Goal: Task Accomplishment & Management: Use online tool/utility

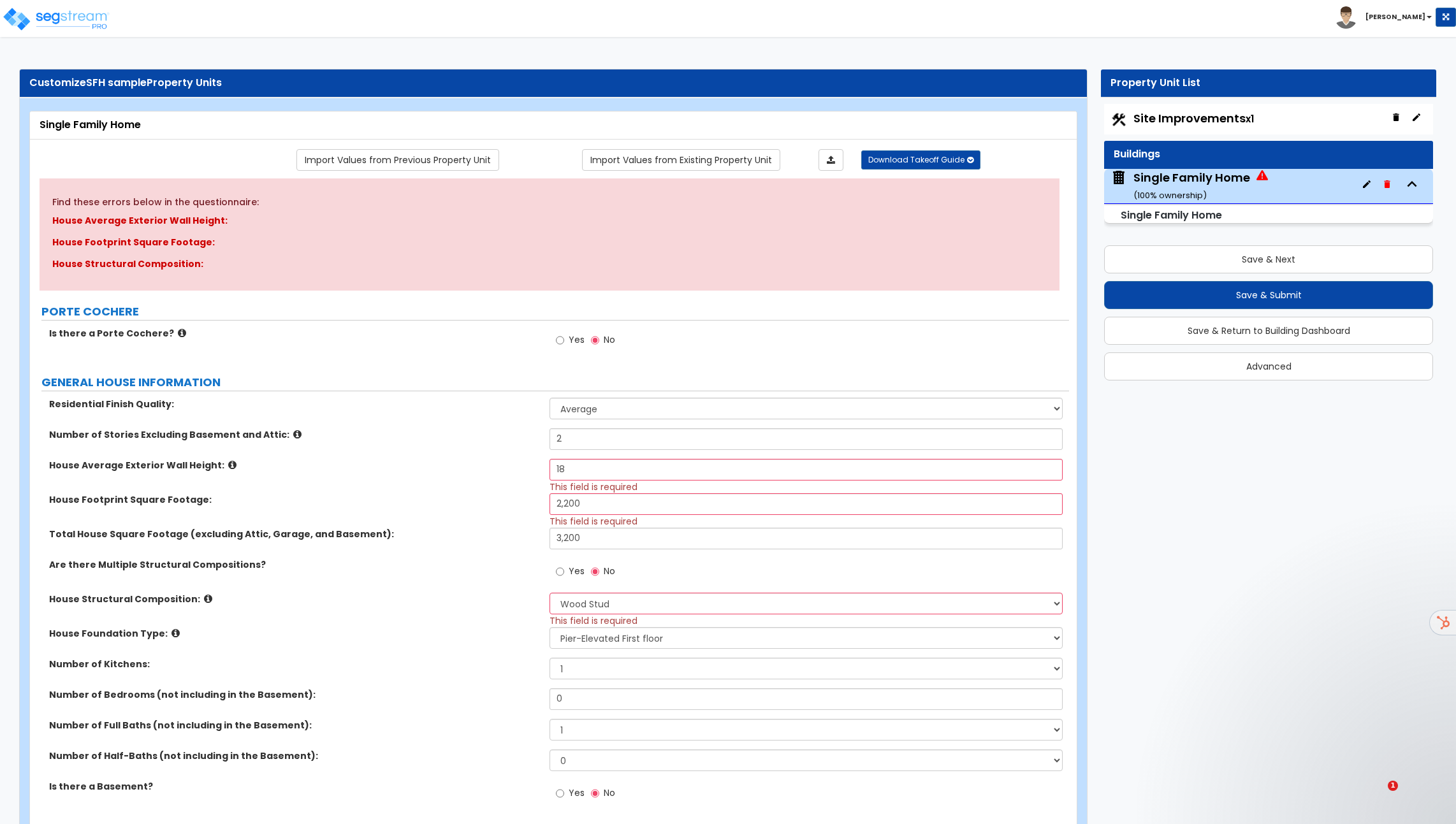
select select "1"
select select "7"
select select "2"
select select "1"
select select "4"
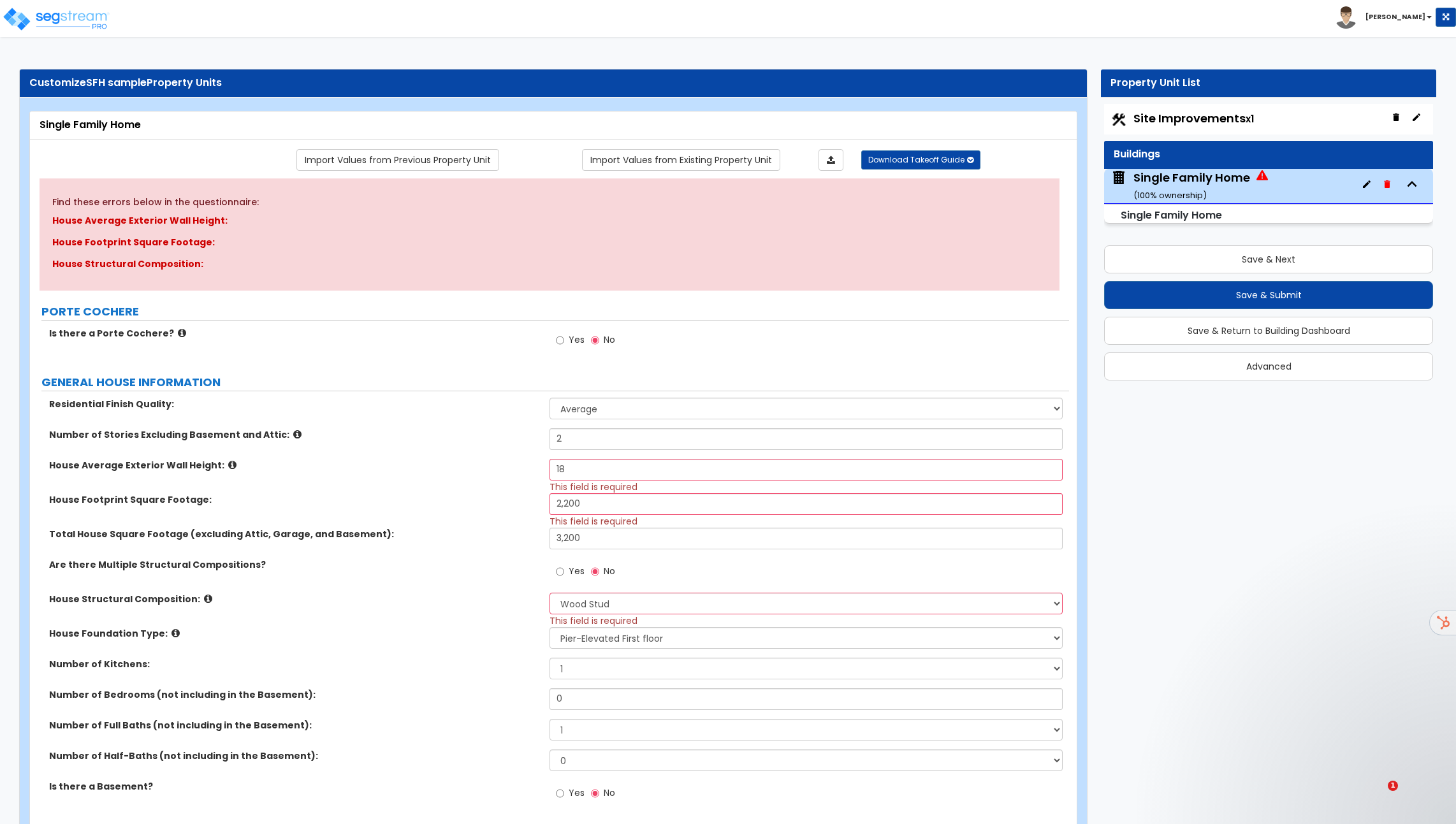
select select "1"
select select "2"
select select "1"
select select "4"
select select "1"
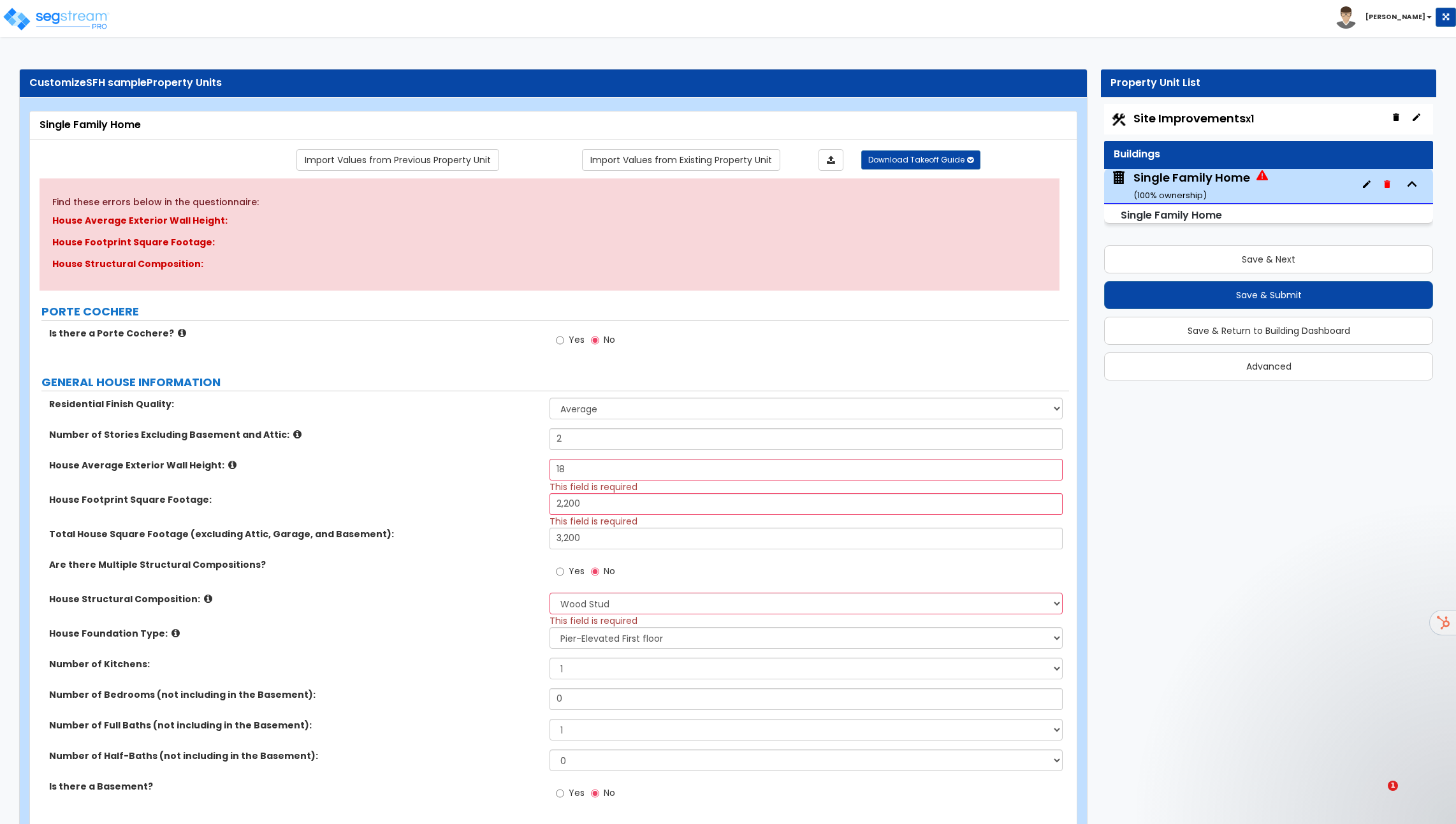
select select "1"
select select "2"
select select "1"
select select "5"
select select "3"
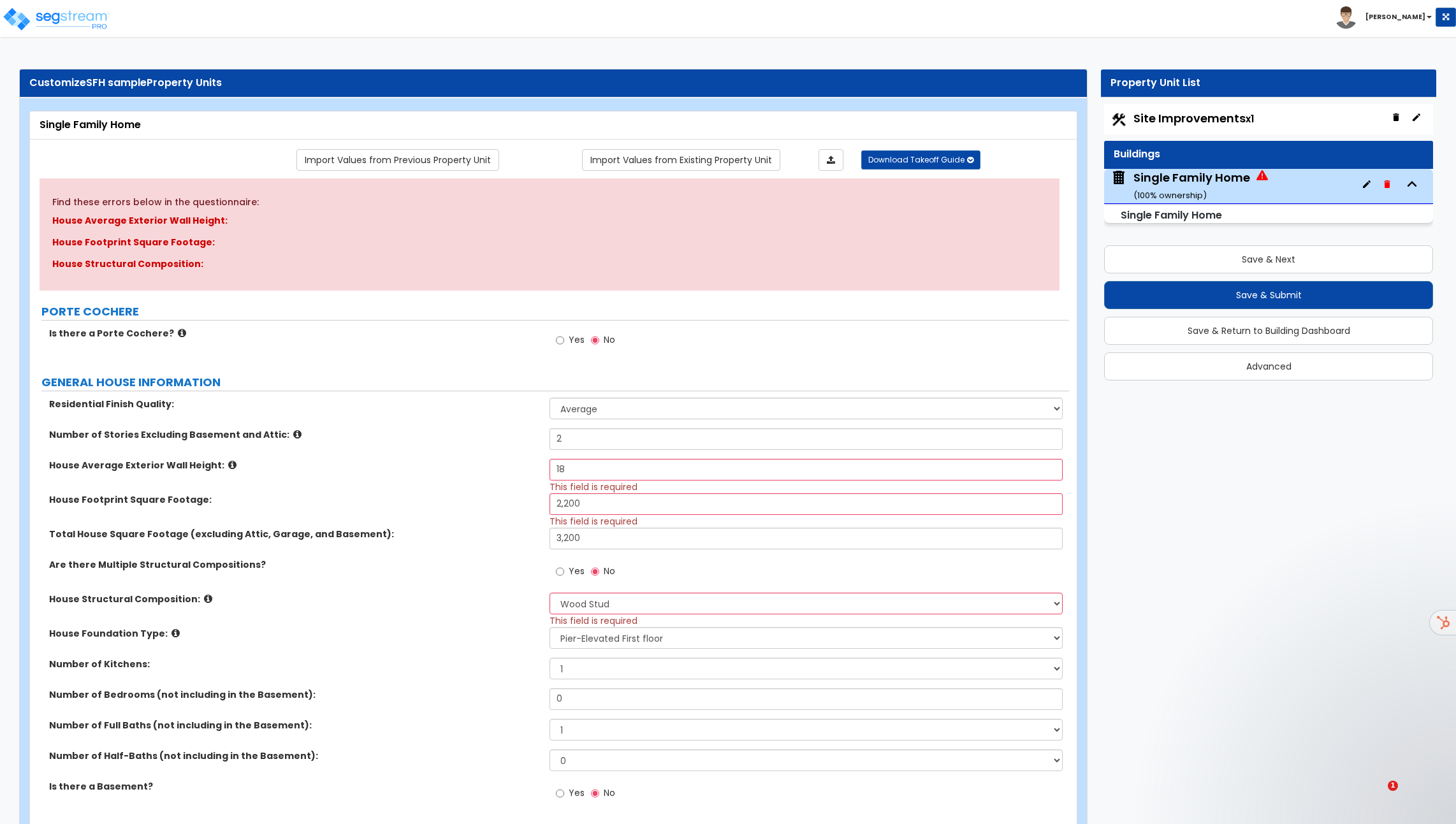
select select "3"
select select "5"
select select "3"
select select "5"
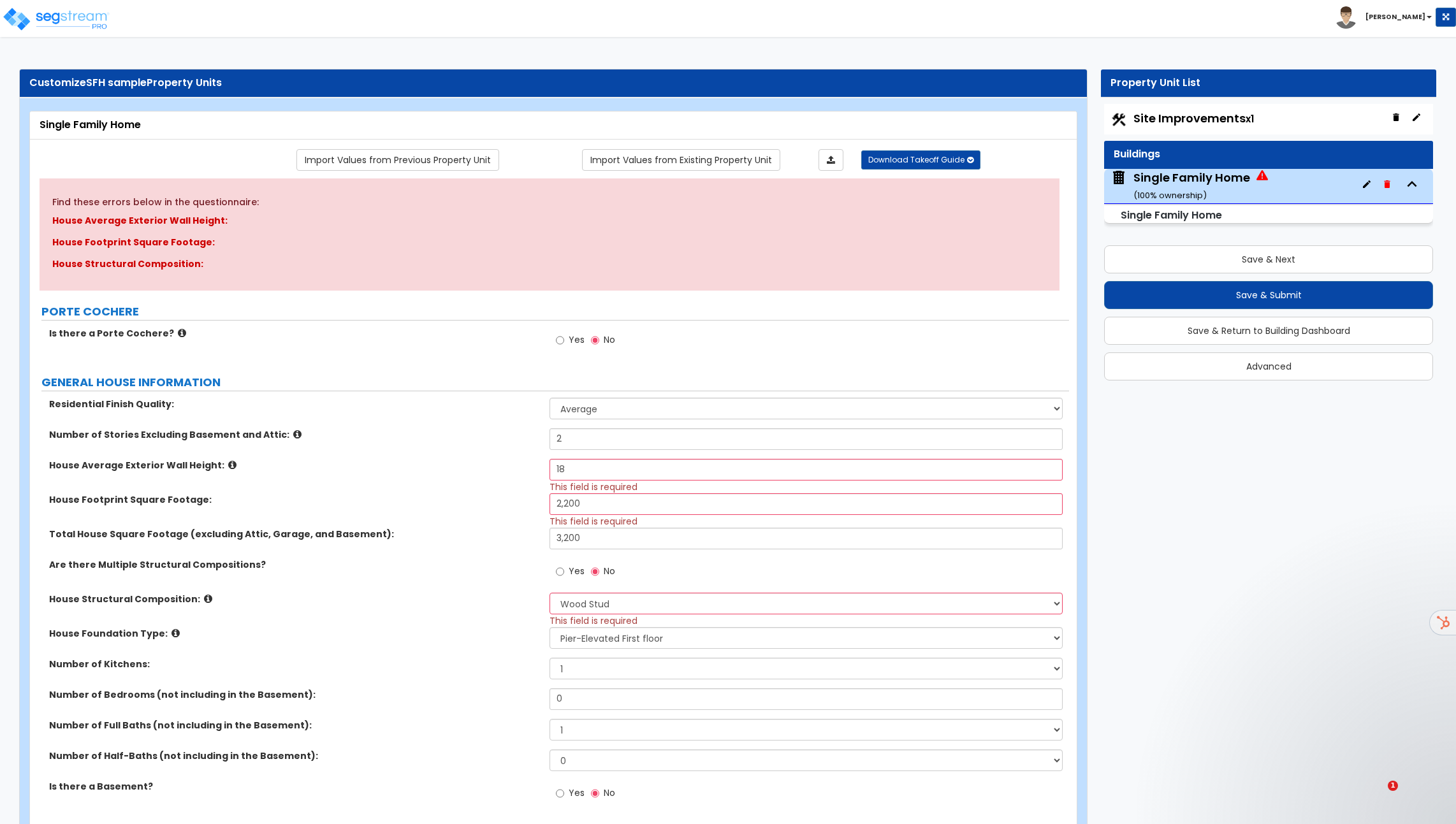
select select "1"
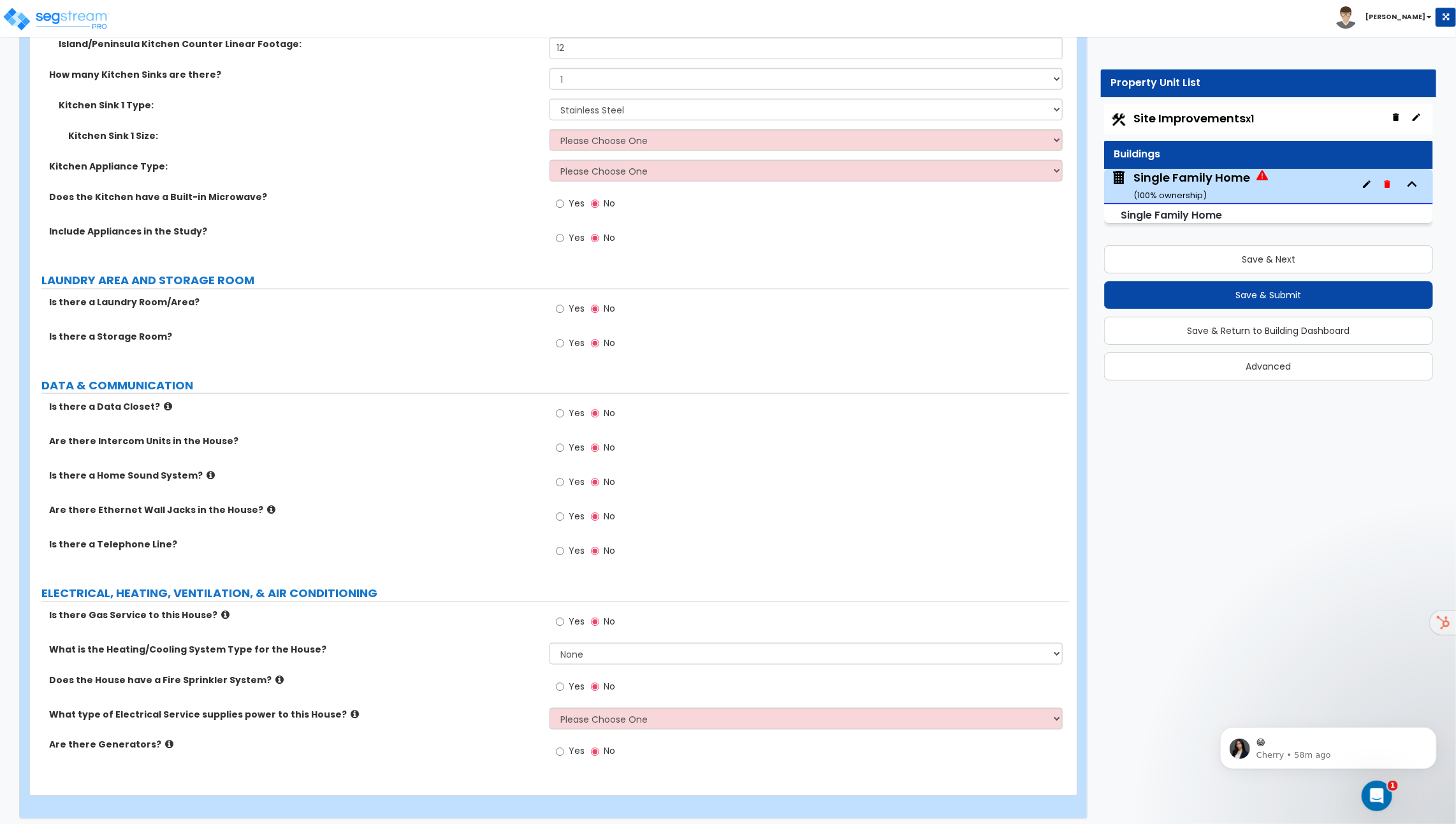
scroll to position [49, 0]
click at [57, 12] on img at bounding box center [56, 20] width 109 height 25
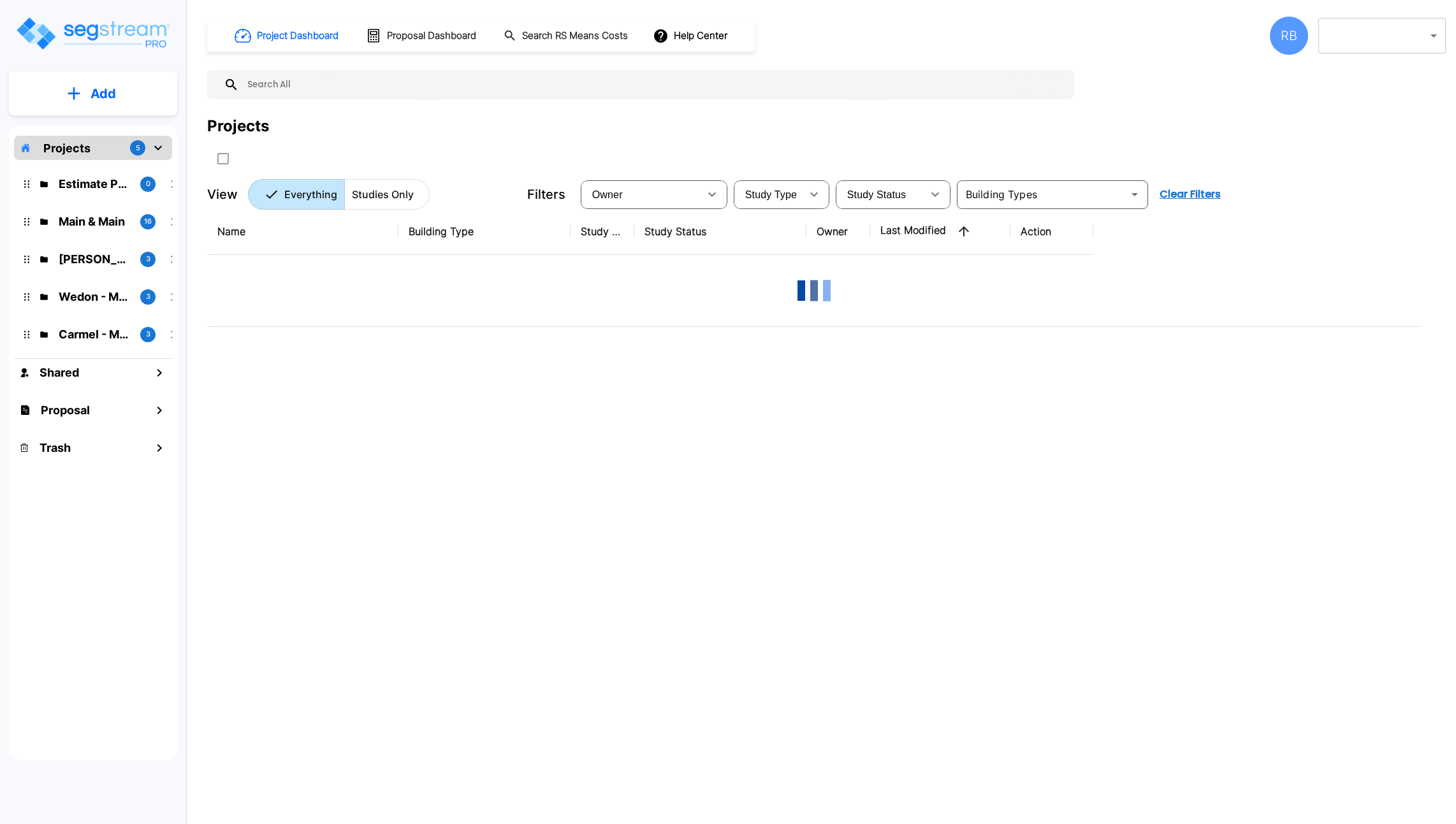
type input "119"
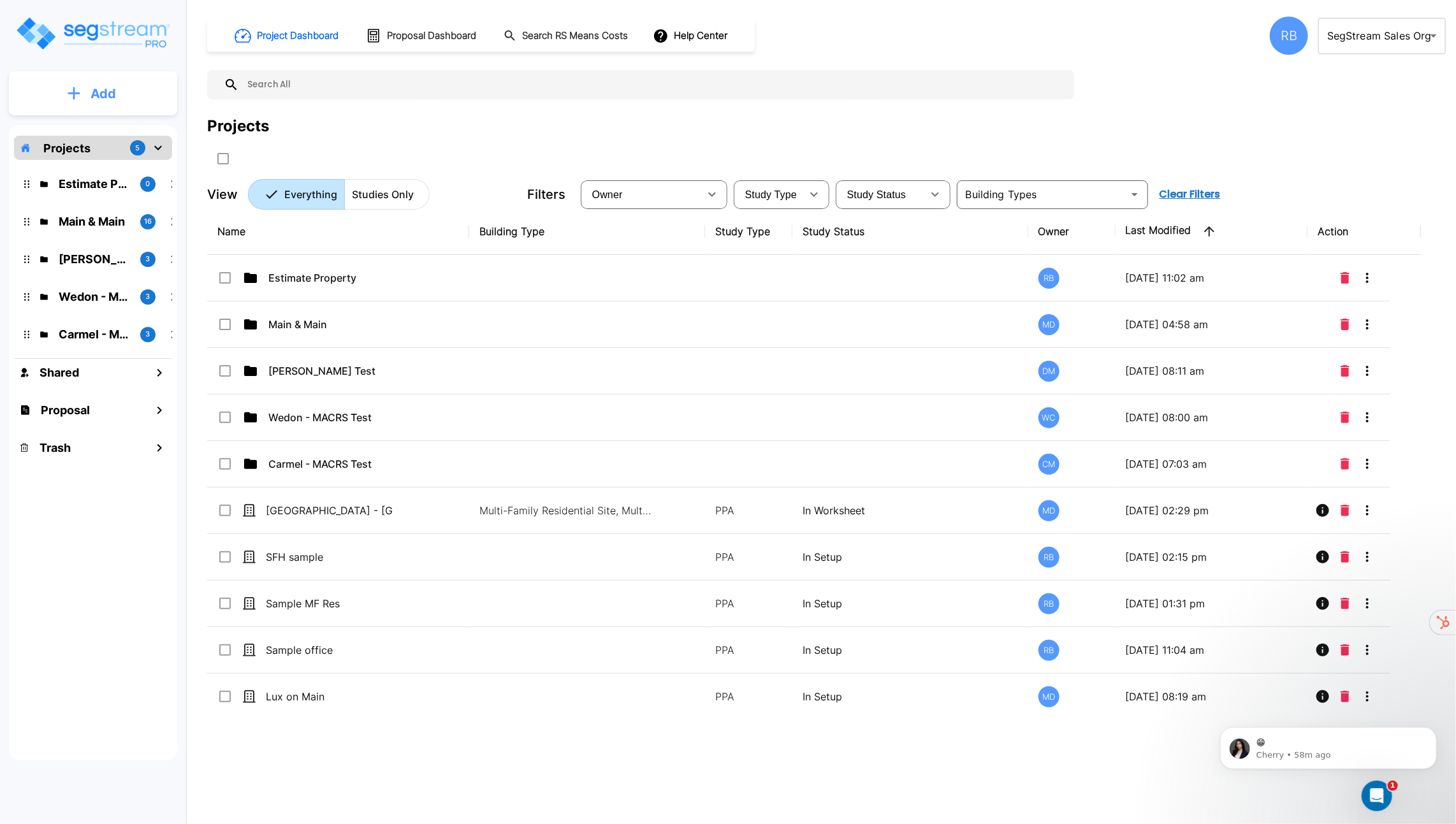
click at [109, 91] on p "Add" at bounding box center [104, 93] width 25 height 20
click at [116, 203] on p "Add Proposal" at bounding box center [100, 201] width 65 height 15
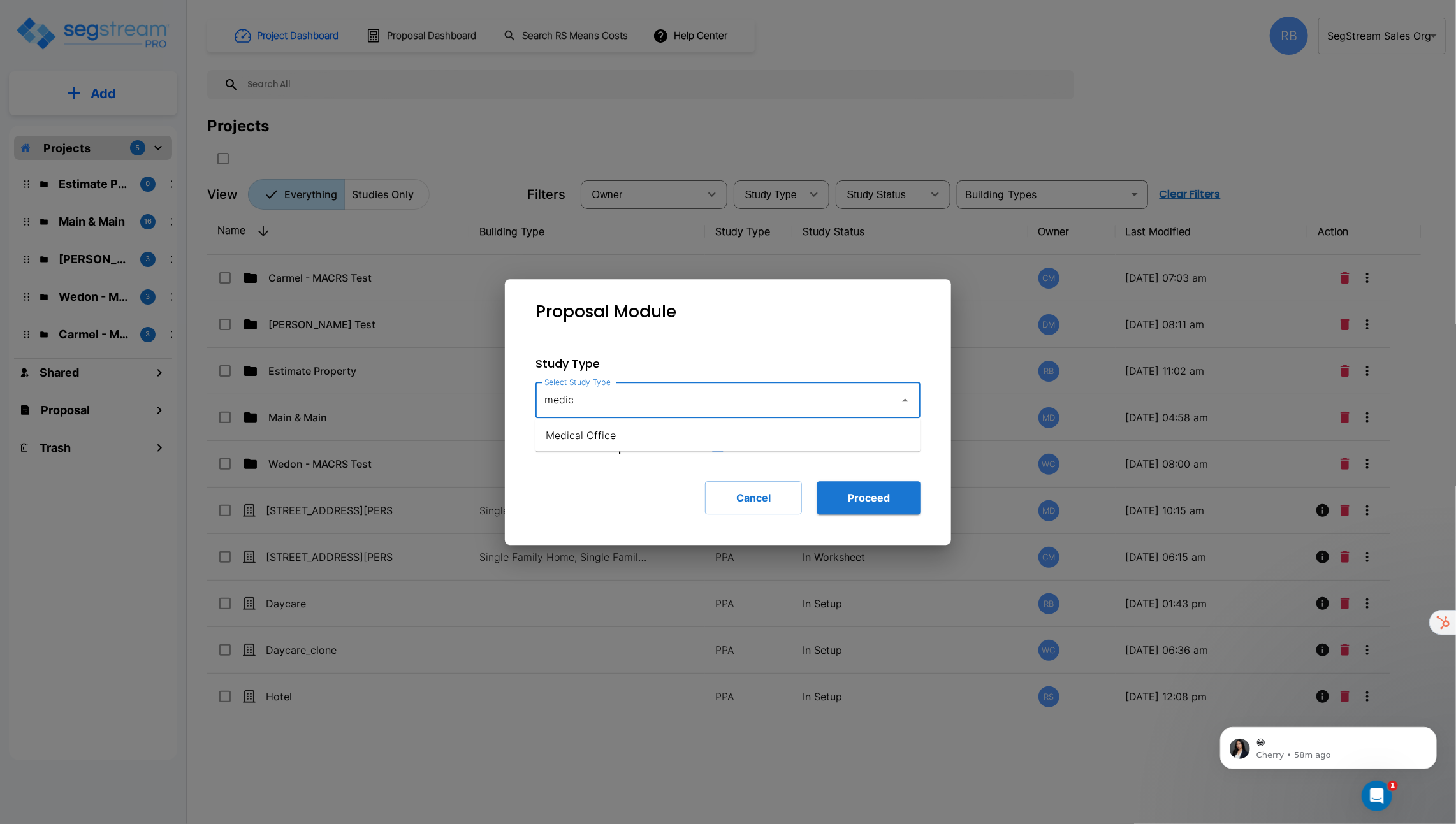
click at [644, 430] on li "Medical Office" at bounding box center [728, 435] width 385 height 23
type input "Medical Office"
click at [863, 485] on button "Proceed" at bounding box center [869, 497] width 104 height 33
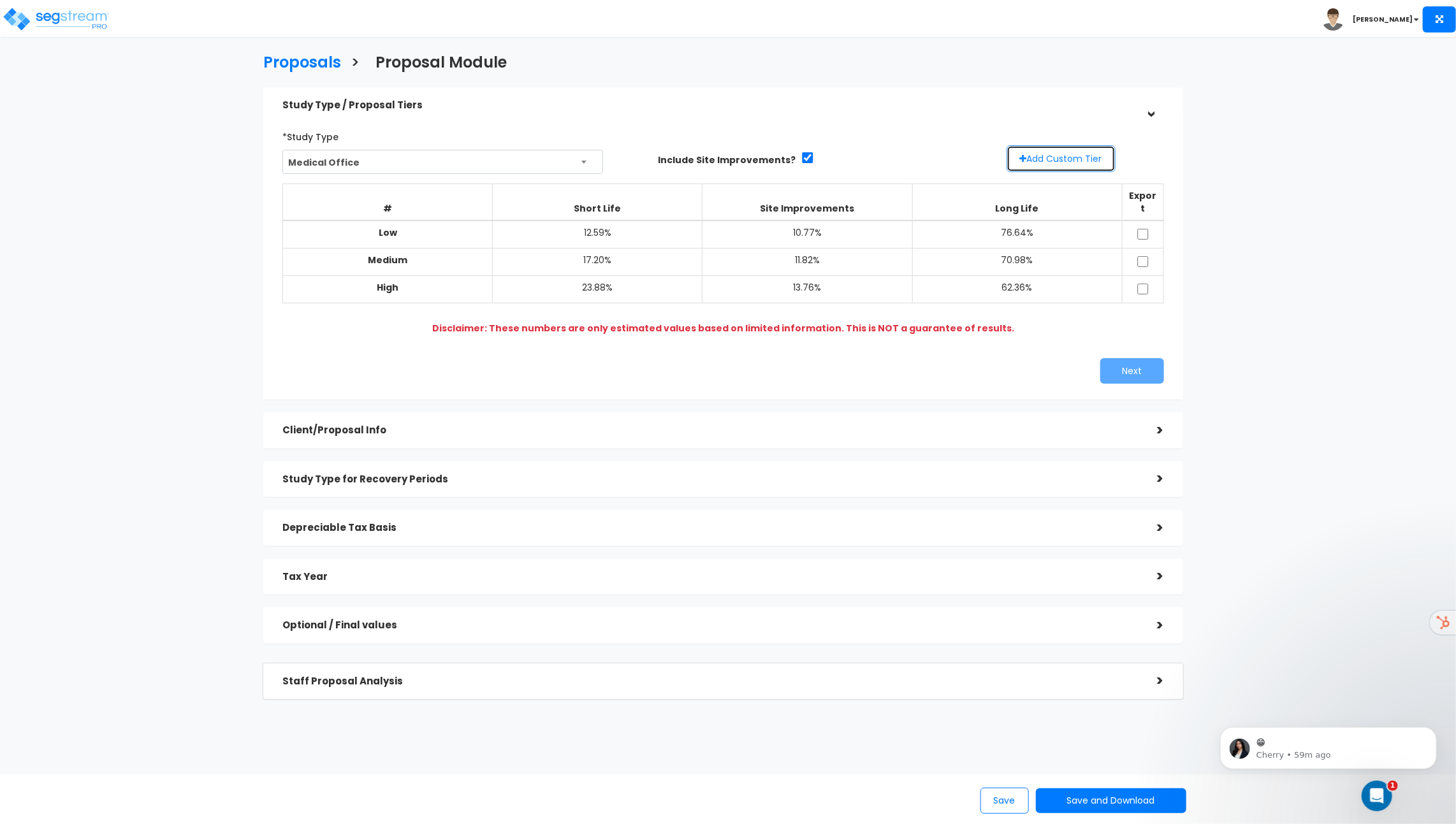
click at [1071, 155] on button "Add Custom Tier" at bounding box center [1061, 159] width 109 height 27
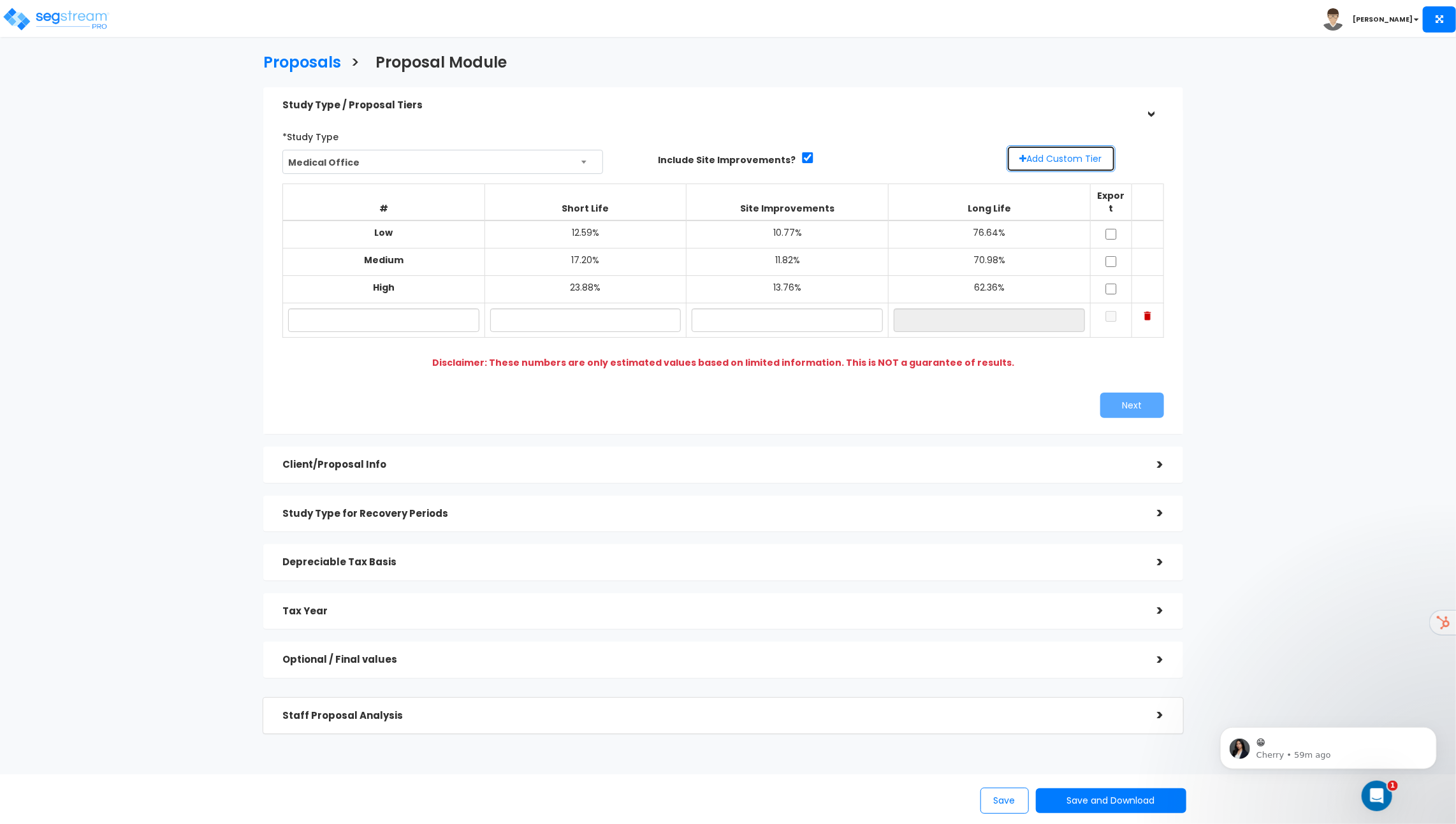
click at [1071, 155] on button "Add Custom Tier" at bounding box center [1061, 159] width 109 height 27
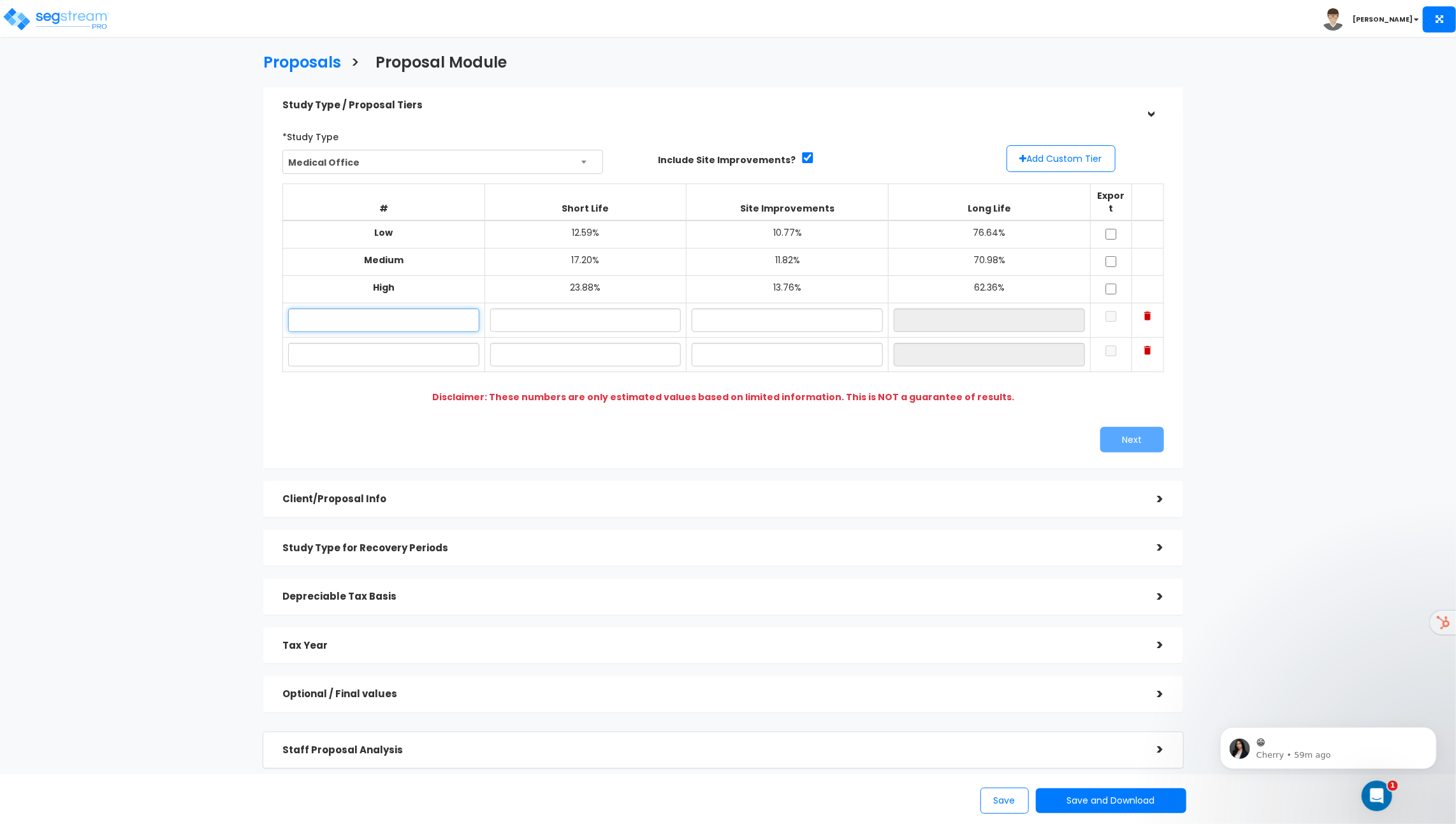
click at [415, 317] on input "text" at bounding box center [384, 321] width 191 height 24
type input "Custom Low"
click at [376, 343] on input "text" at bounding box center [384, 355] width 191 height 24
type input "Custom High"
click at [554, 311] on input "text" at bounding box center [585, 321] width 191 height 24
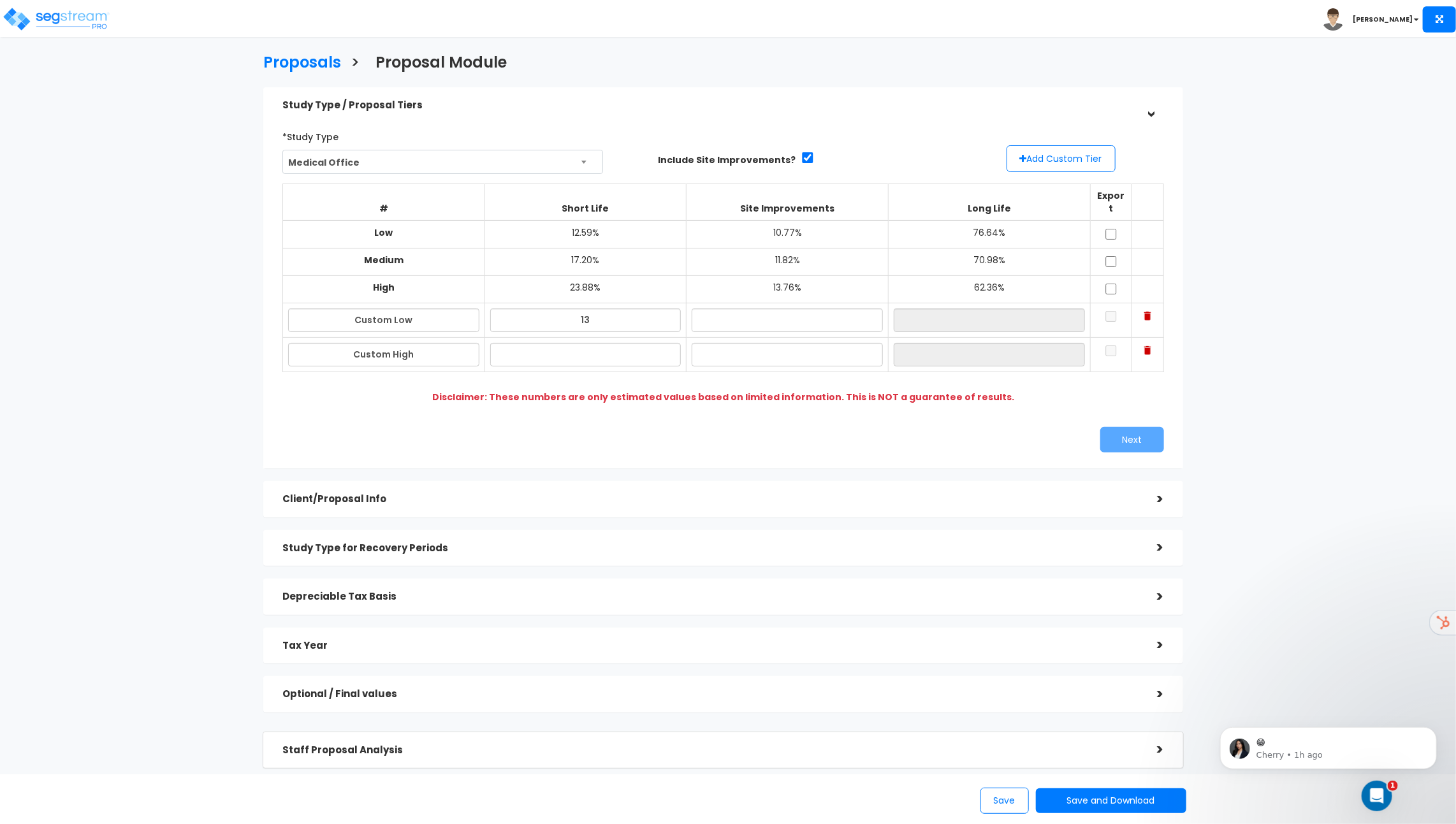
type input "13.00%"
click at [759, 338] on td at bounding box center [787, 355] width 202 height 35
click at [767, 309] on input "text" at bounding box center [787, 321] width 191 height 24
type input "10.00%"
type input "77.00%"
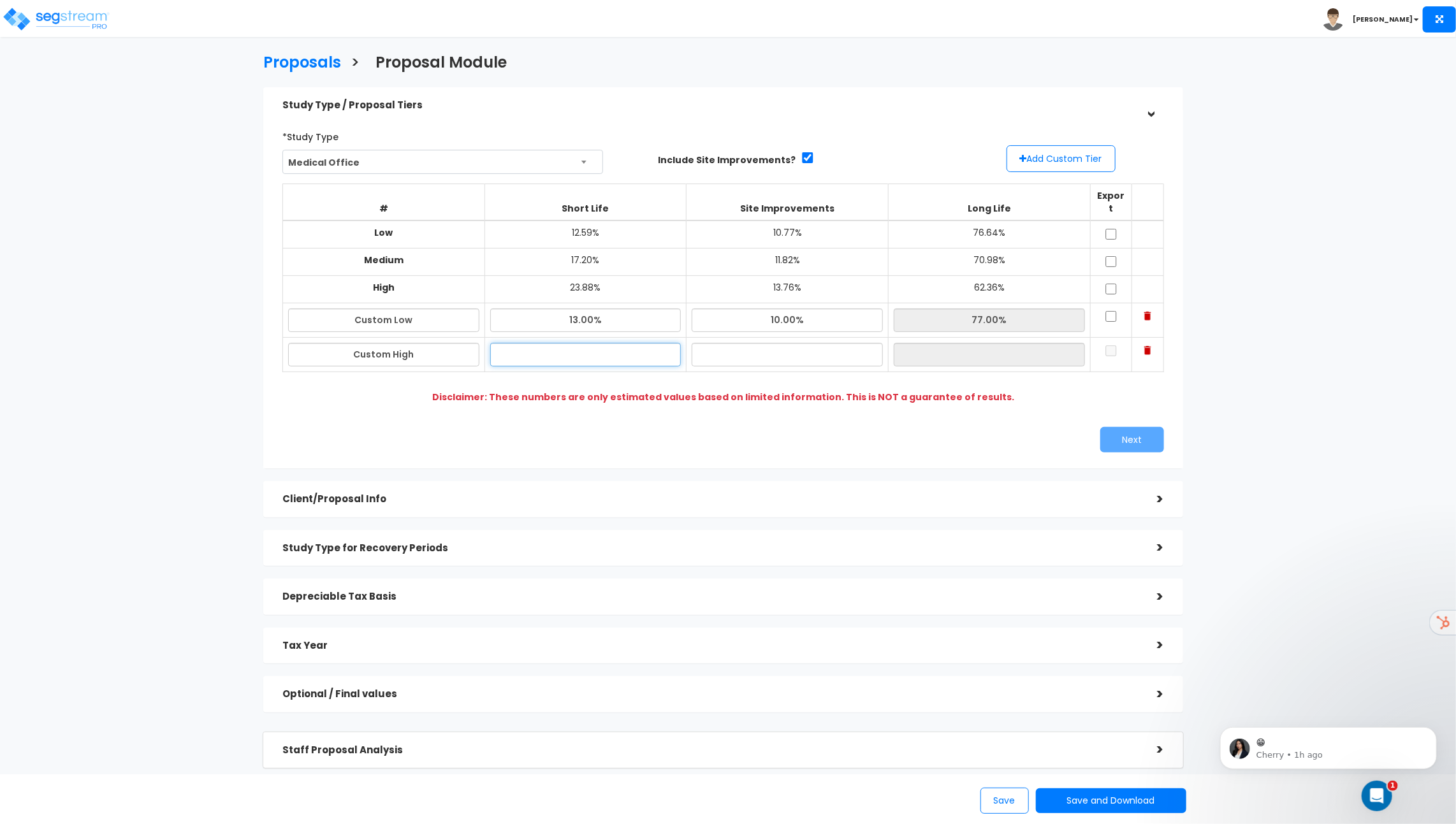
click at [576, 343] on input "text" at bounding box center [585, 355] width 191 height 24
type input "1"
type input "21.00%"
type input "12.00%"
type input "67.00%"
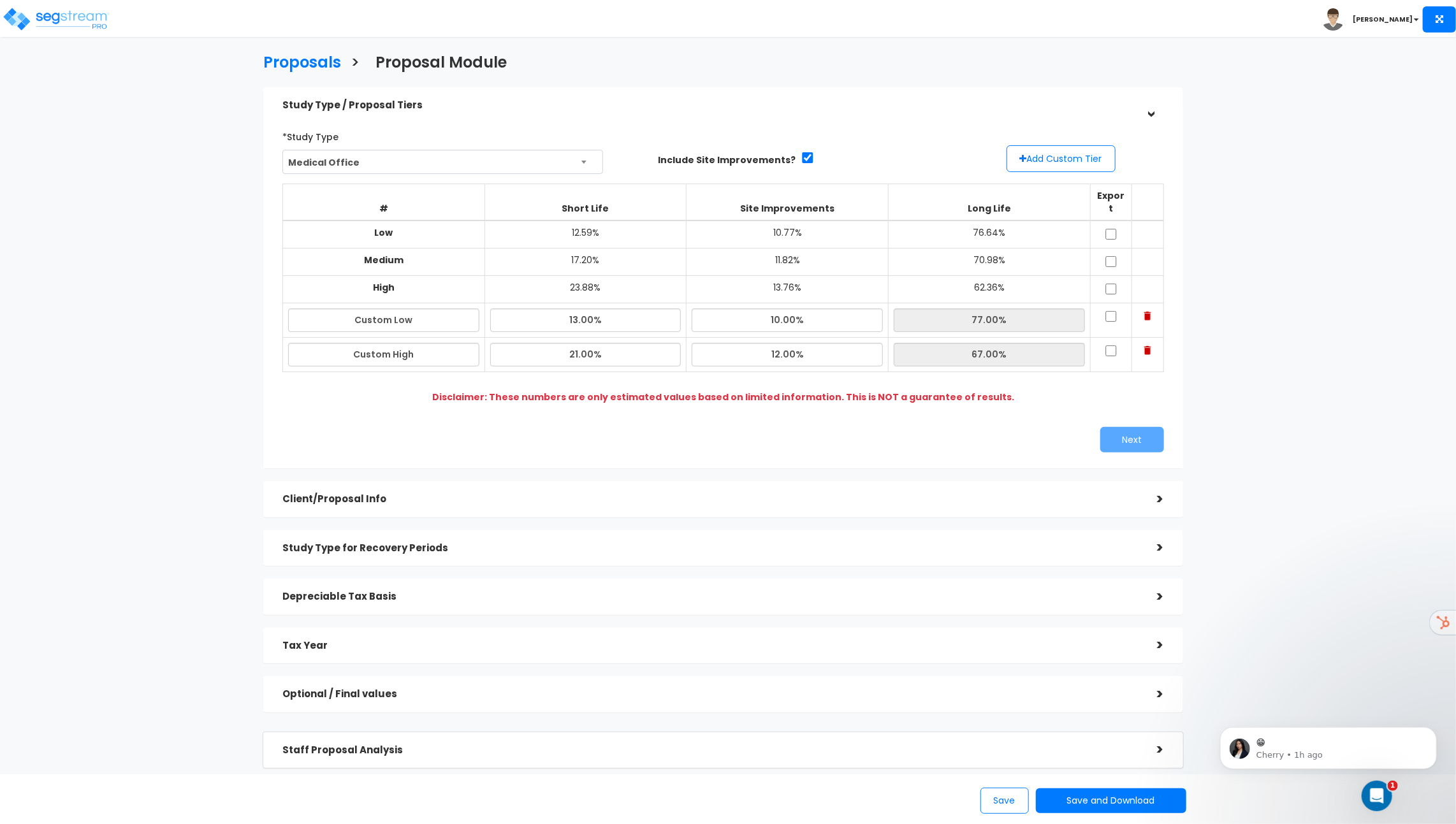
click at [1023, 390] on div "Disclaimer: These numbers are only estimated values based on limited informatio…" at bounding box center [723, 396] width 872 height 13
drag, startPoint x: 814, startPoint y: 346, endPoint x: 550, endPoint y: 337, distance: 264.2
click at [550, 338] on tr "Custom High 21.00% 12.00% 67.00%" at bounding box center [724, 355] width 881 height 35
click at [601, 375] on div "# Short Life Site Improvements Long Life Export Low 12.59% 10.77% 76.64% Medium…" at bounding box center [723, 284] width 892 height 212
click at [1110, 311] on input "checkbox" at bounding box center [1111, 317] width 13 height 11
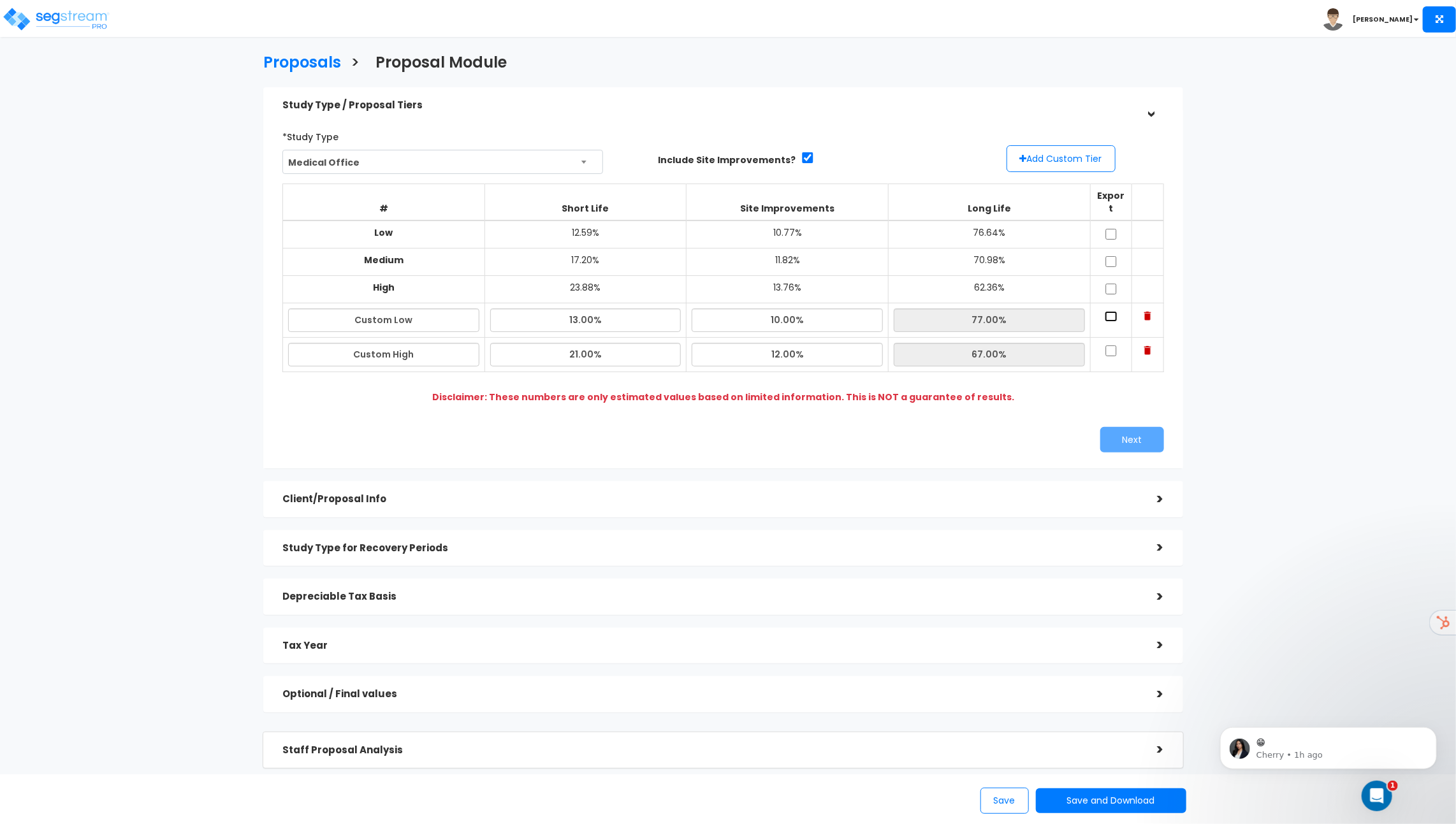
checkbox input "true"
click at [1116, 345] on input "checkbox" at bounding box center [1111, 350] width 13 height 11
checkbox input "true"
click at [1125, 433] on button "Next" at bounding box center [1131, 440] width 64 height 25
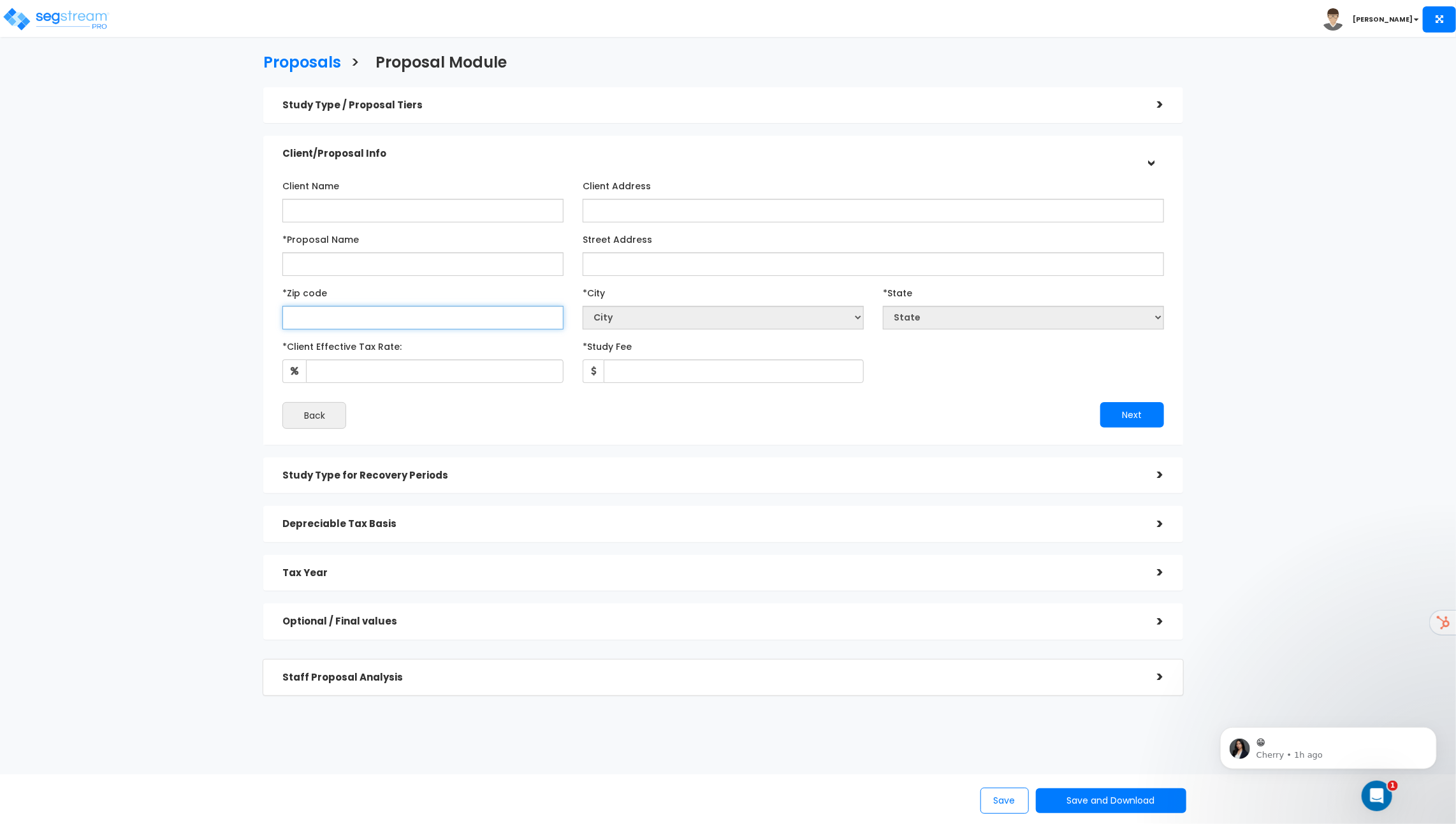
click at [346, 314] on input "text" at bounding box center [423, 318] width 281 height 24
click at [346, 262] on input "*Proposal Name" at bounding box center [423, 264] width 281 height 24
type input "Med Office"
select select "National Average"
type input "902"
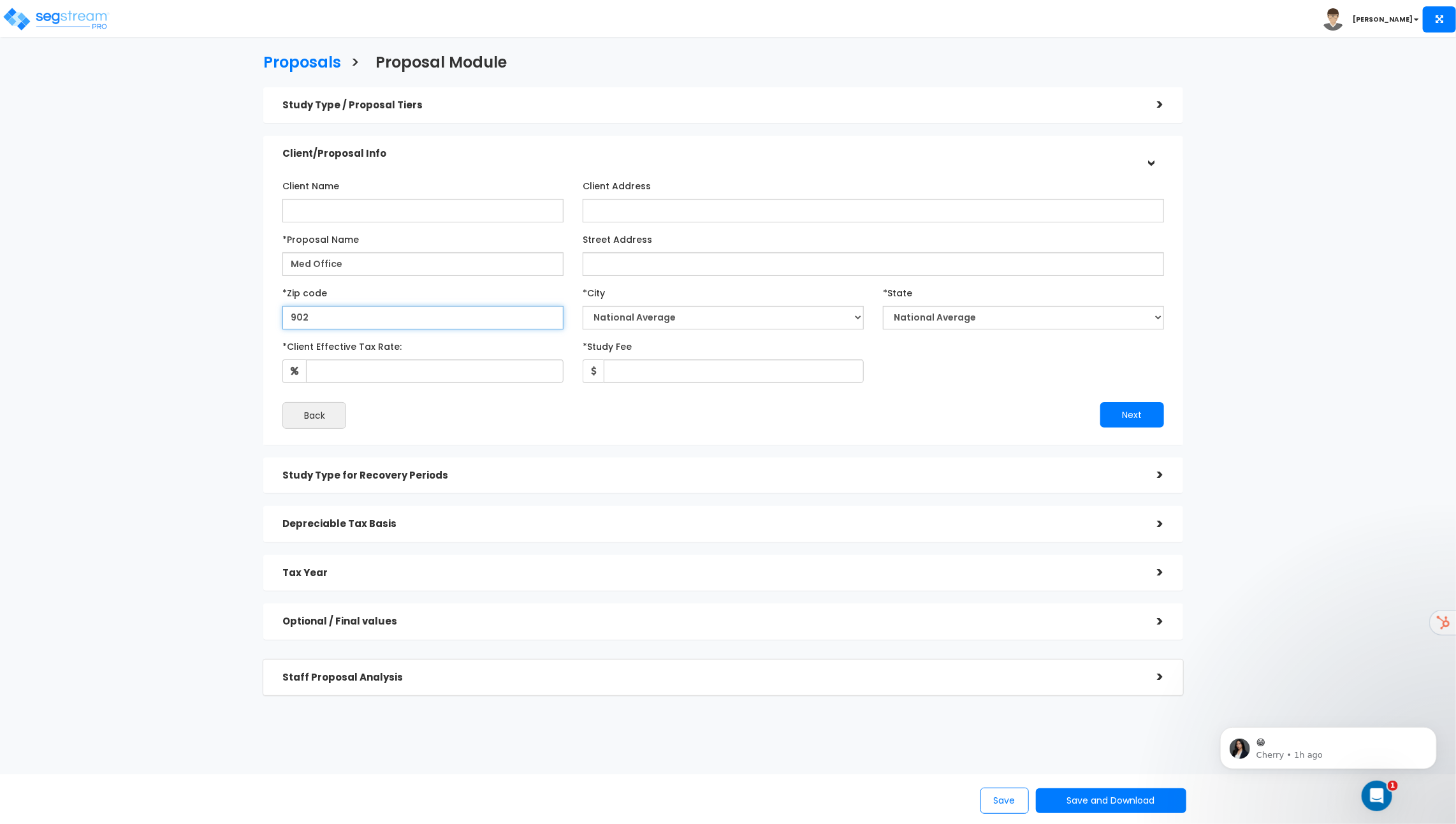
select select "CA"
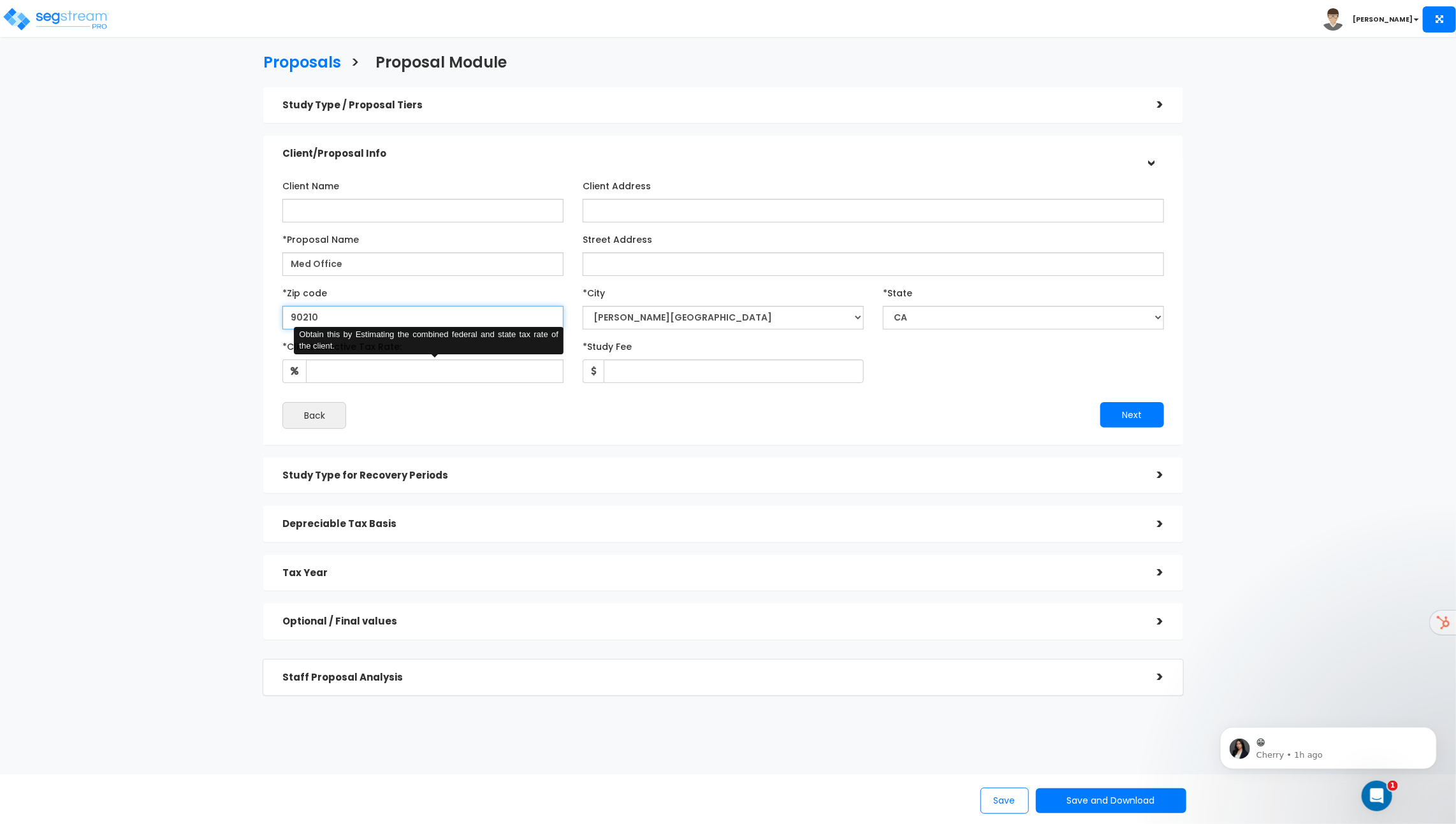
type input "90210"
click at [406, 378] on input "*Client Effective Tax Rate:" at bounding box center [434, 372] width 257 height 24
click at [611, 436] on div "Client Name Client Address *Proposal Name AB" at bounding box center [723, 302] width 920 height 286
click at [511, 370] on input "*Client Effective Tax Rate:" at bounding box center [434, 372] width 257 height 24
type input "34"
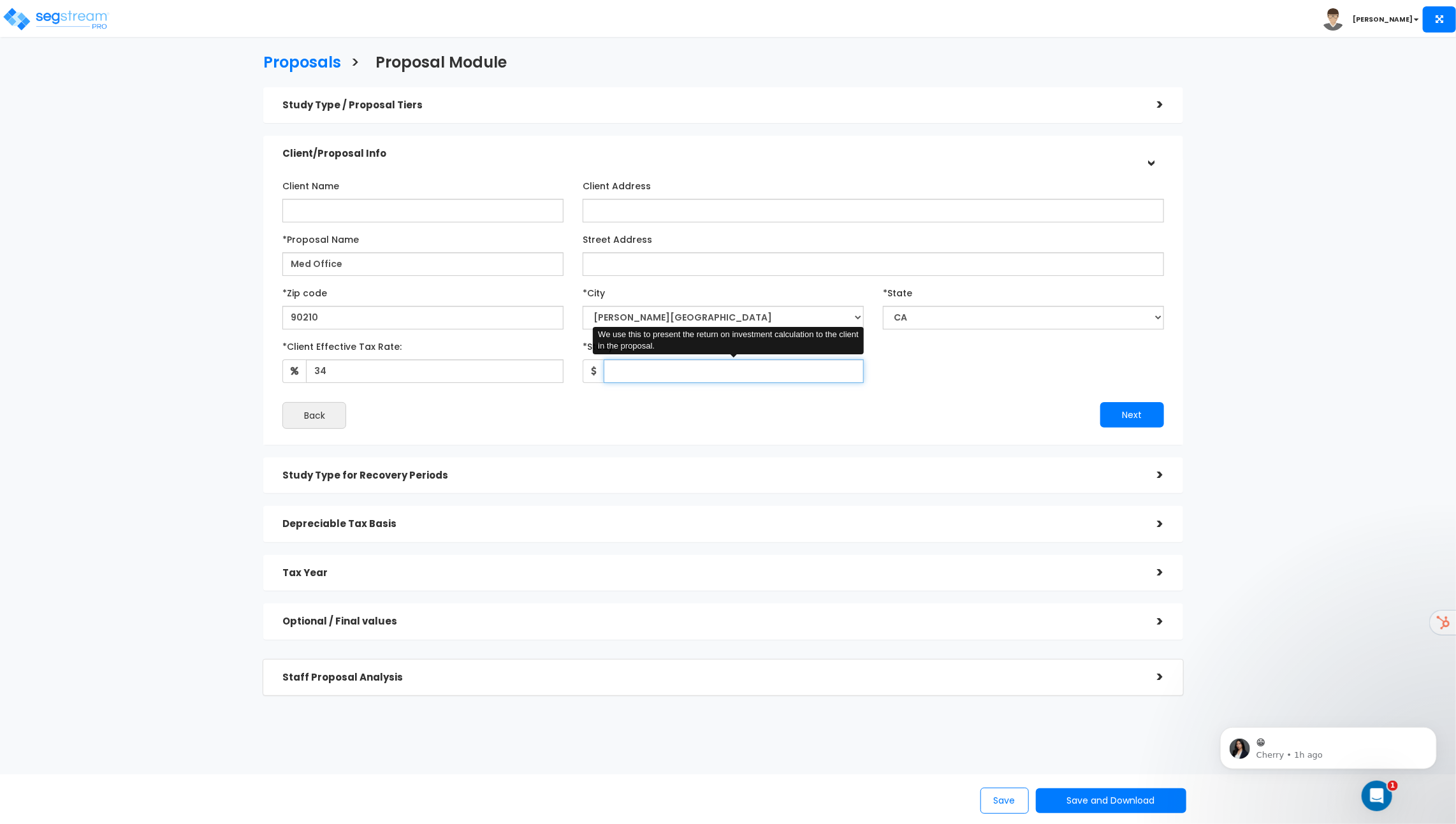
click at [720, 377] on input "*Study Fee" at bounding box center [733, 372] width 260 height 24
type input "10,000"
click at [1126, 415] on button "Next" at bounding box center [1131, 415] width 64 height 25
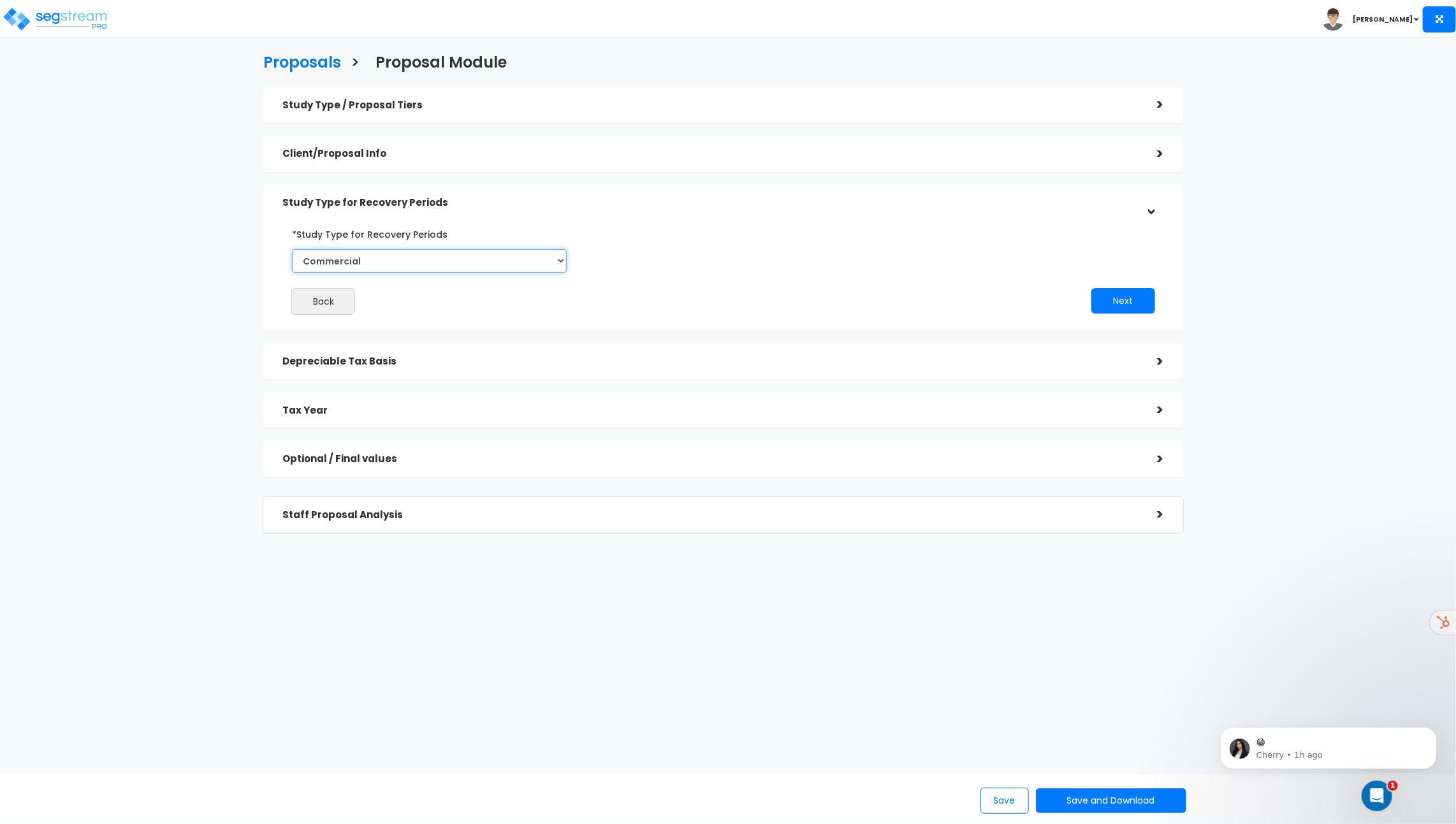
click at [386, 260] on select "Commercial Residential" at bounding box center [429, 261] width 275 height 24
click at [292, 249] on select "Commercial Residential" at bounding box center [429, 261] width 275 height 24
click at [1119, 309] on button "Next" at bounding box center [1123, 301] width 64 height 25
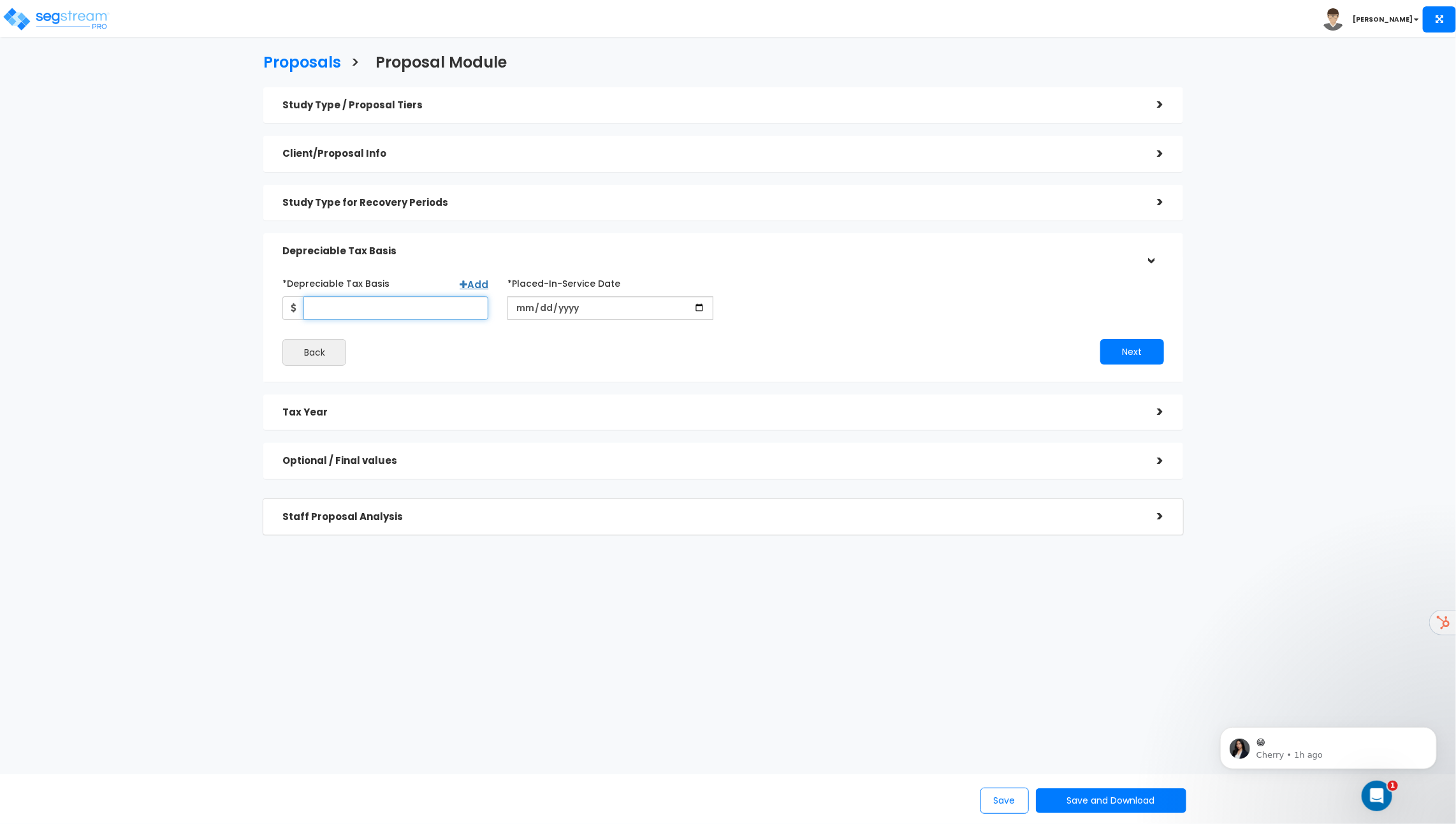
click at [399, 306] on input "*Depreciable Tax Basis" at bounding box center [396, 308] width 185 height 24
click at [606, 306] on input "date" at bounding box center [610, 308] width 206 height 24
click at [700, 313] on input "date" at bounding box center [610, 308] width 206 height 24
click at [386, 299] on input "5,000,000" at bounding box center [396, 308] width 185 height 24
drag, startPoint x: 380, startPoint y: 302, endPoint x: 251, endPoint y: 302, distance: 129.0
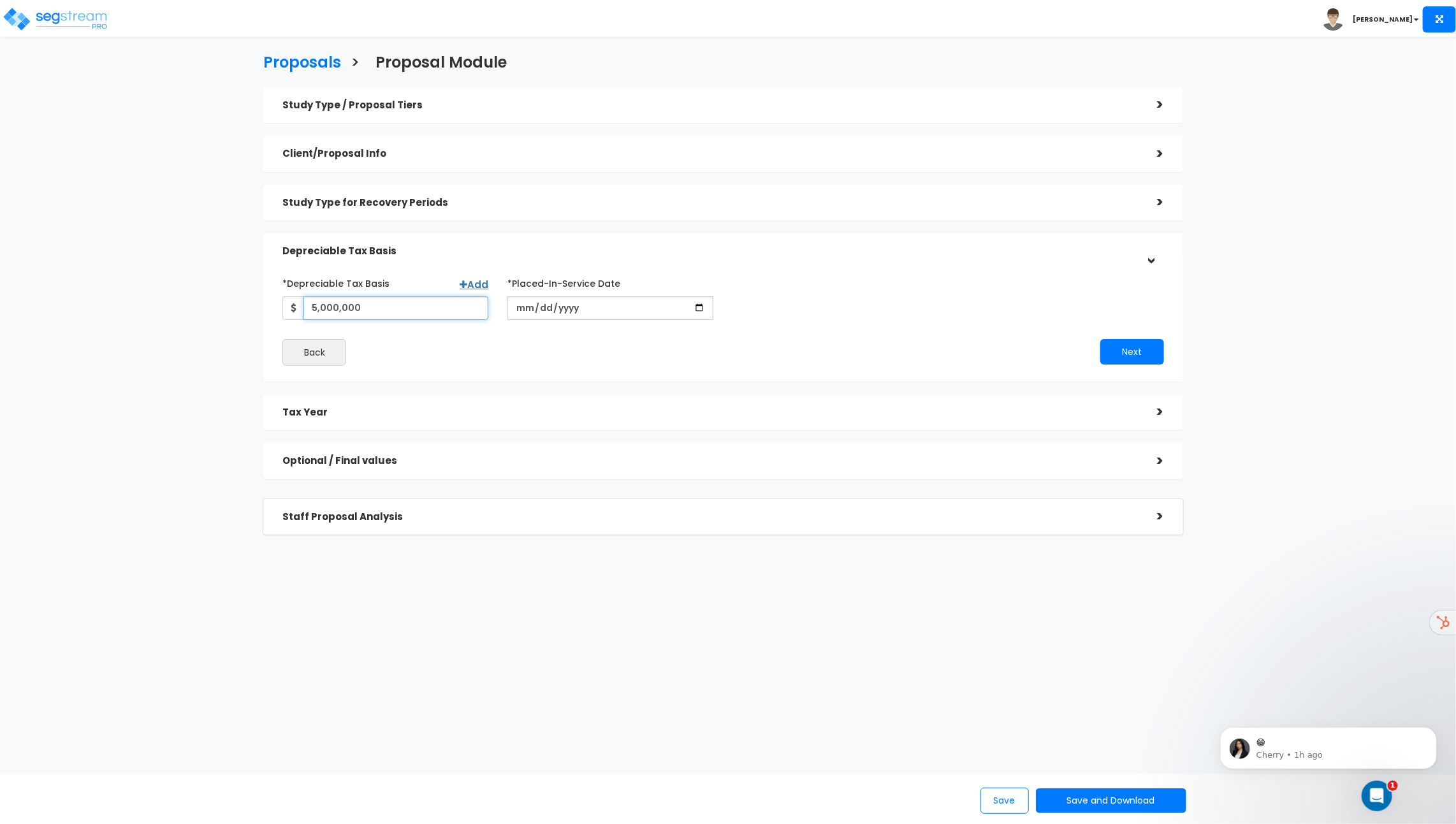
click at [251, 302] on div "Proposals > Proposal Module Study Type / Proposal Tiers > *Study Type Medical O…" at bounding box center [722, 289] width 1197 height 753
type input "3,200,000"
click at [658, 304] on input "date" at bounding box center [610, 308] width 206 height 24
click at [701, 304] on input "date" at bounding box center [610, 308] width 206 height 24
type input "2025-10-24"
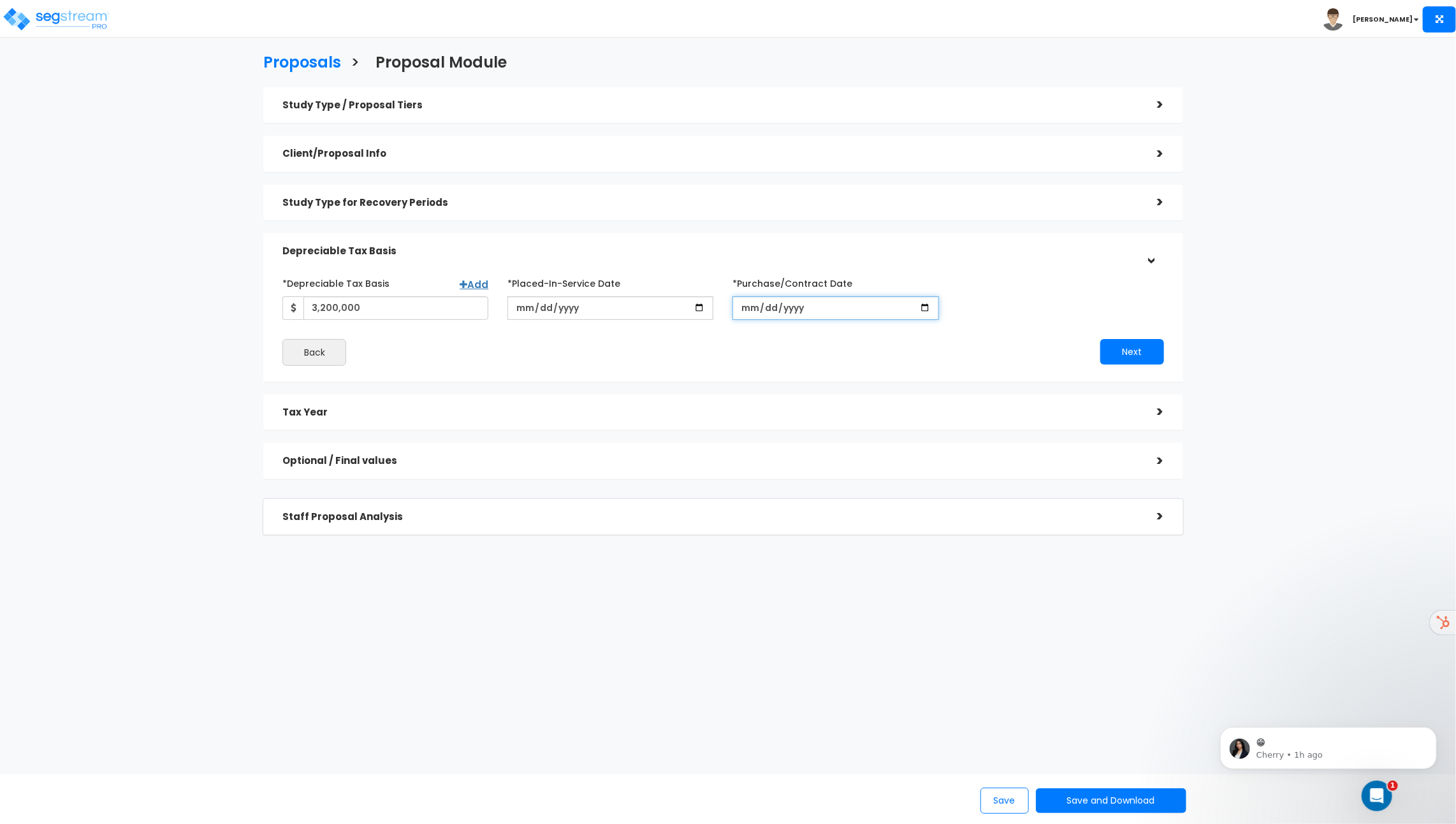
click at [805, 317] on input "*Purchase/Contract Date" at bounding box center [835, 308] width 206 height 24
click at [917, 312] on input "*Purchase/Contract Date" at bounding box center [835, 308] width 206 height 24
click at [921, 311] on input "*Purchase/Contract Date" at bounding box center [835, 308] width 206 height 24
type input "2025-10-08"
click at [1130, 350] on button "Next" at bounding box center [1131, 352] width 64 height 25
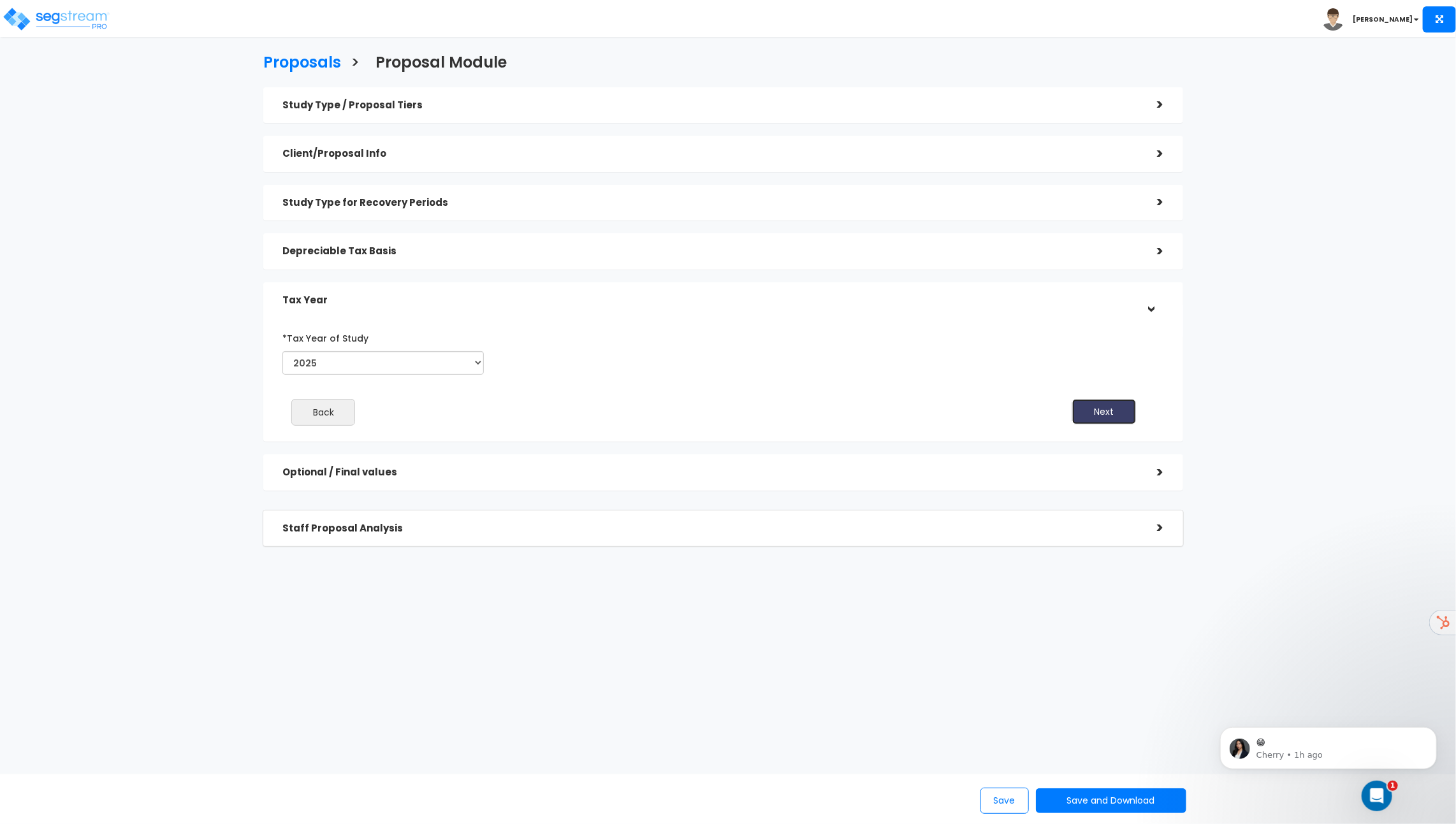
click at [1096, 403] on button "Next" at bounding box center [1103, 412] width 64 height 25
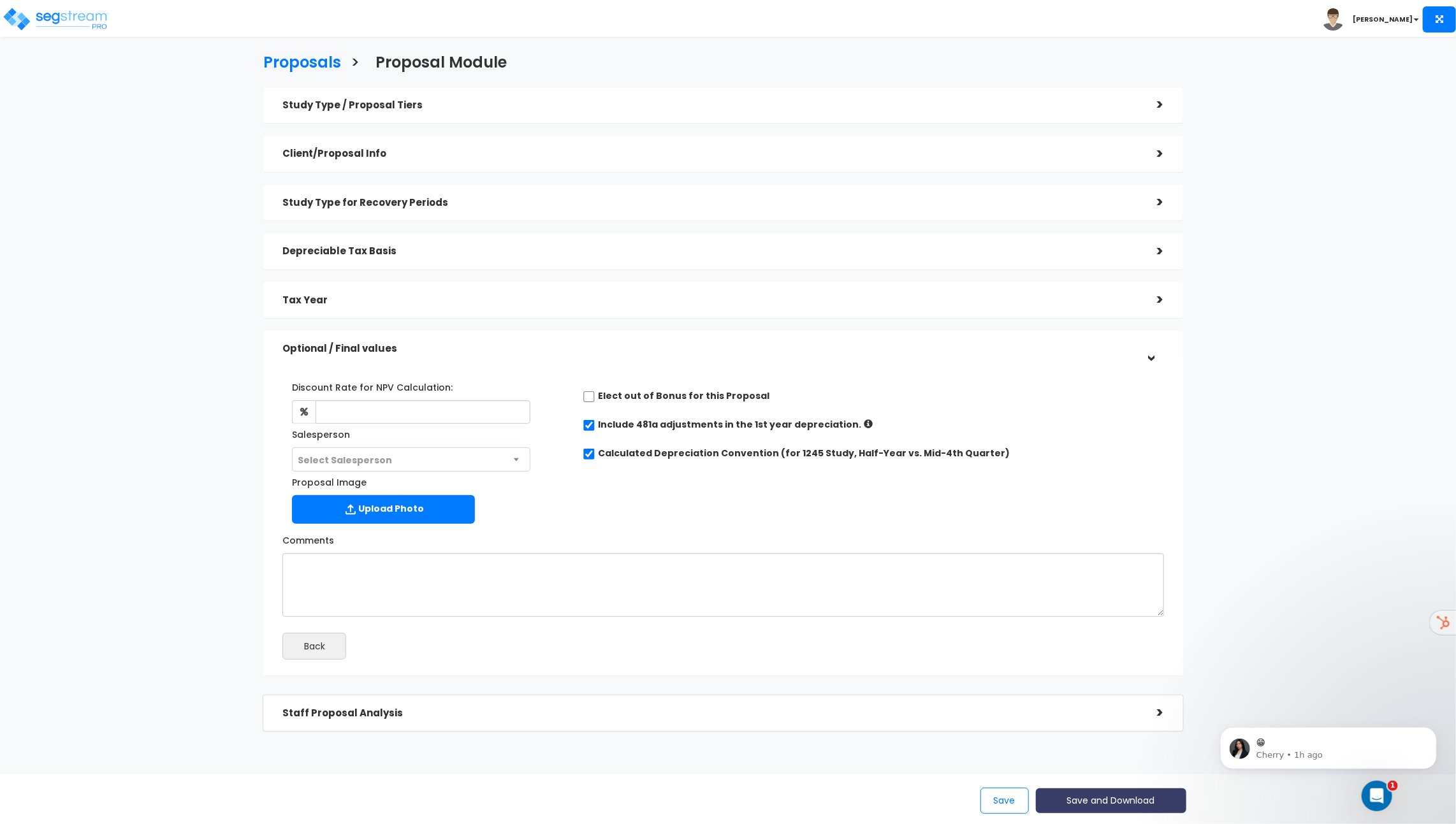
click at [1080, 793] on button "Save and Download" at bounding box center [1111, 800] width 150 height 25
click at [1126, 736] on link "Custom Proposal" at bounding box center [1143, 736] width 199 height 30
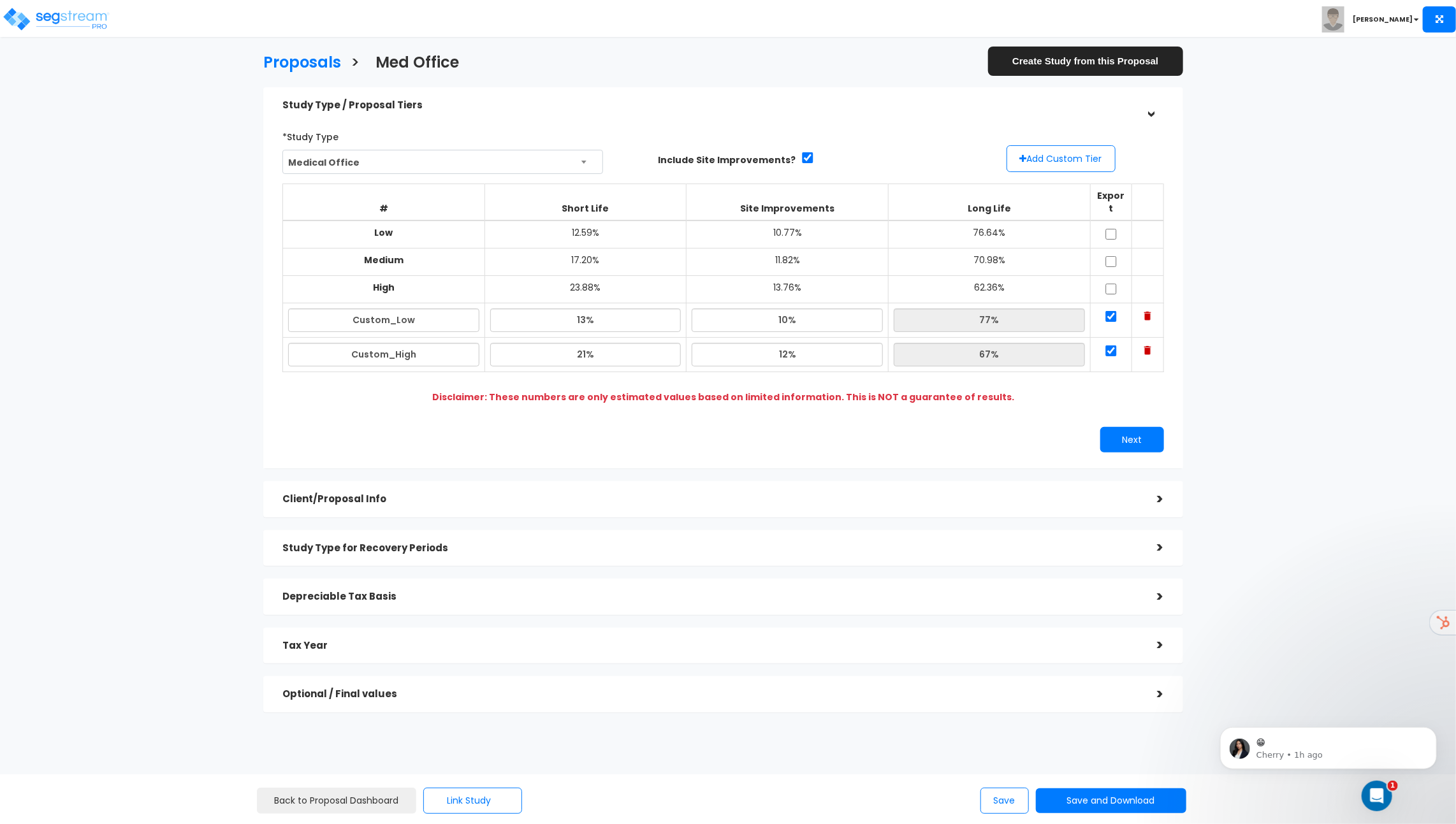
click at [1260, 2] on div "Toggle navigation [PERSON_NAME]" at bounding box center [728, 19] width 1456 height 37
click at [1084, 58] on link "Create Study from this Proposal" at bounding box center [1085, 61] width 195 height 29
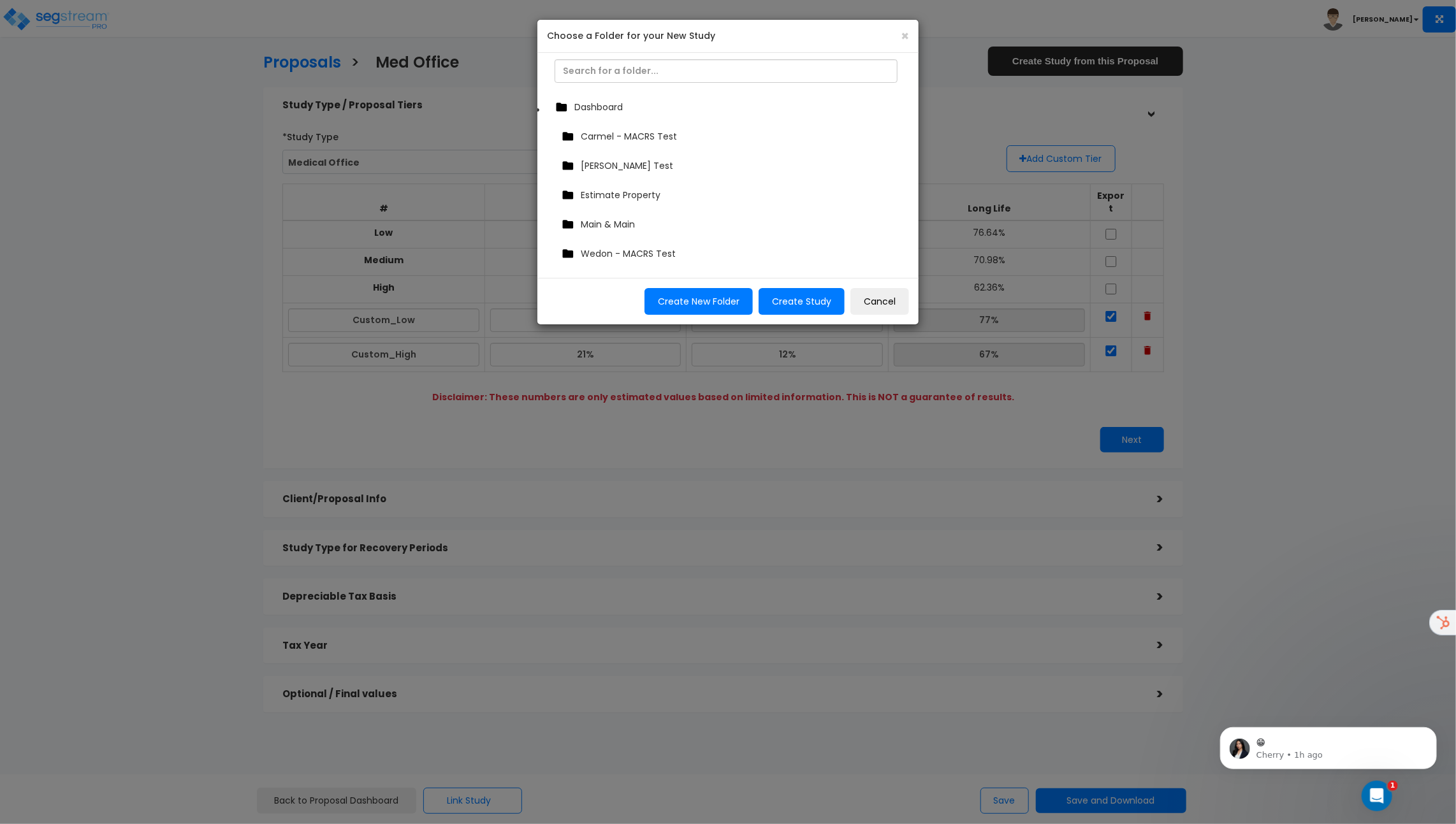
click at [637, 113] on div "Dashboard" at bounding box center [727, 107] width 352 height 20
click at [823, 304] on button "Create Study" at bounding box center [801, 302] width 86 height 27
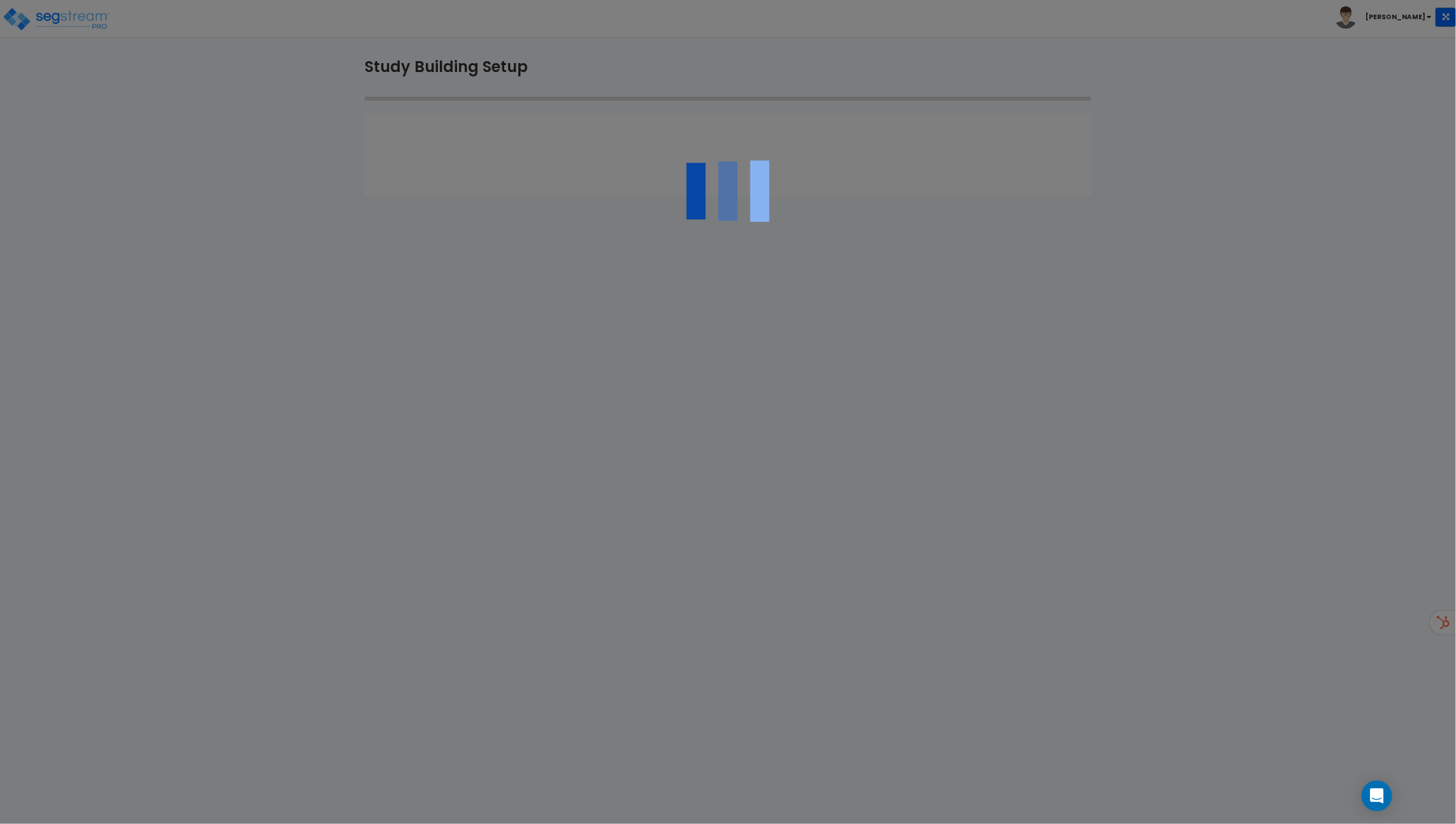
type input "Med Office"
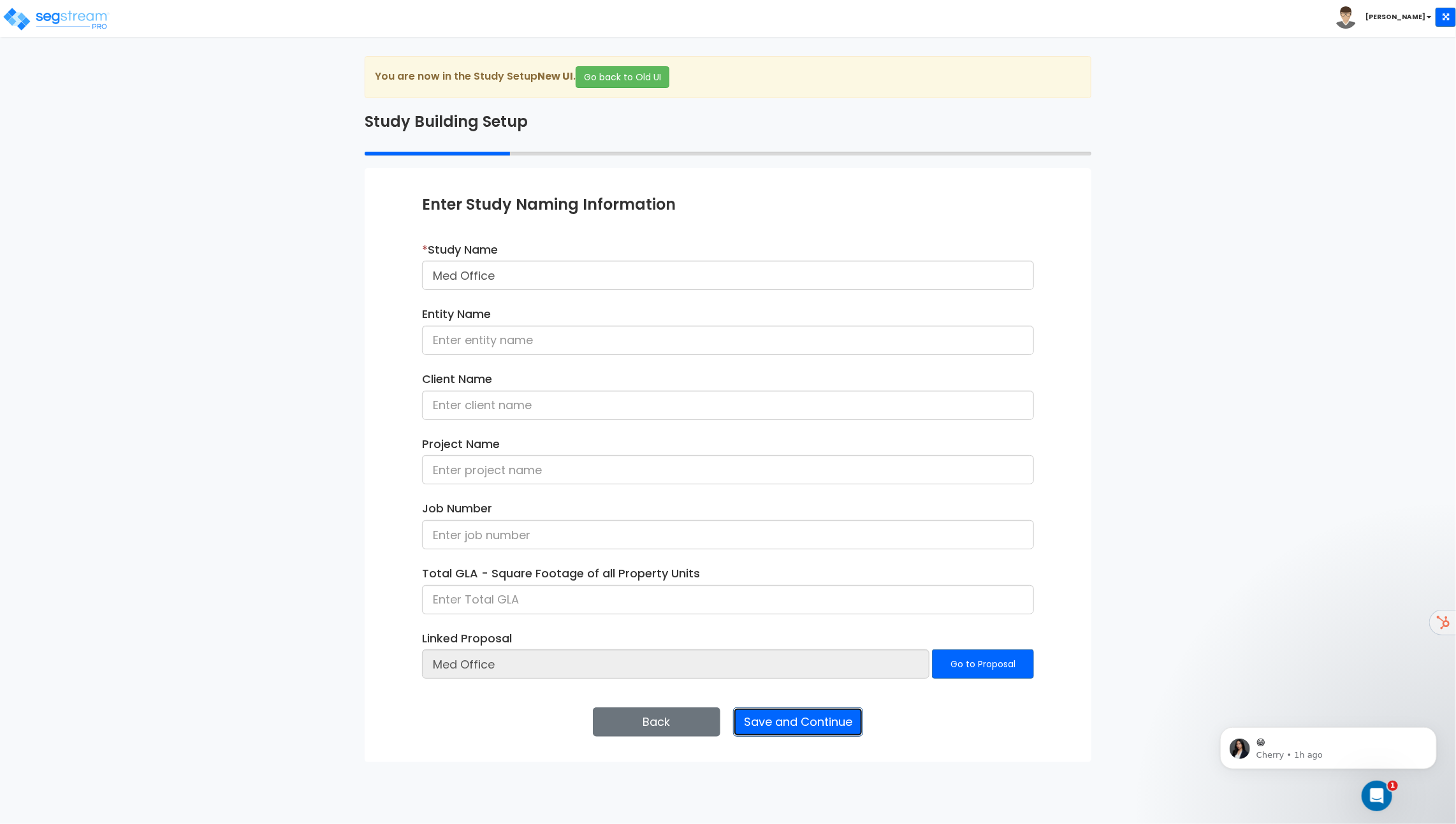
click at [822, 714] on button "Save and Continue" at bounding box center [798, 722] width 130 height 30
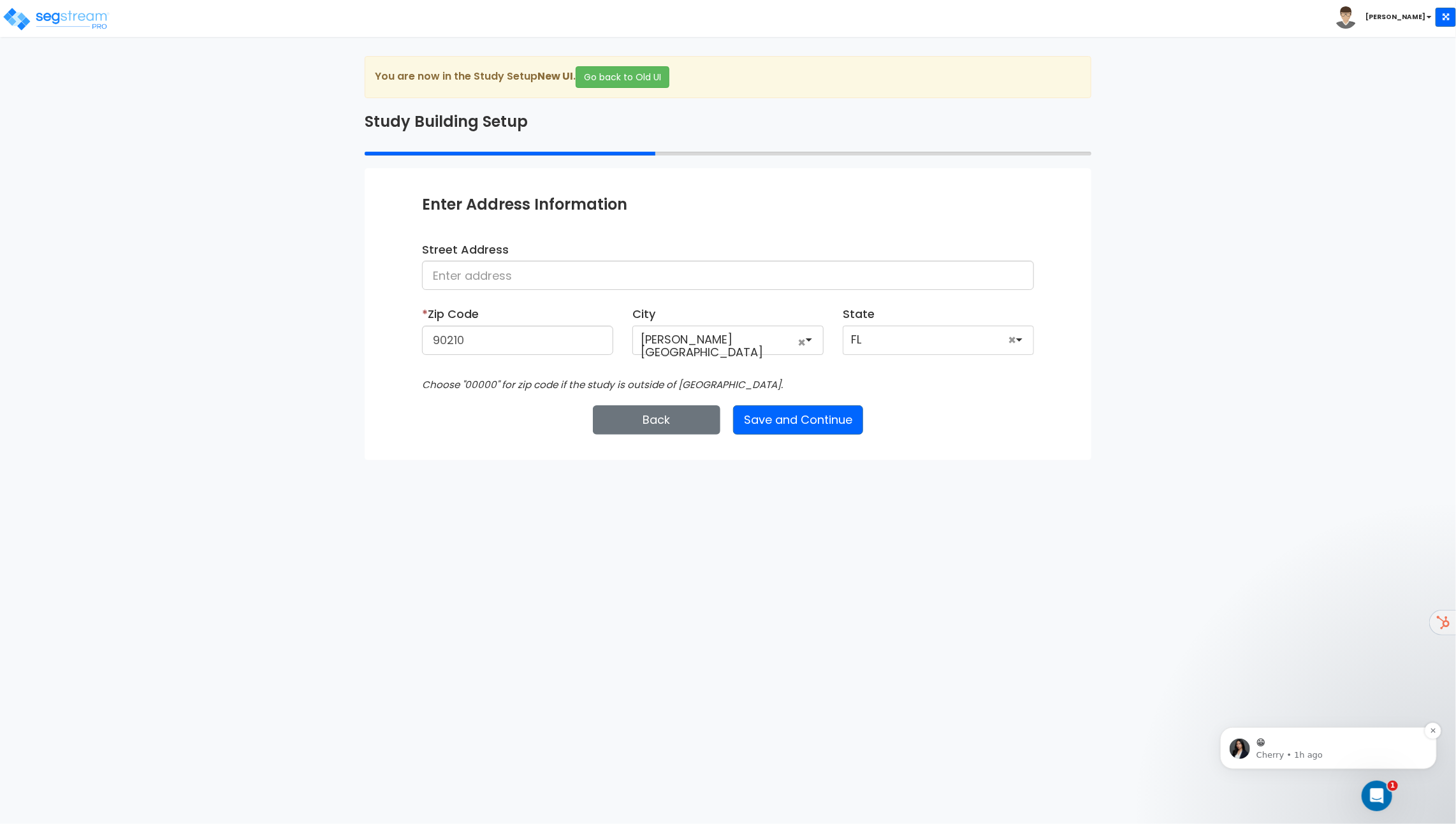
click at [1409, 735] on div "😁 Cherry • 1h ago" at bounding box center [1327, 748] width 198 height 25
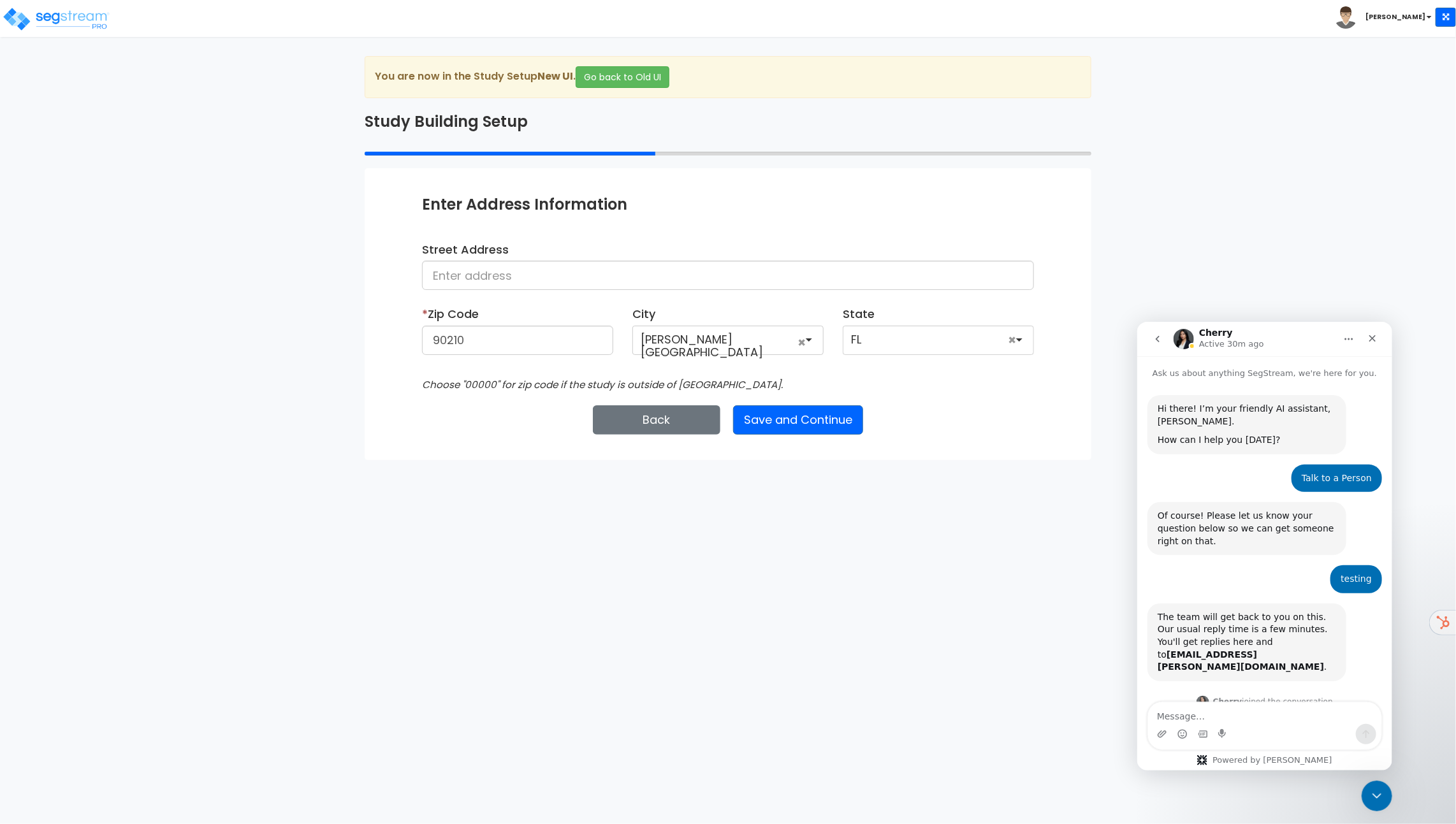
scroll to position [2, 0]
click at [1372, 338] on icon "Close" at bounding box center [1371, 338] width 10 height 10
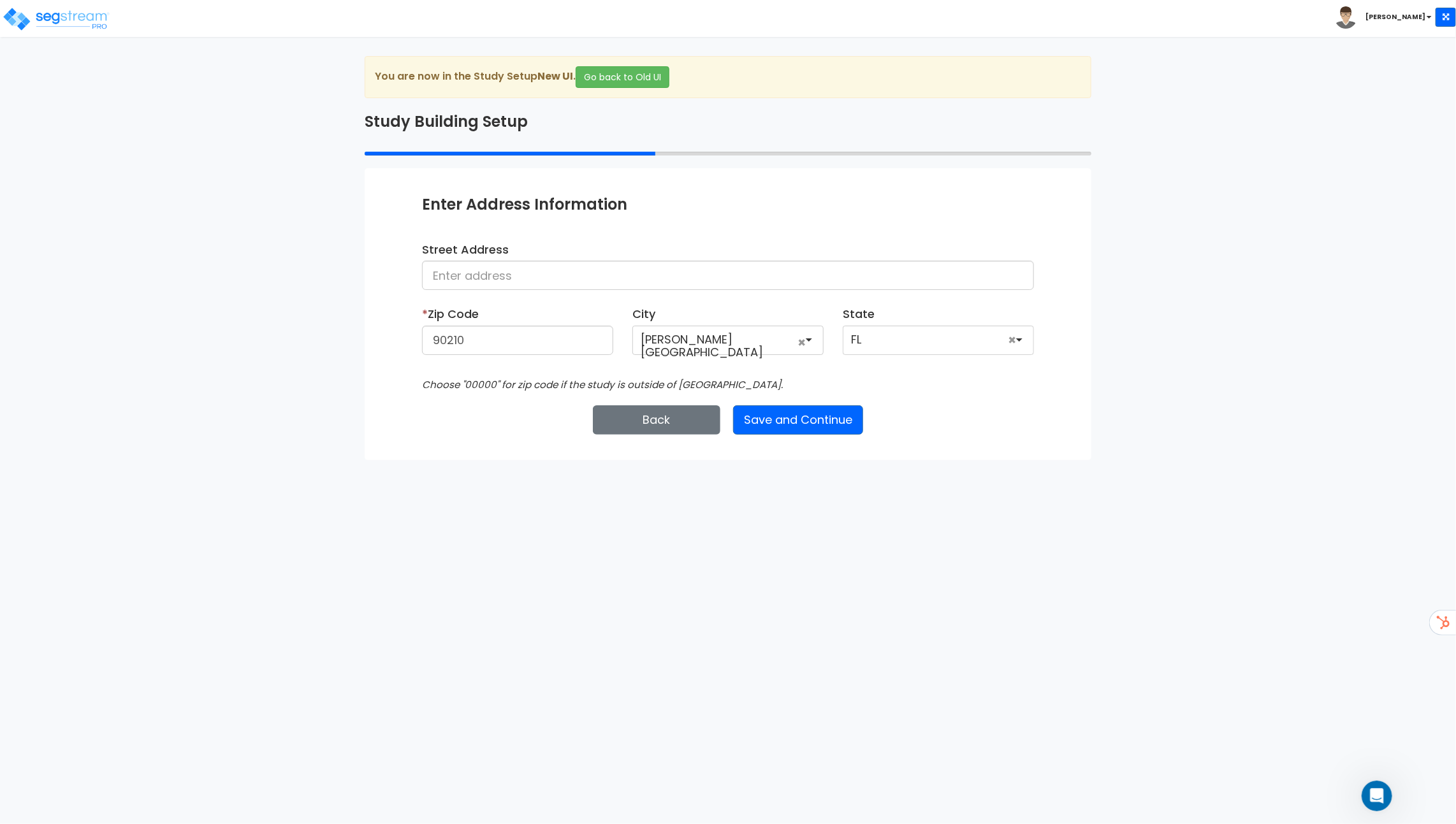
scroll to position [114, 0]
drag, startPoint x: 488, startPoint y: 349, endPoint x: 311, endPoint y: 345, distance: 177.0
click at [311, 345] on div "We are Building your Study. So please grab a coffee and let us do the heavy lif…" at bounding box center [728, 258] width 1456 height 404
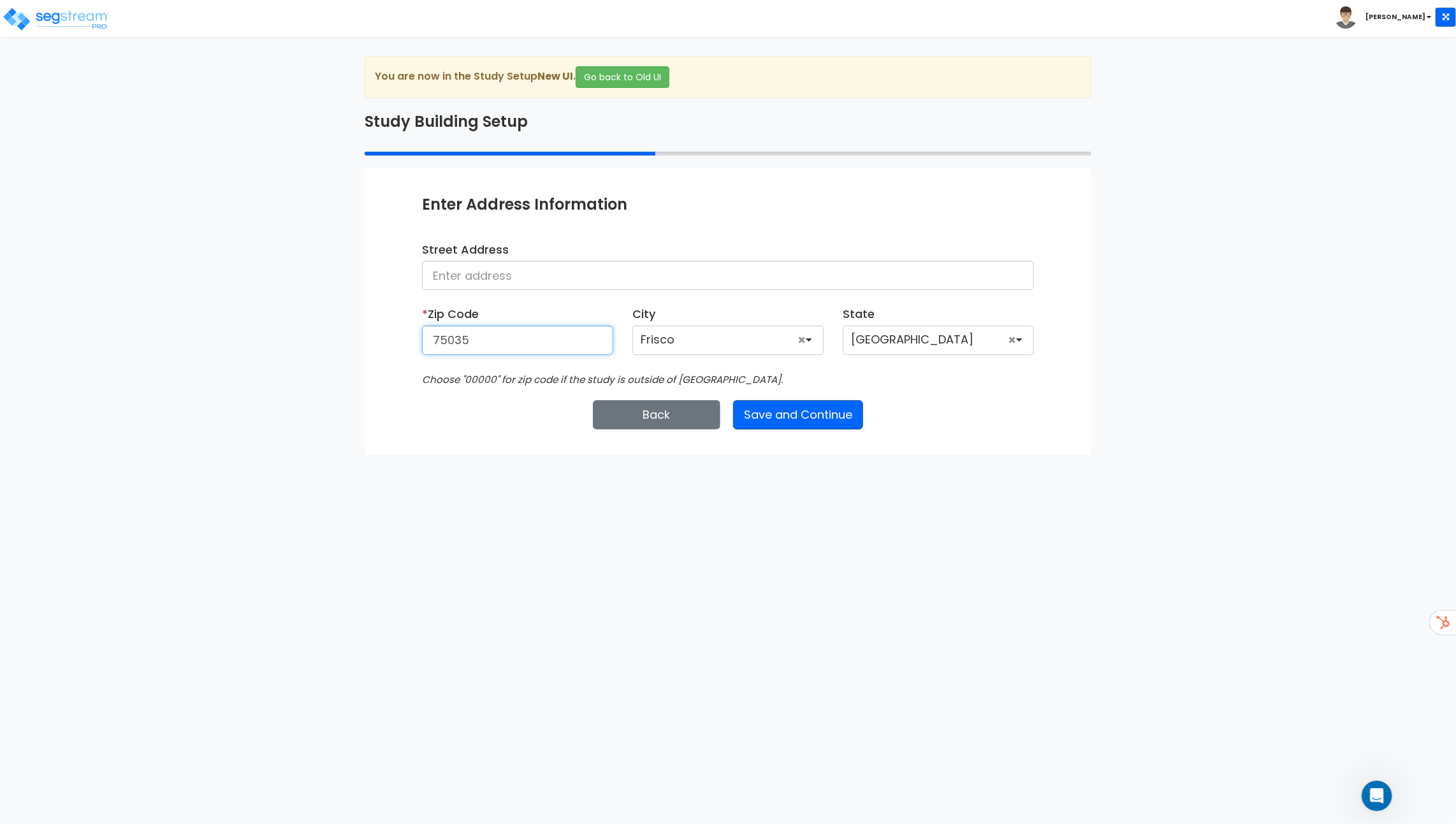
type input "75035"
click at [824, 404] on button "Save and Continue" at bounding box center [798, 415] width 130 height 30
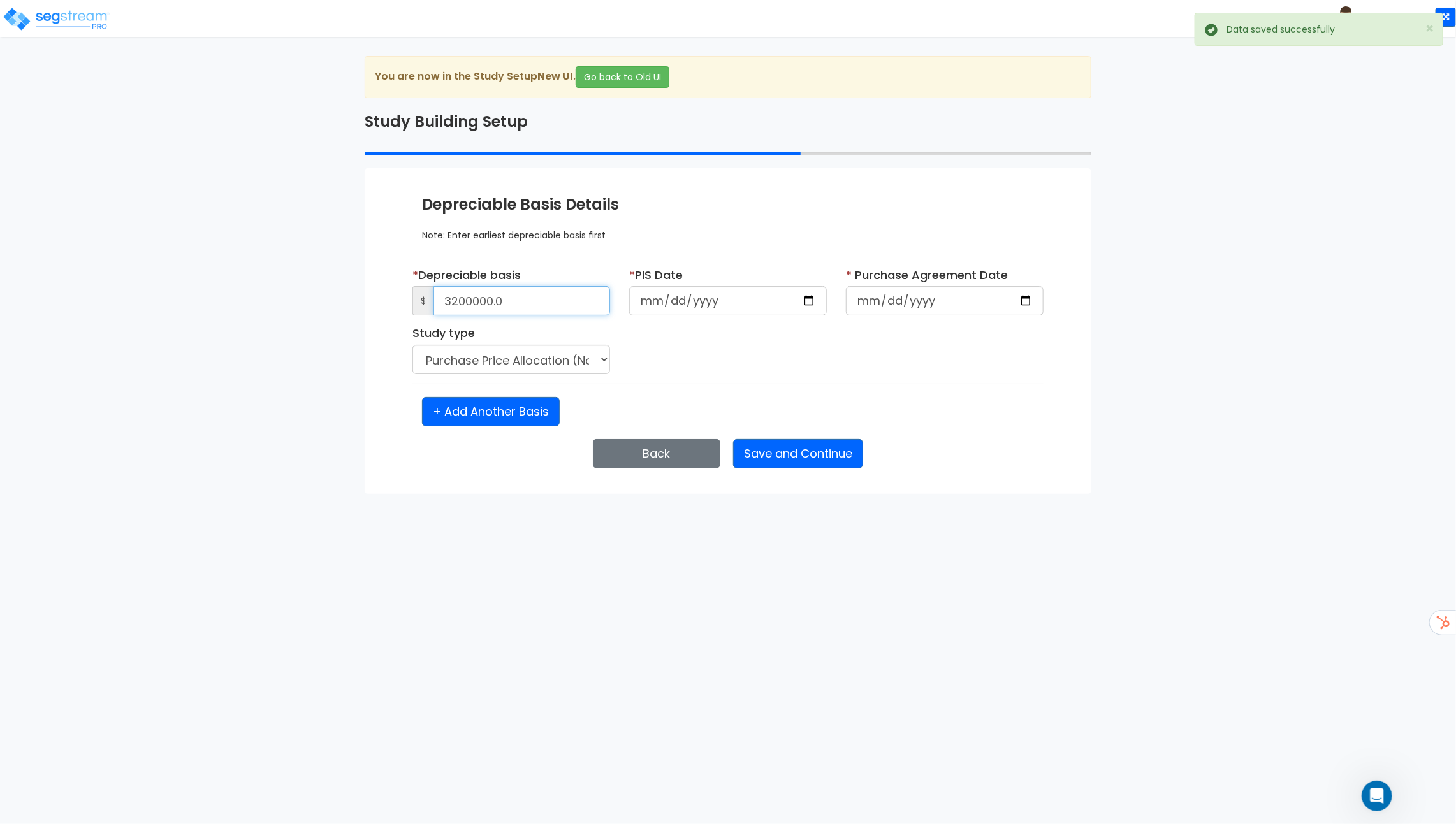
drag, startPoint x: 516, startPoint y: 302, endPoint x: 308, endPoint y: 301, distance: 208.0
click at [308, 301] on div "We are Building your Study. So please grab a coffee and let us do the heavy lif…" at bounding box center [728, 275] width 1456 height 438
drag, startPoint x: 517, startPoint y: 309, endPoint x: 398, endPoint y: 291, distance: 120.4
click at [398, 291] on div "Enter Study Naming Information * Study Name Med Office Entity Name Client Name …" at bounding box center [728, 331] width 726 height 326
type input "1,500,000"
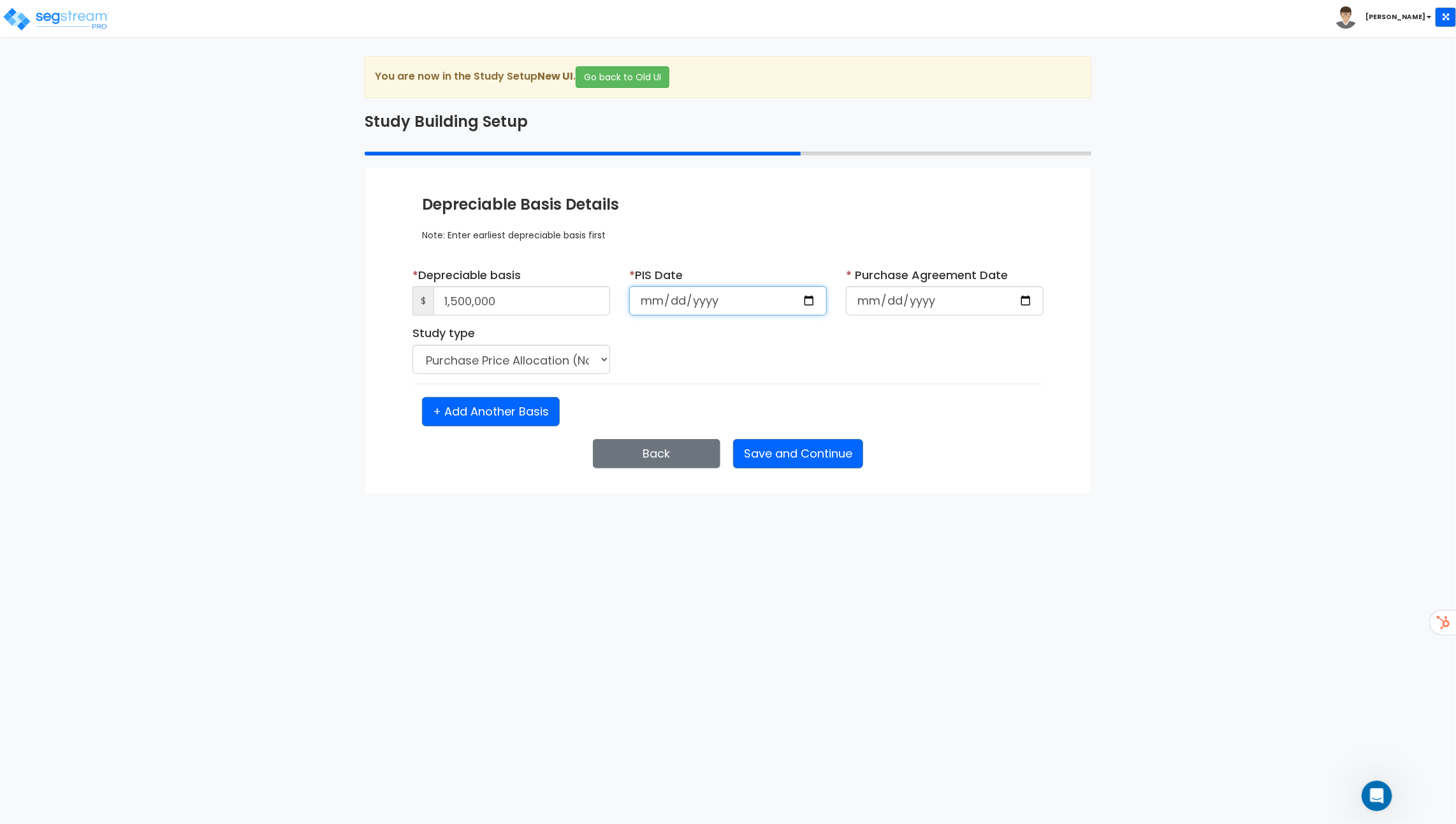
click at [808, 300] on input "2025-10-24" at bounding box center [727, 300] width 198 height 30
type input "2022-06-15"
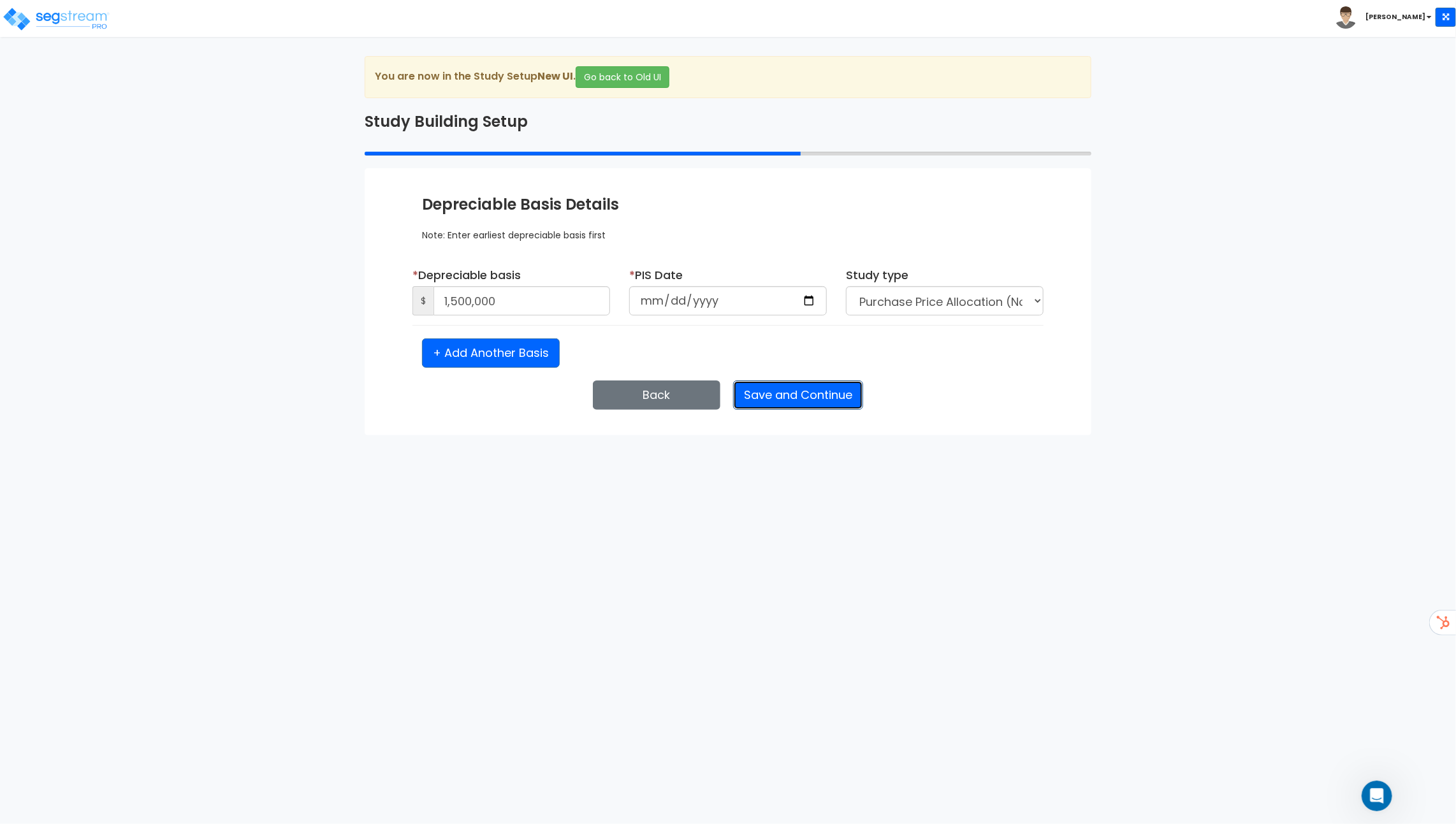
click at [839, 397] on button "Save and Continue" at bounding box center [798, 395] width 130 height 30
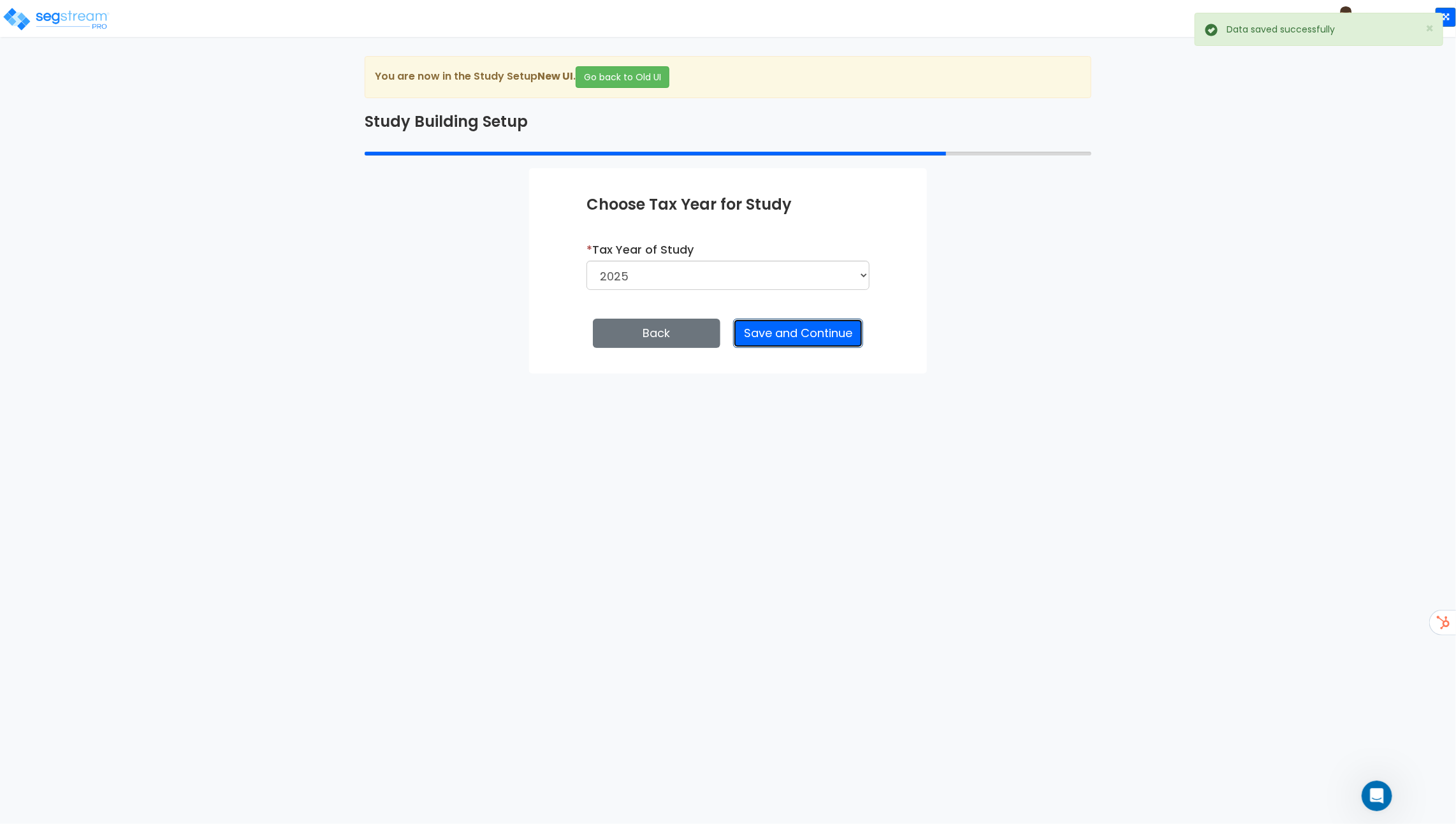
click at [837, 331] on button "Save and Continue" at bounding box center [798, 334] width 130 height 30
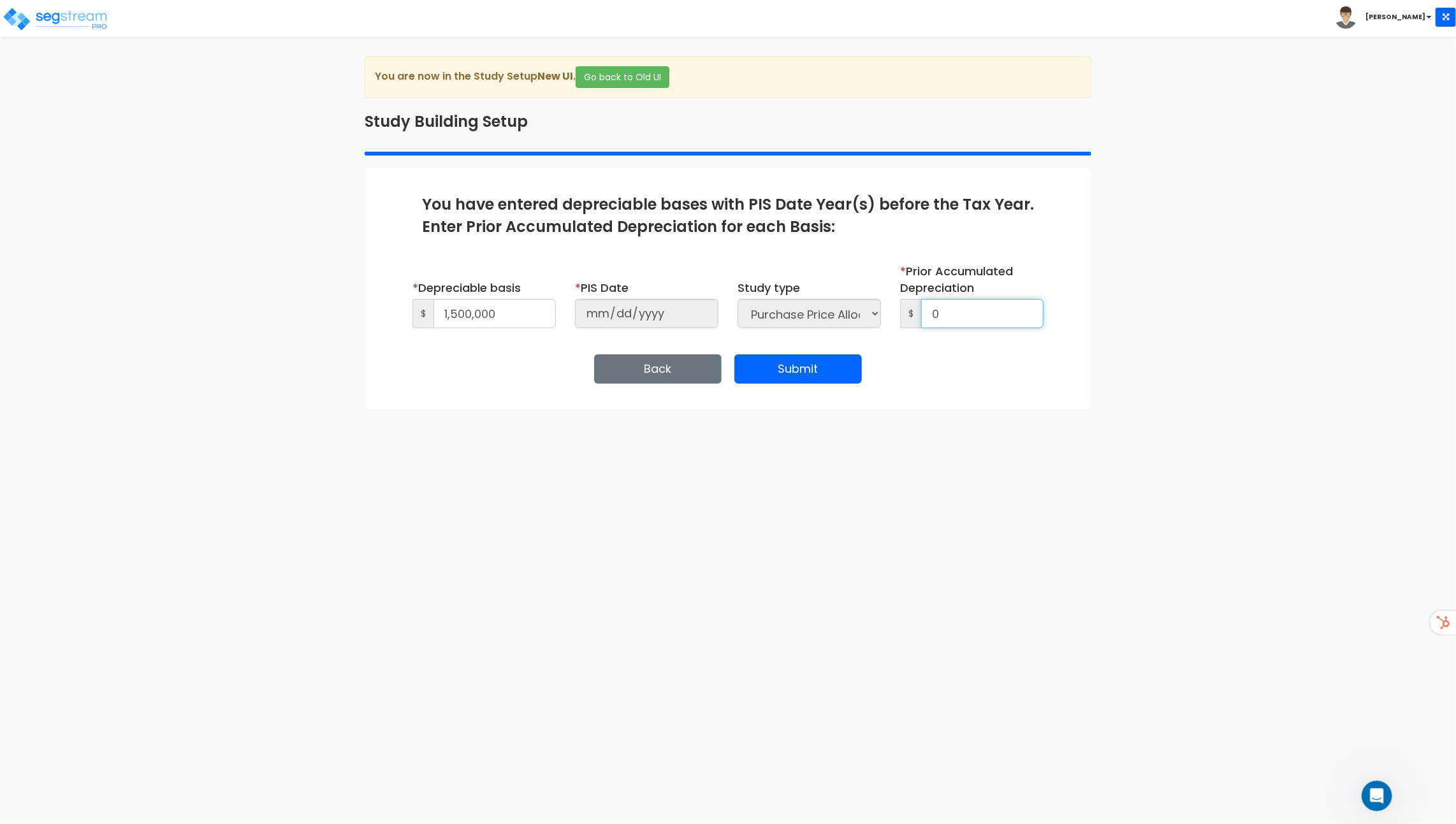
click at [879, 316] on div "* Depreciable basis $ 1,500,000 * PIS Date 2022-06-15 Study type Purchase Price…" at bounding box center [728, 295] width 650 height 65
drag, startPoint x: 944, startPoint y: 311, endPoint x: 926, endPoint y: 312, distance: 18.0
click at [926, 312] on input "0" at bounding box center [982, 313] width 122 height 30
type input "300,000"
click at [804, 374] on button "Submit" at bounding box center [798, 369] width 127 height 30
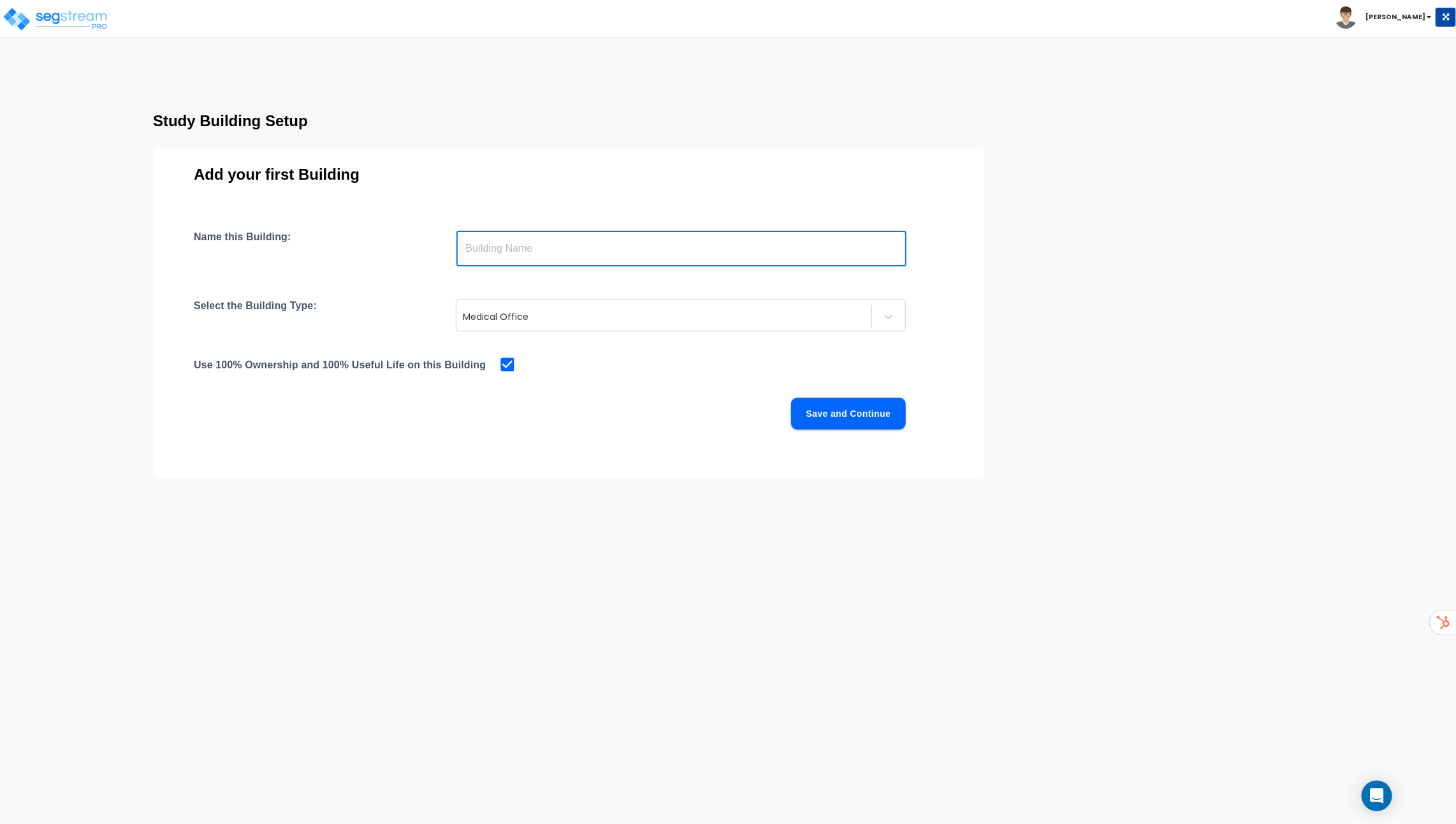
click at [514, 242] on input "text" at bounding box center [681, 249] width 450 height 36
type input "Commercial Office"
click at [513, 312] on div at bounding box center [664, 317] width 402 height 15
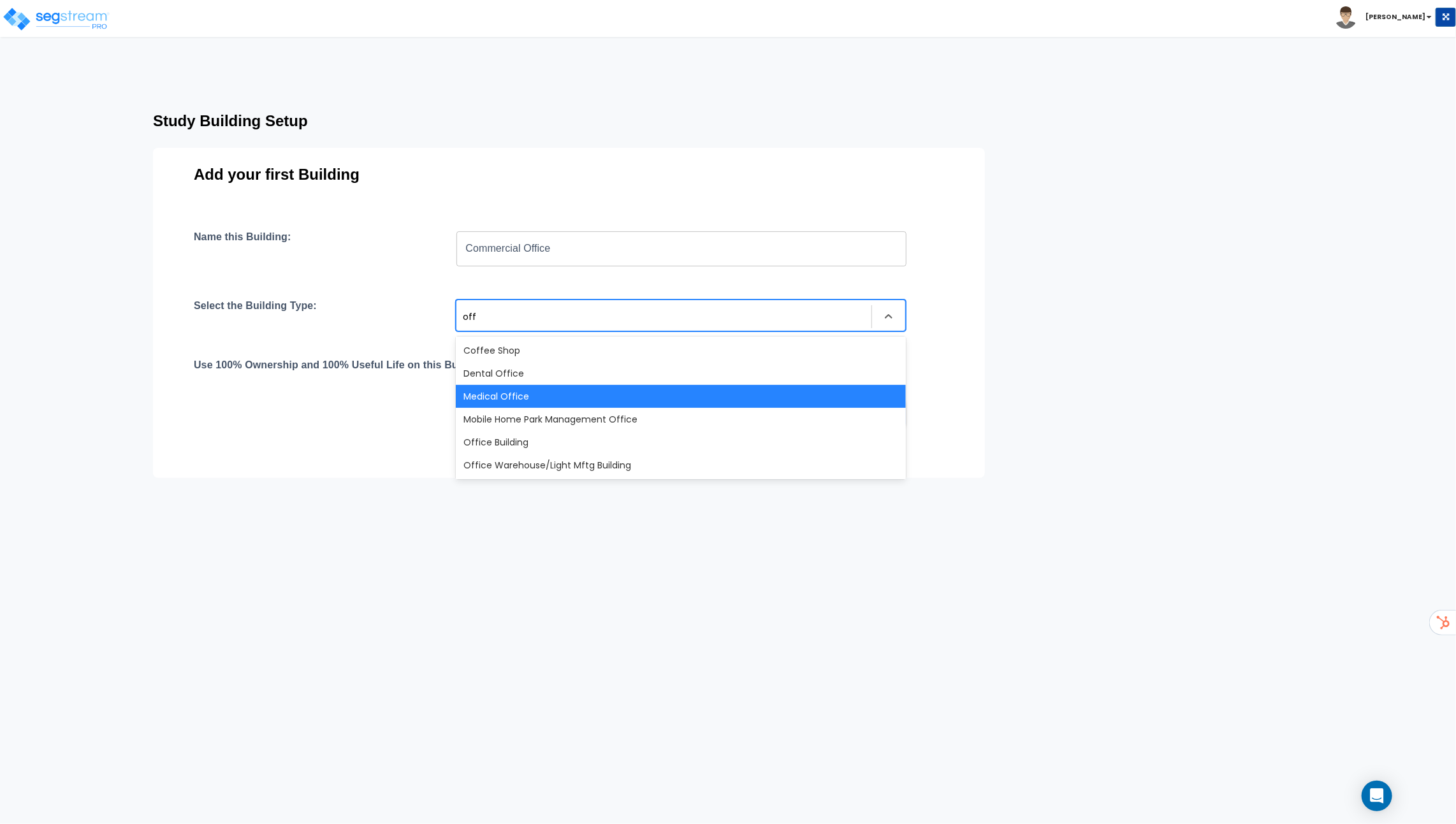
type input "offi"
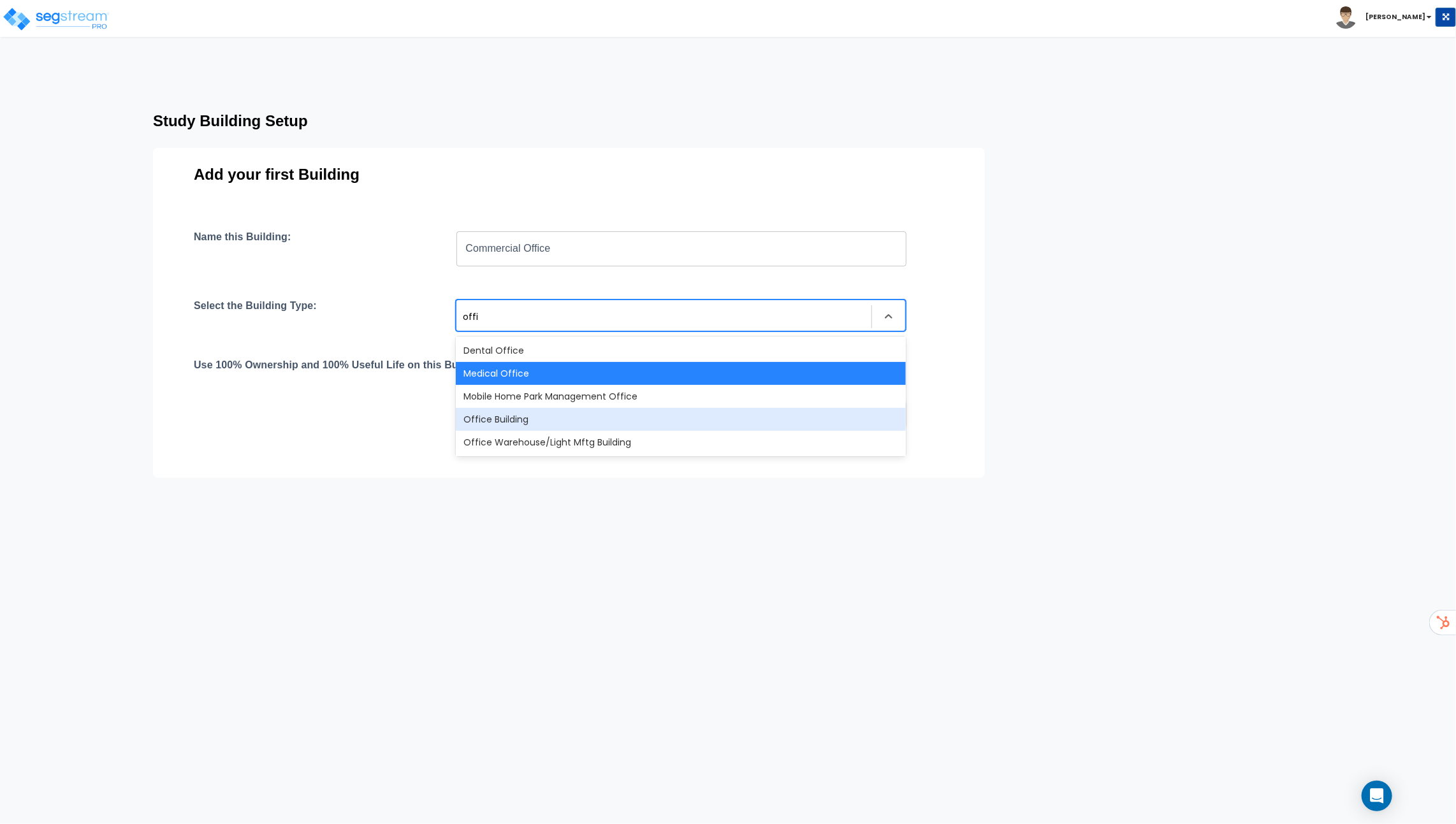
click at [502, 425] on div "Office Building" at bounding box center [680, 419] width 450 height 23
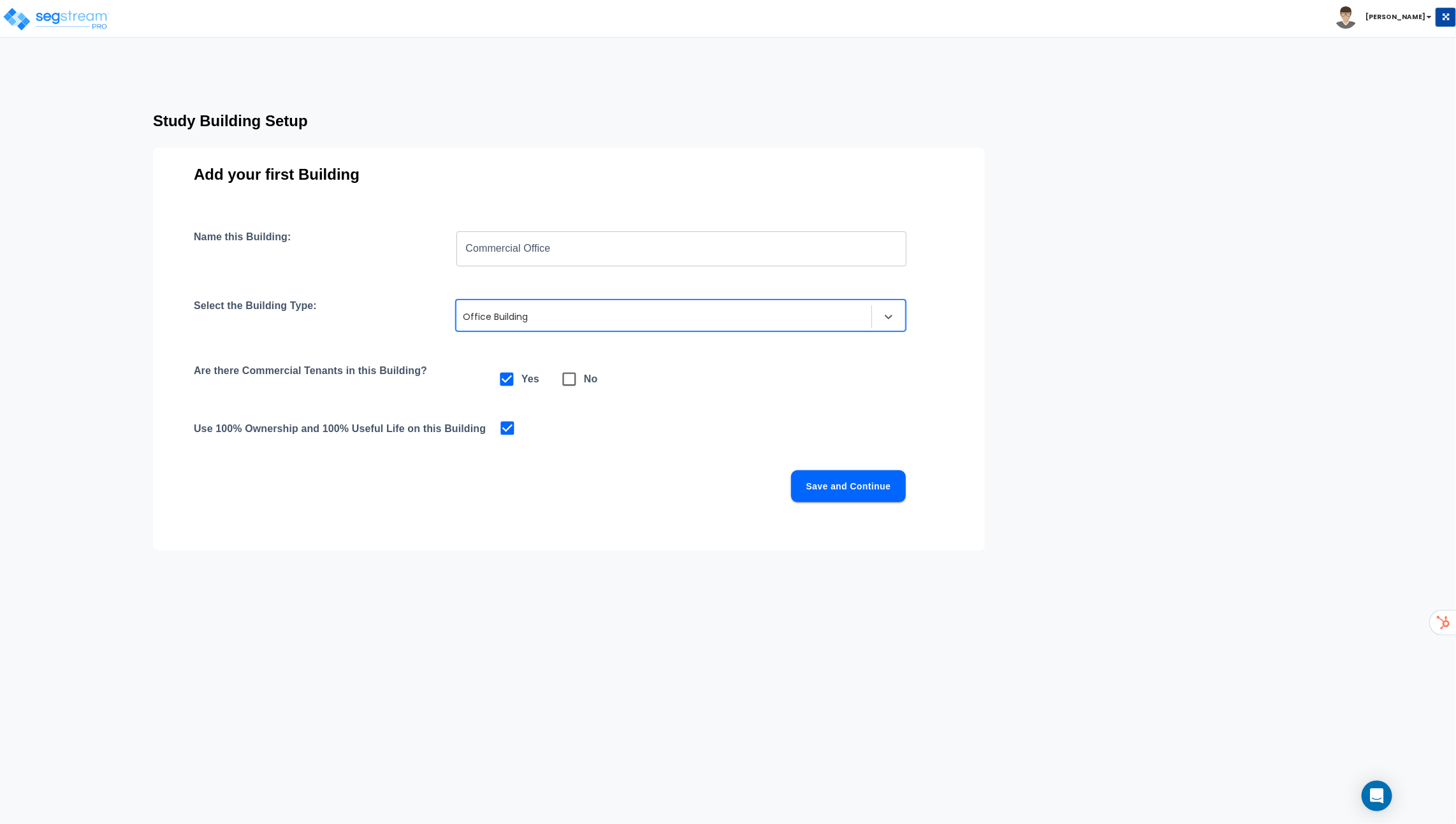
click at [860, 492] on button "Save and Continue" at bounding box center [848, 486] width 115 height 32
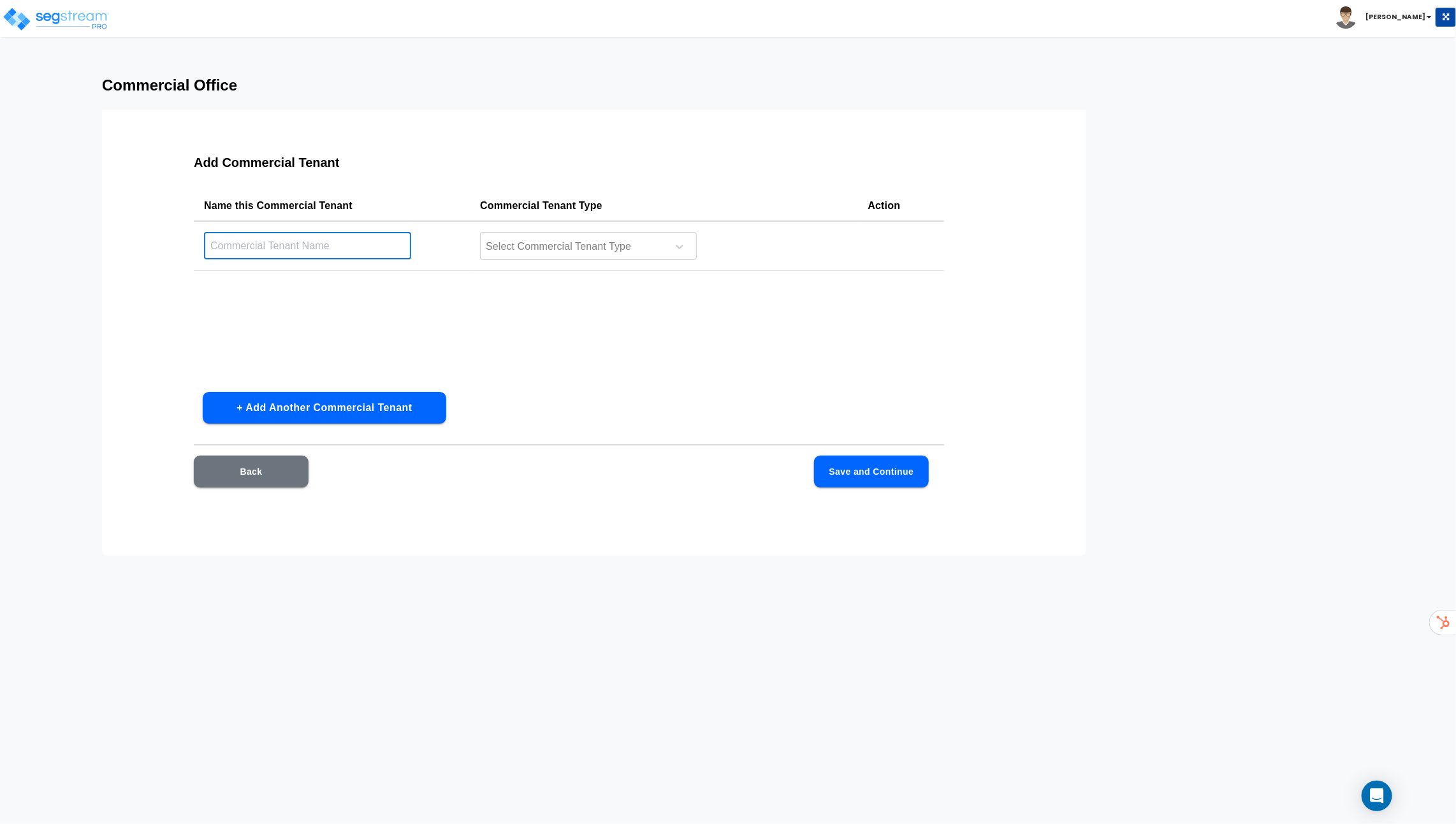
click at [390, 249] on input "text" at bounding box center [307, 245] width 207 height 27
type input "Building Interior"
click at [580, 251] on div at bounding box center [572, 247] width 175 height 17
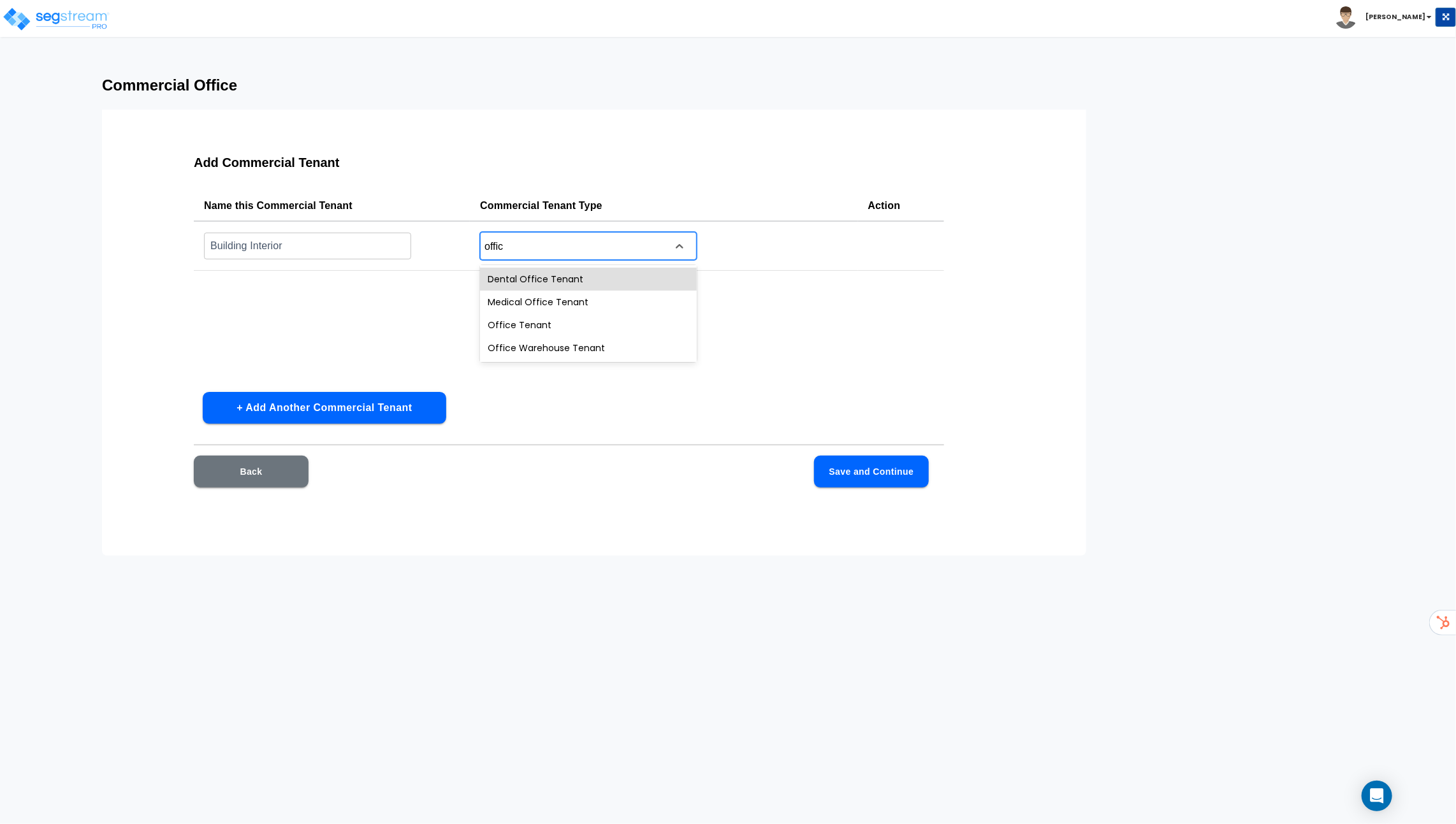
type input "office"
click at [558, 322] on div "Office Tenant" at bounding box center [588, 325] width 216 height 23
click at [382, 409] on button "+ Add Another Commercial Tenant" at bounding box center [324, 408] width 244 height 32
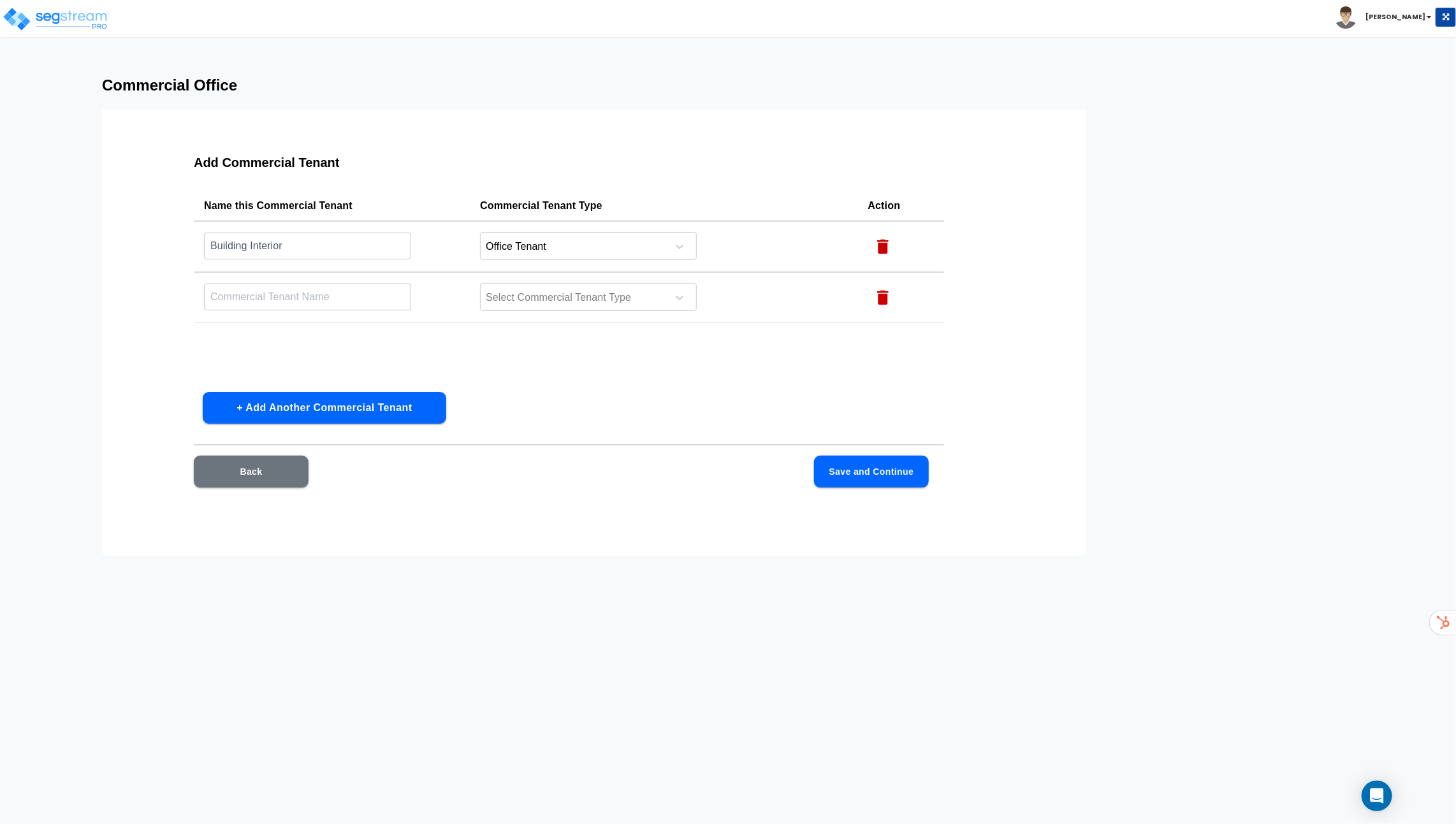
click at [358, 292] on input "text" at bounding box center [307, 297] width 207 height 27
type input "f"
click at [501, 301] on div at bounding box center [572, 298] width 175 height 17
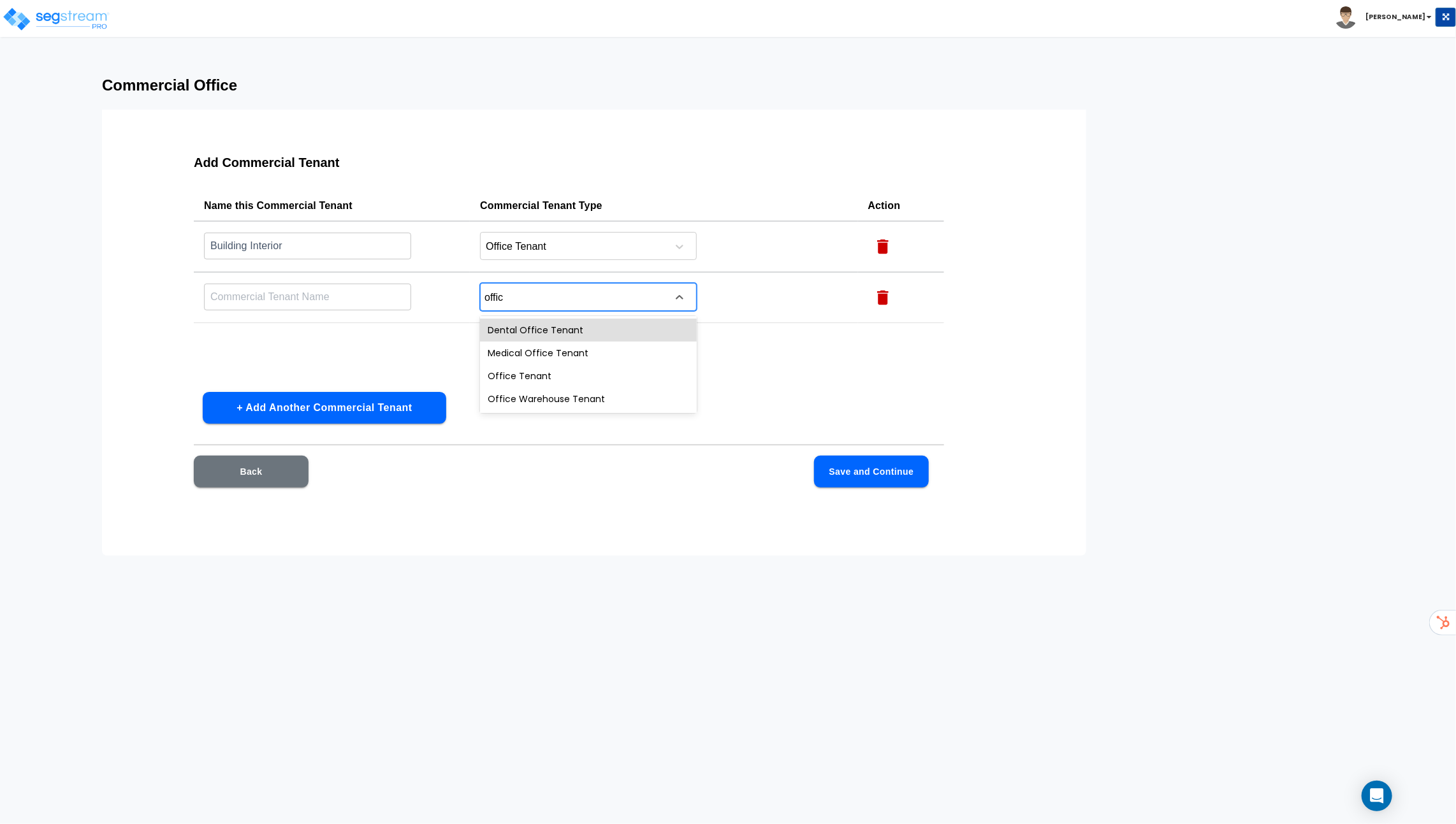
type input "office"
click at [554, 373] on div "Office Tenant" at bounding box center [588, 376] width 216 height 23
click at [671, 293] on div at bounding box center [679, 297] width 23 height 23
type input "coffe"
click at [591, 334] on div "Coffee Shop Tenant" at bounding box center [588, 330] width 216 height 23
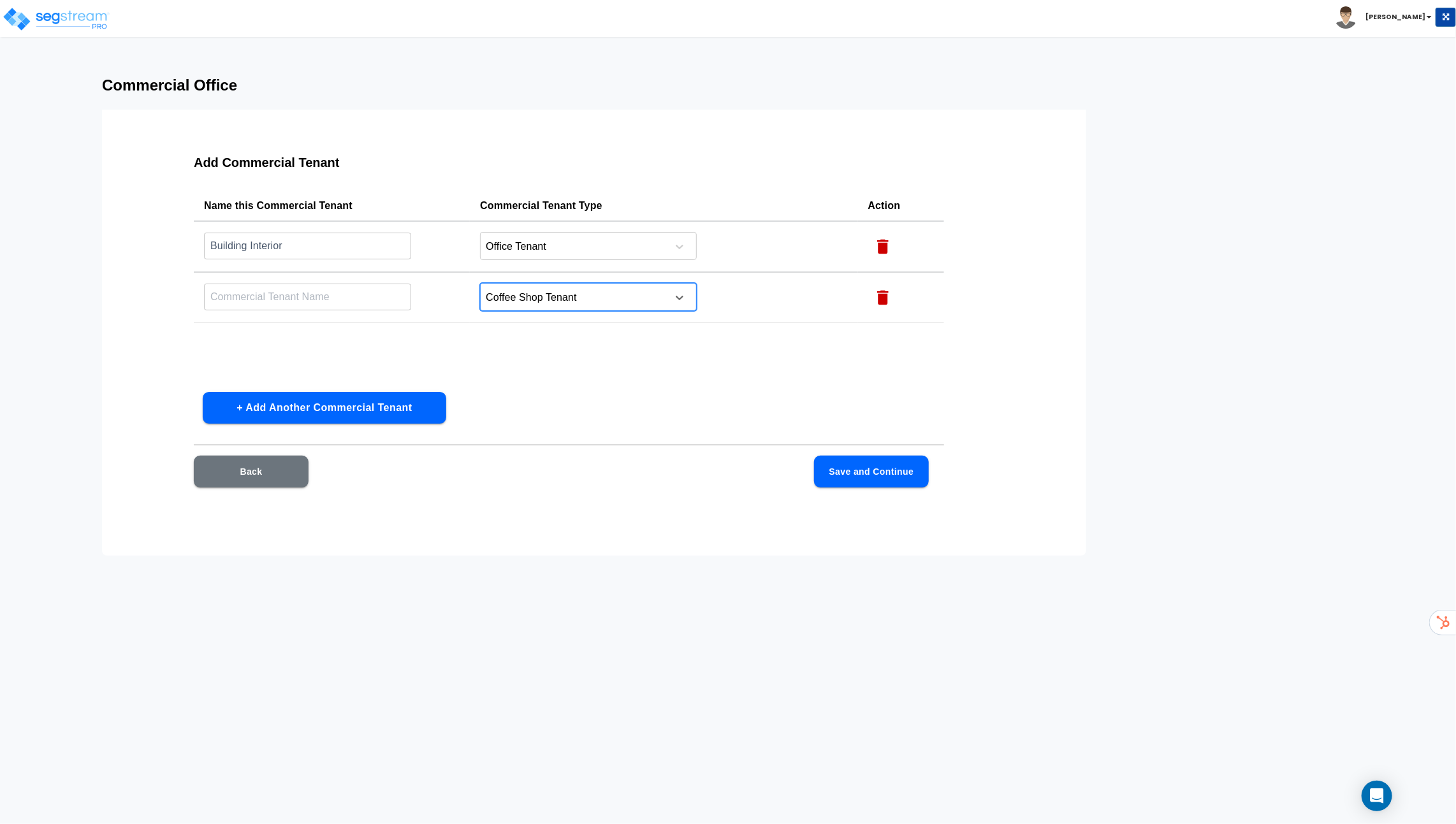
click at [652, 305] on div "Coffee Shop Tenant" at bounding box center [571, 298] width 182 height 20
type input "bank"
click at [624, 326] on div "Bank Tenant" at bounding box center [588, 330] width 216 height 23
click at [388, 409] on button "+ Add Another Commercial Tenant" at bounding box center [324, 408] width 244 height 32
click at [886, 347] on icon "button" at bounding box center [883, 349] width 12 height 14
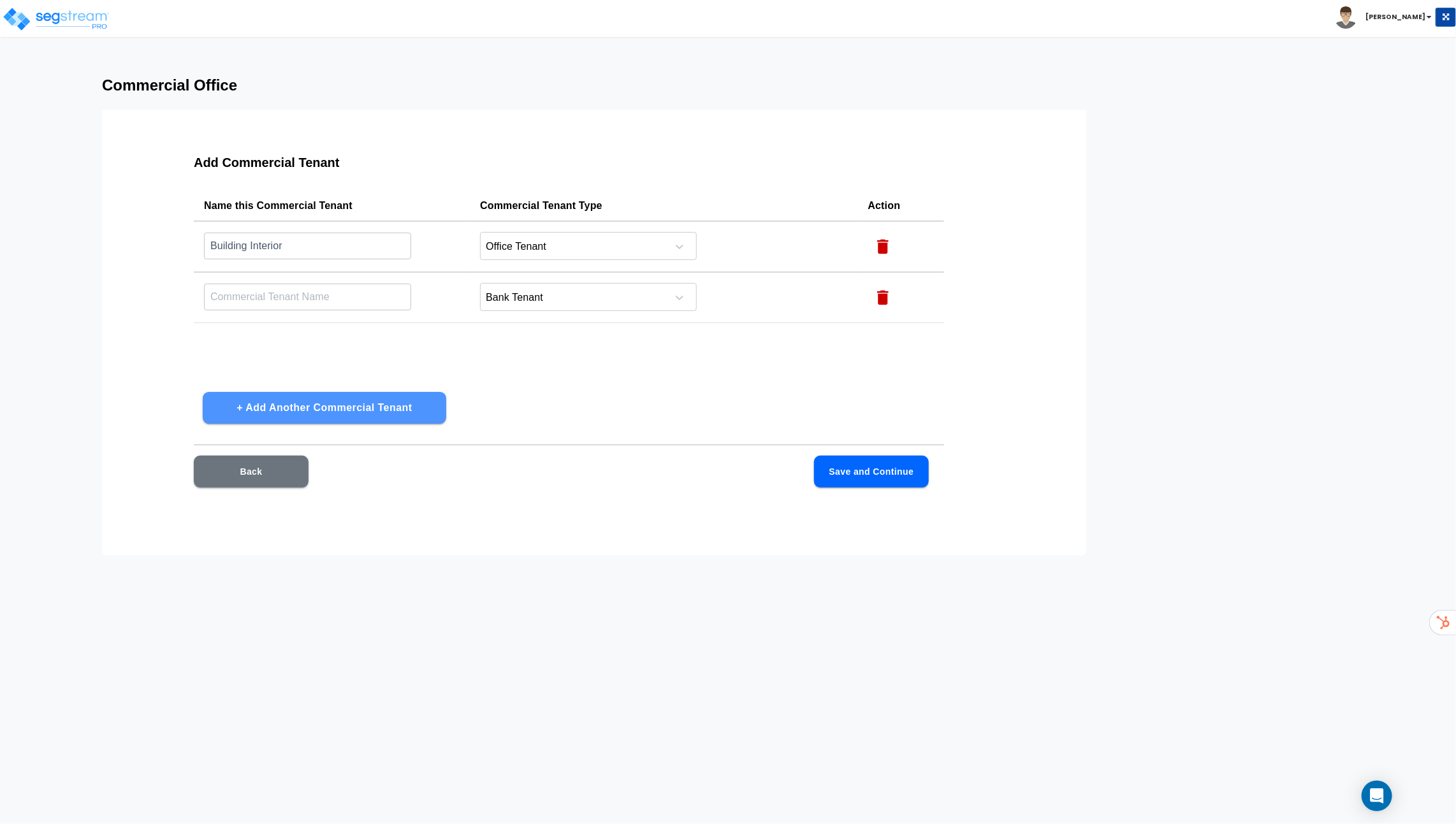
click at [405, 409] on button "+ Add Another Commercial Tenant" at bounding box center [324, 408] width 244 height 32
click at [386, 359] on input "text" at bounding box center [307, 348] width 207 height 27
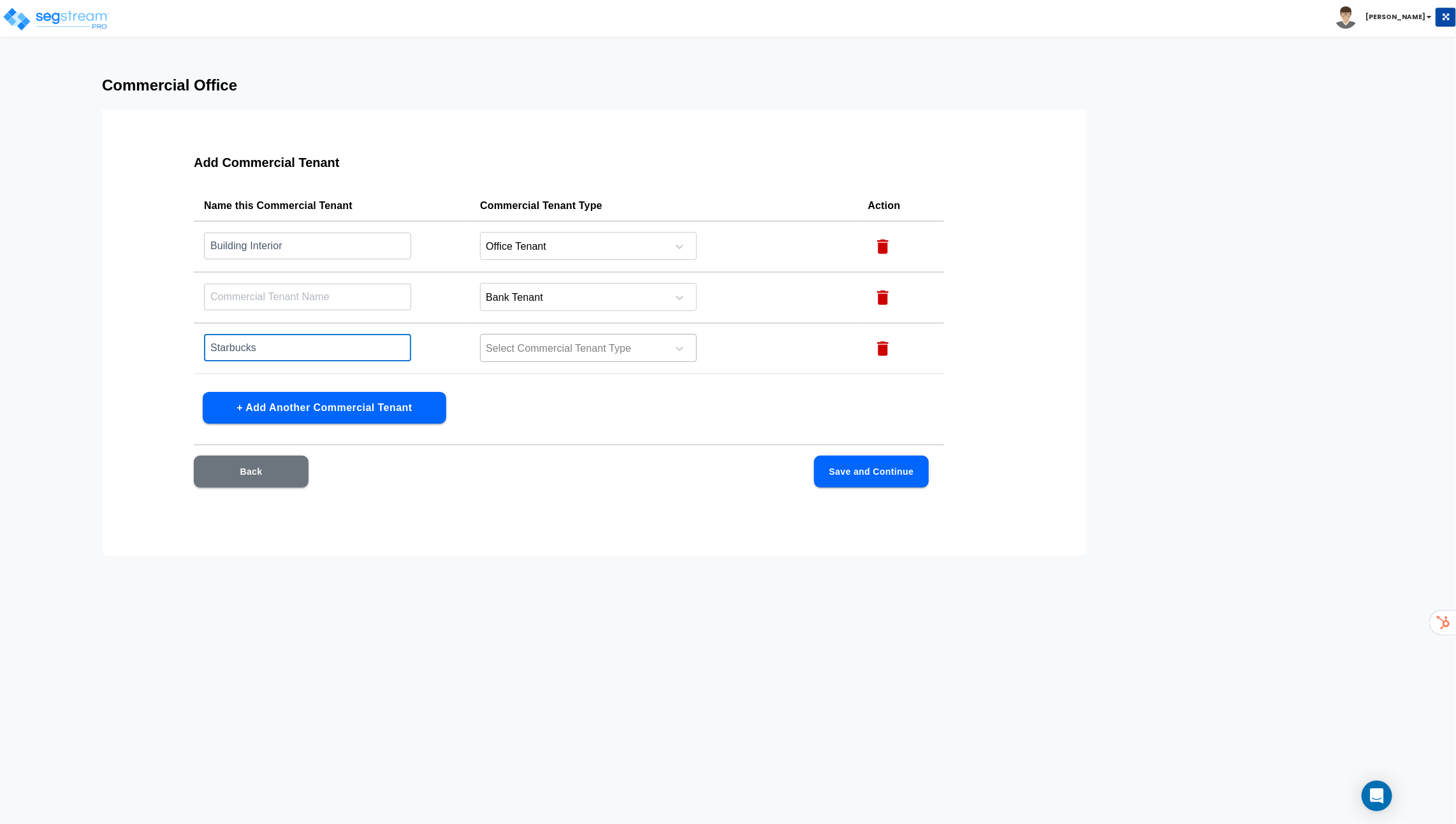
type input "Starbucks"
click at [626, 340] on div at bounding box center [572, 349] width 175 height 17
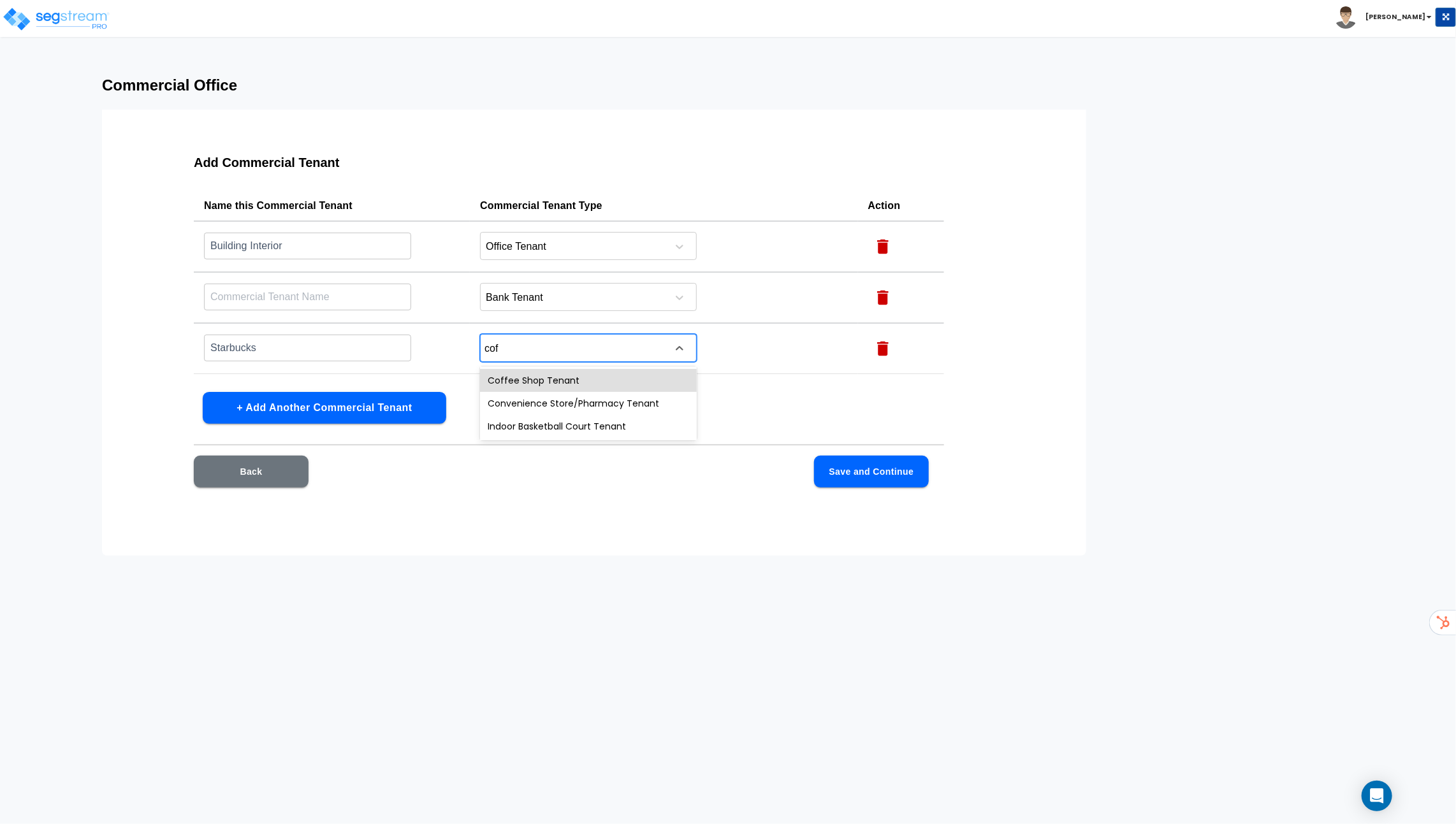
type input "coff"
click at [602, 381] on div "Coffee Shop Tenant" at bounding box center [588, 380] width 216 height 23
click at [332, 299] on input "text" at bounding box center [307, 297] width 207 height 27
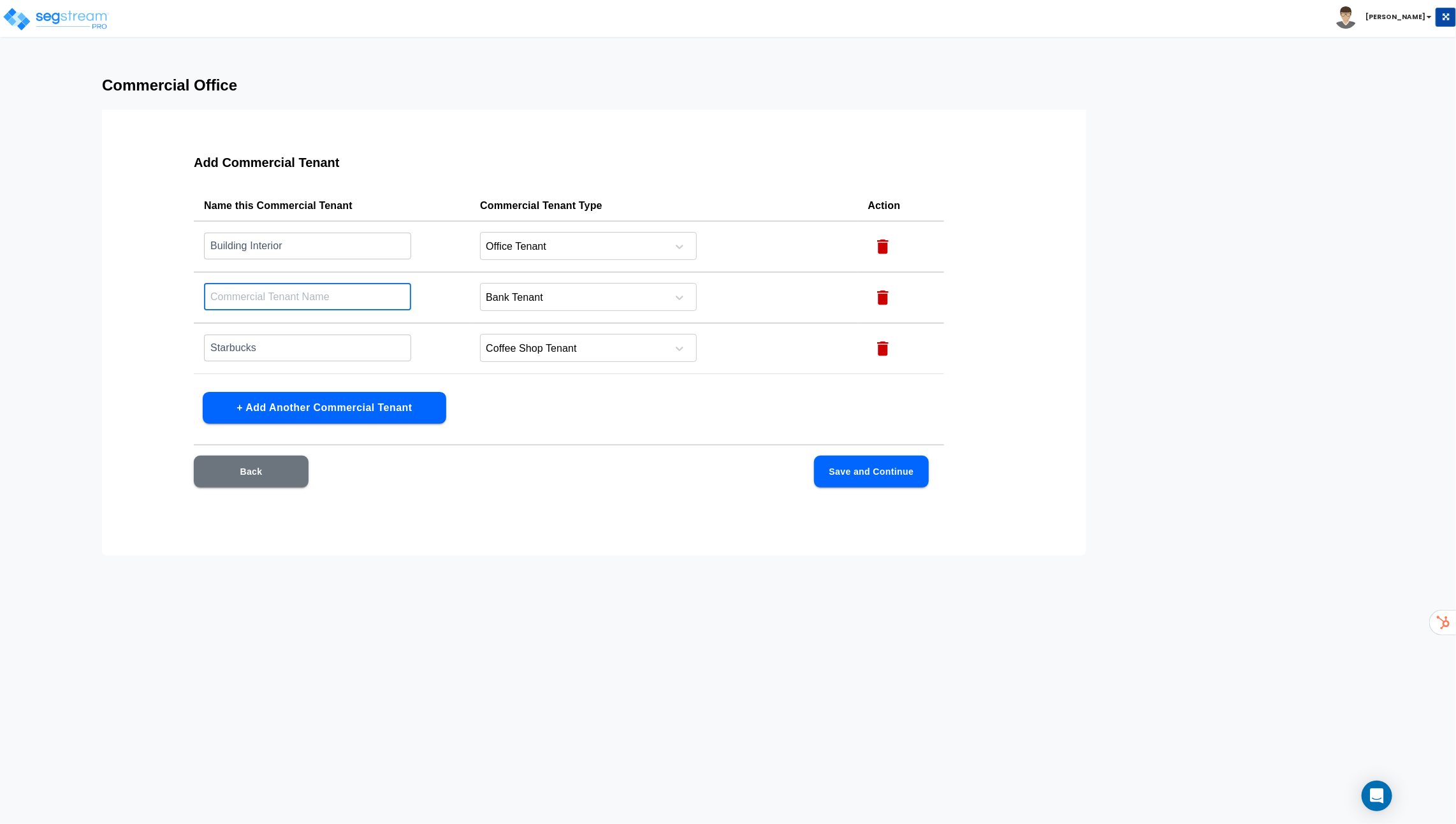
type input "j"
type input "Bank"
click at [875, 477] on button "Save and Continue" at bounding box center [871, 472] width 115 height 32
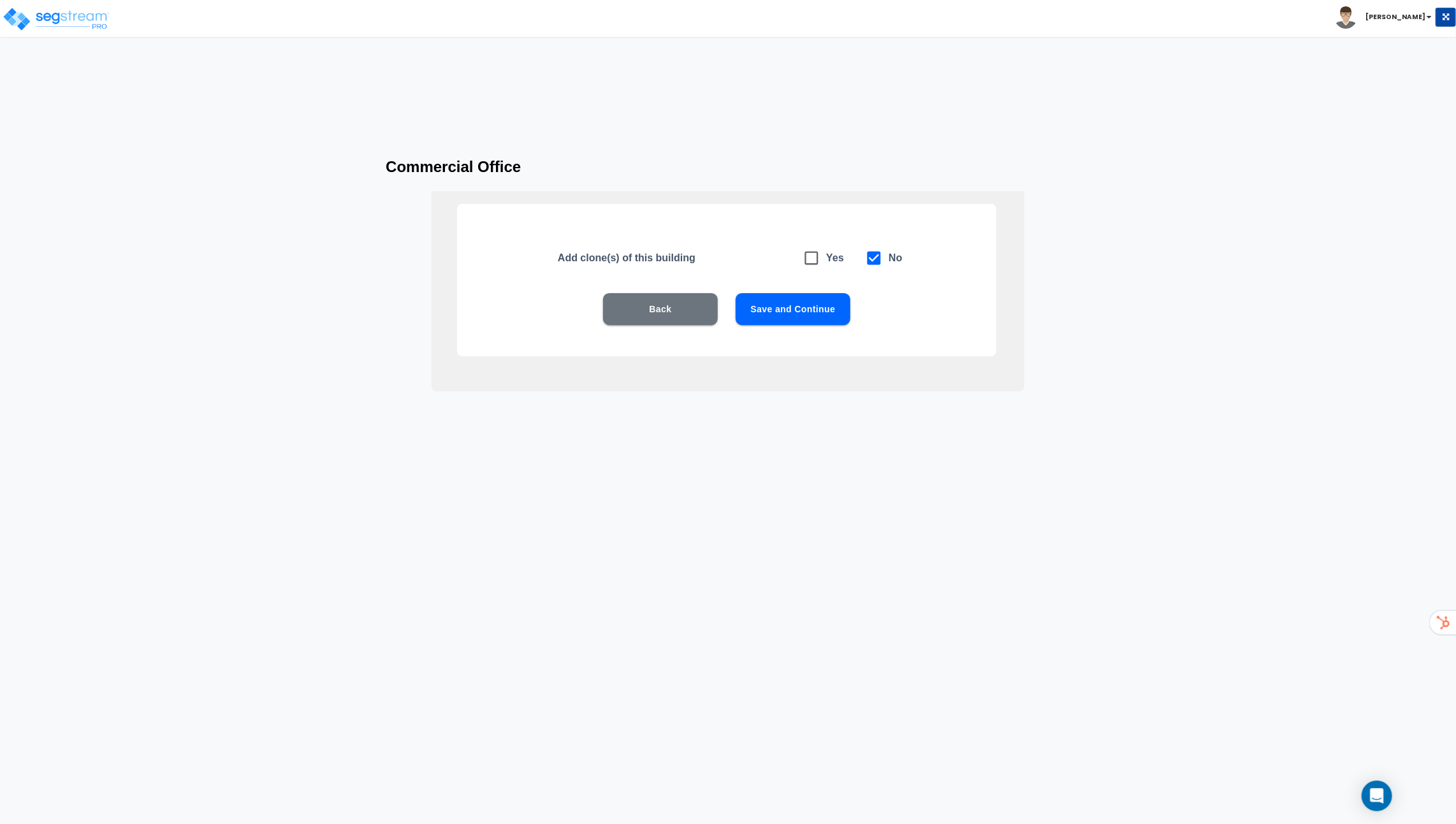
click at [833, 306] on button "Save and Continue" at bounding box center [792, 310] width 115 height 32
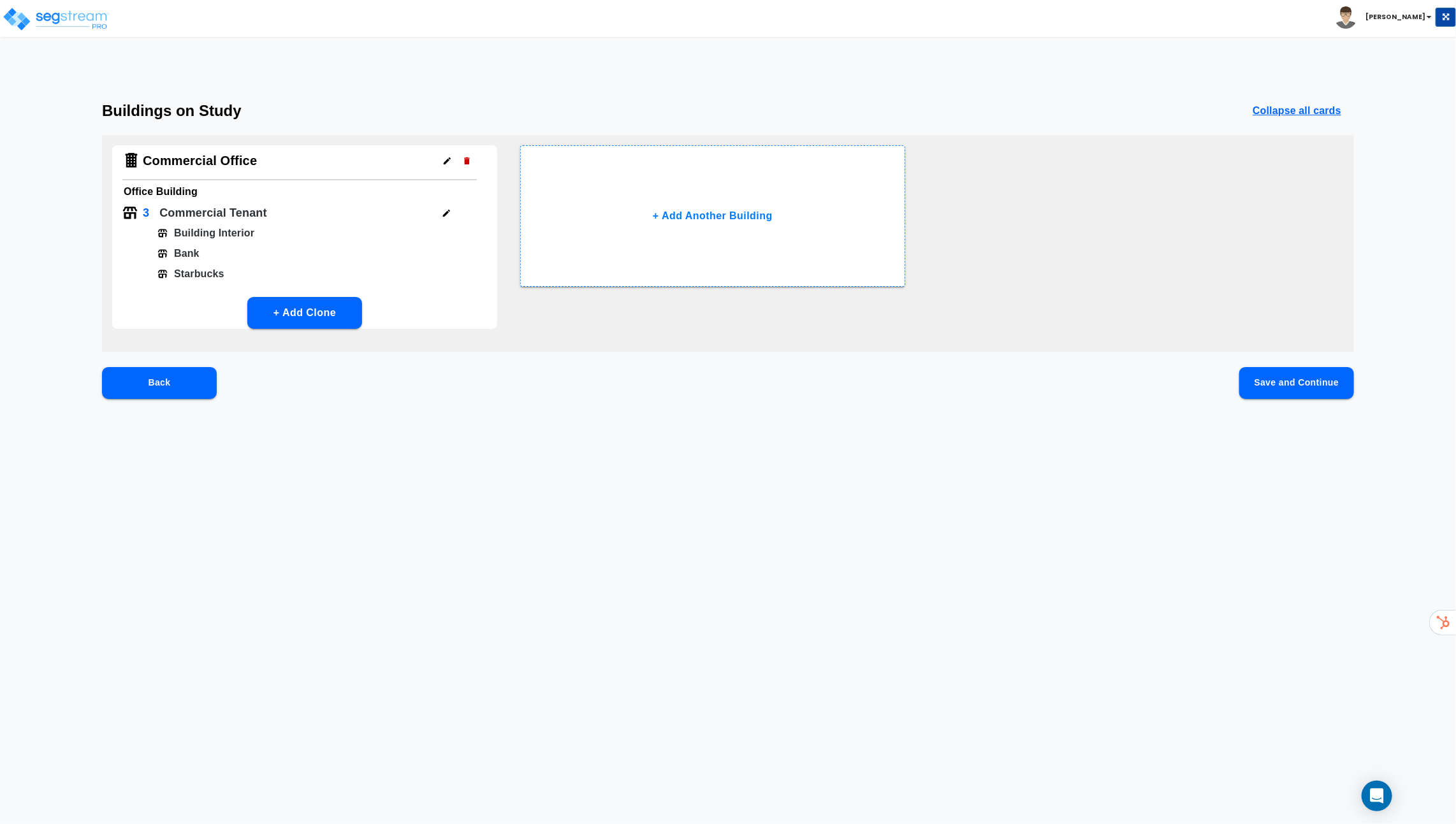
click at [1277, 383] on button "Save and Continue" at bounding box center [1296, 384] width 115 height 32
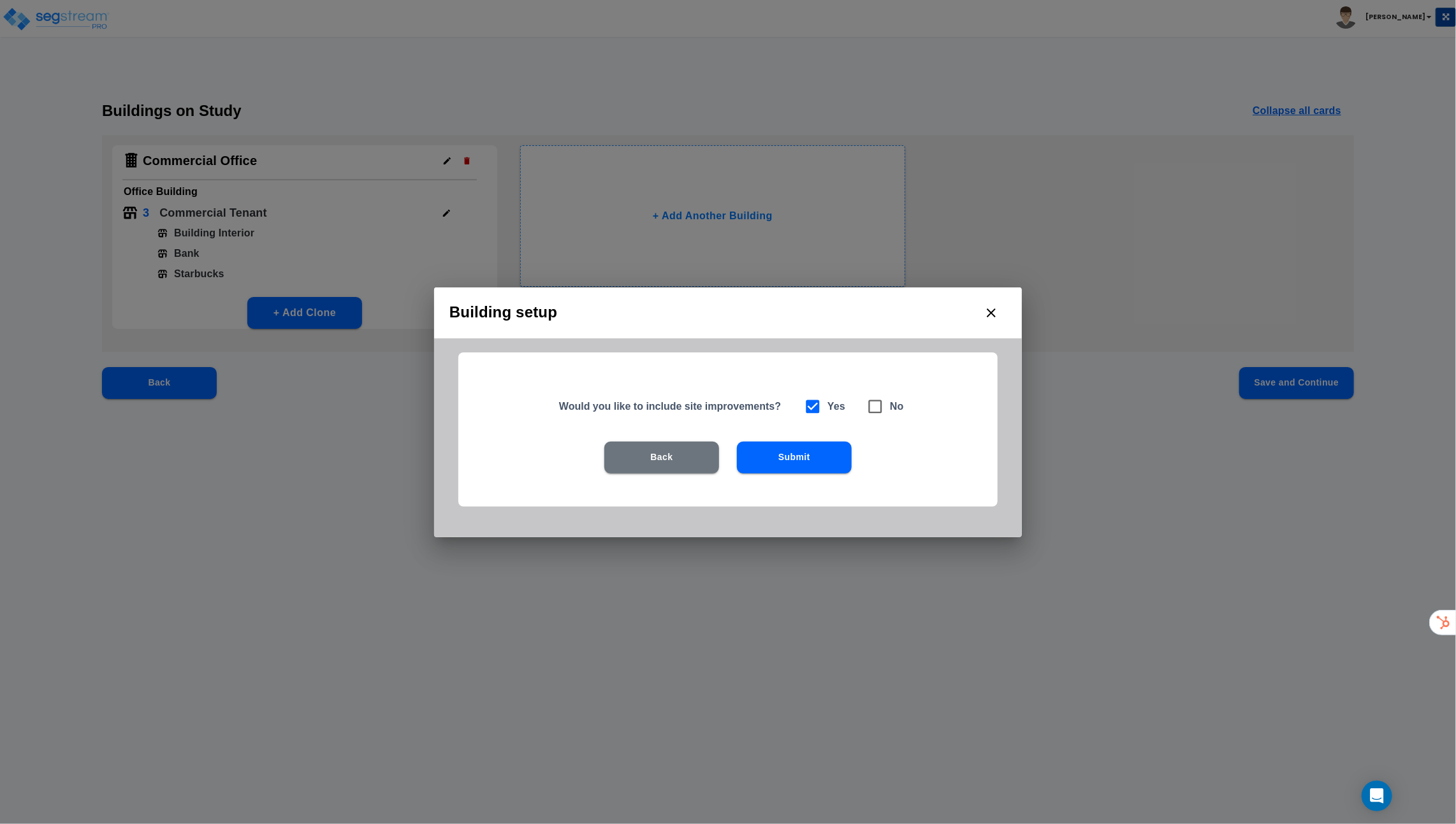
click at [809, 452] on button "Submit" at bounding box center [793, 458] width 115 height 32
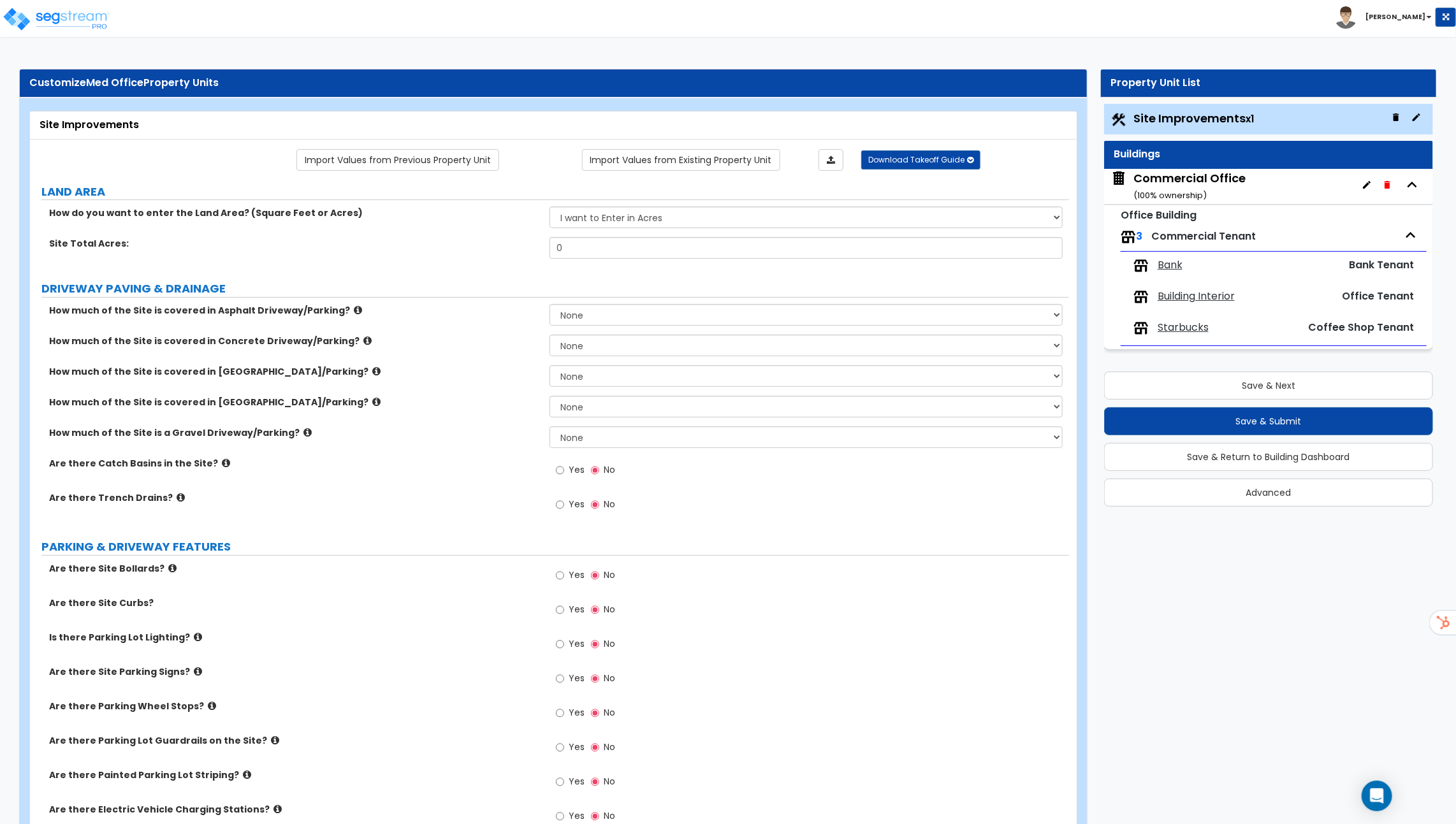
click at [1171, 183] on div "Commercial Office ( 100 % ownership)" at bounding box center [1190, 187] width 112 height 32
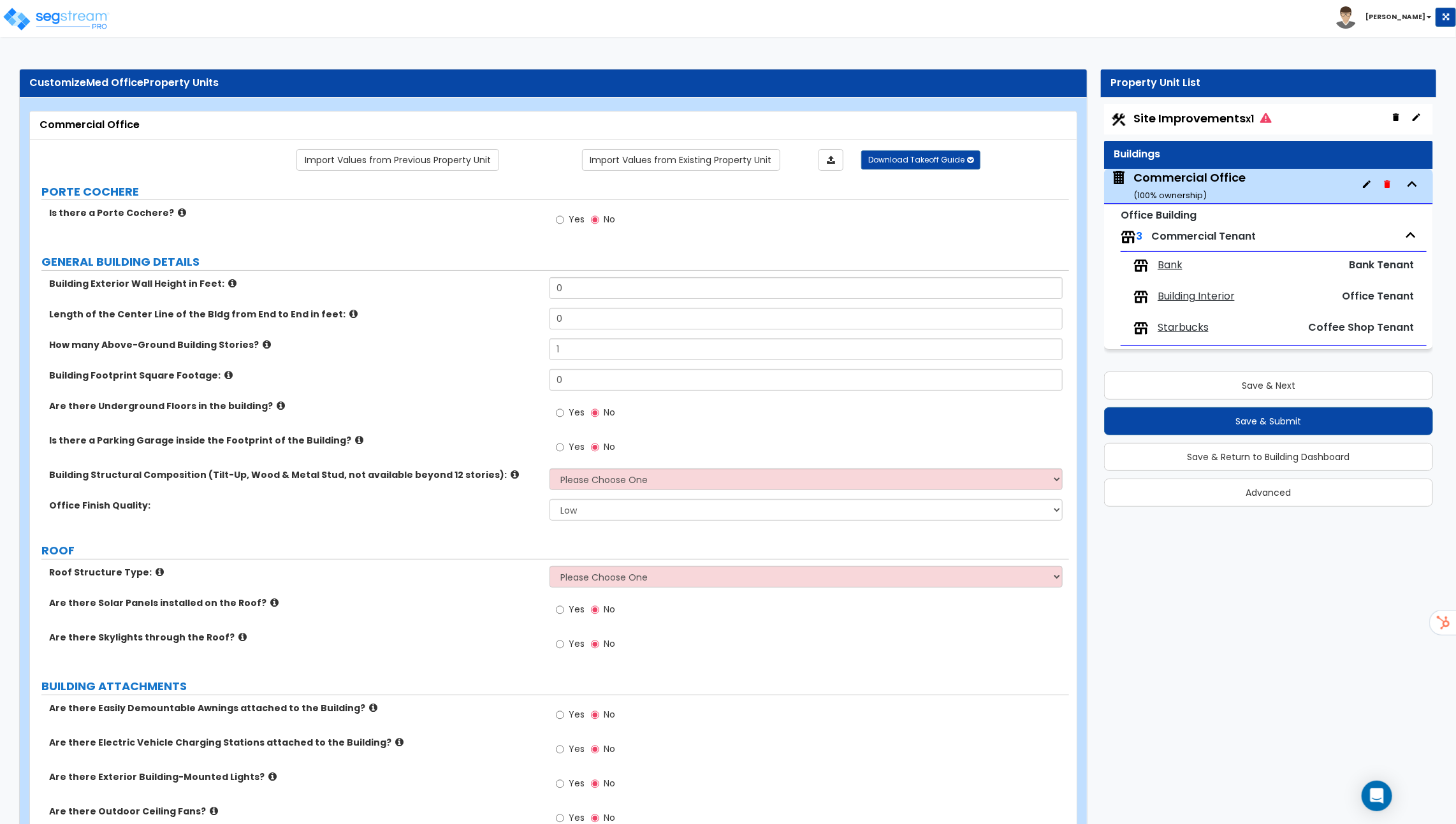
click at [1185, 118] on span "Site Improvements x1" at bounding box center [1202, 118] width 138 height 16
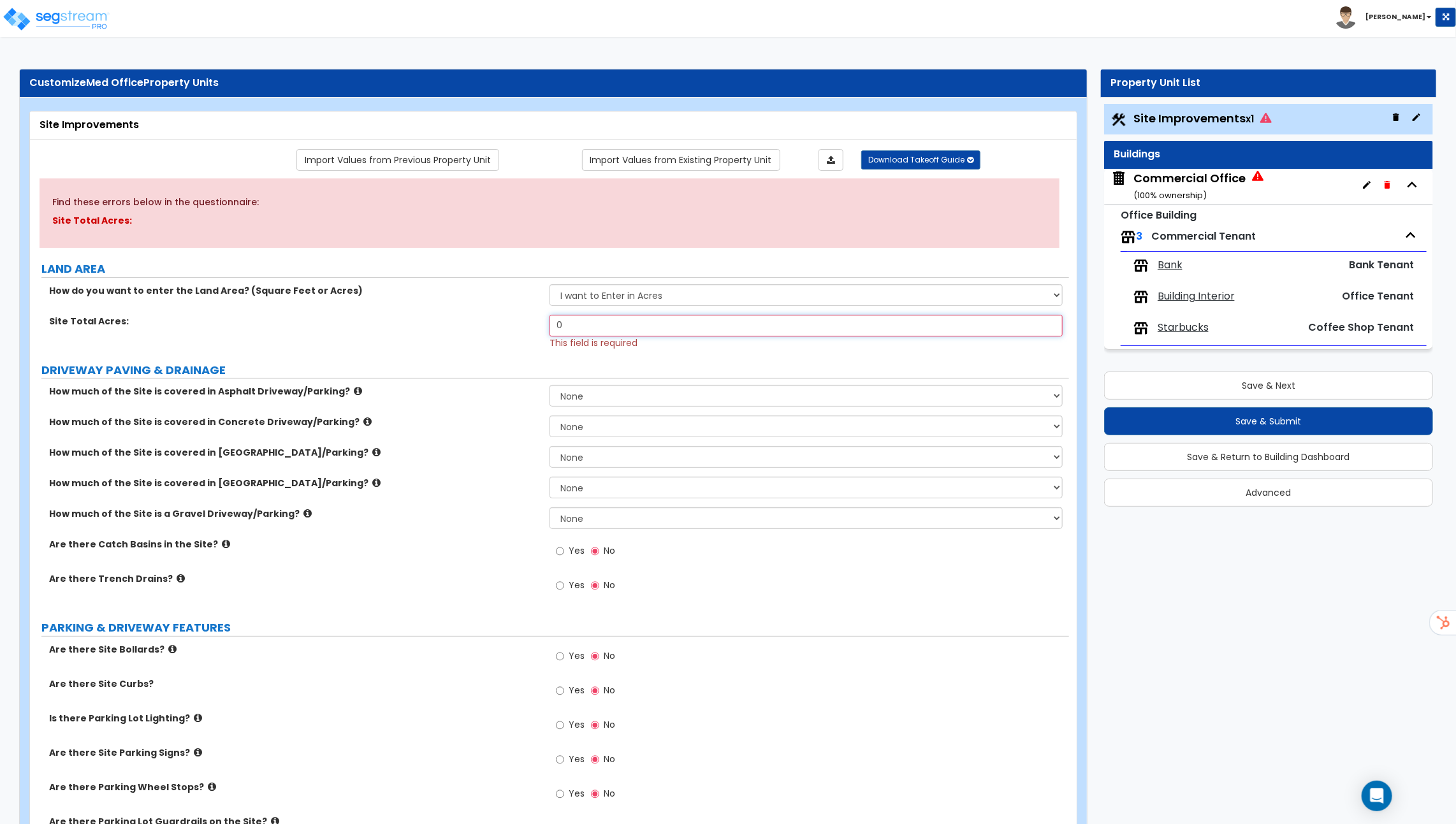
drag, startPoint x: 582, startPoint y: 326, endPoint x: 510, endPoint y: 326, distance: 72.0
click at [524, 326] on div "Site Total Acres: 0 This field is required" at bounding box center [549, 332] width 1039 height 35
click at [652, 289] on select "I want to Enter in Acres I want to Enter in Square Feet" at bounding box center [805, 295] width 513 height 22
click at [549, 284] on select "I want to Enter in Acres I want to Enter in Square Feet" at bounding box center [805, 295] width 513 height 22
drag, startPoint x: 568, startPoint y: 322, endPoint x: 434, endPoint y: 311, distance: 134.5
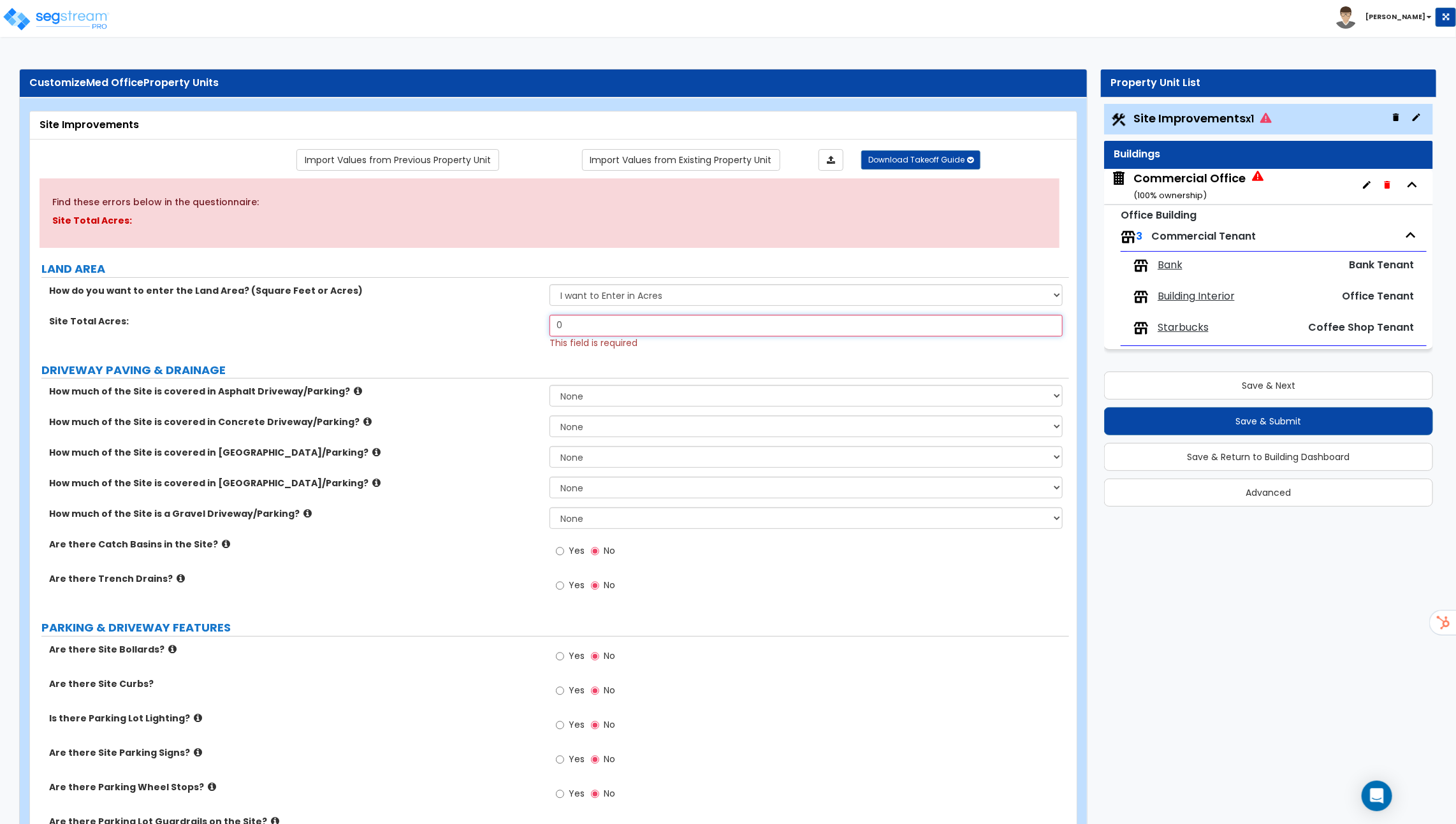
click at [476, 322] on div "Site Total Acres: 0 This field is required" at bounding box center [549, 332] width 1039 height 35
type input "1.22"
click at [621, 376] on div "DRIVEWAY PAVING & DRAINAGE" at bounding box center [555, 371] width 1028 height 17
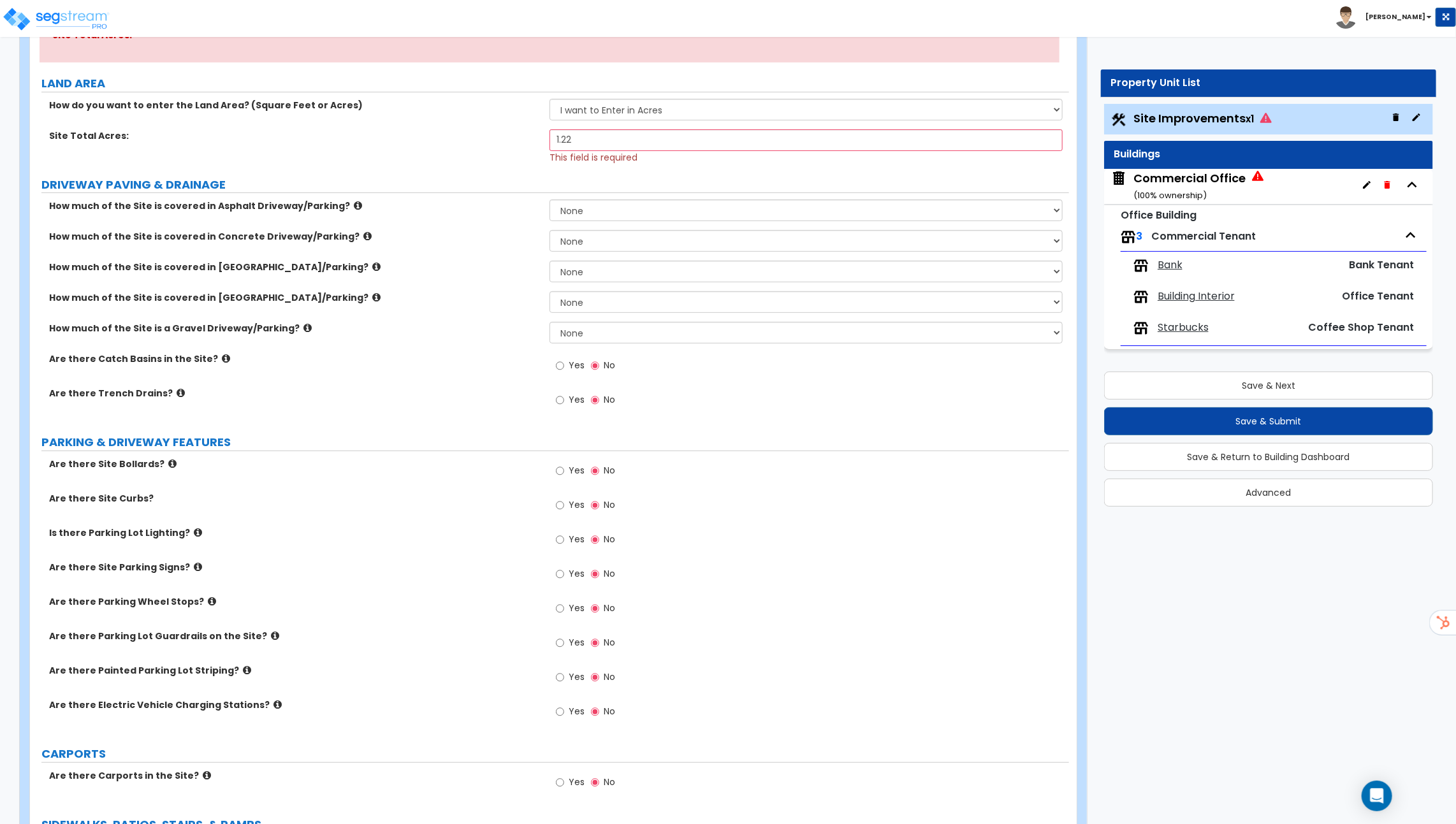
scroll to position [198, 0]
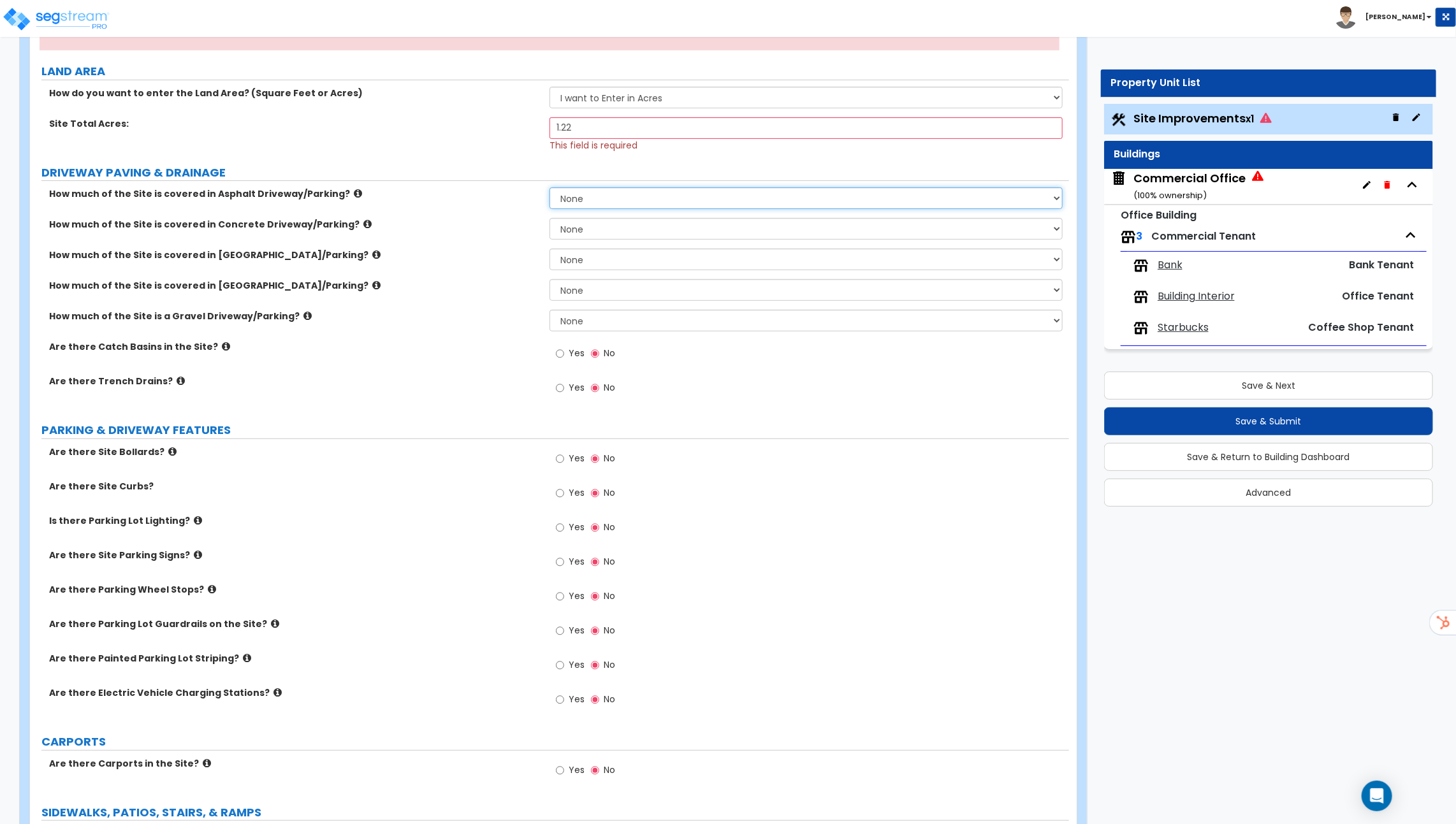
click at [598, 199] on select "None I want to Enter an Approximate Percentage I want to Enter the Square Foota…" at bounding box center [805, 199] width 513 height 22
click at [549, 188] on select "None I want to Enter an Approximate Percentage I want to Enter the Square Foota…" at bounding box center [805, 199] width 513 height 22
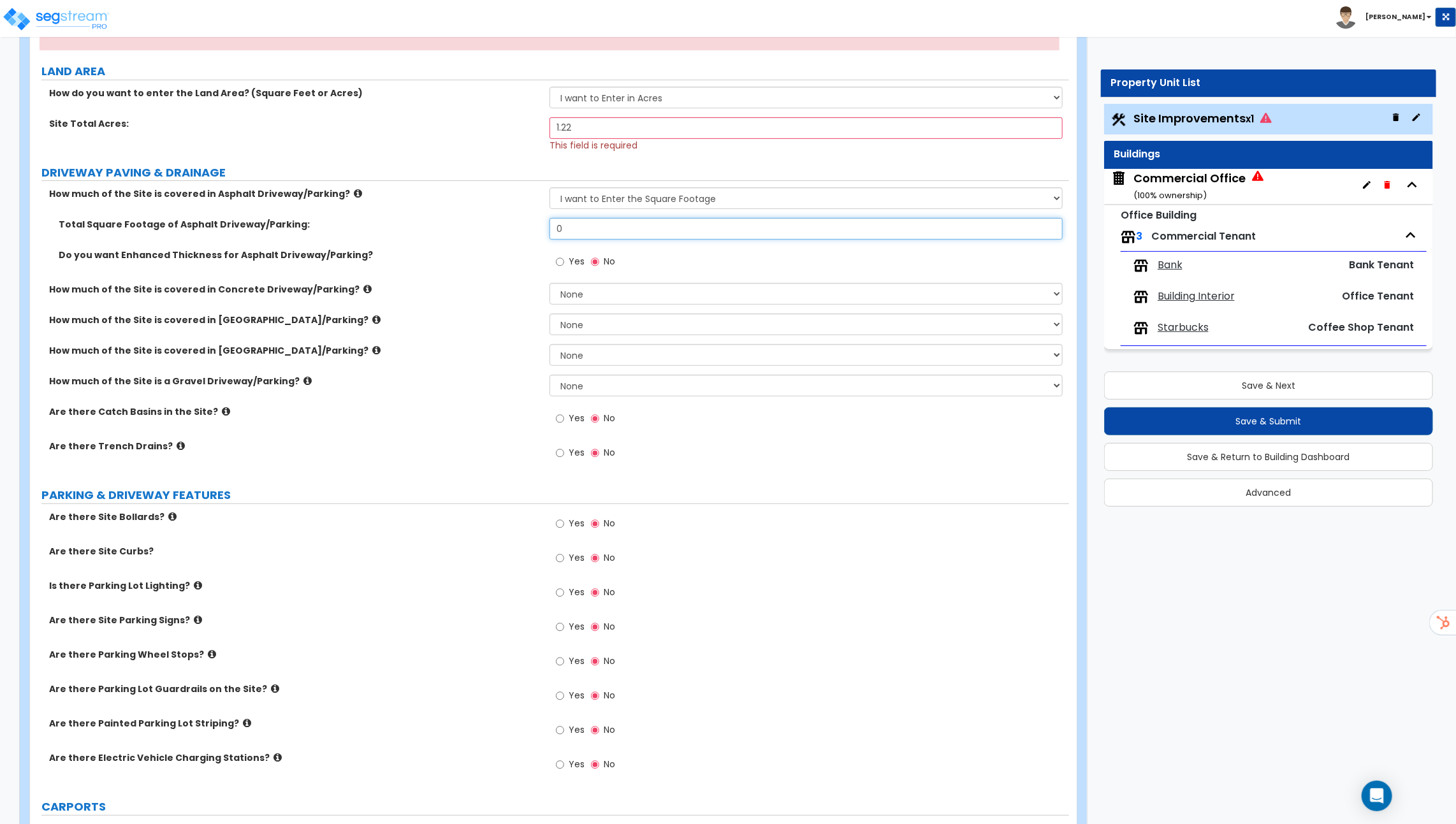
drag, startPoint x: 579, startPoint y: 233, endPoint x: 499, endPoint y: 233, distance: 80.0
click at [518, 233] on div "Total Square Footage of Asphalt Driveway/Parking: 0" at bounding box center [549, 233] width 1039 height 31
click at [641, 191] on select "None I want to Enter an Approximate Percentage I want to Enter the Square Foota…" at bounding box center [805, 199] width 513 height 22
select select "0"
click at [549, 188] on select "None I want to Enter an Approximate Percentage I want to Enter the Square Foota…" at bounding box center [805, 199] width 513 height 22
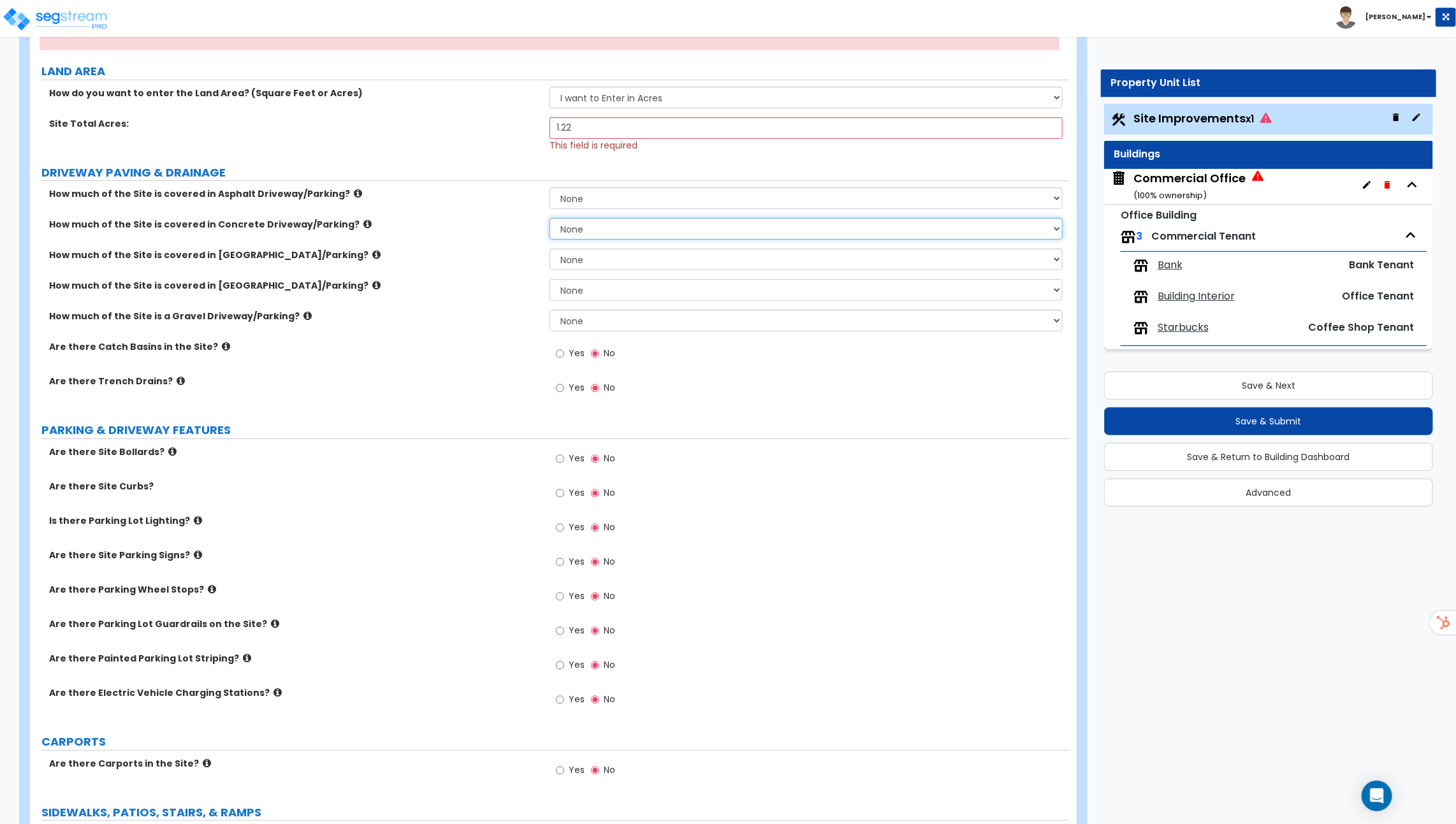
click at [576, 234] on select "None I want to Enter an Approximate Percentage I want to Enter the Square Foota…" at bounding box center [805, 229] width 513 height 22
select select "2"
click at [549, 218] on select "None I want to Enter an Approximate Percentage I want to Enter the Square Foota…" at bounding box center [805, 229] width 513 height 22
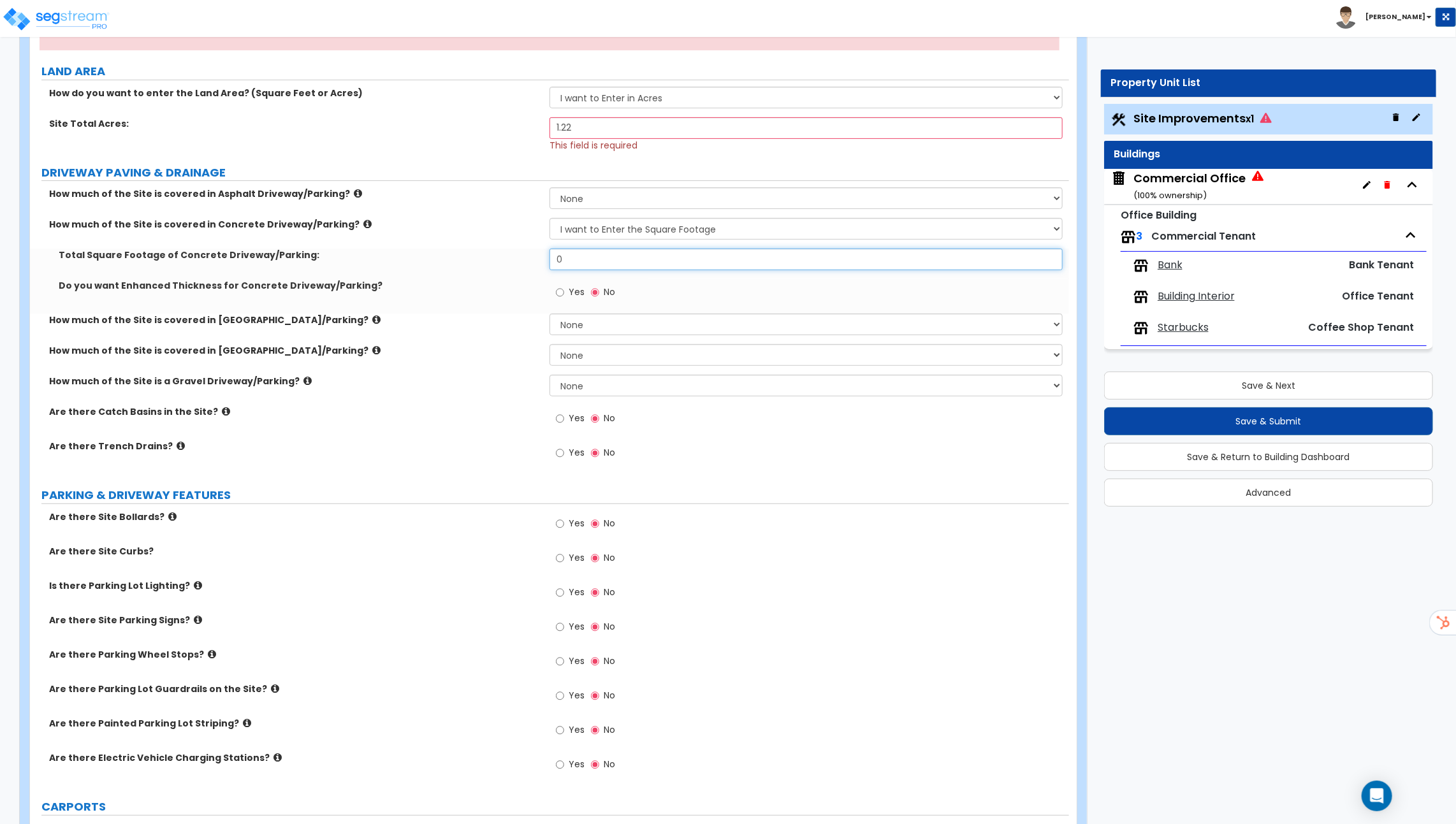
drag, startPoint x: 580, startPoint y: 264, endPoint x: 529, endPoint y: 263, distance: 51.0
click at [529, 263] on div "Total Square Footage of Concrete Driveway/Parking: 0" at bounding box center [549, 264] width 1039 height 31
type input "20,700"
click at [708, 281] on div "Yes No" at bounding box center [809, 296] width 519 height 35
click at [1375, 795] on icon "Open Intercom Messenger" at bounding box center [1375, 796] width 14 height 17
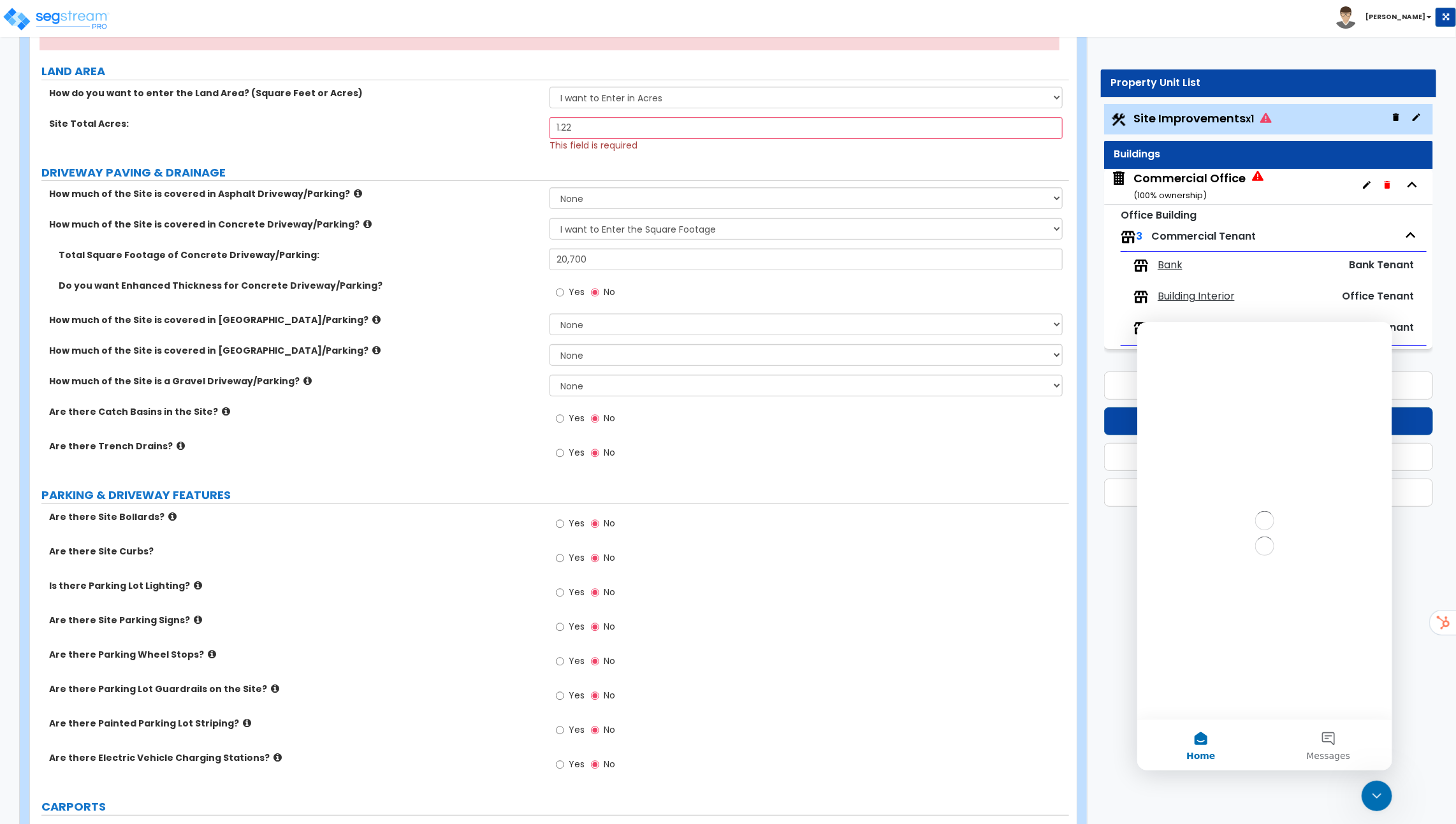
scroll to position [0, 0]
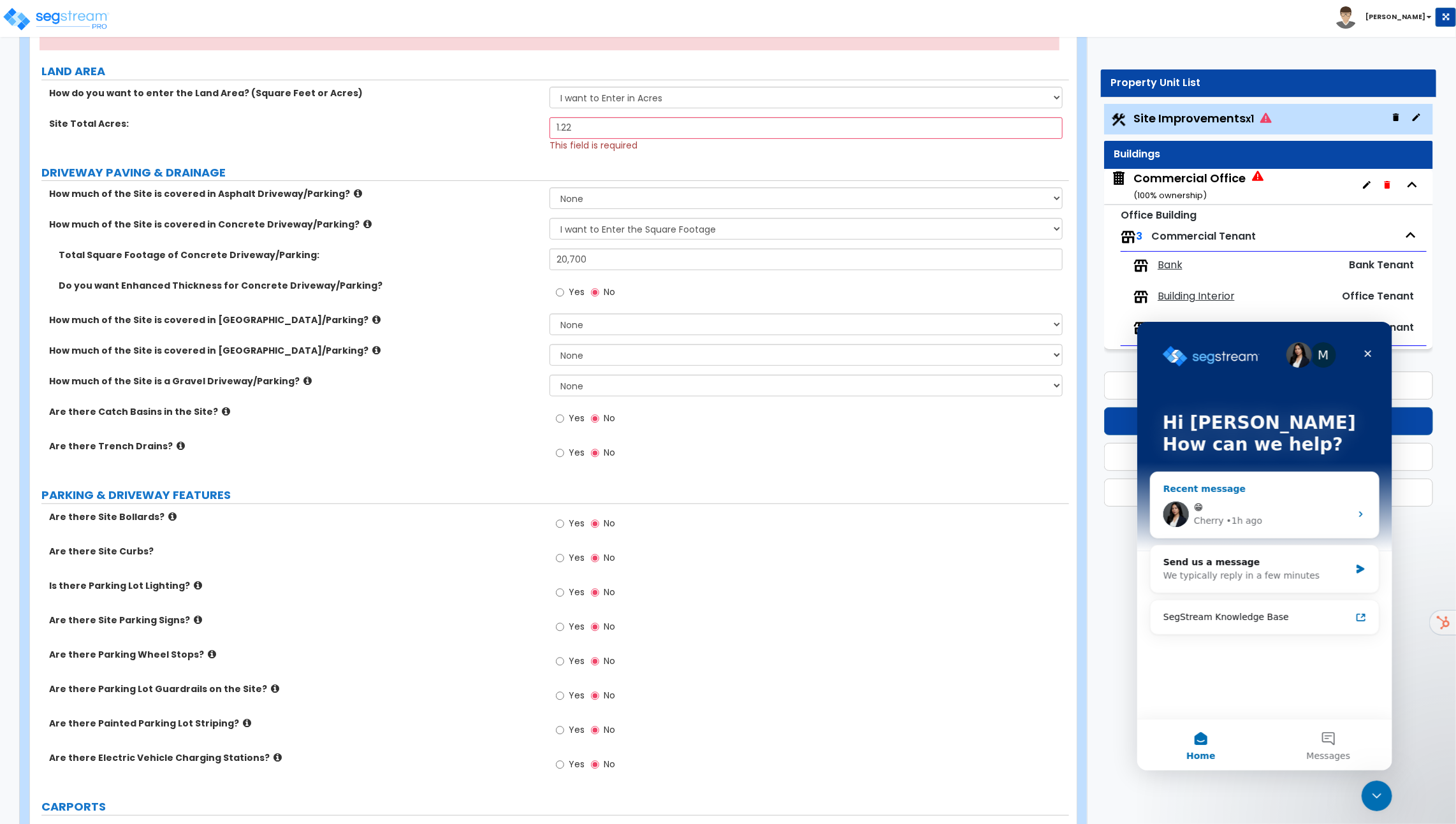
click at [1274, 507] on div "😁" at bounding box center [1271, 507] width 157 height 14
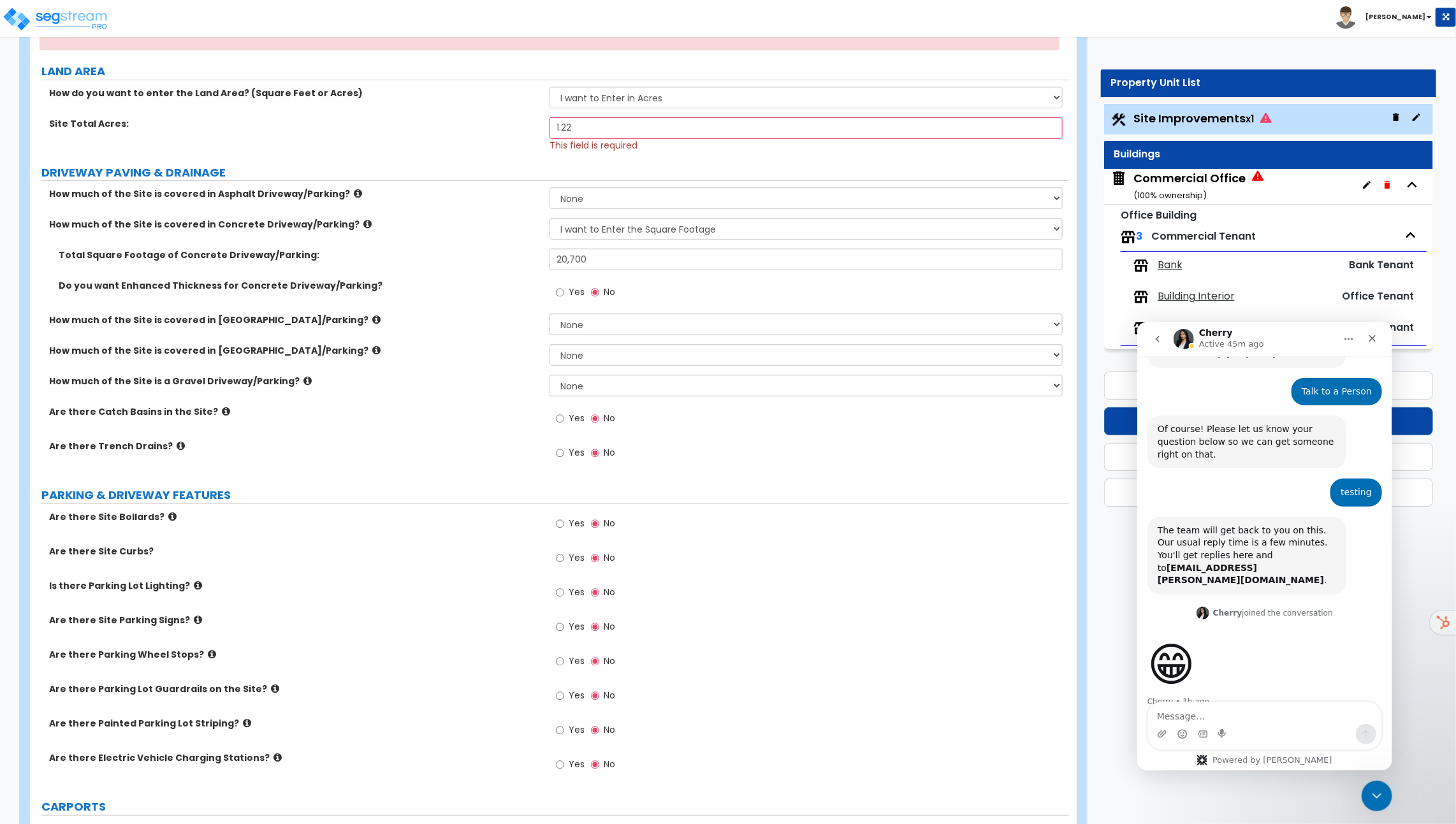
scroll to position [93, 0]
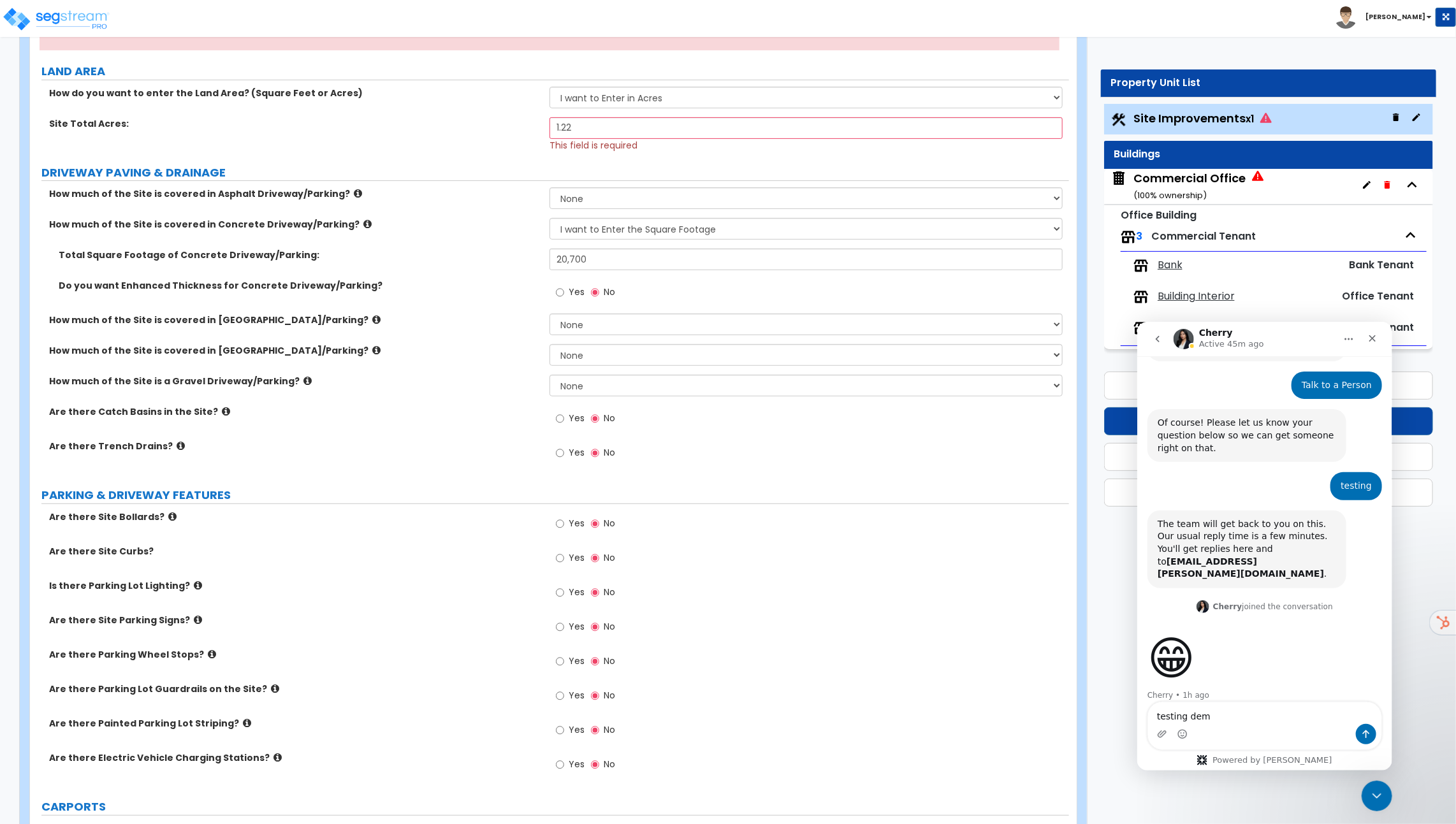
type textarea "testing demo"
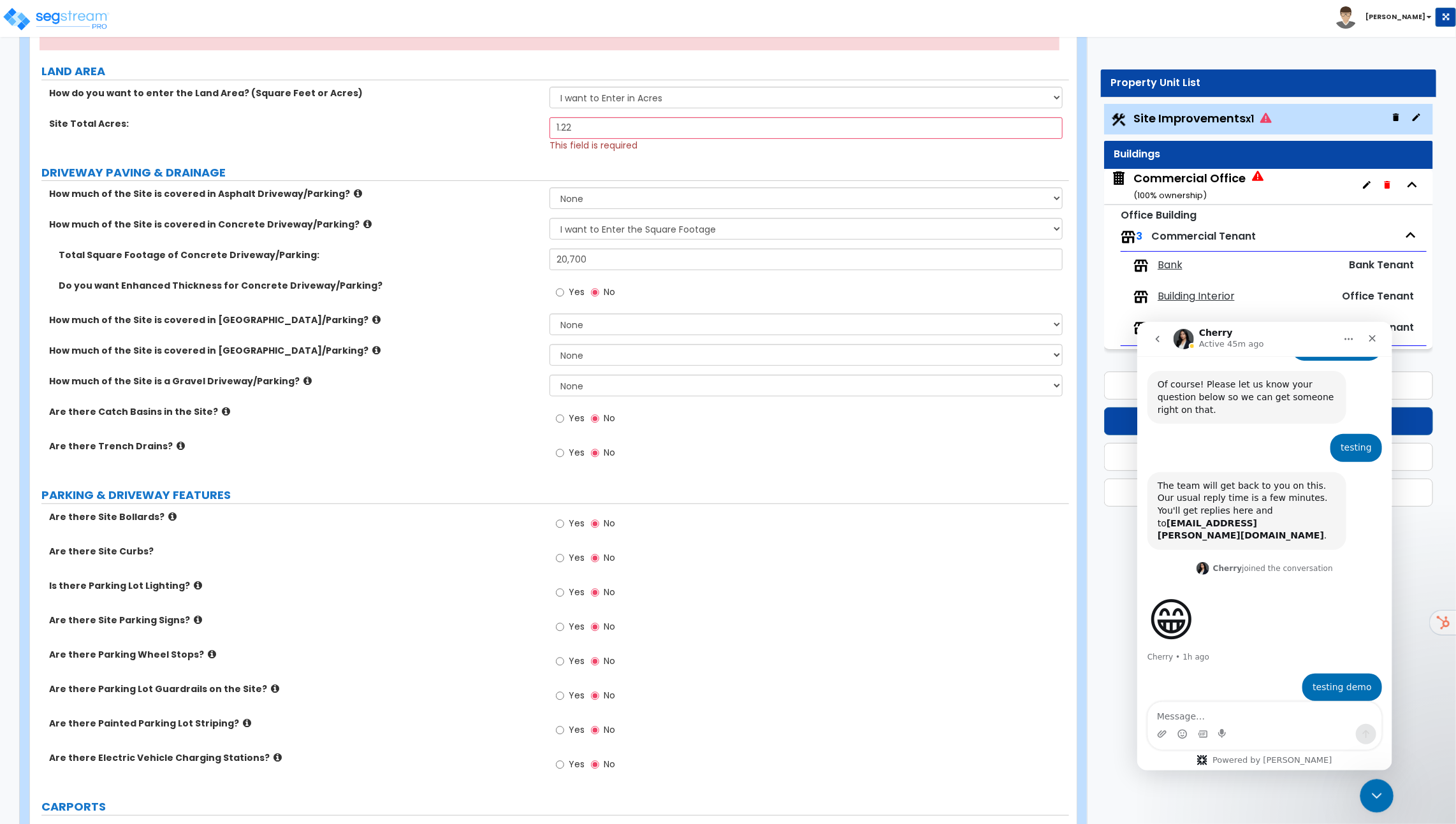
click at [1376, 780] on div "Close Intercom Messenger" at bounding box center [1375, 794] width 31 height 31
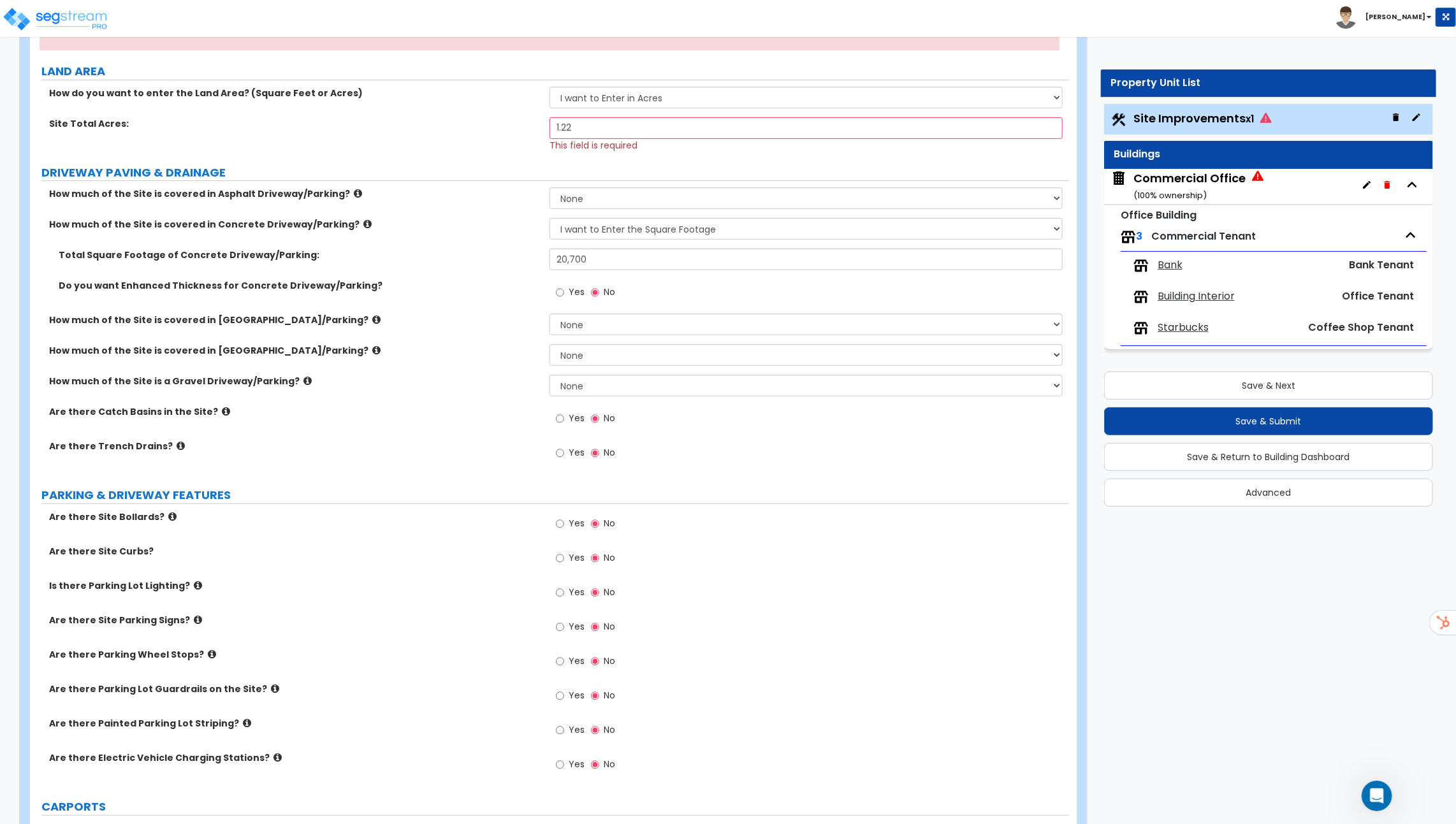
click at [363, 219] on icon at bounding box center [367, 223] width 8 height 9
click at [372, 318] on icon at bounding box center [377, 319] width 8 height 9
click at [583, 323] on select "None I want to Enter an Approximate Percentage I want to Enter the Square Foota…" at bounding box center [805, 325] width 513 height 22
select select "2"
click at [549, 314] on select "None I want to Enter an Approximate Percentage I want to Enter the Square Foota…" at bounding box center [805, 325] width 513 height 22
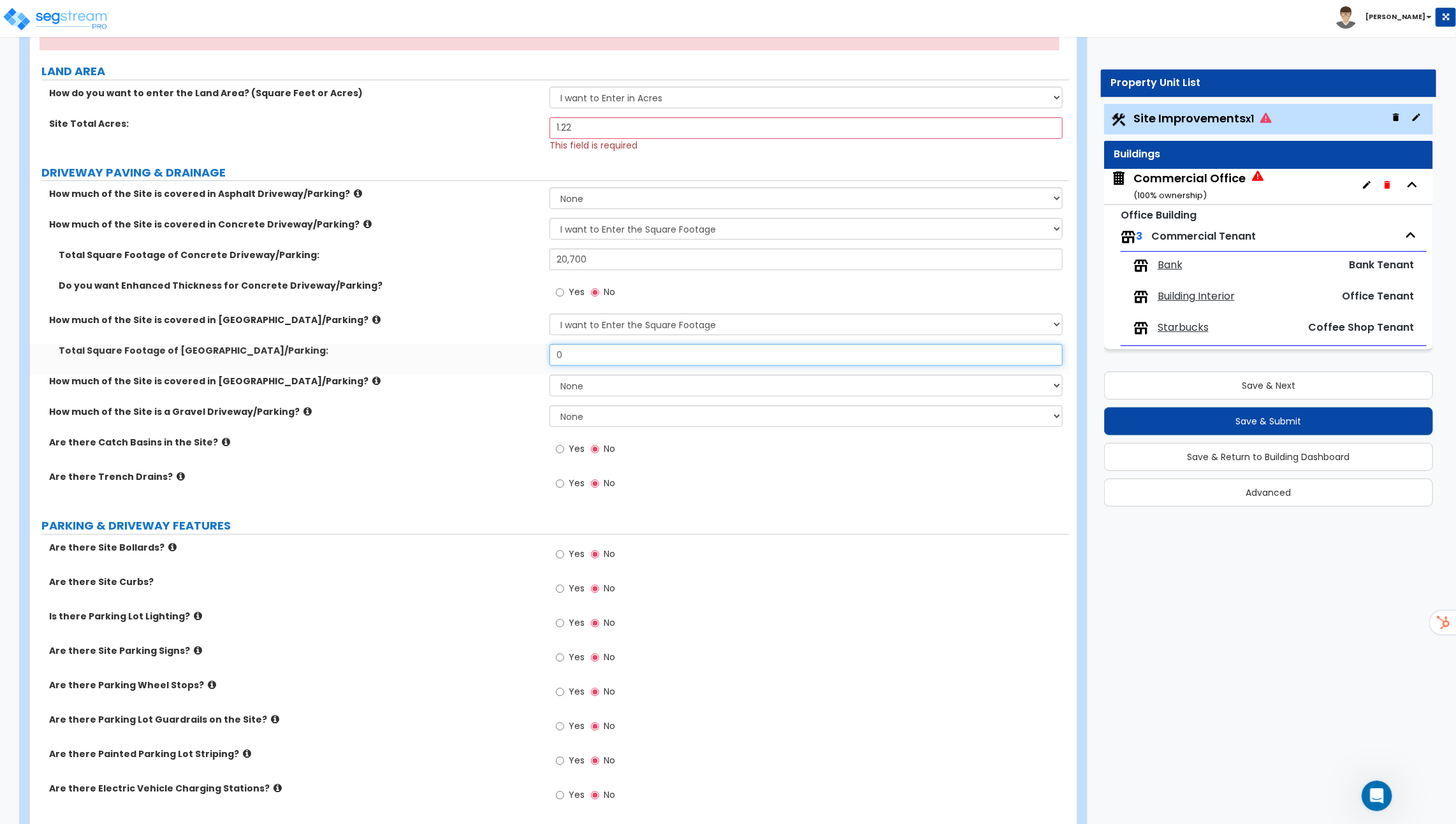
drag, startPoint x: 589, startPoint y: 348, endPoint x: 539, endPoint y: 348, distance: 50.0
click at [539, 348] on div "Total Square Footage of Brick Driveway/Parking: 0" at bounding box center [549, 360] width 1039 height 31
type input "1,500"
click at [748, 468] on div "Yes No" at bounding box center [809, 453] width 519 height 35
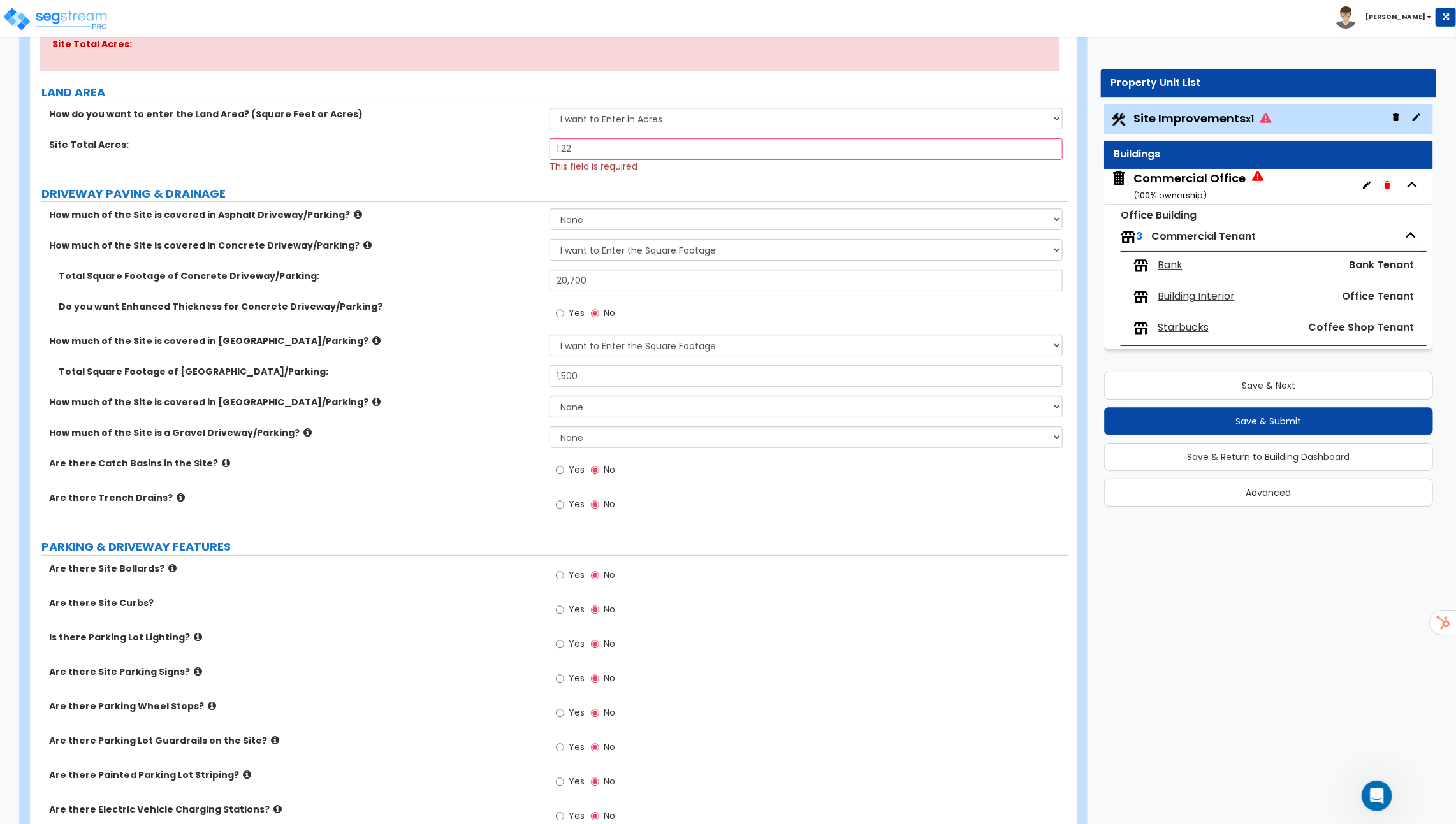
scroll to position [0, 0]
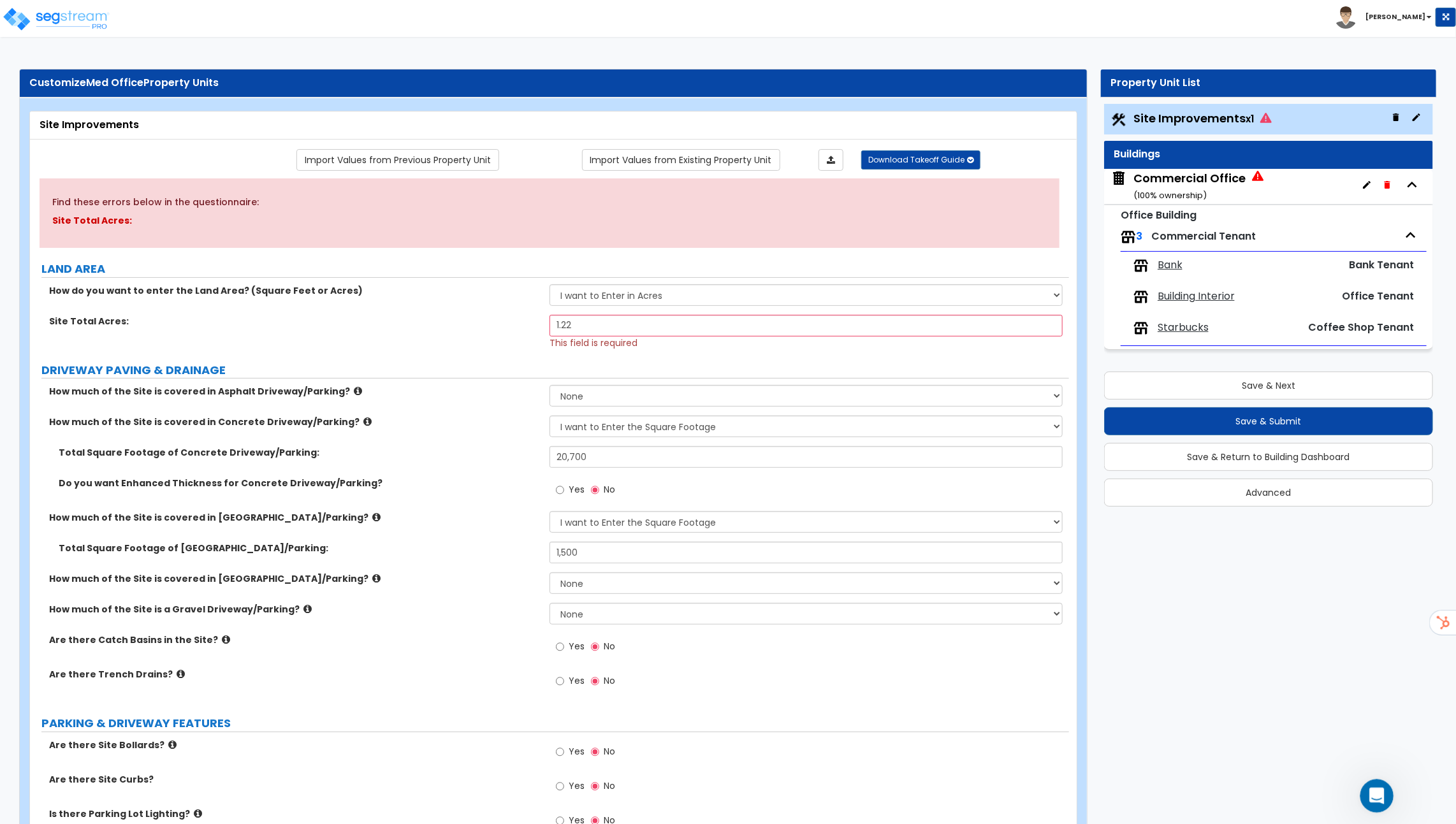
click at [1379, 787] on div "Open Intercom Messenger" at bounding box center [1375, 794] width 42 height 42
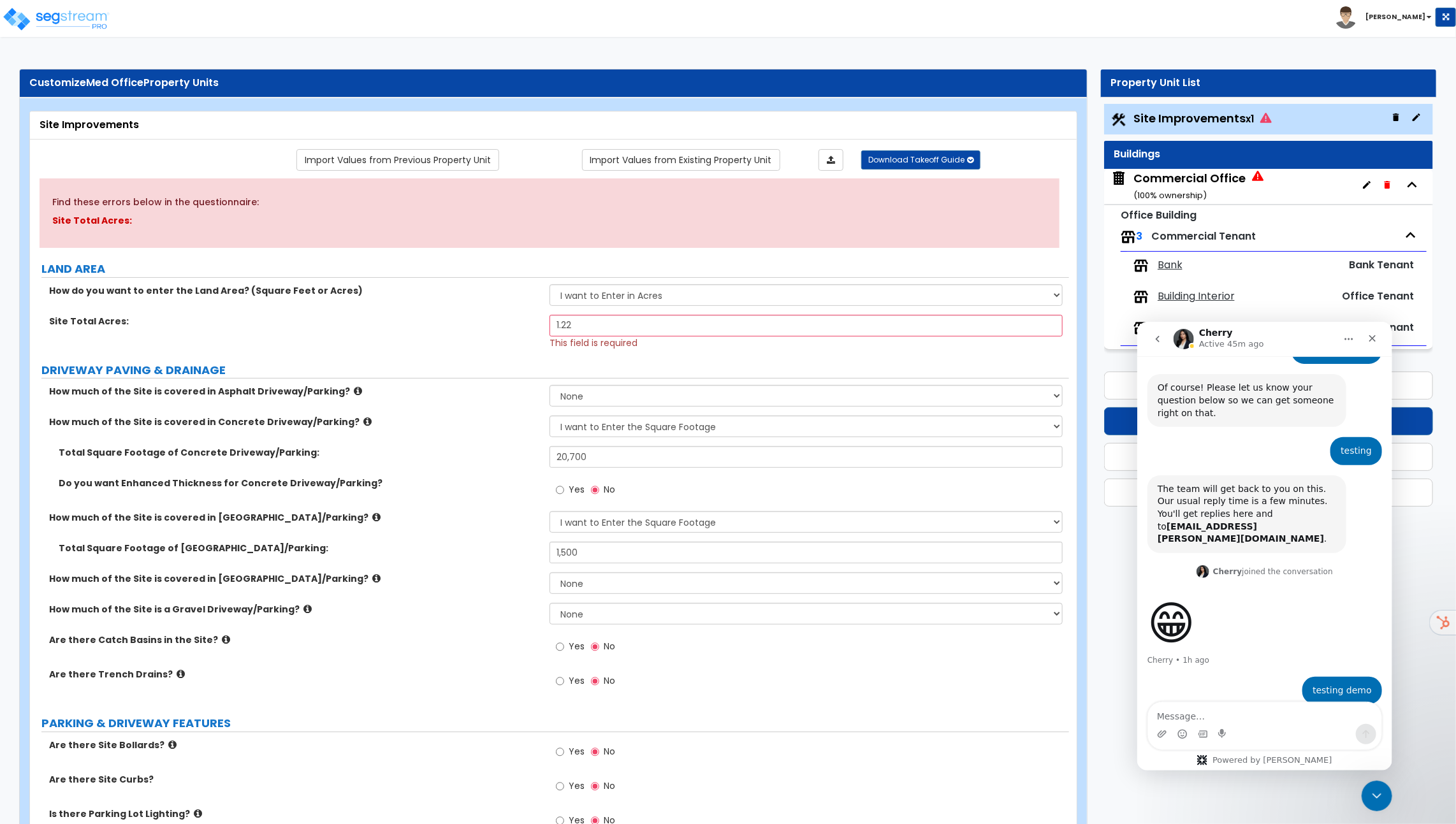
scroll to position [132, 0]
click at [1368, 798] on icon "Close Intercom Messenger" at bounding box center [1375, 794] width 15 height 15
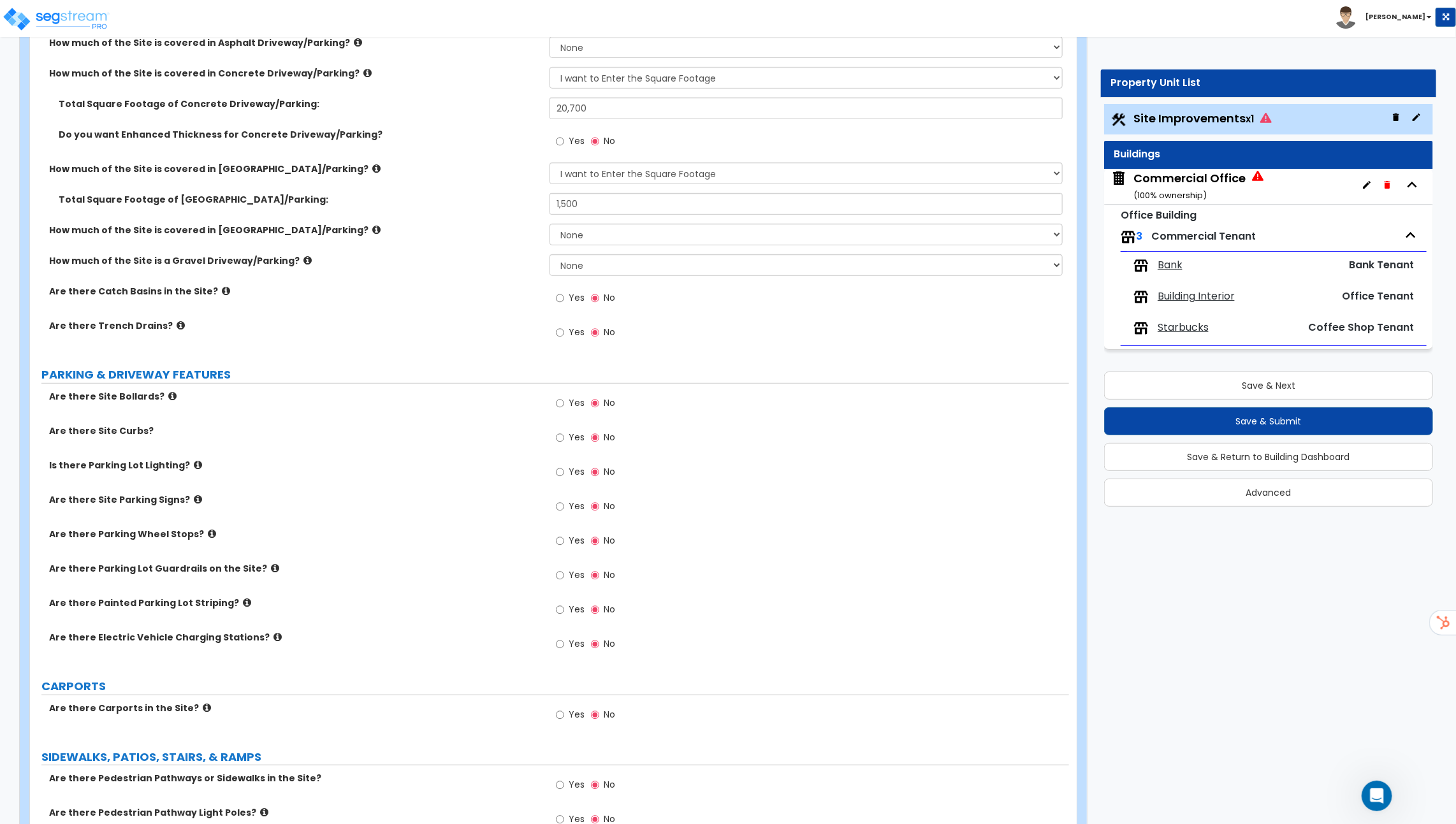
scroll to position [353, 0]
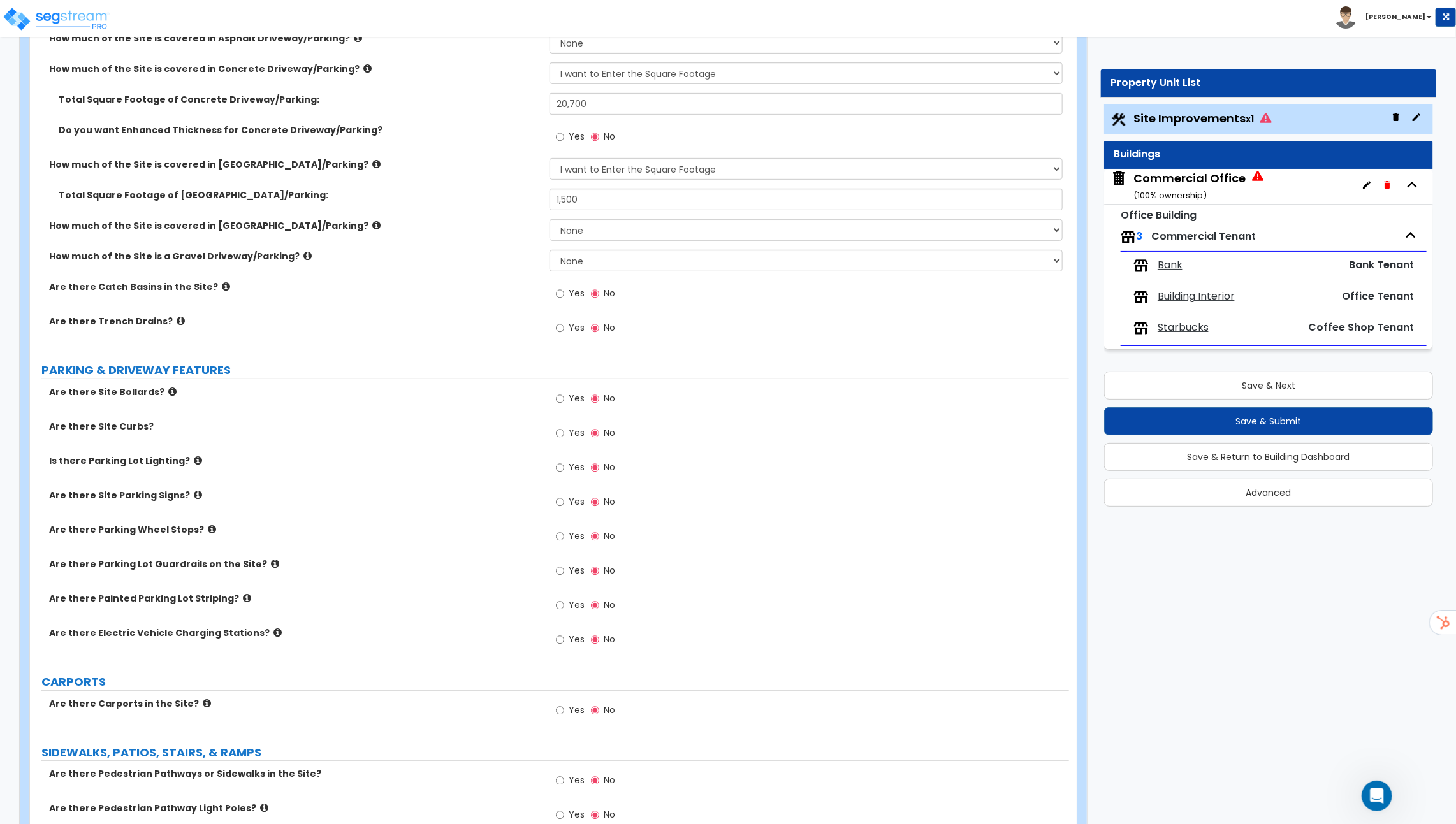
click at [221, 283] on icon at bounding box center [226, 286] width 8 height 9
click at [561, 294] on input "Yes" at bounding box center [560, 294] width 8 height 14
radio input "true"
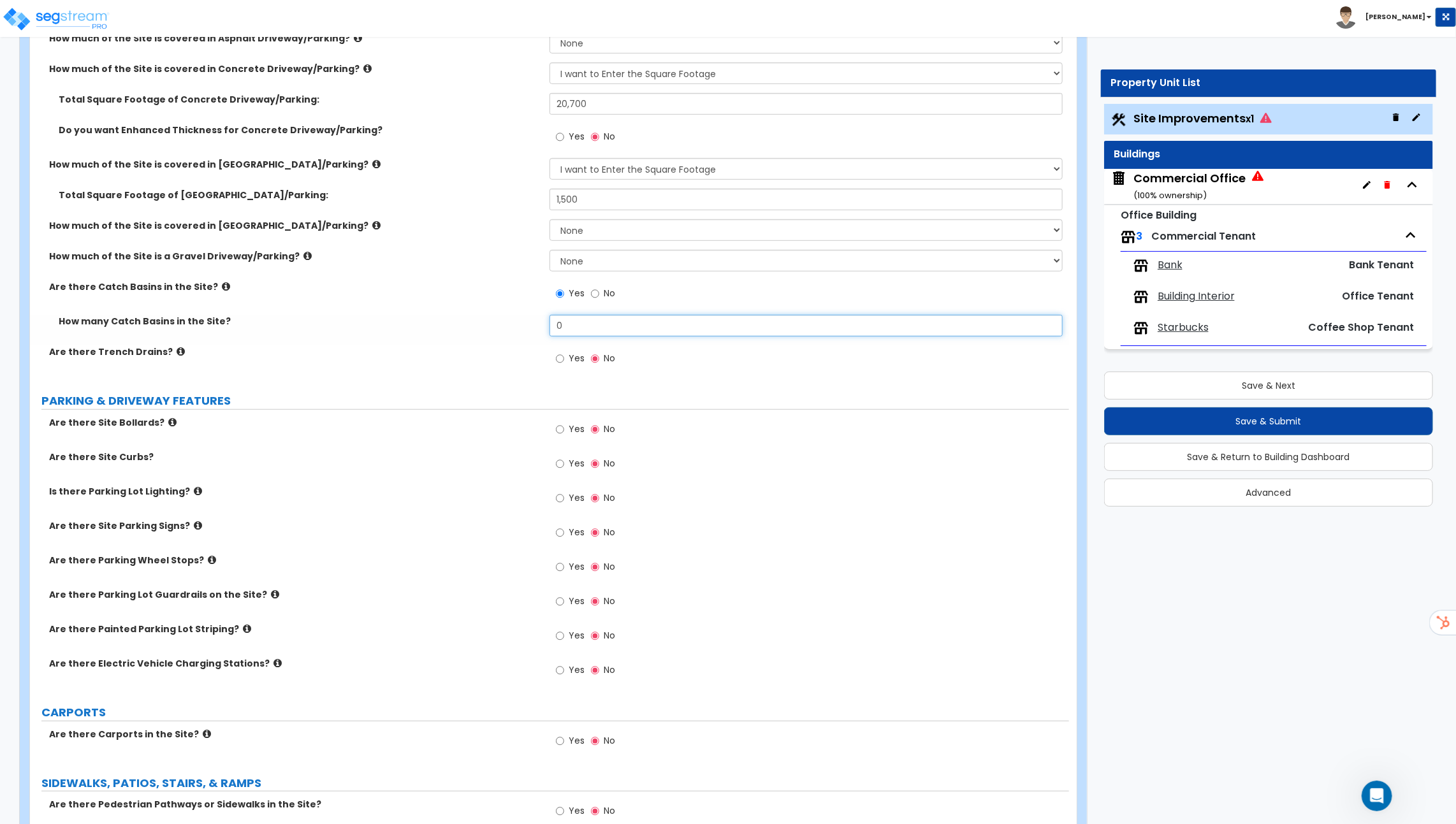
drag, startPoint x: 570, startPoint y: 319, endPoint x: 563, endPoint y: 319, distance: 7.0
click at [563, 319] on input "0" at bounding box center [805, 326] width 513 height 22
drag, startPoint x: 563, startPoint y: 319, endPoint x: 531, endPoint y: 319, distance: 32.0
click at [536, 319] on div "How many Catch Basins in the Site? 0" at bounding box center [549, 330] width 1039 height 31
type input "1"
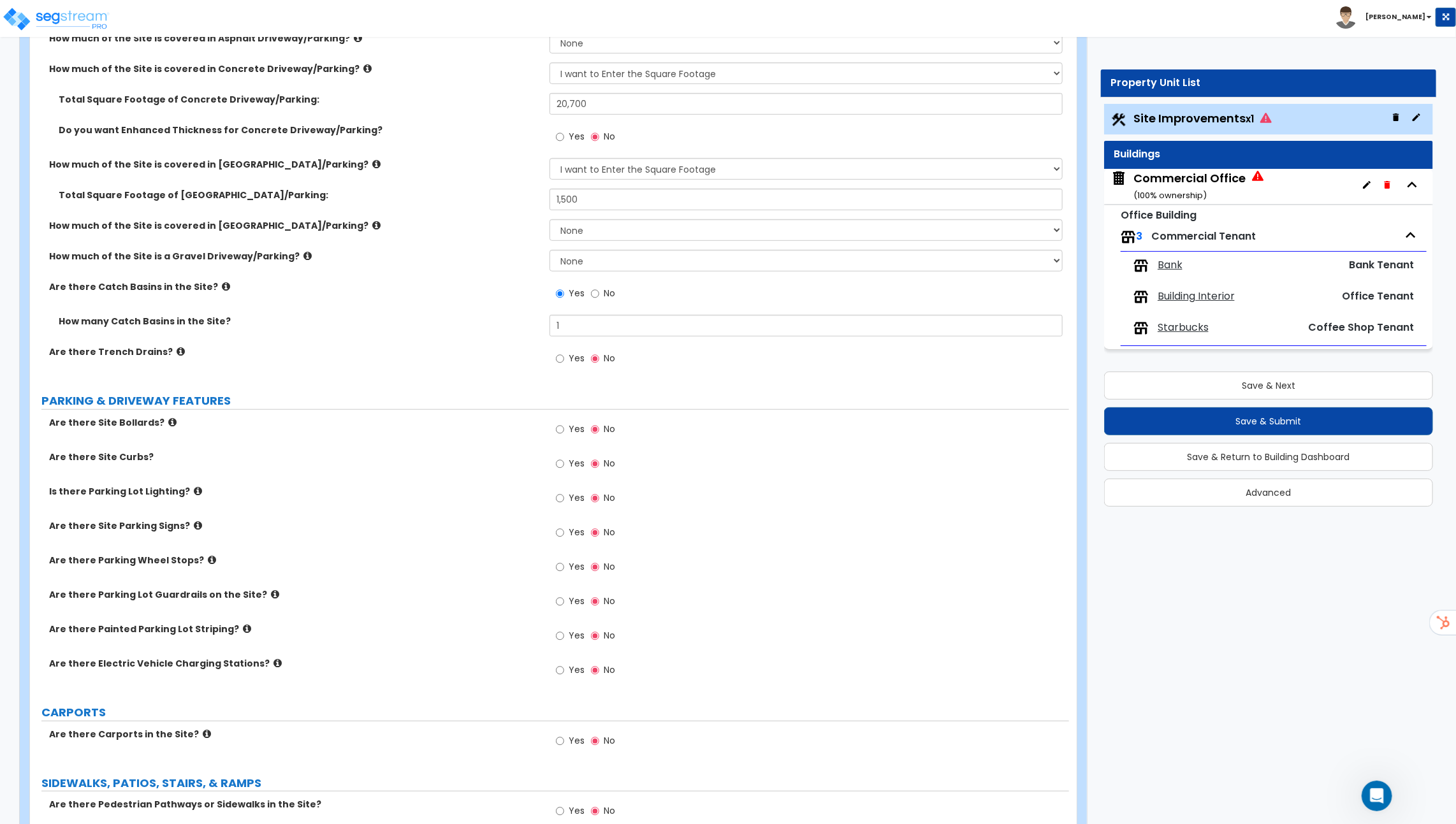
click at [165, 357] on div "Are there Trench Drains? Yes No" at bounding box center [549, 362] width 1039 height 35
click at [176, 349] on icon at bounding box center [181, 351] width 8 height 9
click at [574, 352] on span "Yes" at bounding box center [576, 358] width 16 height 13
click at [564, 352] on input "Yes" at bounding box center [560, 359] width 8 height 14
radio input "true"
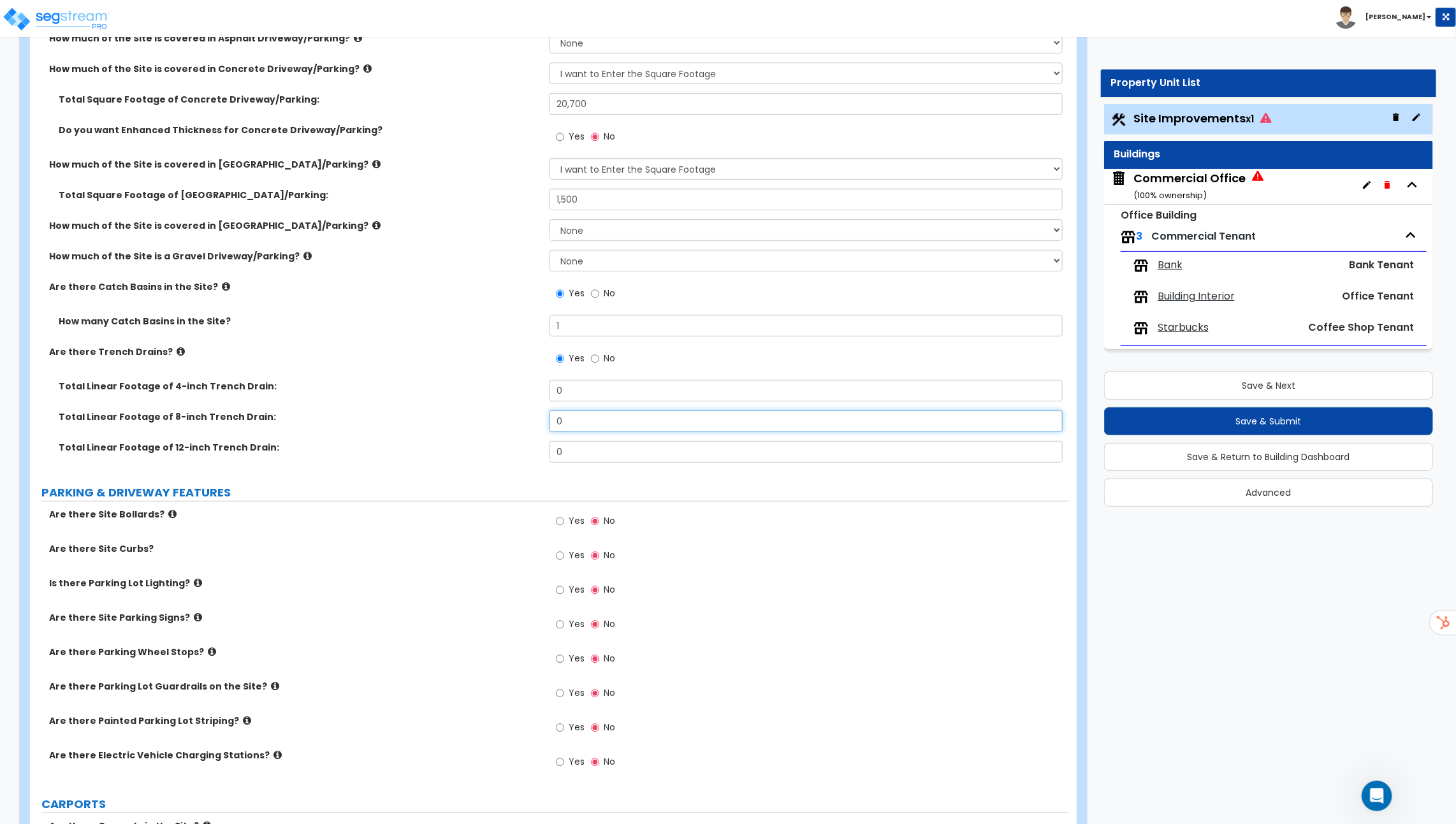
drag, startPoint x: 583, startPoint y: 413, endPoint x: 536, endPoint y: 413, distance: 47.0
click at [537, 413] on div "Total Linear Footage of 8-inch Trench Drain: 0" at bounding box center [549, 426] width 1039 height 31
type input "24"
click at [176, 347] on icon at bounding box center [181, 351] width 8 height 9
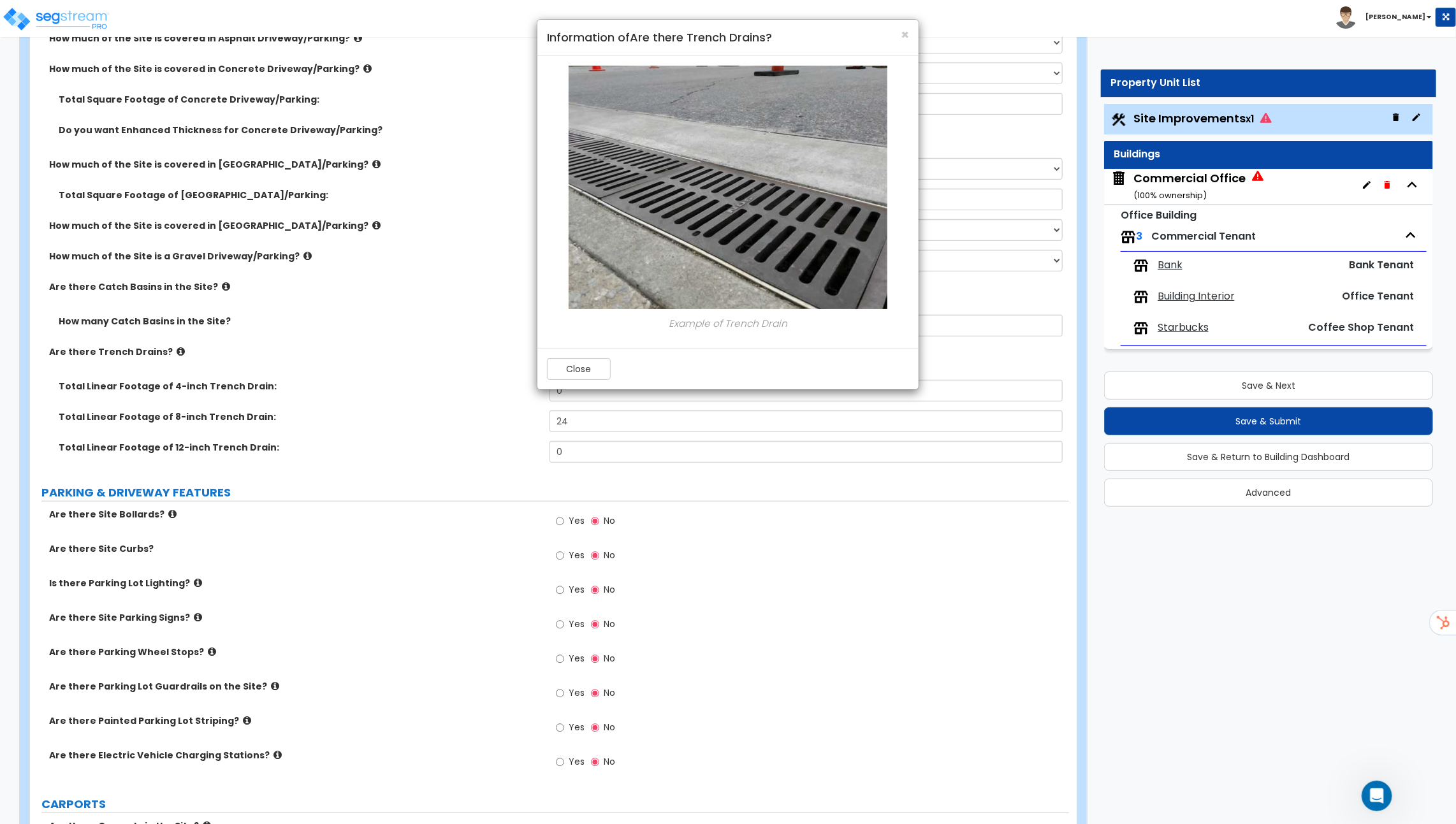
click at [715, 229] on img at bounding box center [728, 187] width 319 height 244
click at [903, 36] on span "×" at bounding box center [904, 35] width 8 height 19
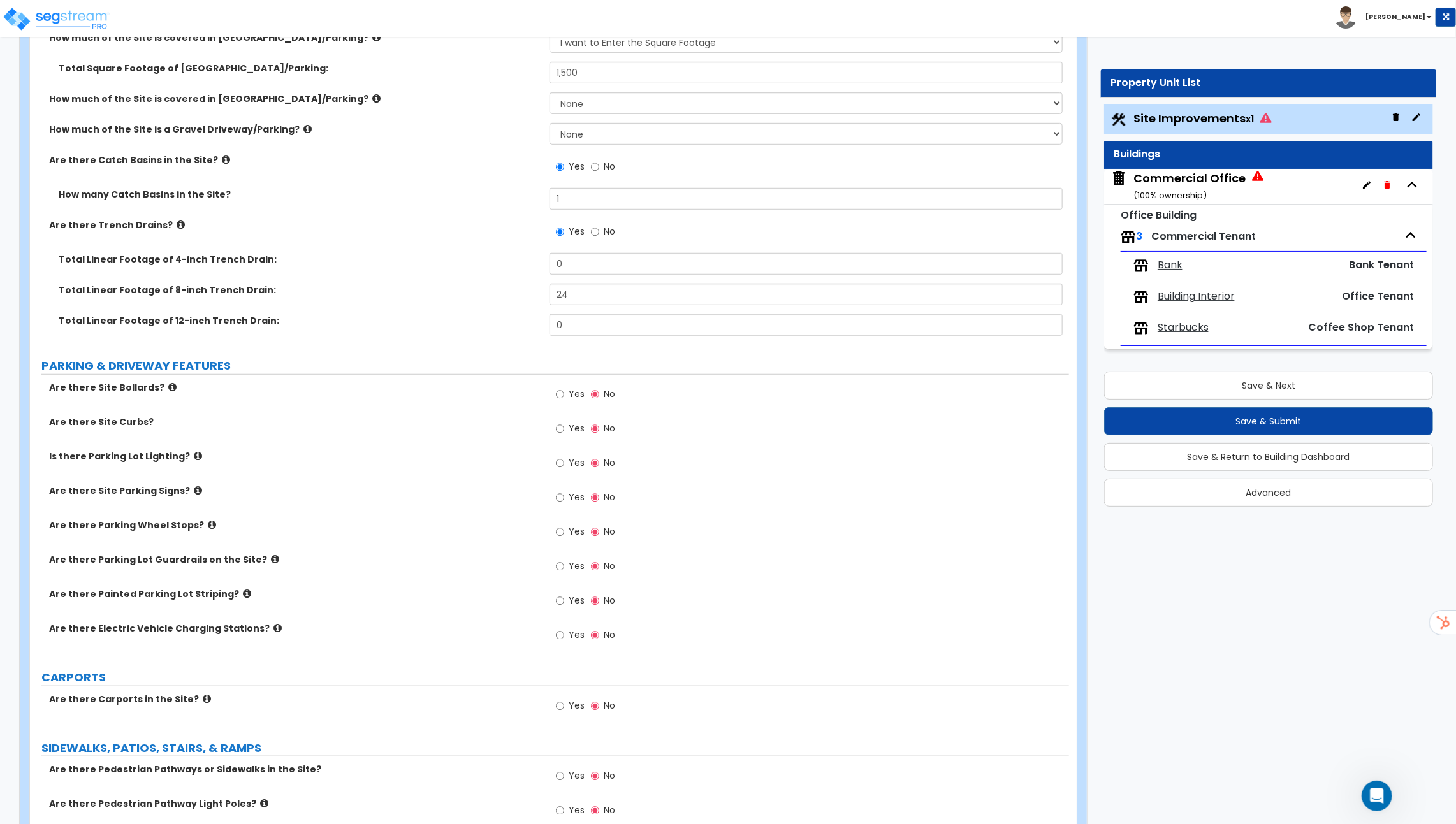
scroll to position [506, 0]
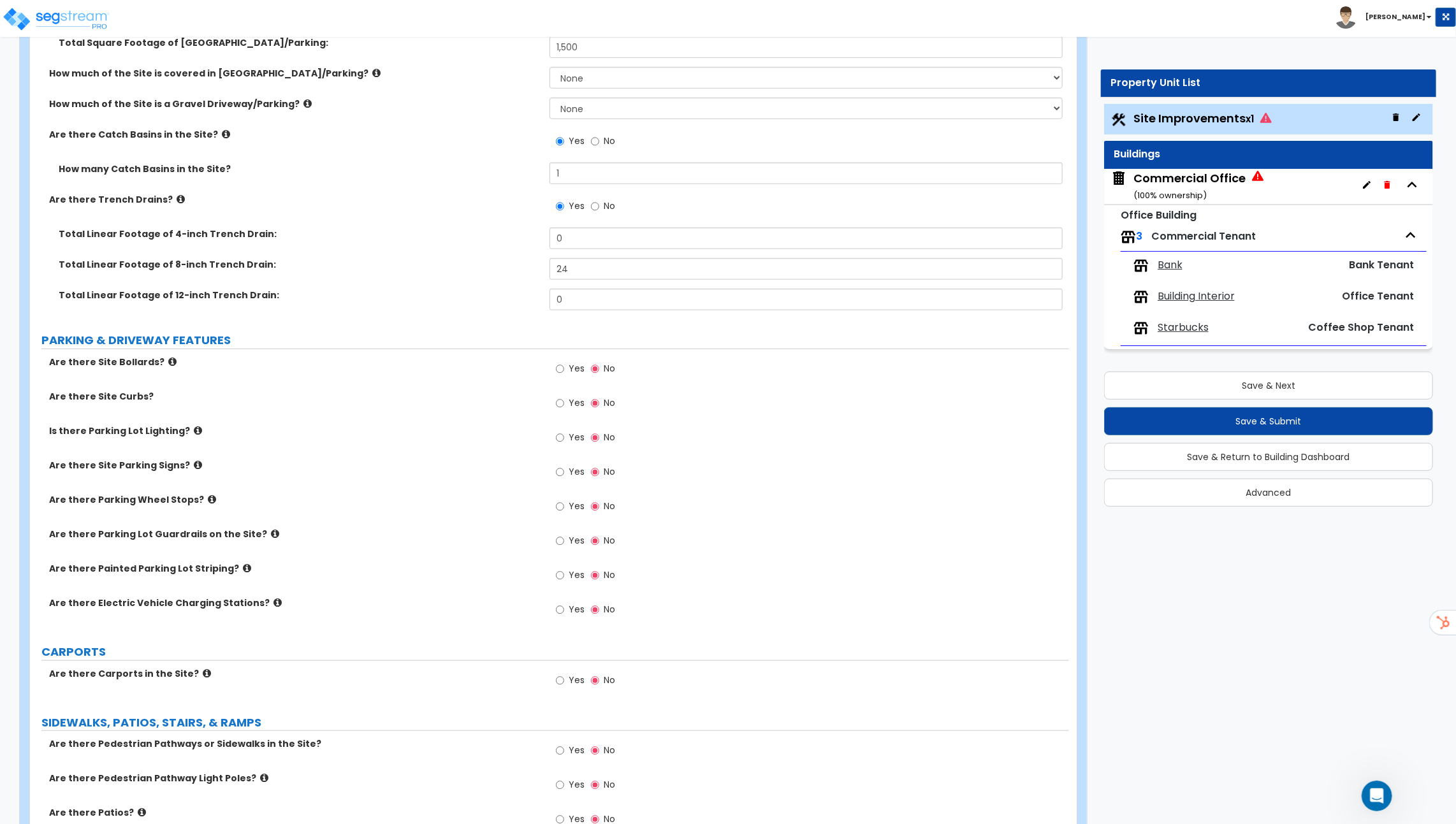
click at [168, 357] on icon at bounding box center [172, 362] width 8 height 9
click at [168, 359] on icon at bounding box center [172, 362] width 8 height 9
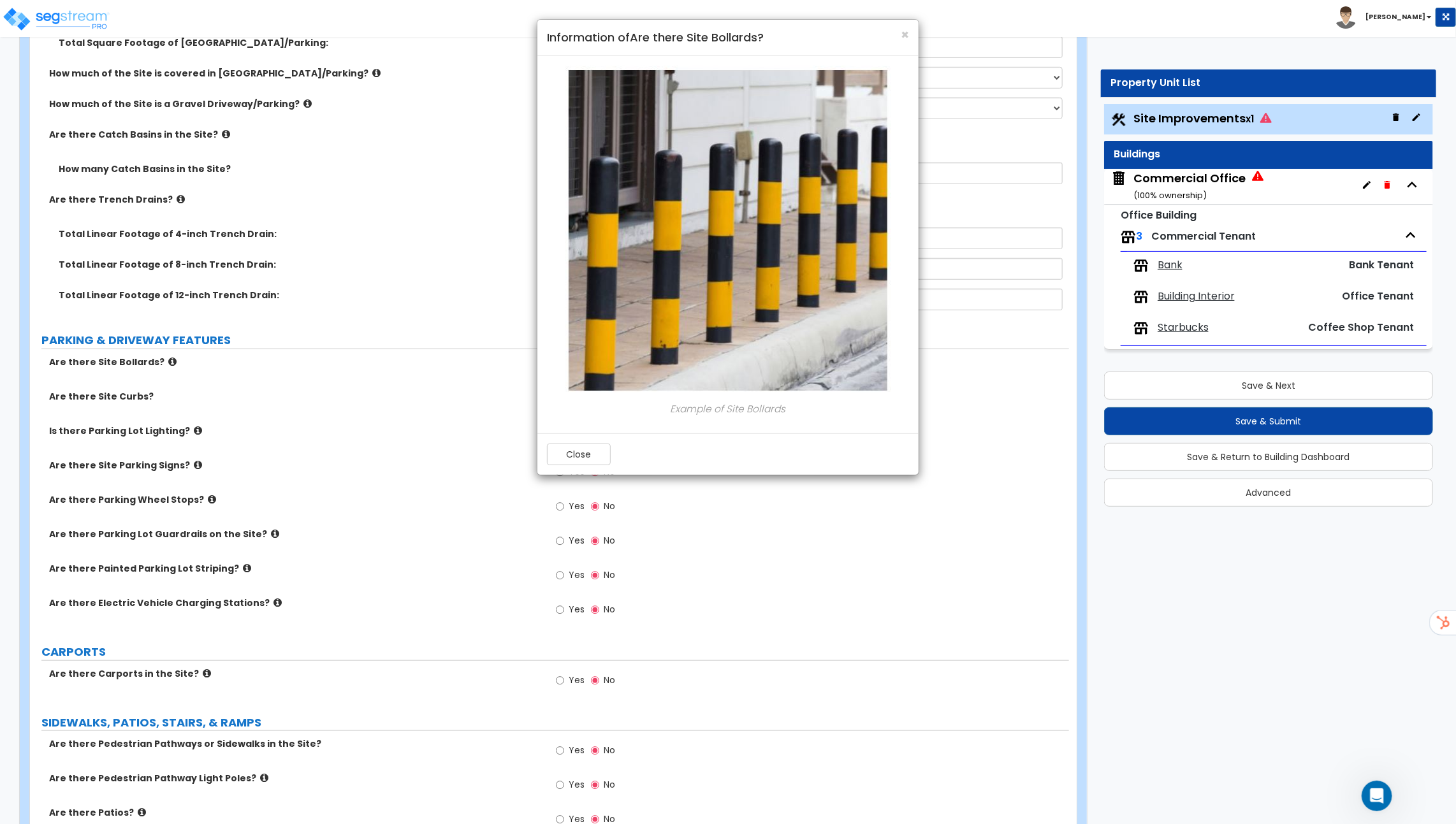
click at [163, 359] on div "× Information of Are there Site Bollards? Example of Site Bollards Close" at bounding box center [728, 412] width 1456 height 824
click at [590, 455] on button "Close" at bounding box center [578, 455] width 64 height 22
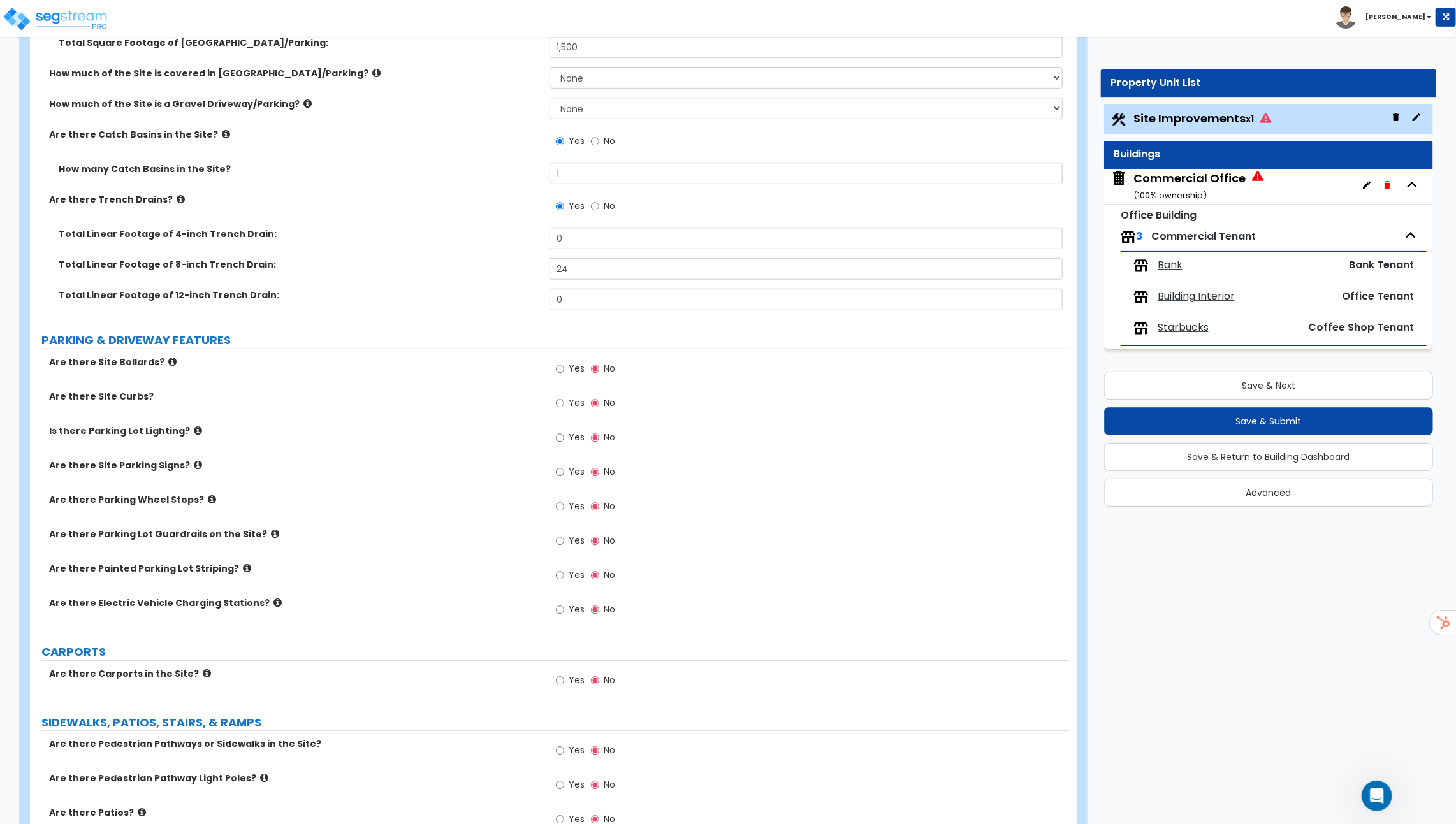
click at [569, 367] on span "Yes" at bounding box center [576, 368] width 16 height 13
click at [564, 367] on input "Yes" at bounding box center [560, 369] width 8 height 14
radio input "true"
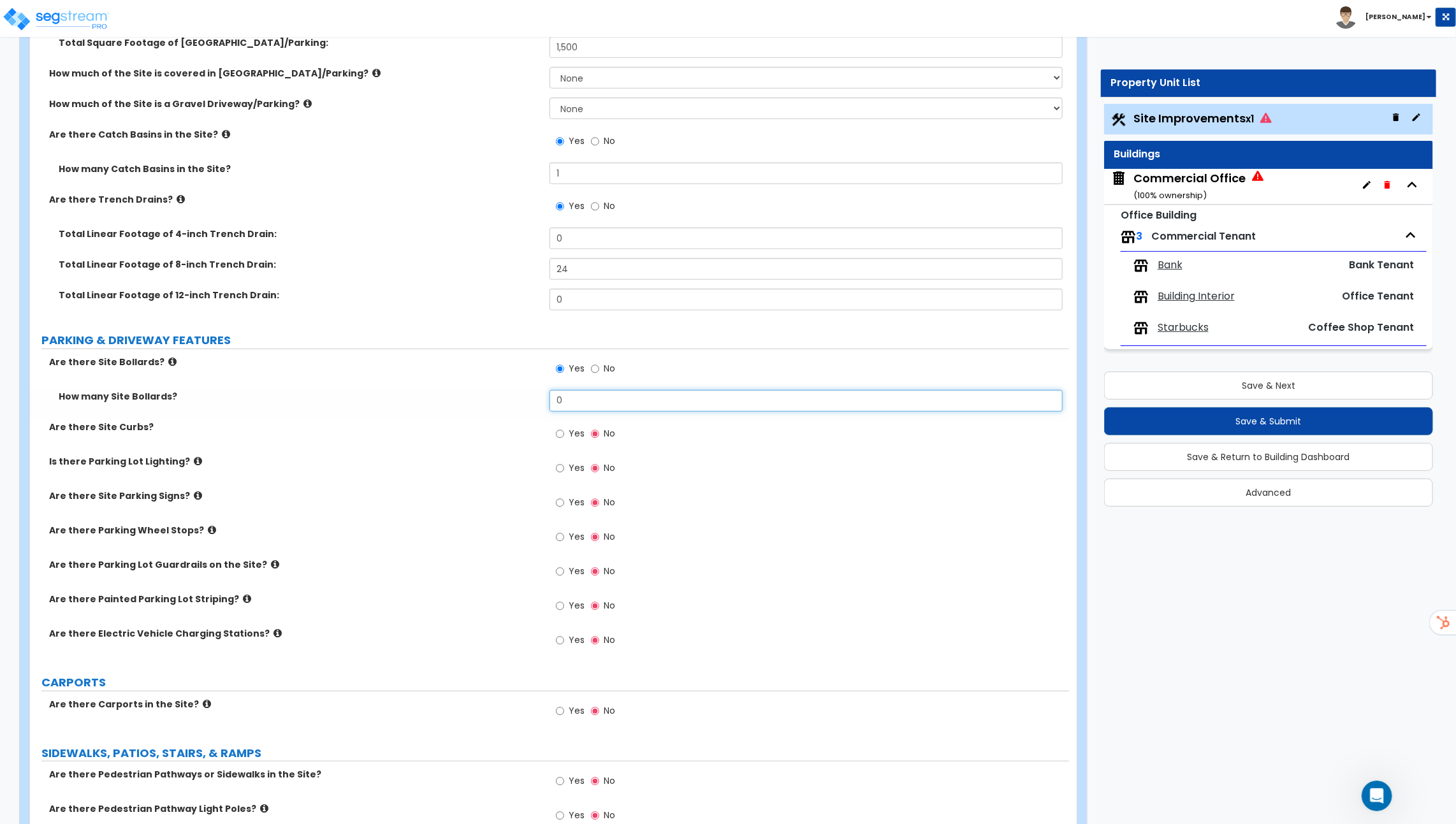
drag, startPoint x: 581, startPoint y: 396, endPoint x: 392, endPoint y: 396, distance: 189.0
click at [392, 396] on div "How many Site Bollards? 0" at bounding box center [549, 406] width 1039 height 31
type input "6"
click at [574, 437] on label "Yes" at bounding box center [570, 435] width 29 height 22
click at [564, 437] on input "Yes" at bounding box center [560, 434] width 8 height 14
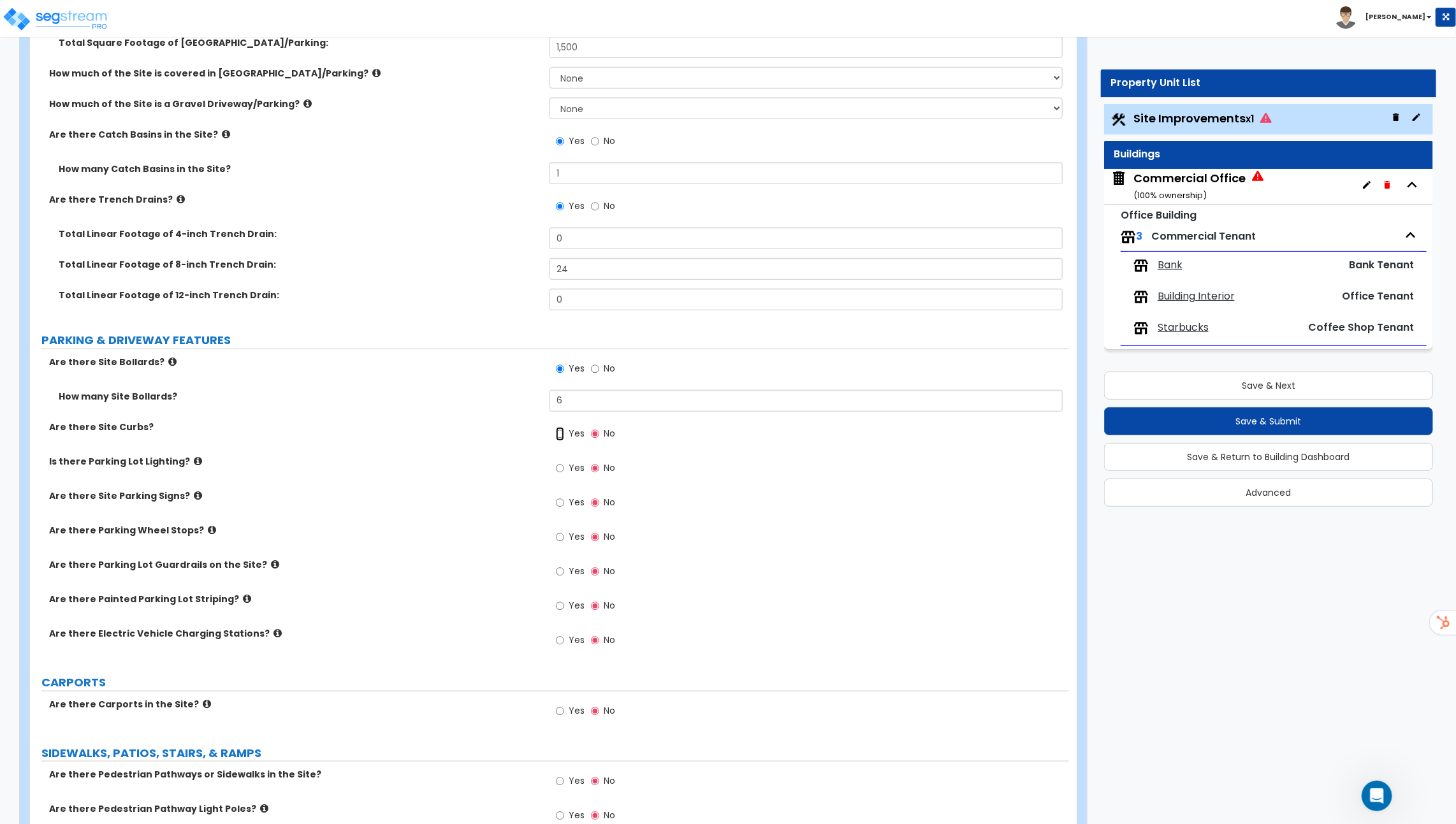
radio input "true"
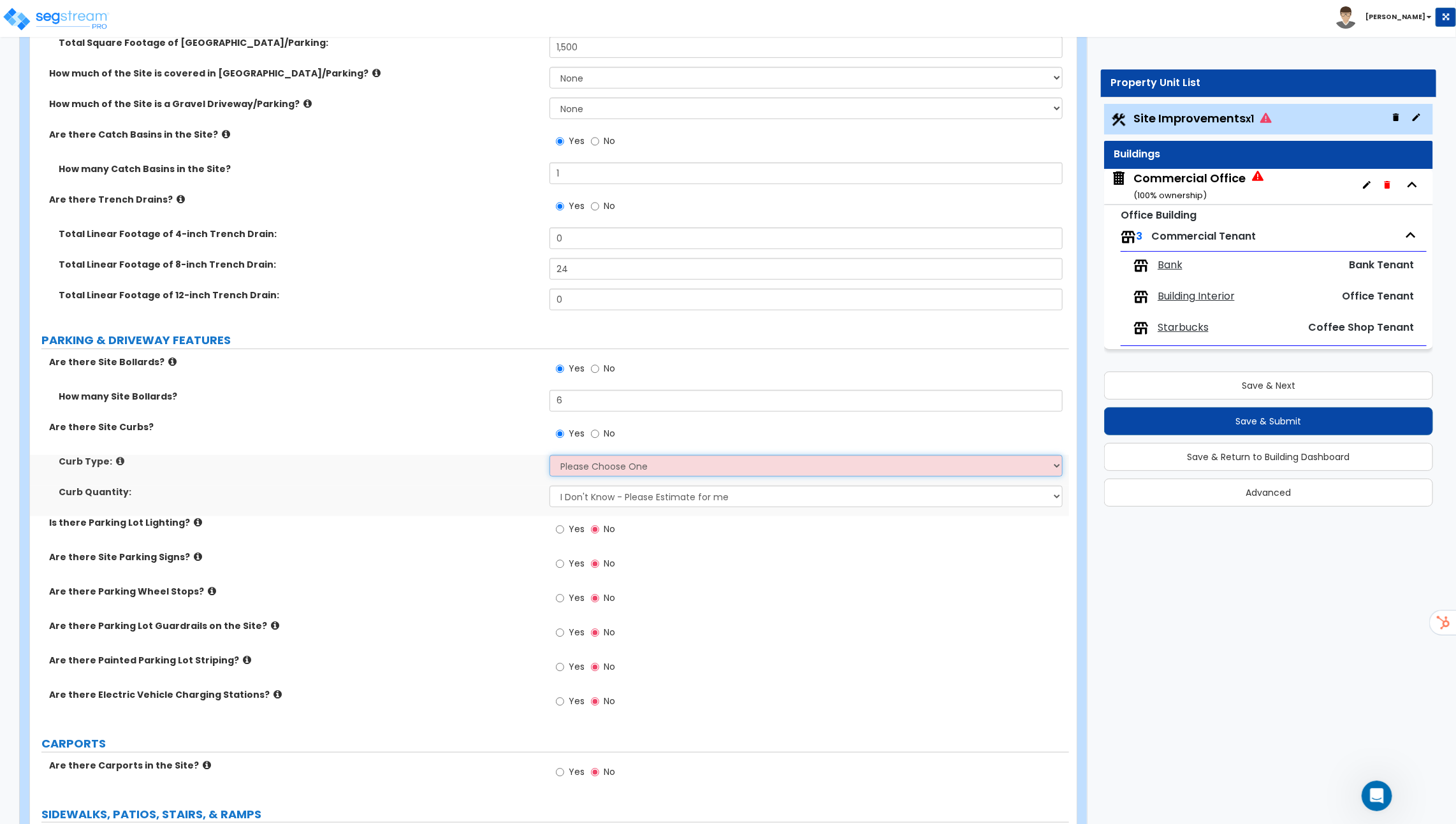
click at [598, 457] on select "Please Choose One Curb (Only) Curb & Gutter Asphalt Berm" at bounding box center [805, 466] width 513 height 22
select select "1"
click at [549, 455] on select "Please Choose One Curb (Only) Curb & Gutter Asphalt Berm" at bounding box center [805, 466] width 513 height 22
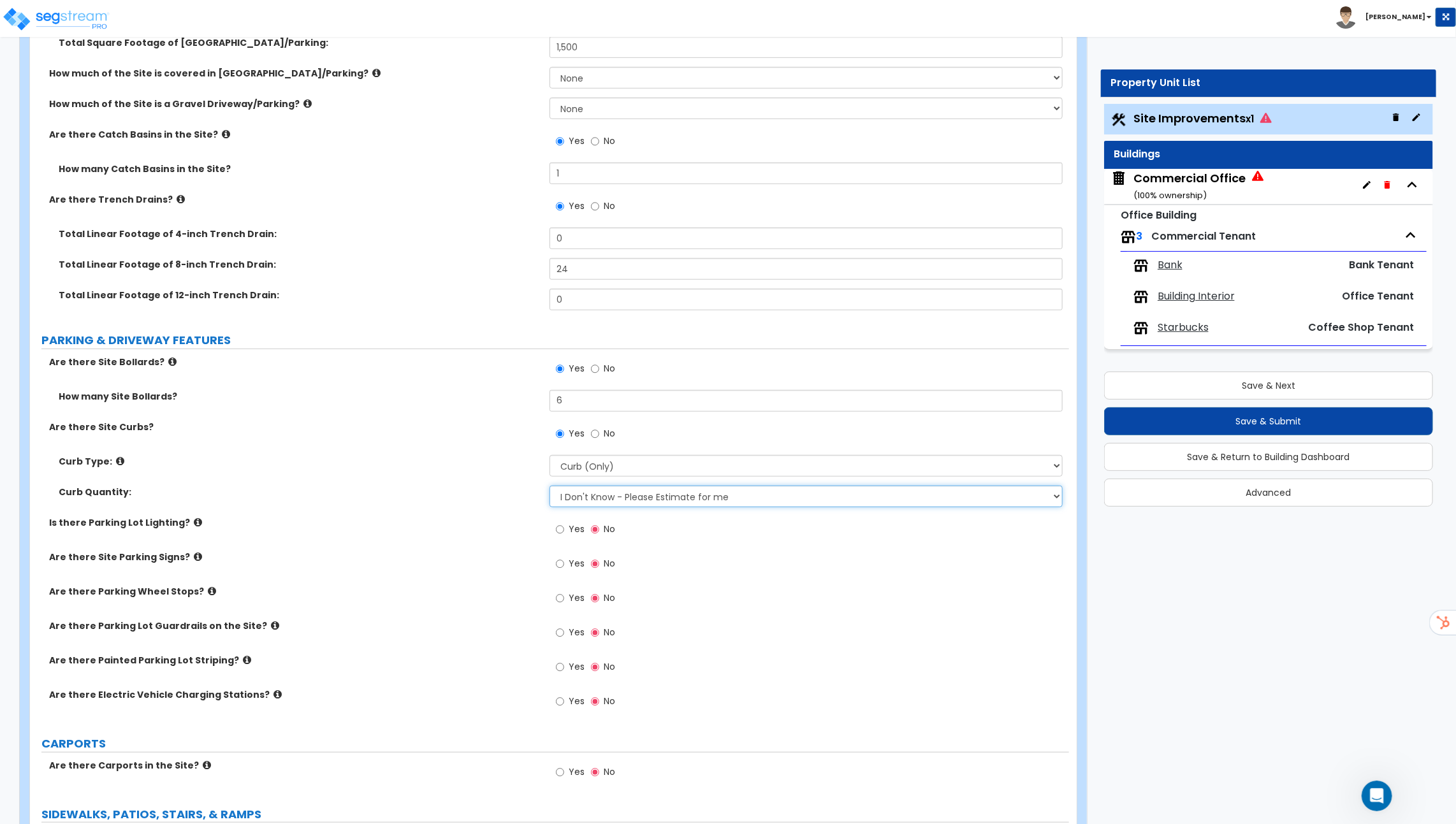
click at [673, 488] on select "I Don't Know - Please Estimate for me I want to Enter the Linear Footage" at bounding box center [805, 496] width 513 height 22
select select "1"
click at [549, 485] on select "I Don't Know - Please Estimate for me I want to Enter the Linear Footage" at bounding box center [805, 496] width 513 height 22
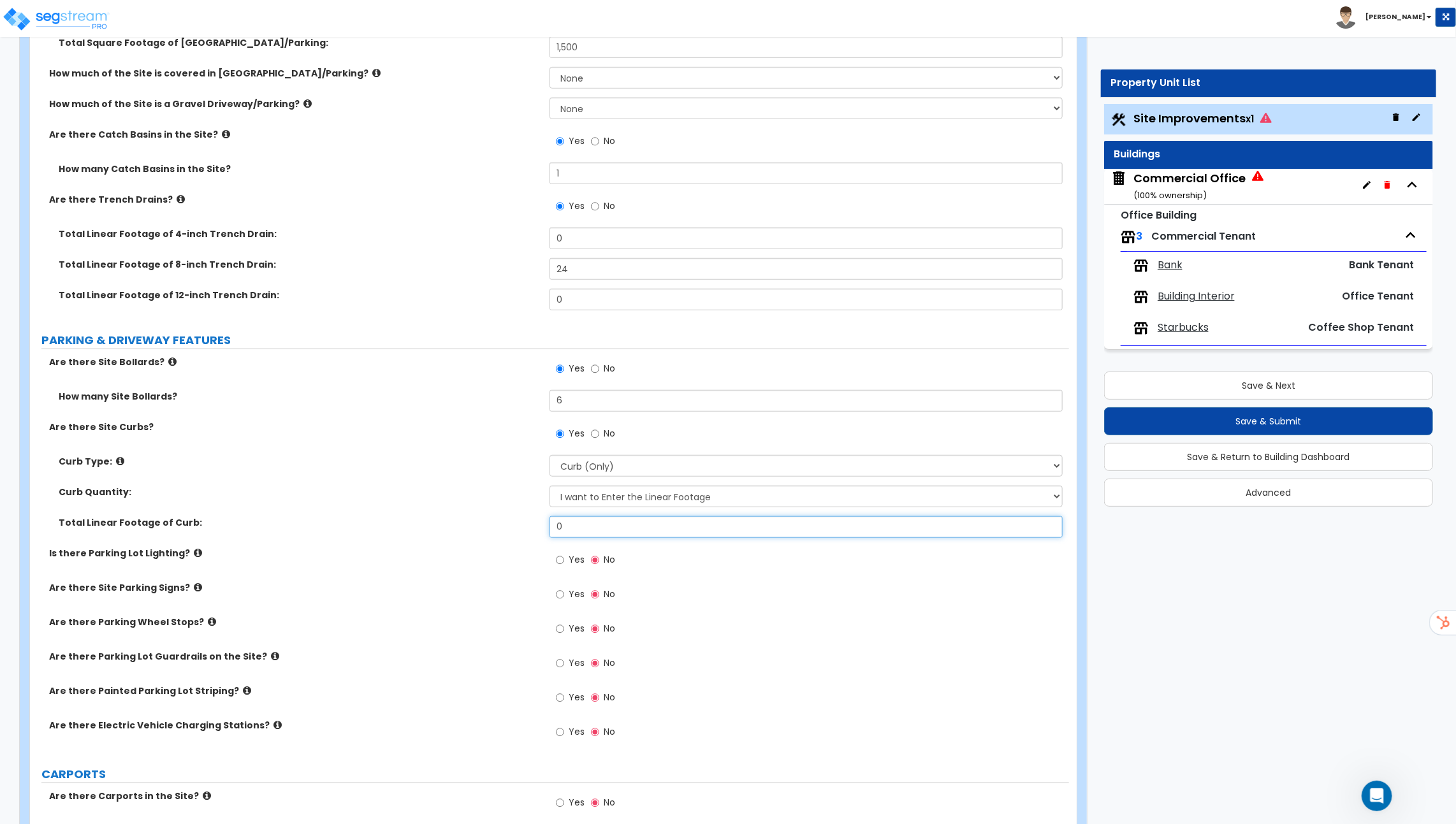
drag, startPoint x: 613, startPoint y: 519, endPoint x: 466, endPoint y: 519, distance: 147.0
click at [466, 519] on div "Total Linear Footage of Curb: 0" at bounding box center [549, 531] width 1039 height 31
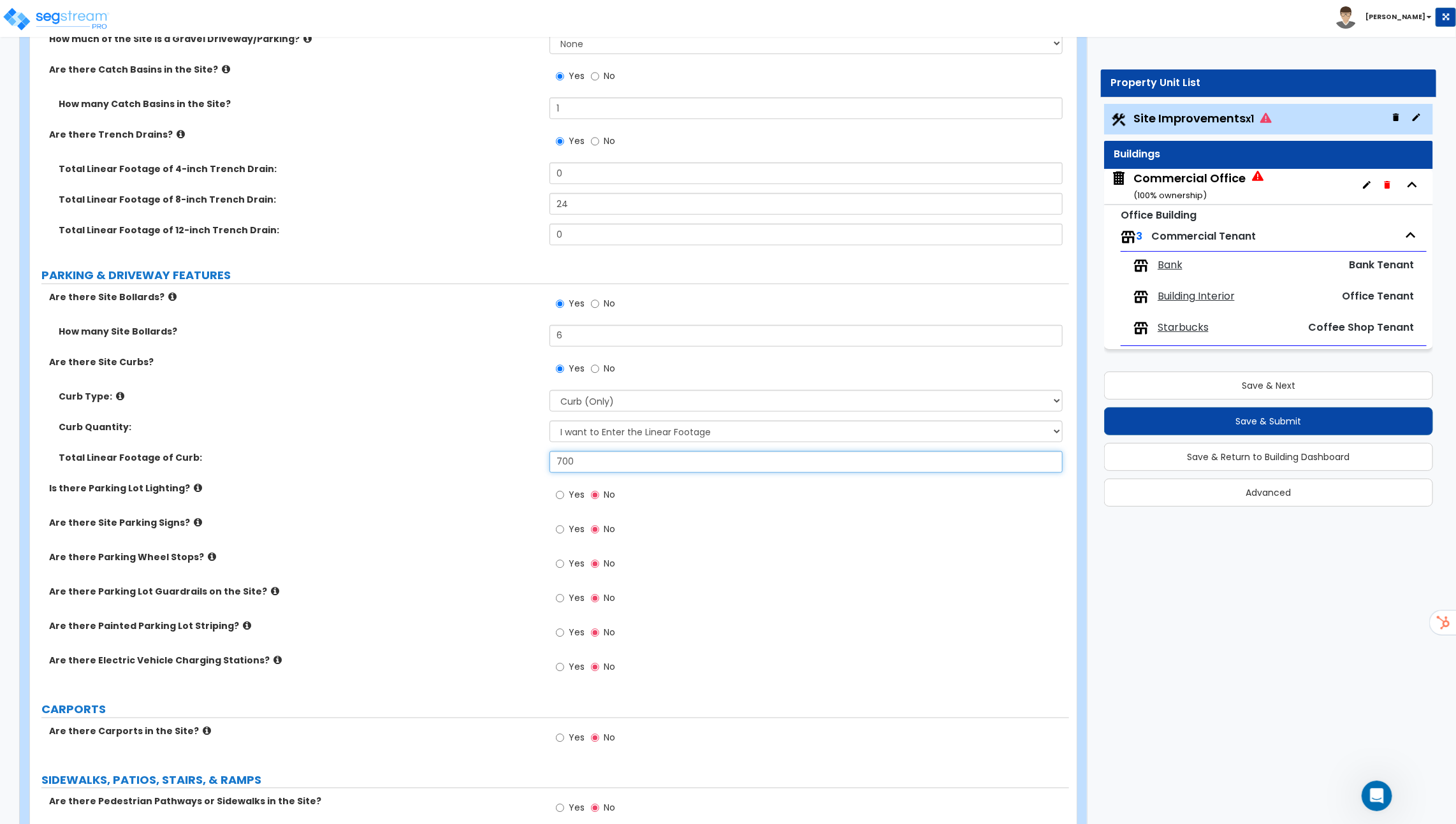
scroll to position [575, 0]
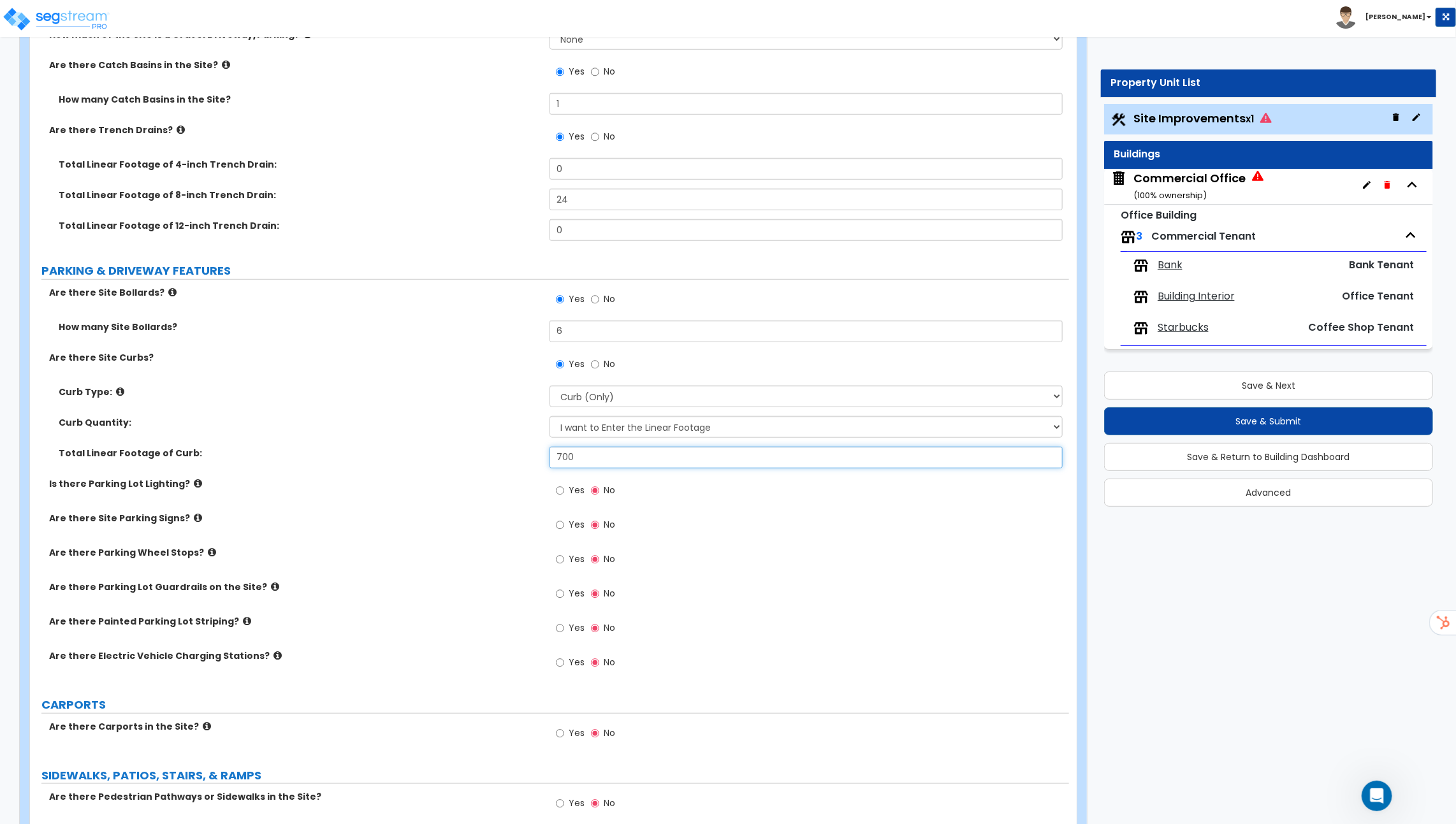
type input "700"
click at [178, 479] on label "Is there Parking Lot Lighting?" at bounding box center [294, 484] width 490 height 13
click at [193, 479] on icon at bounding box center [198, 483] width 8 height 9
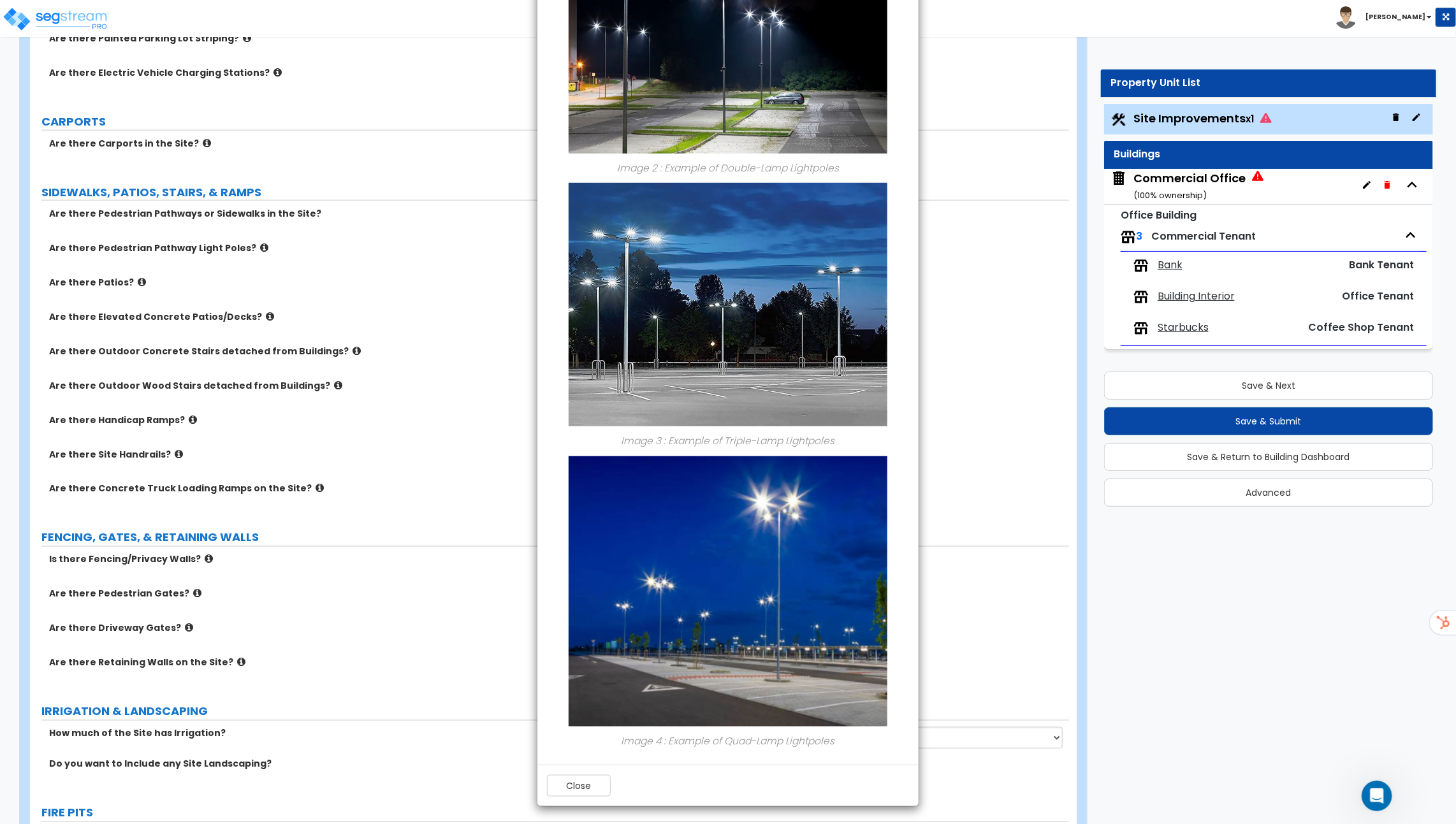
scroll to position [1197, 0]
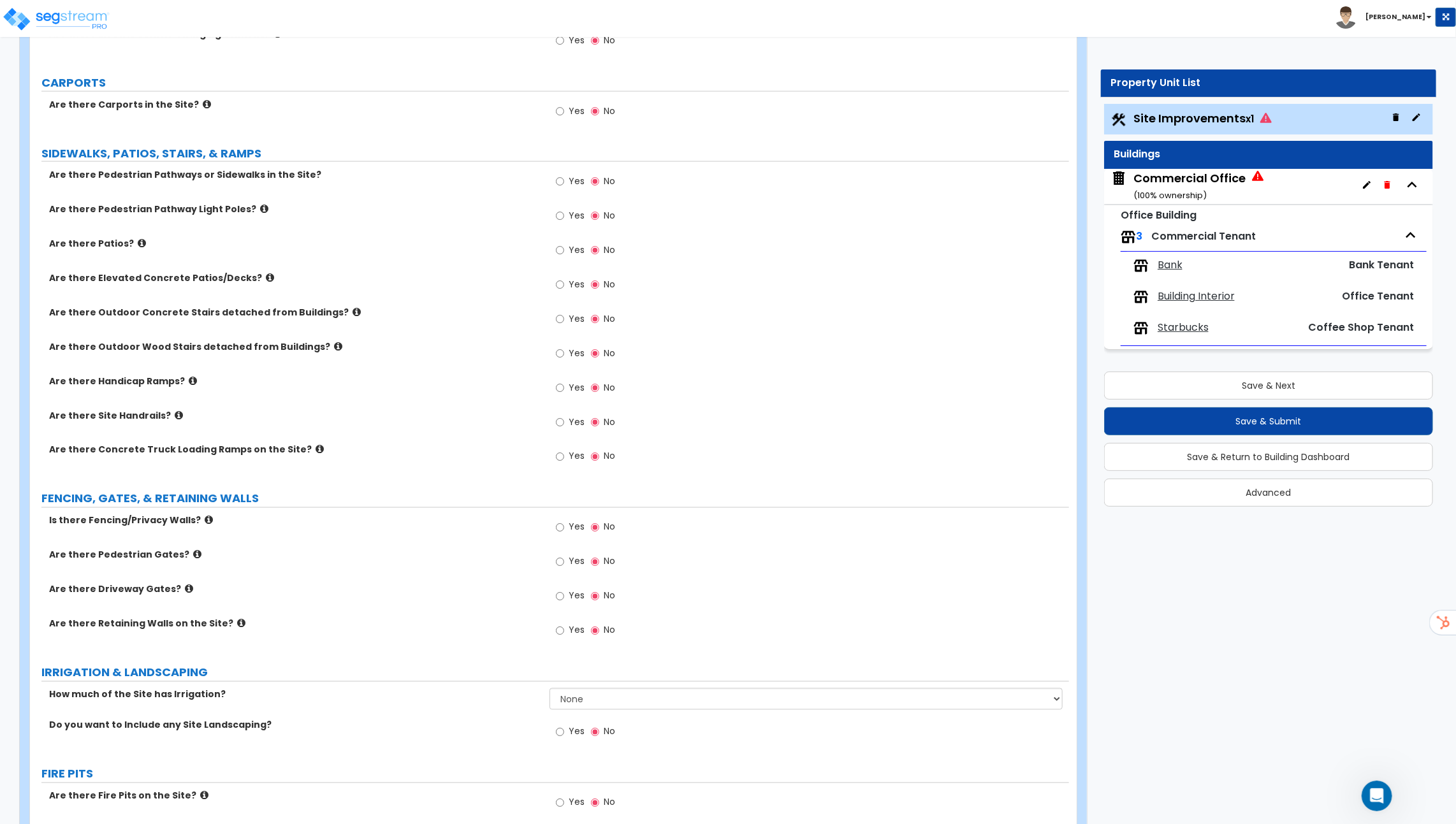
click at [175, 411] on icon at bounding box center [179, 415] width 8 height 9
click at [237, 619] on icon at bounding box center [241, 623] width 8 height 9
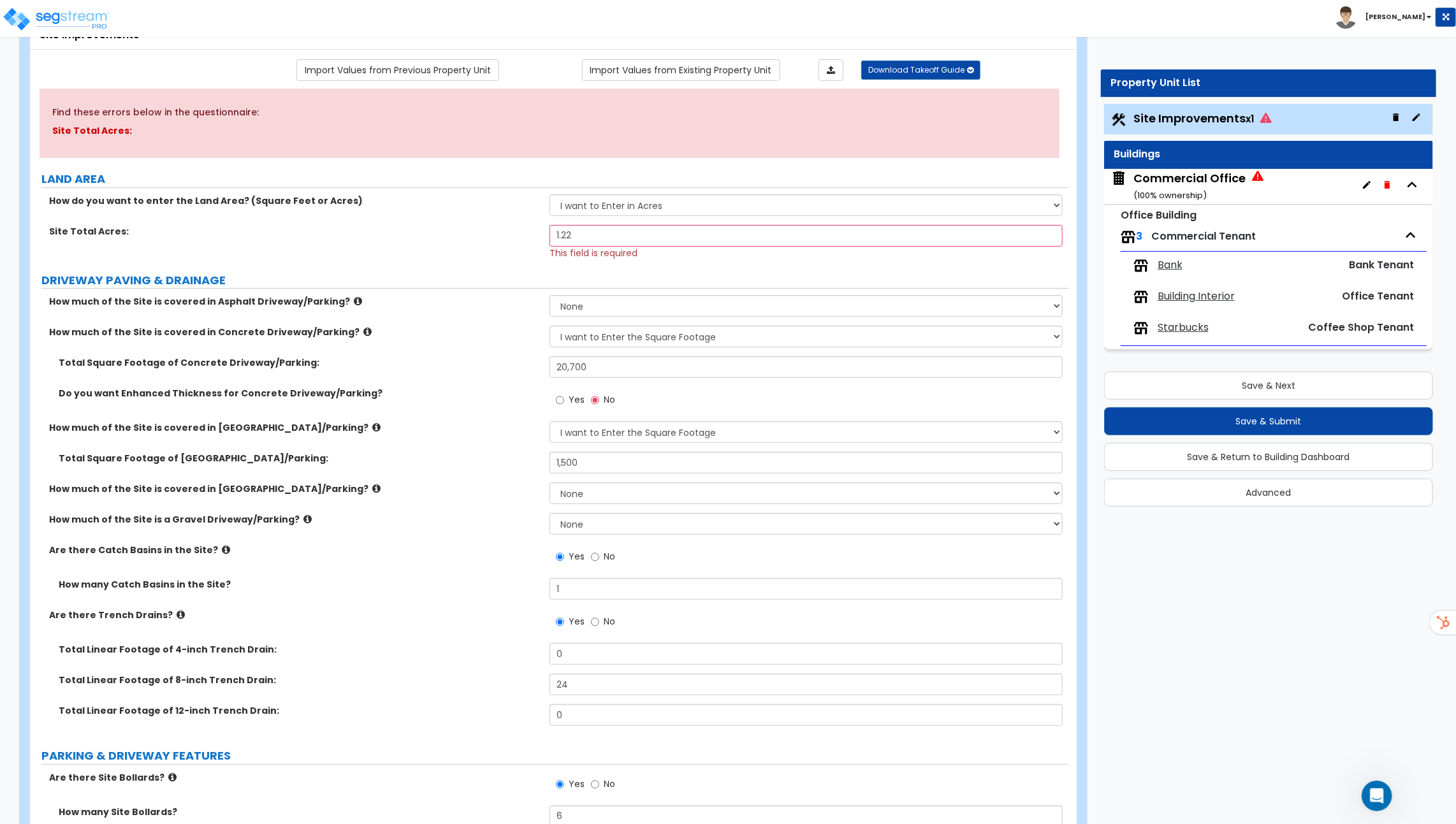
scroll to position [0, 0]
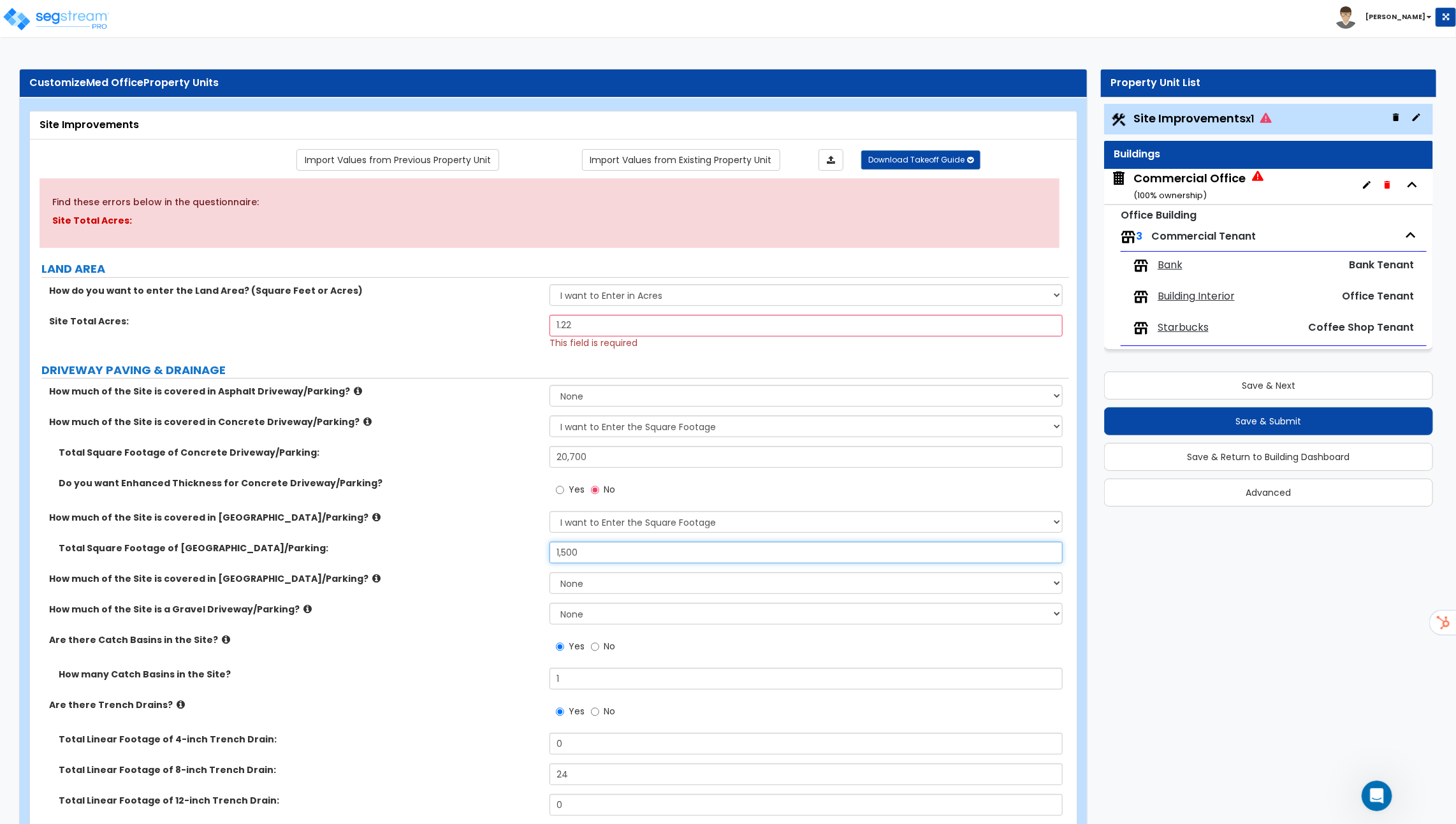
drag, startPoint x: 925, startPoint y: 549, endPoint x: 925, endPoint y: 373, distance: 176.0
click at [938, 270] on label "LAND AREA" at bounding box center [555, 269] width 1028 height 17
click at [914, 161] on span "Download Takeoff Guide" at bounding box center [916, 160] width 96 height 11
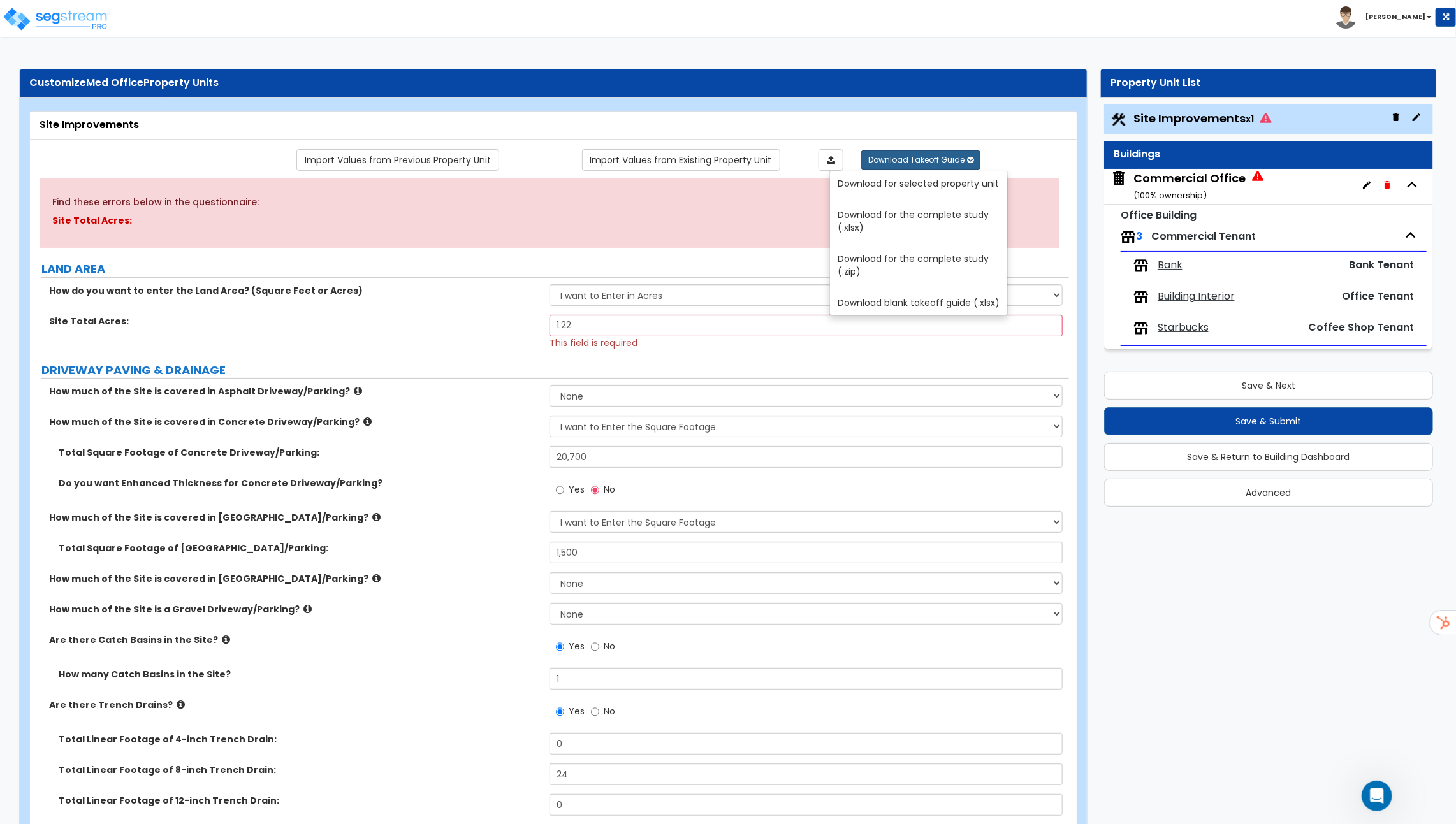
click at [895, 221] on link "Download for the complete study (.xlsx)" at bounding box center [921, 221] width 172 height 31
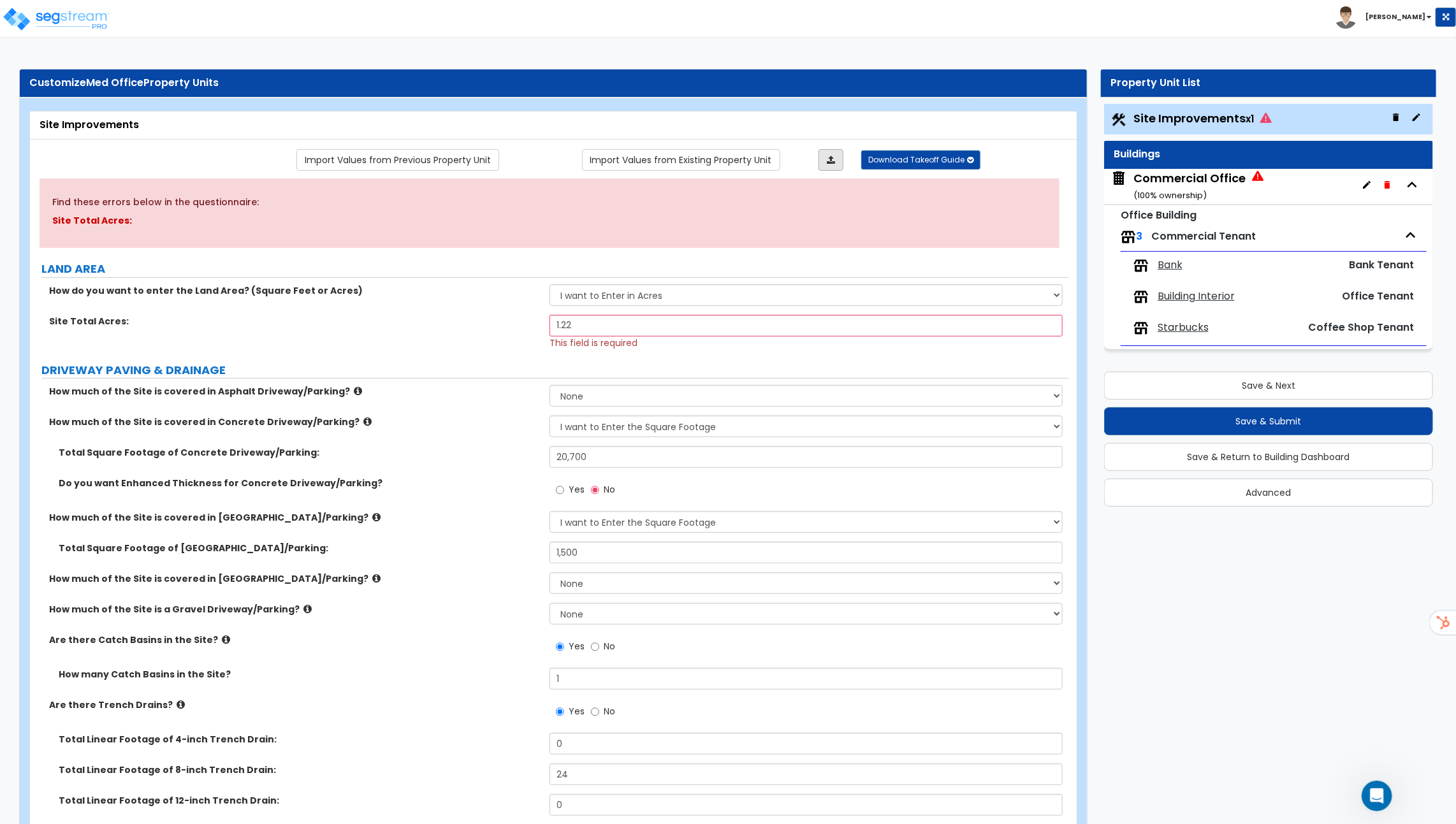
click at [823, 160] on link at bounding box center [830, 160] width 25 height 22
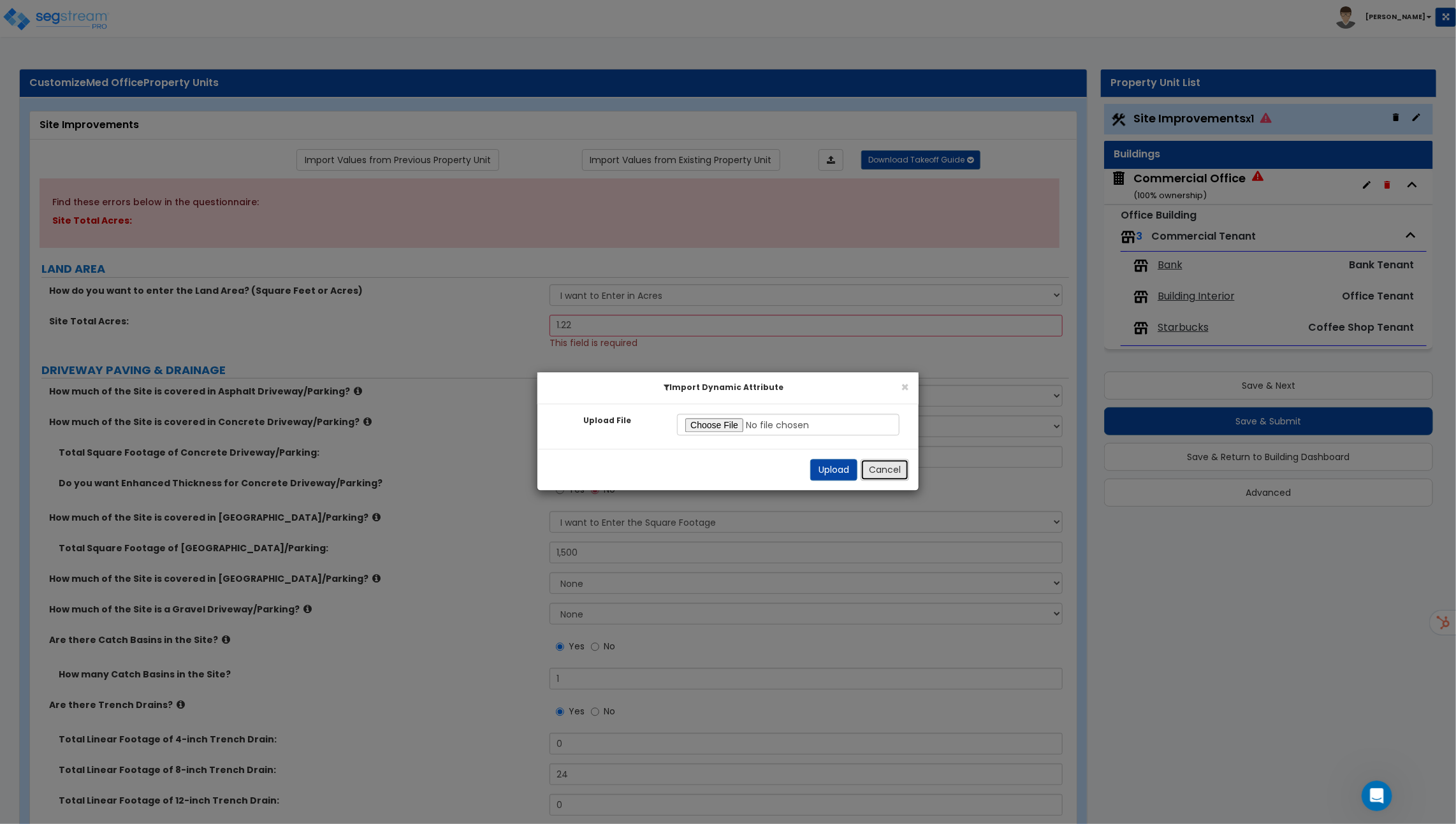
click at [899, 473] on button "Cancel" at bounding box center [884, 470] width 48 height 22
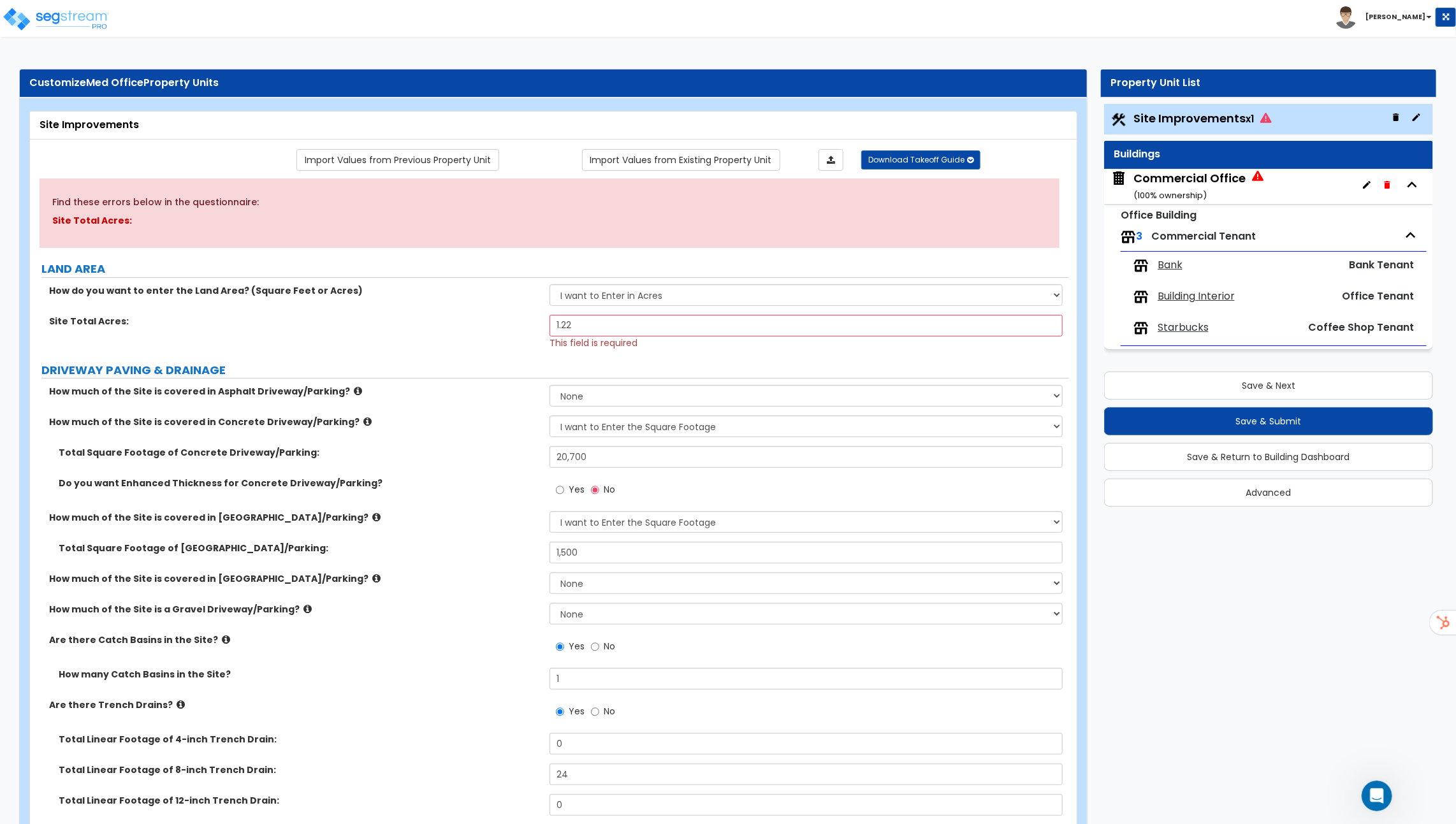
click at [1174, 265] on span "Bank" at bounding box center [1169, 265] width 25 height 14
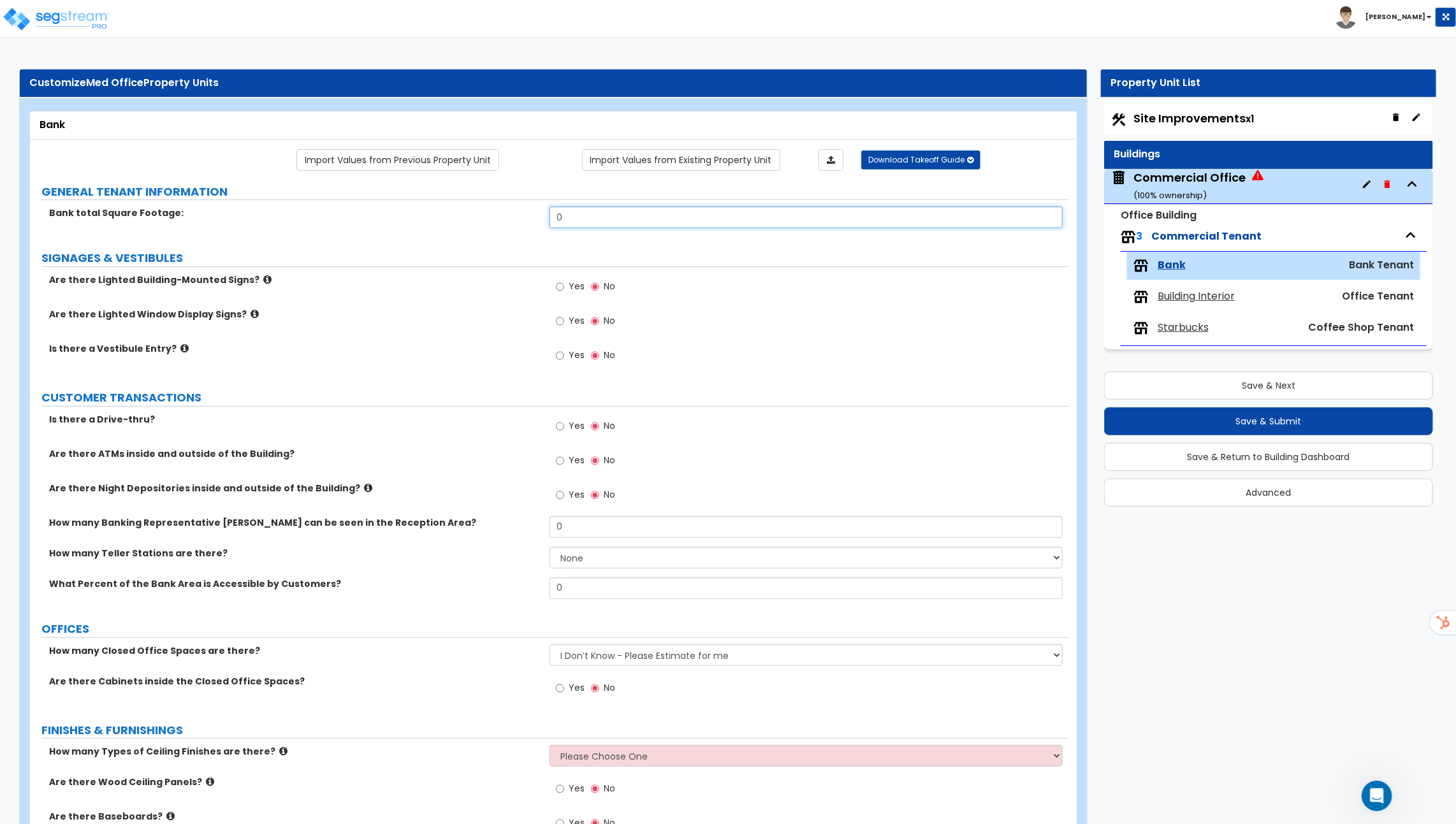
drag, startPoint x: 633, startPoint y: 216, endPoint x: 518, endPoint y: 211, distance: 115.1
click at [518, 211] on div "Bank total Square Footage: 0" at bounding box center [549, 221] width 1039 height 31
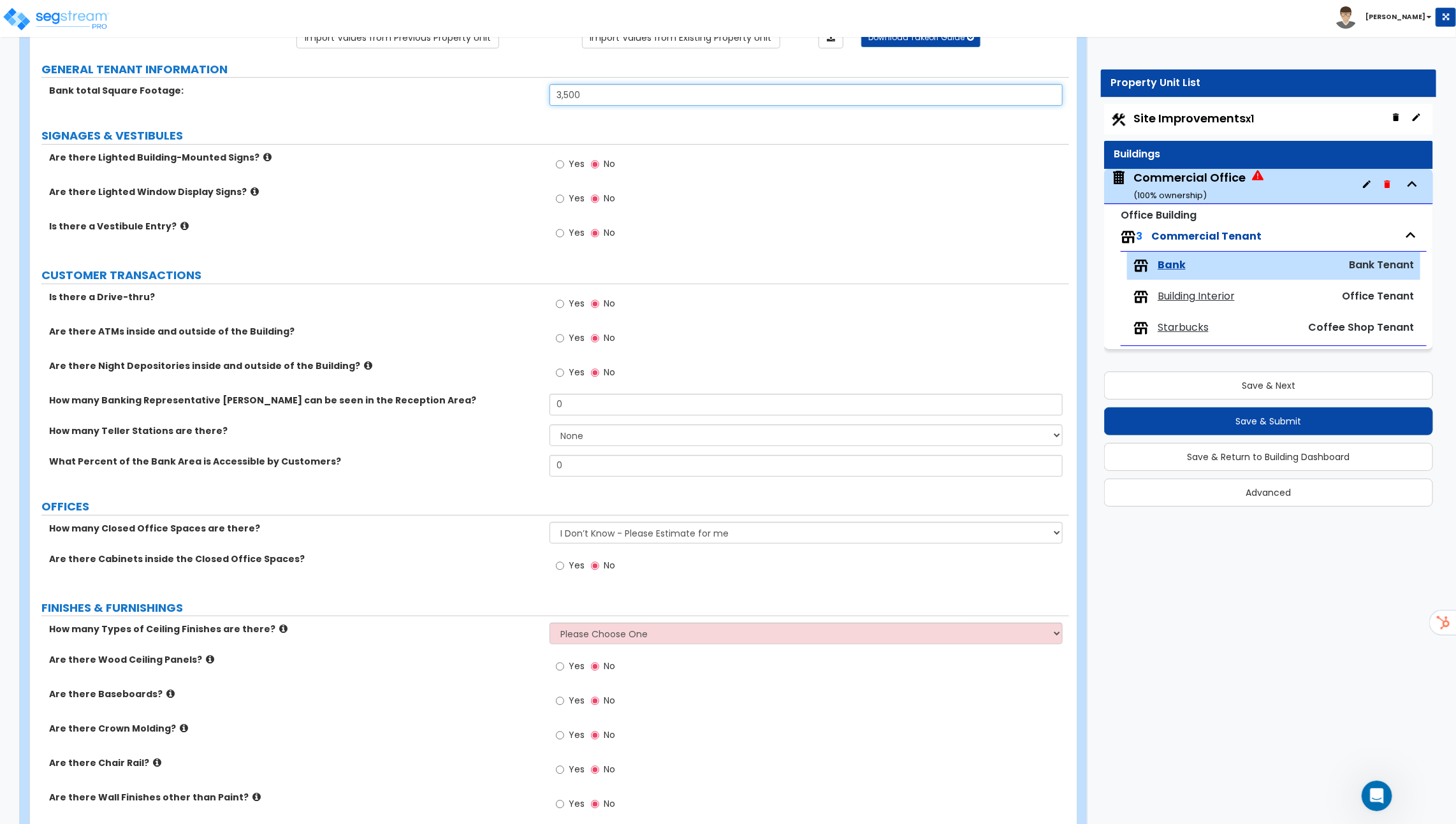
scroll to position [145, 0]
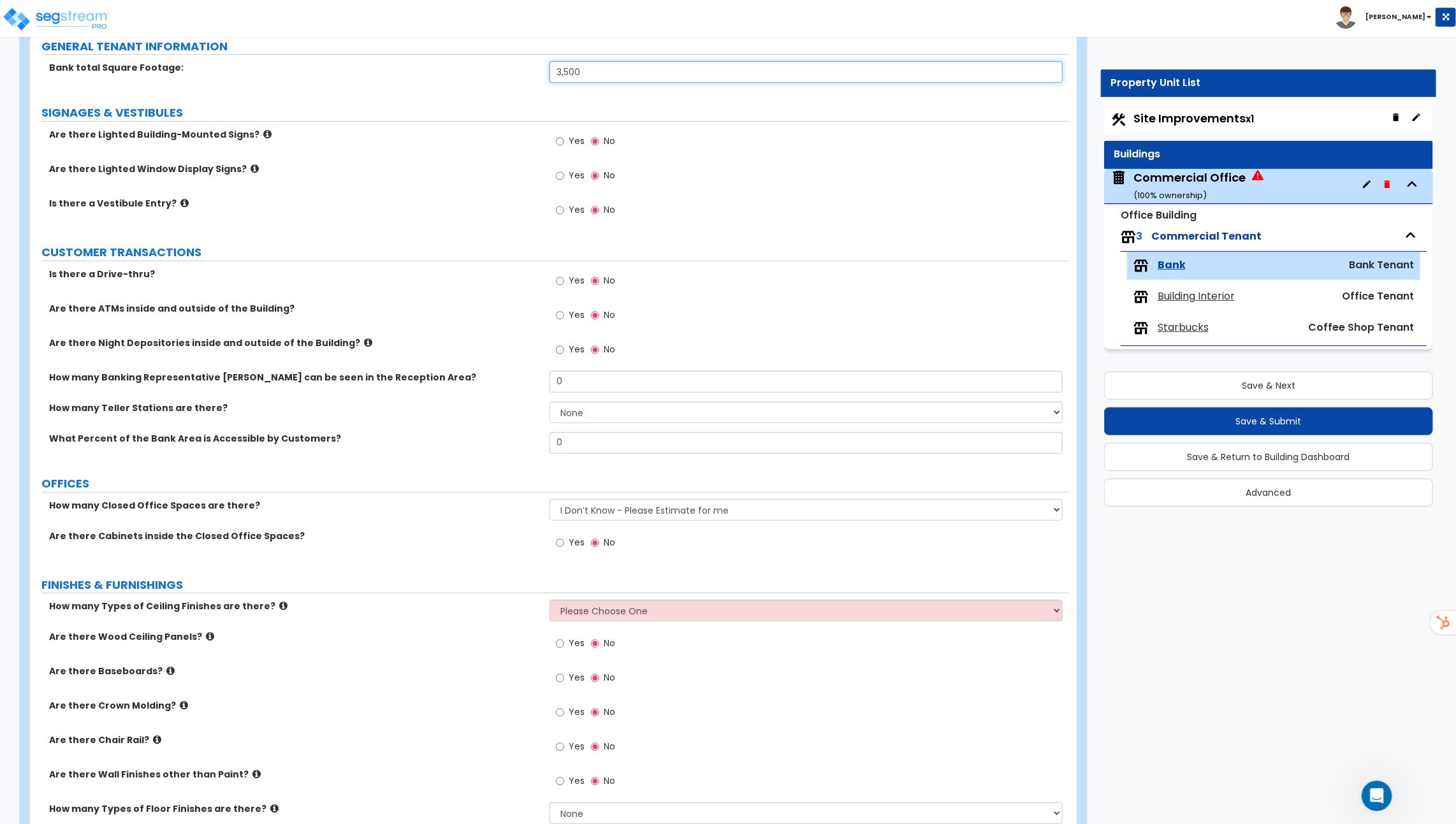
type input "3,500"
click at [562, 281] on input "Yes" at bounding box center [560, 281] width 8 height 14
radio input "true"
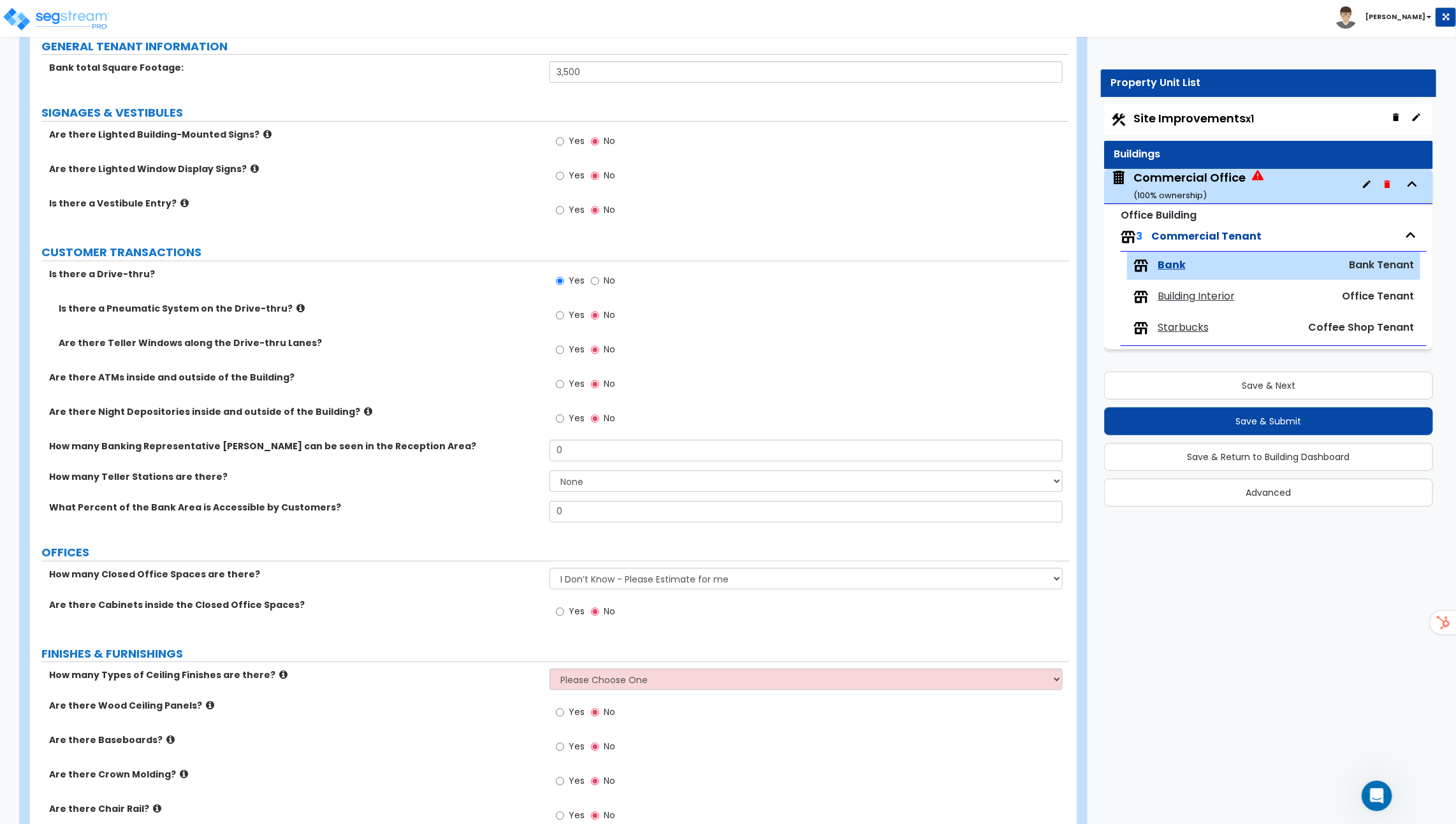
click at [572, 317] on span "Yes" at bounding box center [576, 315] width 16 height 13
click at [564, 317] on input "Yes" at bounding box center [560, 316] width 8 height 14
radio input "true"
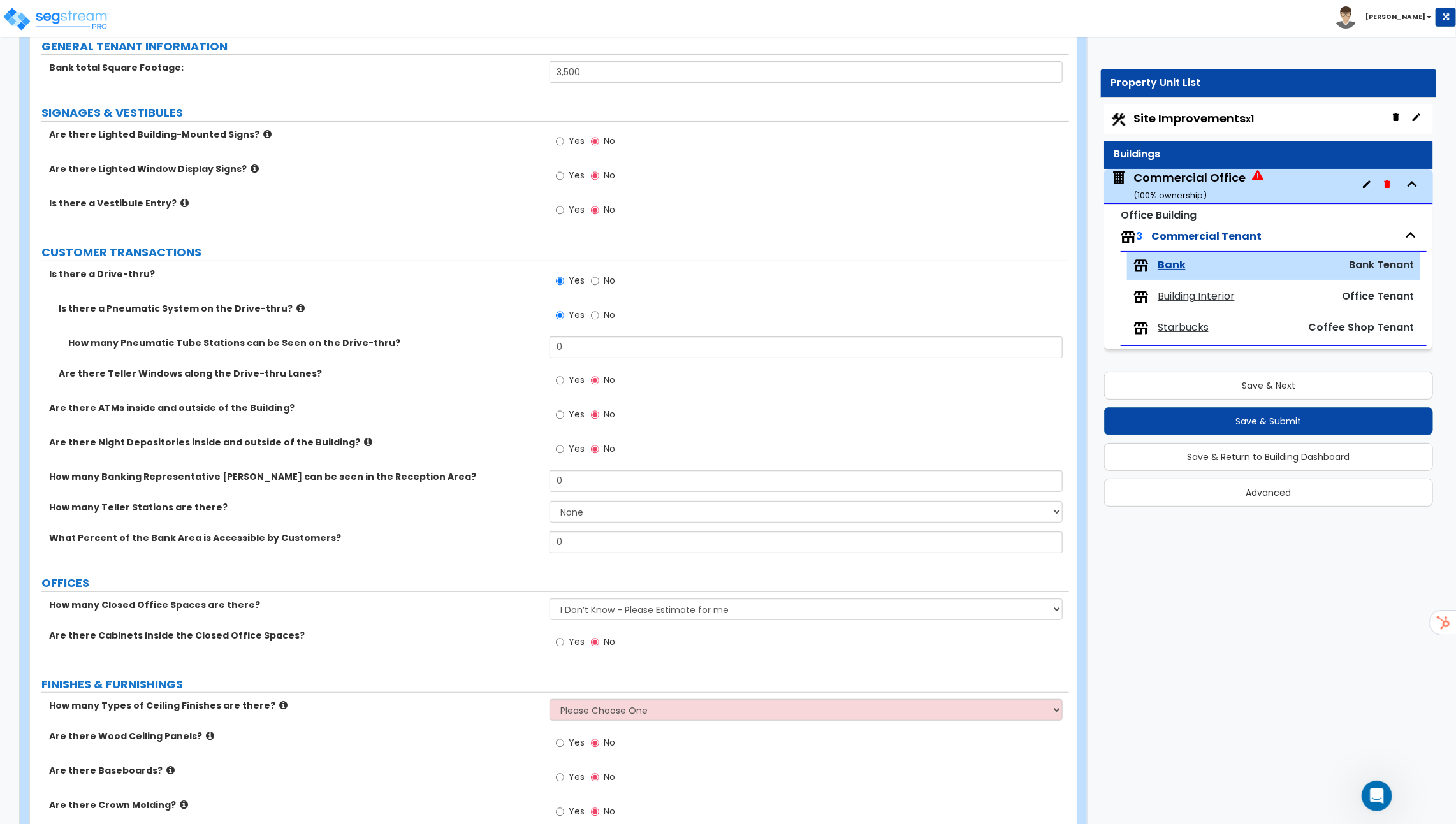
click at [296, 304] on icon at bounding box center [300, 308] width 8 height 9
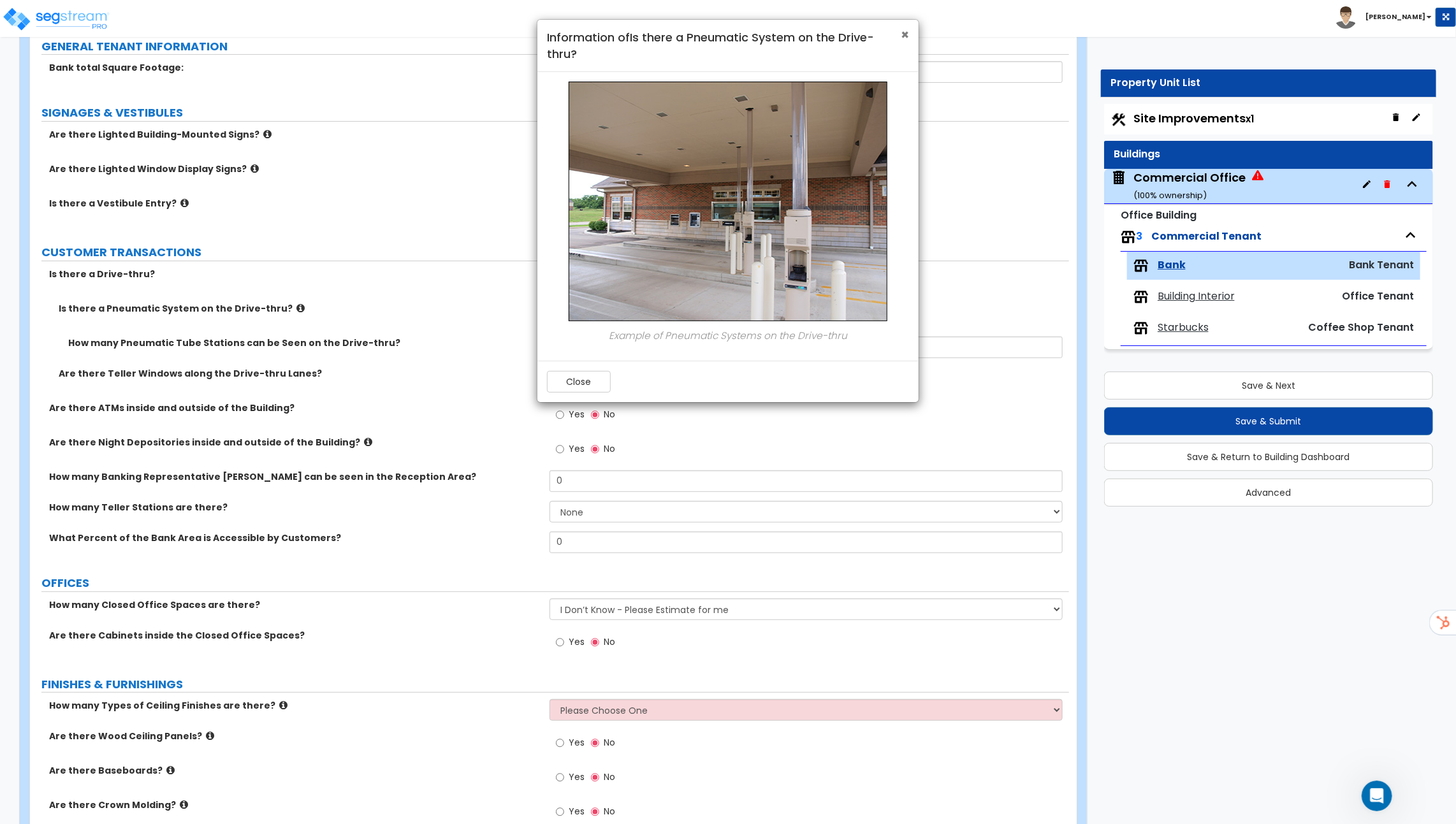
click at [908, 32] on span "×" at bounding box center [904, 35] width 8 height 19
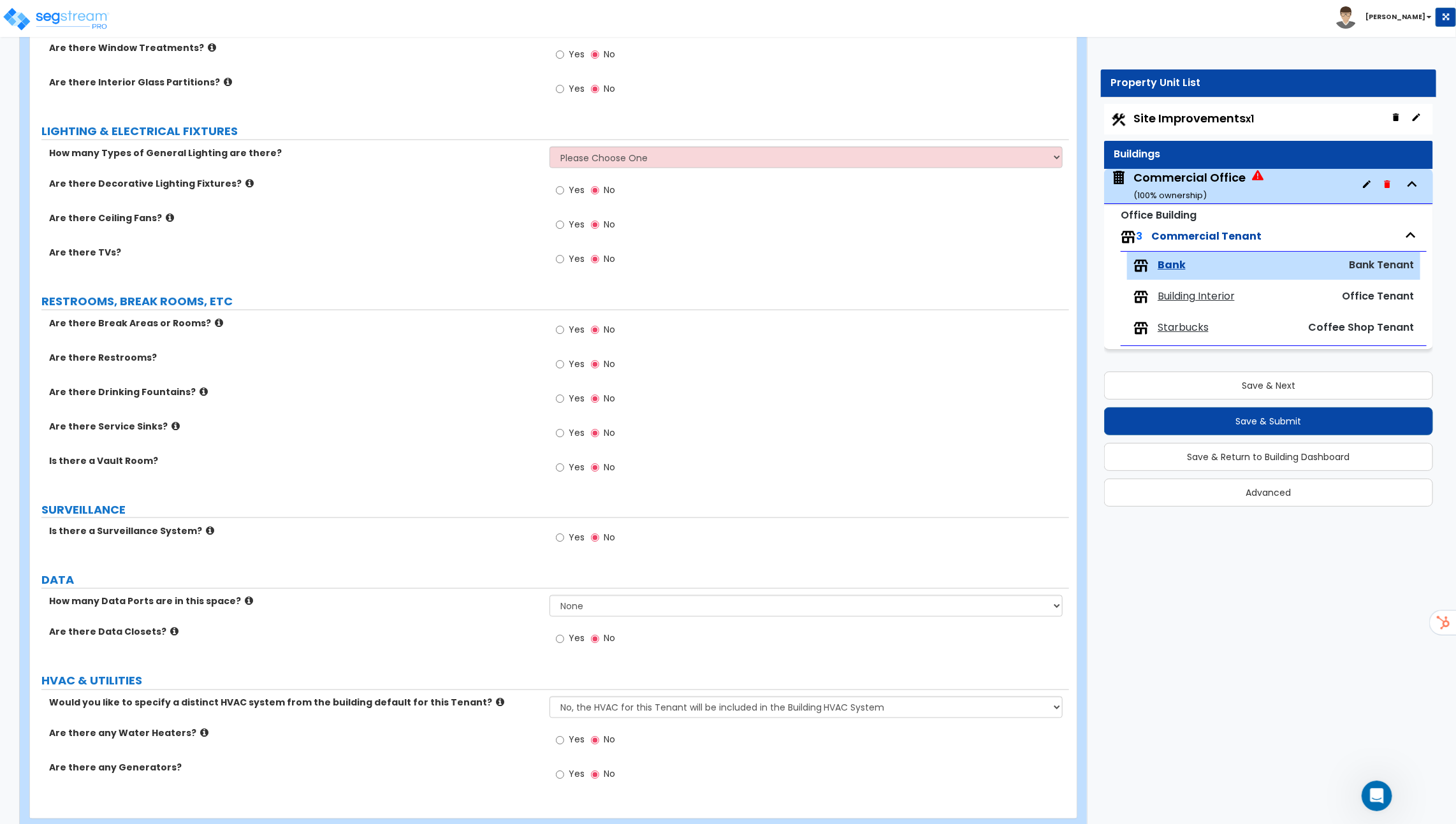
scroll to position [1062, 0]
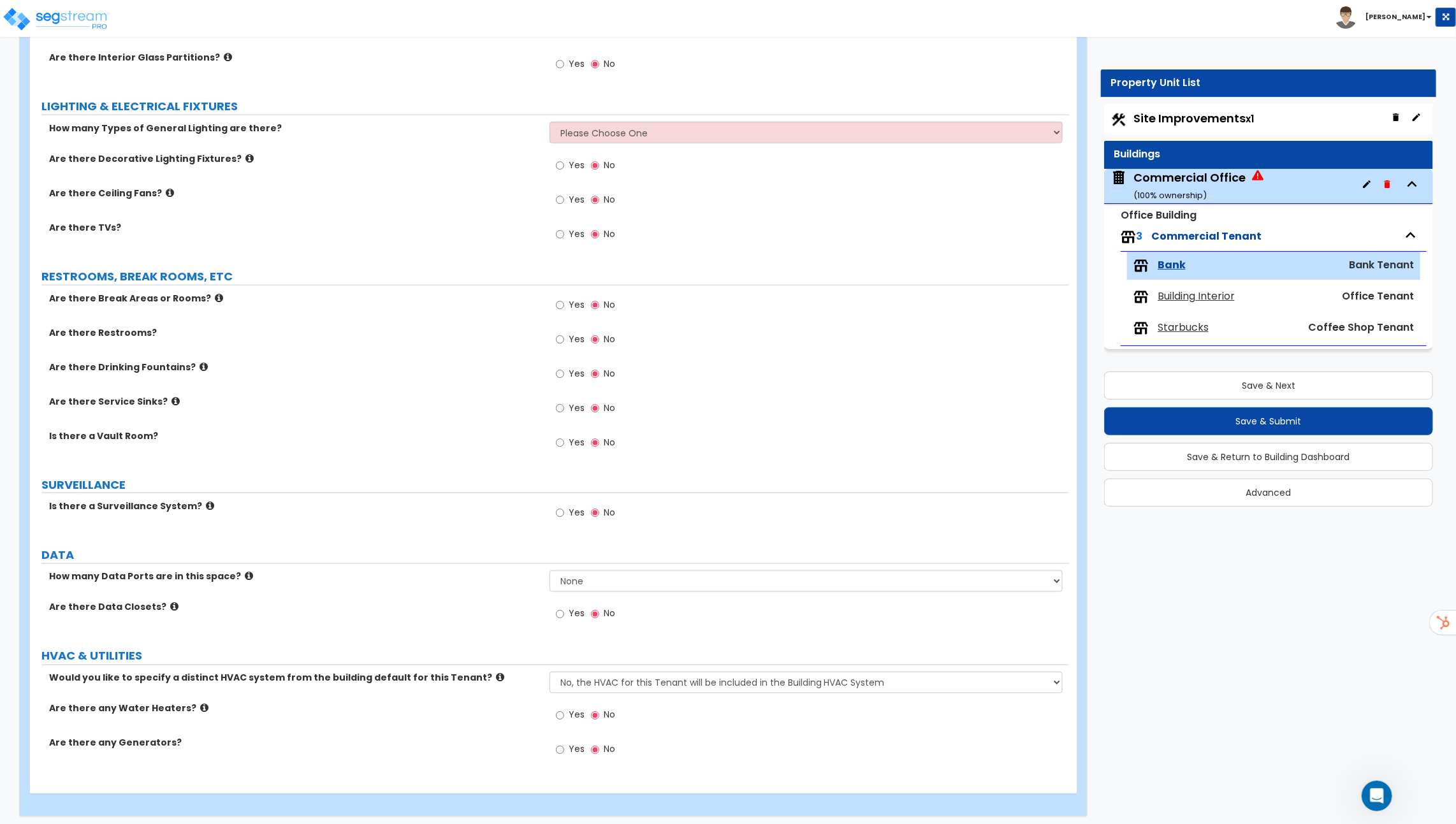
click at [1190, 323] on span "Starbucks" at bounding box center [1183, 328] width 51 height 14
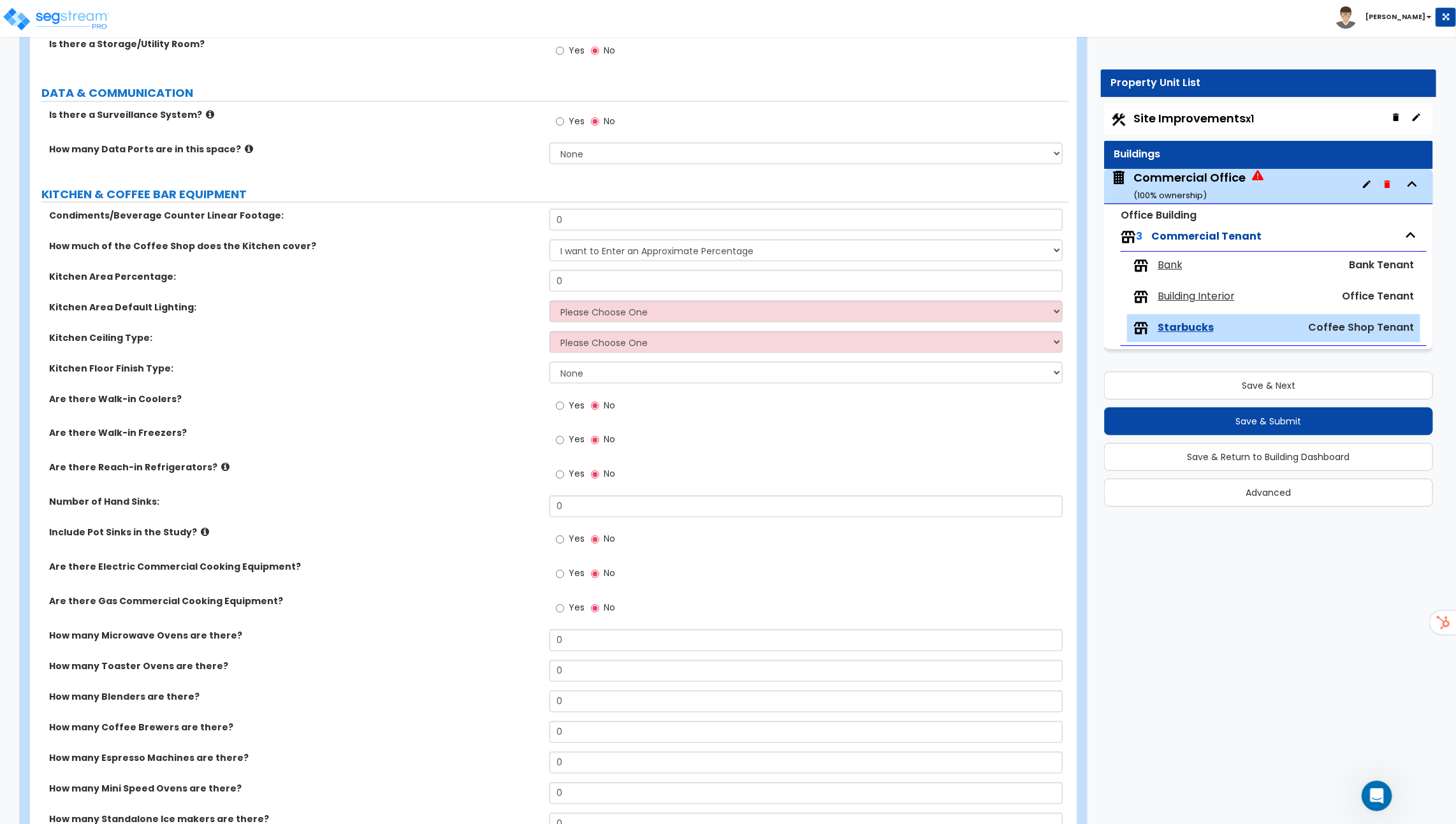
scroll to position [1488, 0]
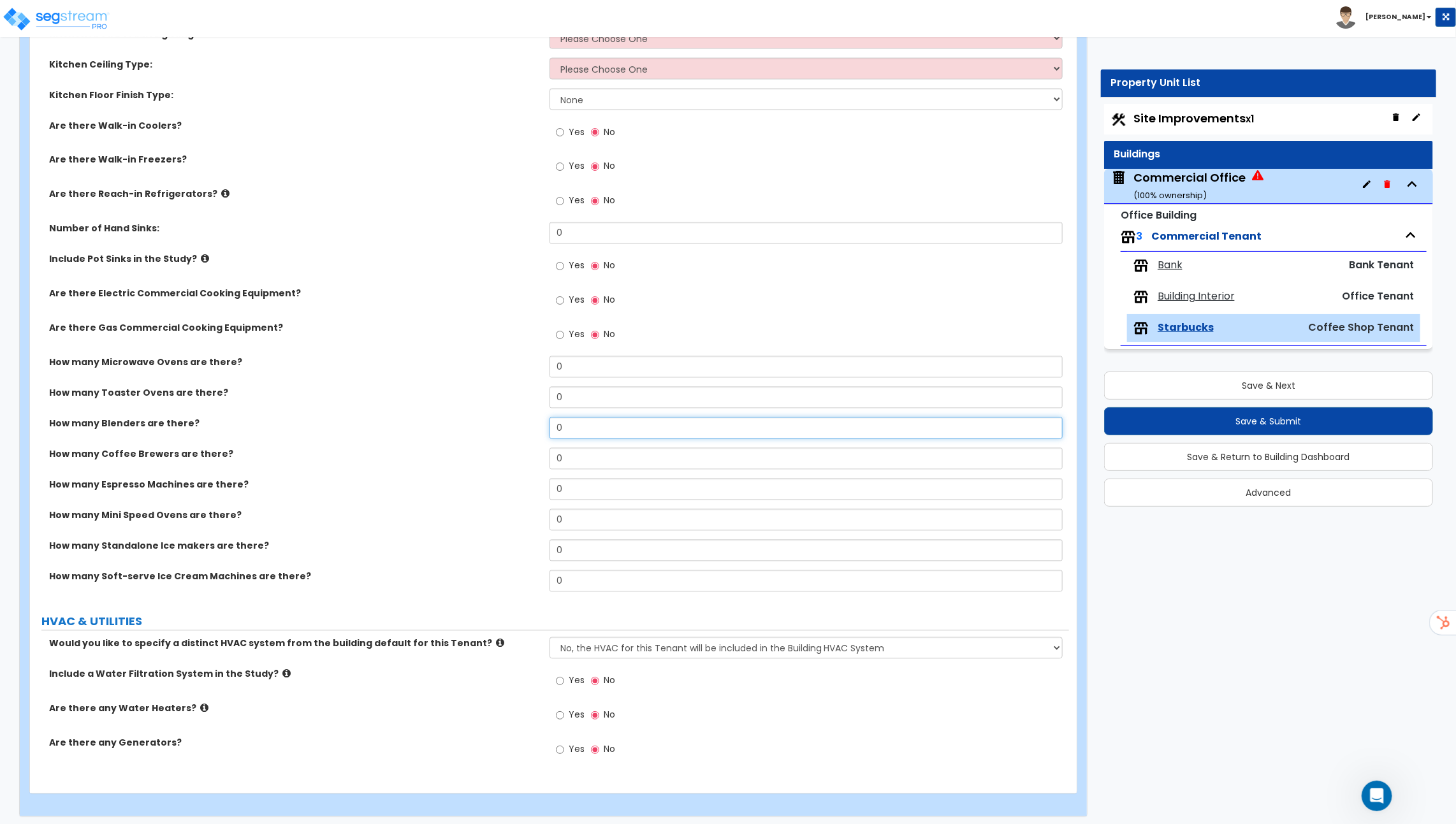
click at [590, 432] on input "0" at bounding box center [805, 429] width 513 height 22
click at [356, 404] on div "How many Toaster Ovens are there? 0" at bounding box center [549, 402] width 1039 height 31
click at [362, 345] on div "Are there Gas Commercial Cooking Equipment? Yes No" at bounding box center [549, 339] width 1039 height 35
drag, startPoint x: 573, startPoint y: 366, endPoint x: 398, endPoint y: 366, distance: 175.0
click at [447, 366] on div "How many Microwave Ovens are there? 0" at bounding box center [549, 372] width 1039 height 31
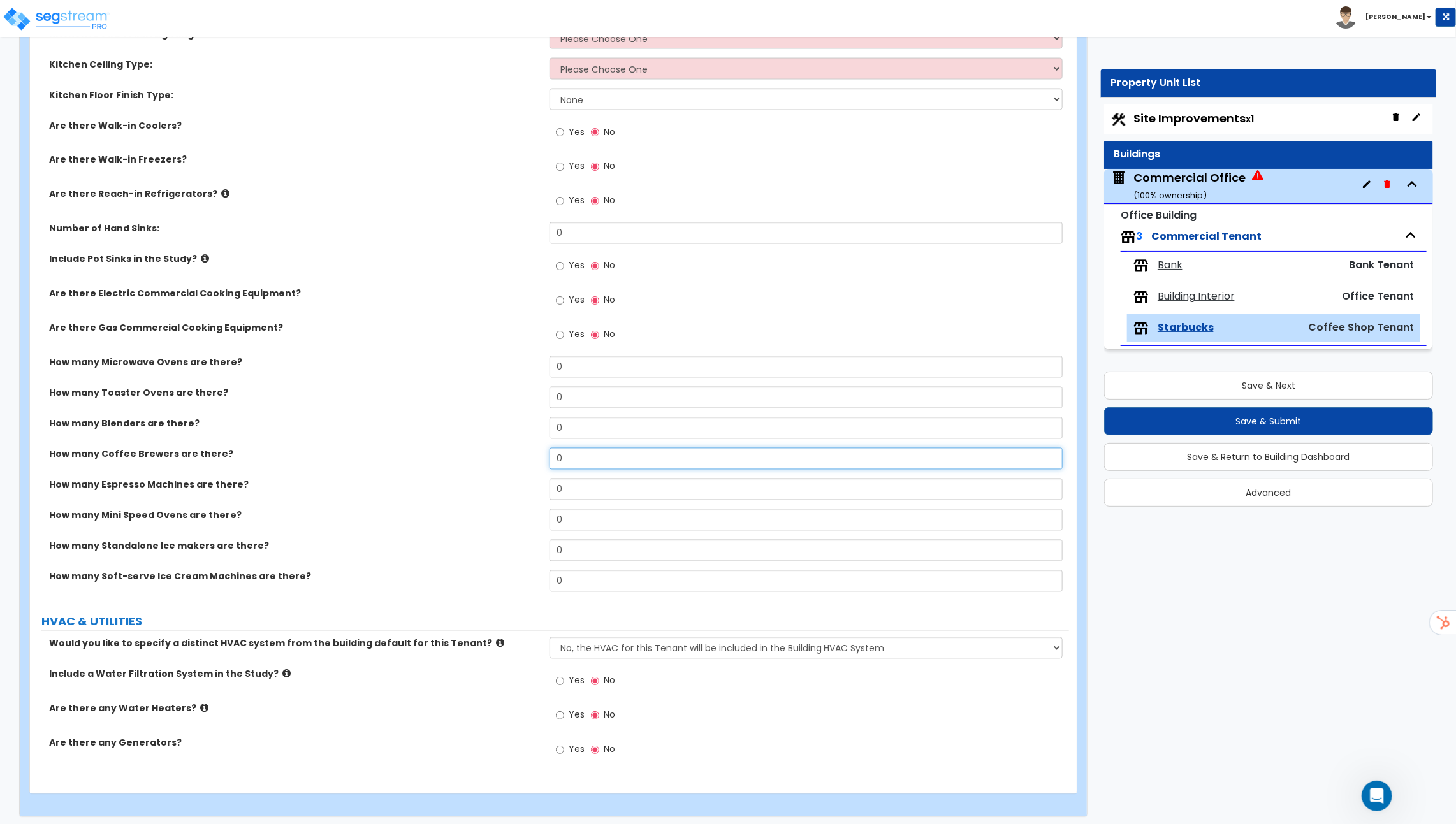
drag, startPoint x: 569, startPoint y: 455, endPoint x: 393, endPoint y: 451, distance: 176.0
click at [404, 454] on div "How many Coffee Brewers are there? 0" at bounding box center [549, 463] width 1039 height 31
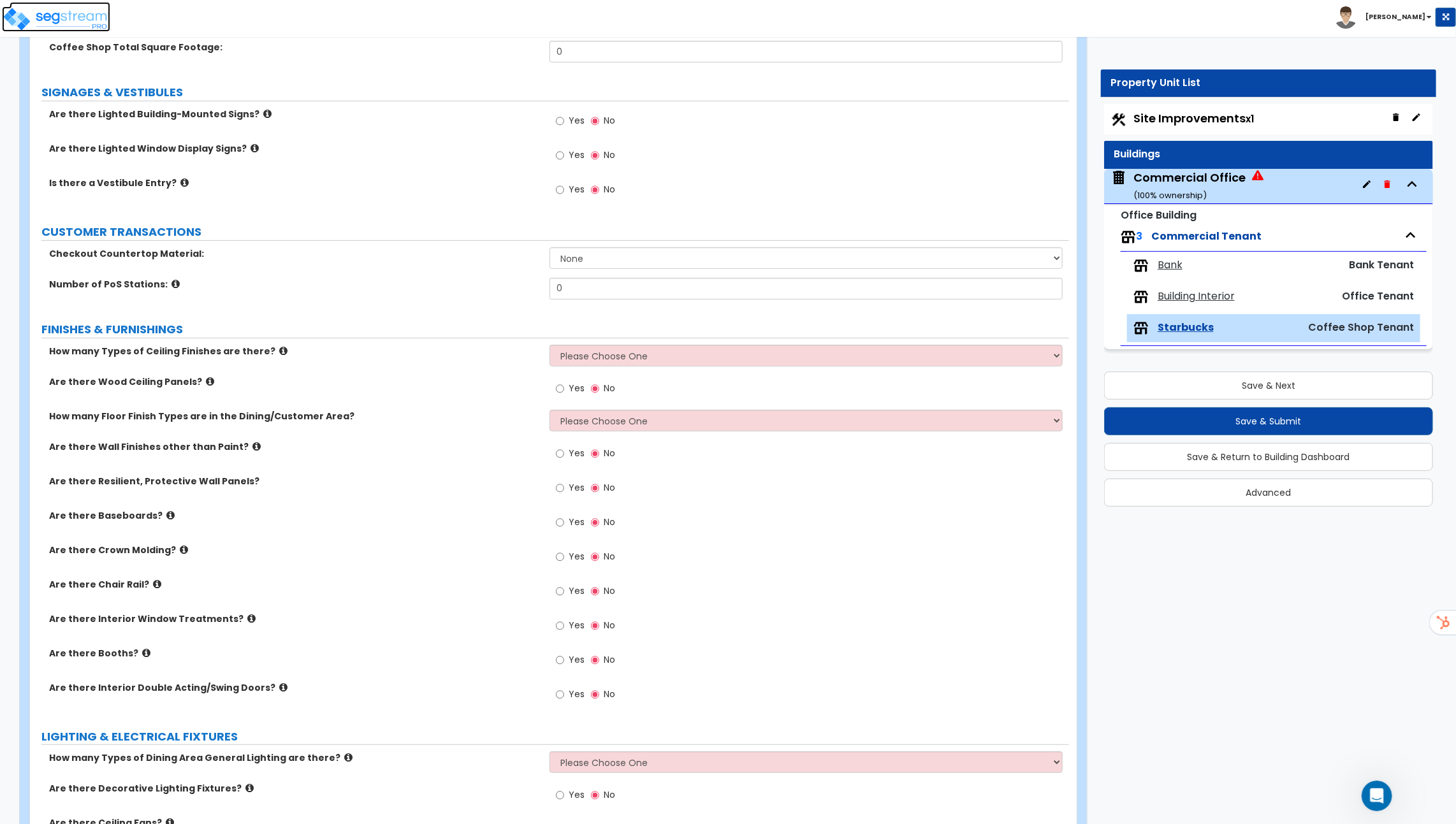
scroll to position [0, 0]
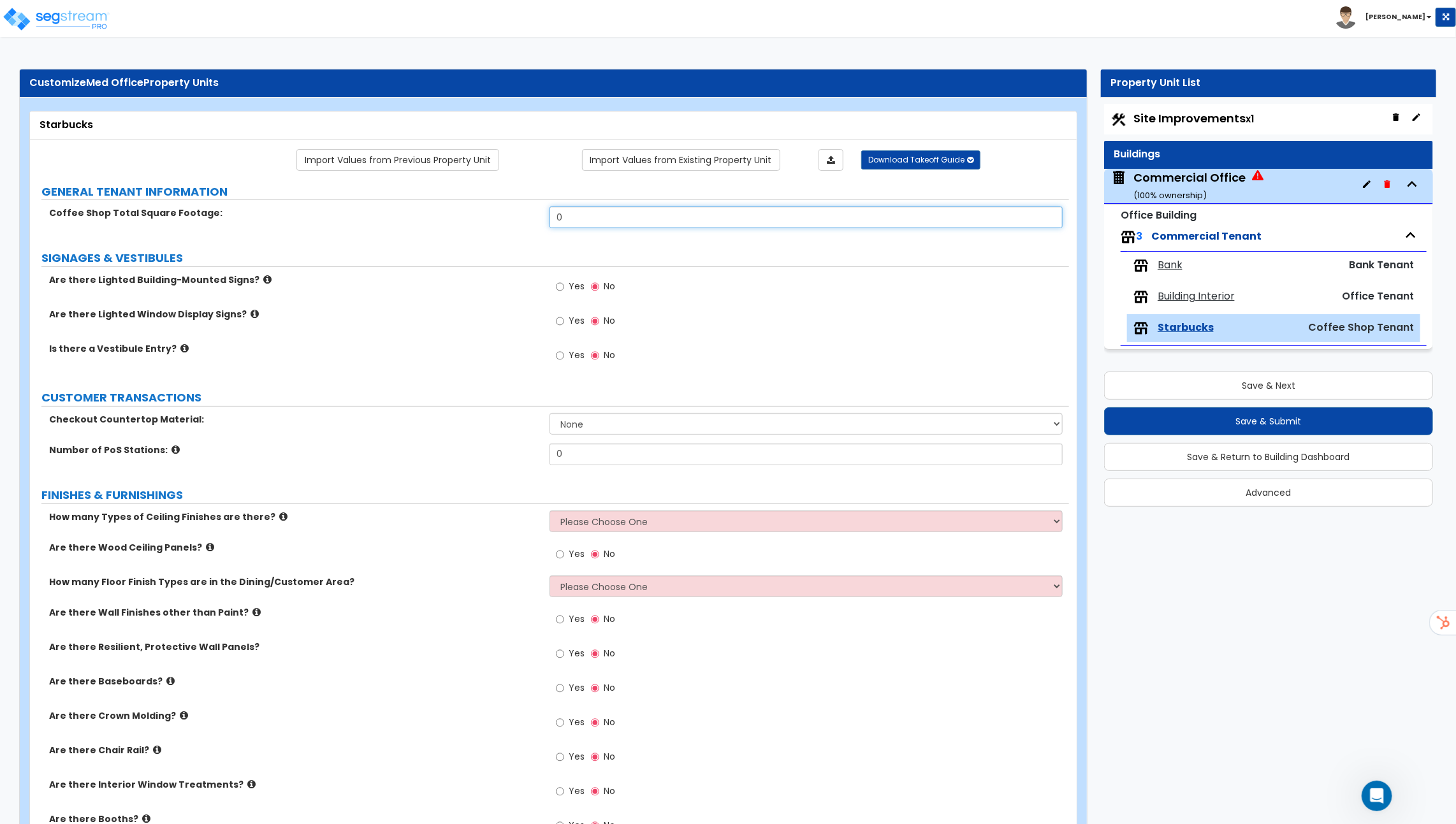
drag, startPoint x: 583, startPoint y: 216, endPoint x: 480, endPoint y: 214, distance: 103.0
click at [483, 215] on div "Coffee Shop Total Square Footage: 0" at bounding box center [549, 221] width 1039 height 31
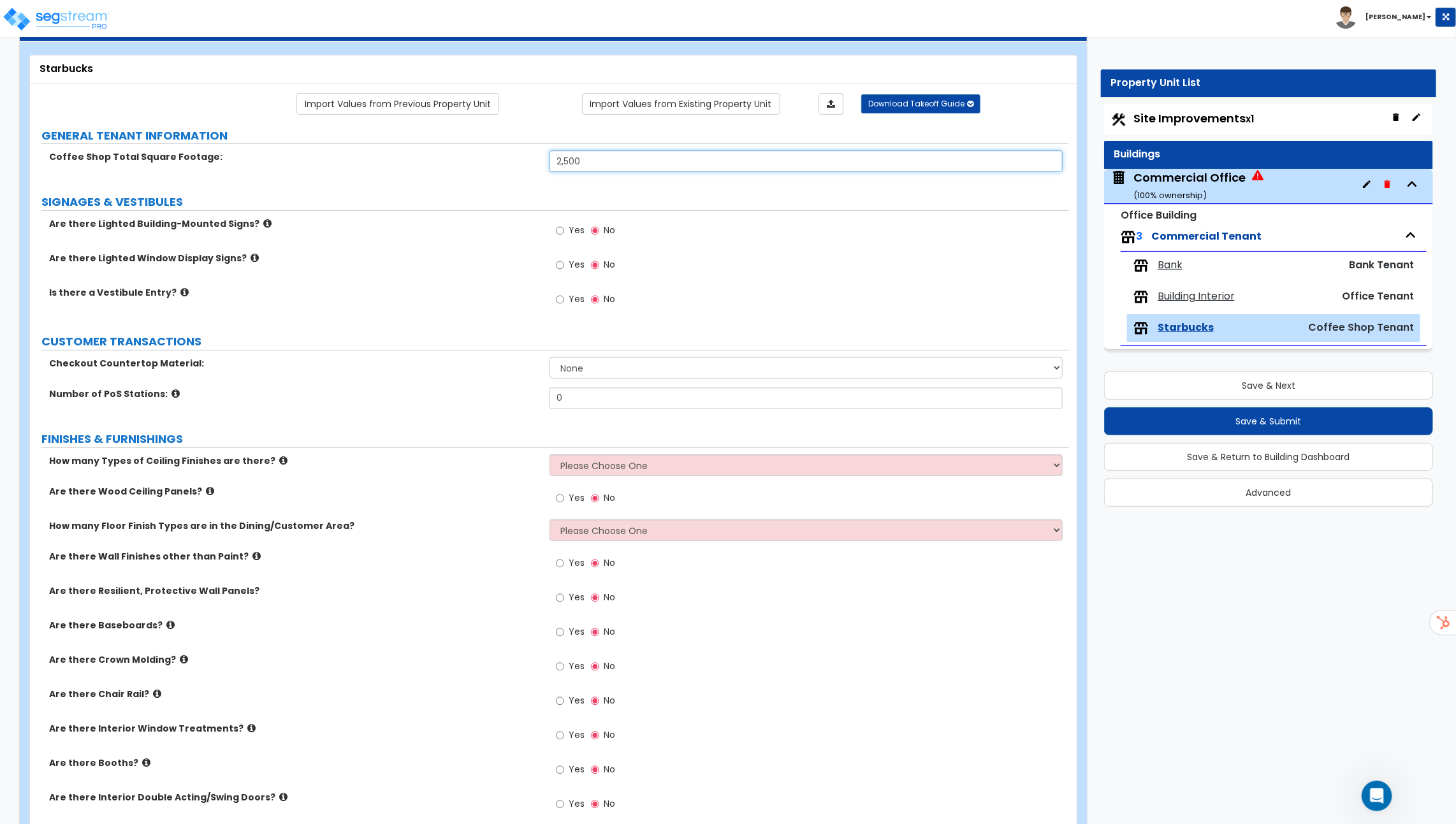
scroll to position [114, 0]
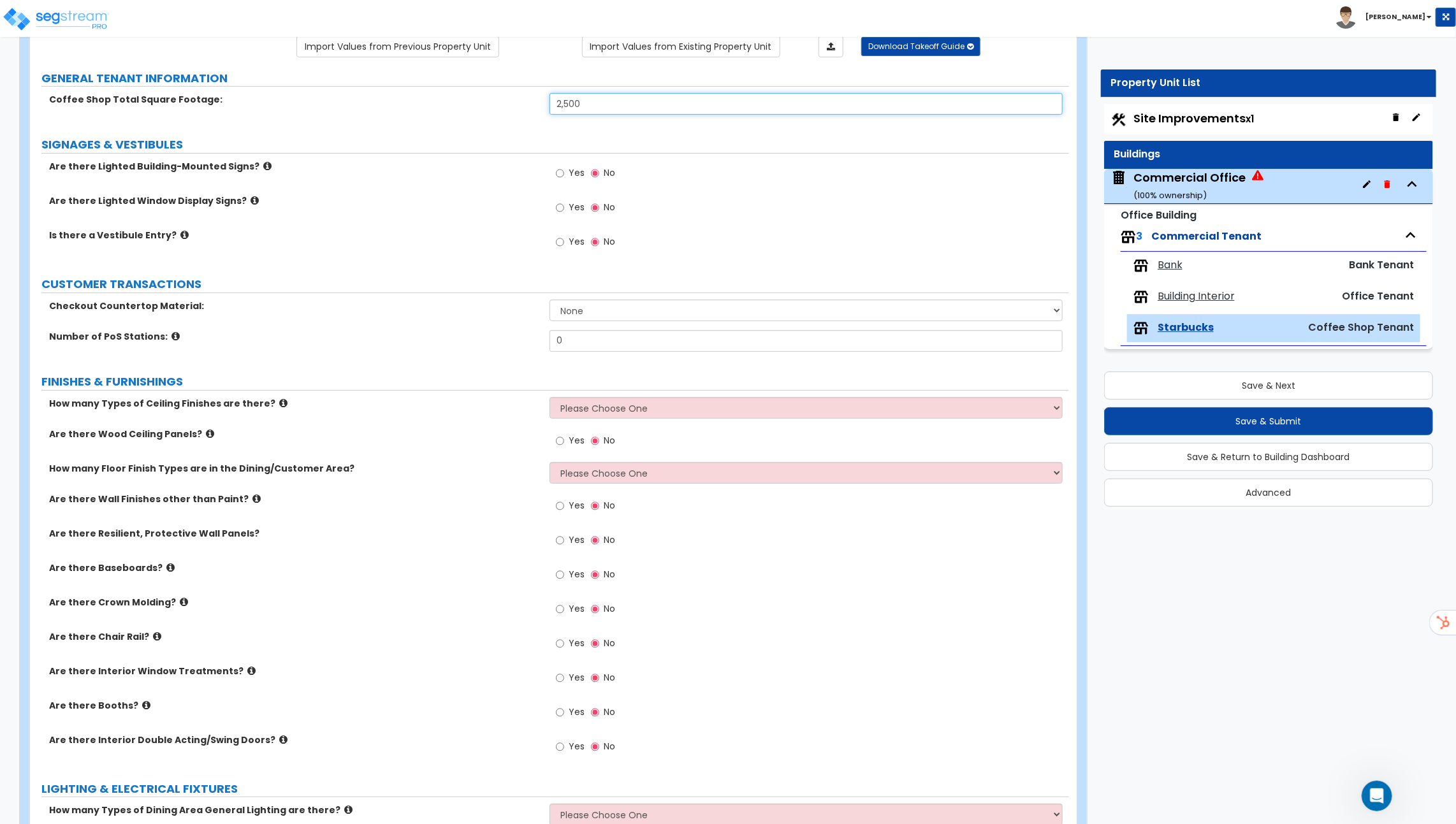
type input "2,500"
click at [608, 316] on select "None Plastic Laminate Solid Surface Stone Quartz Marble Tile Wood Stainless Ste…" at bounding box center [805, 311] width 513 height 22
select select "3"
click at [549, 300] on select "None Plastic Laminate Solid Surface Stone Quartz Marble Tile Wood Stainless Ste…" at bounding box center [805, 311] width 513 height 22
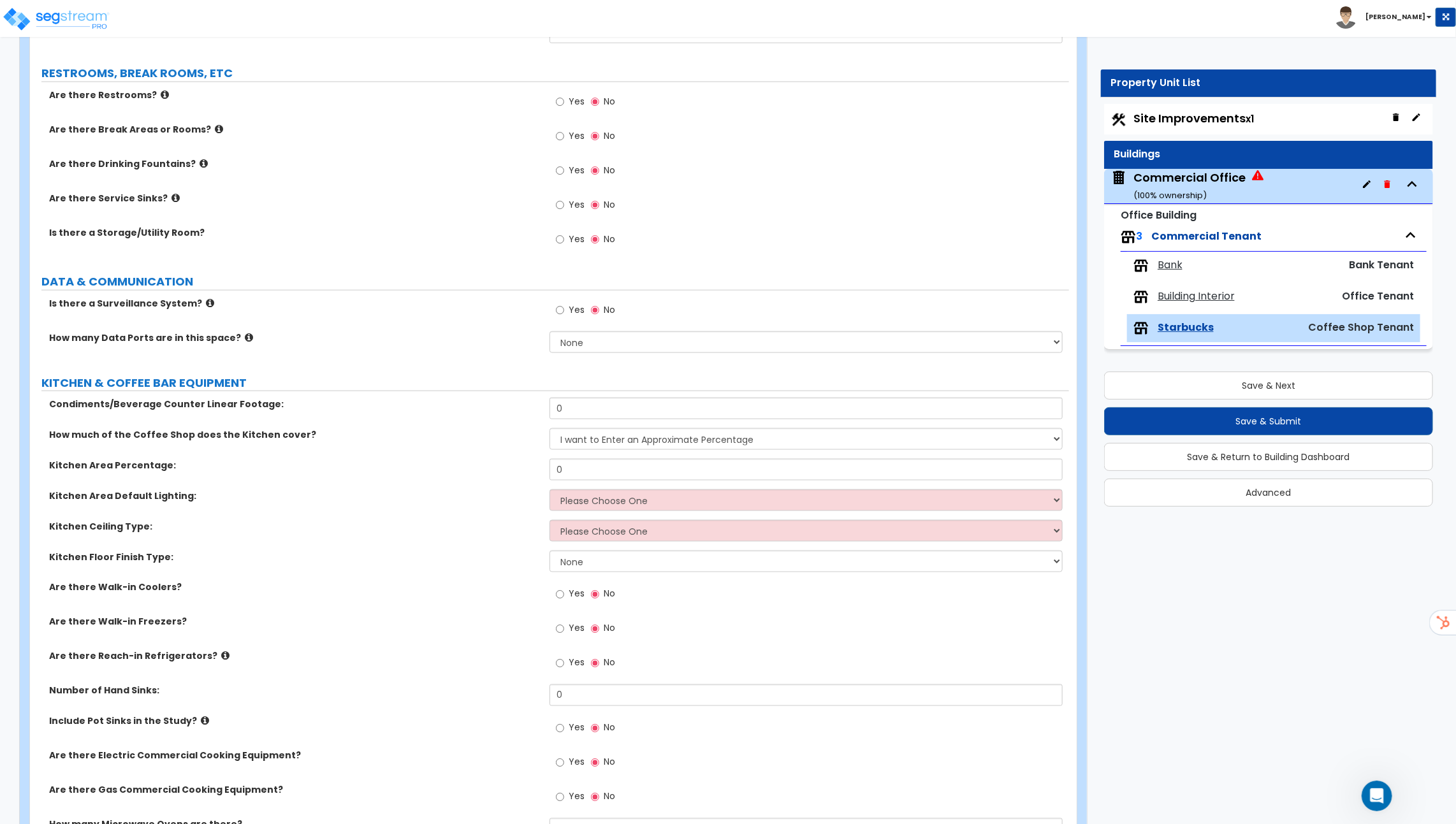
scroll to position [1057, 0]
drag, startPoint x: 585, startPoint y: 401, endPoint x: 415, endPoint y: 391, distance: 170.3
click at [415, 397] on div "Condiments/Beverage Counter Linear Footage: 0" at bounding box center [549, 412] width 1039 height 31
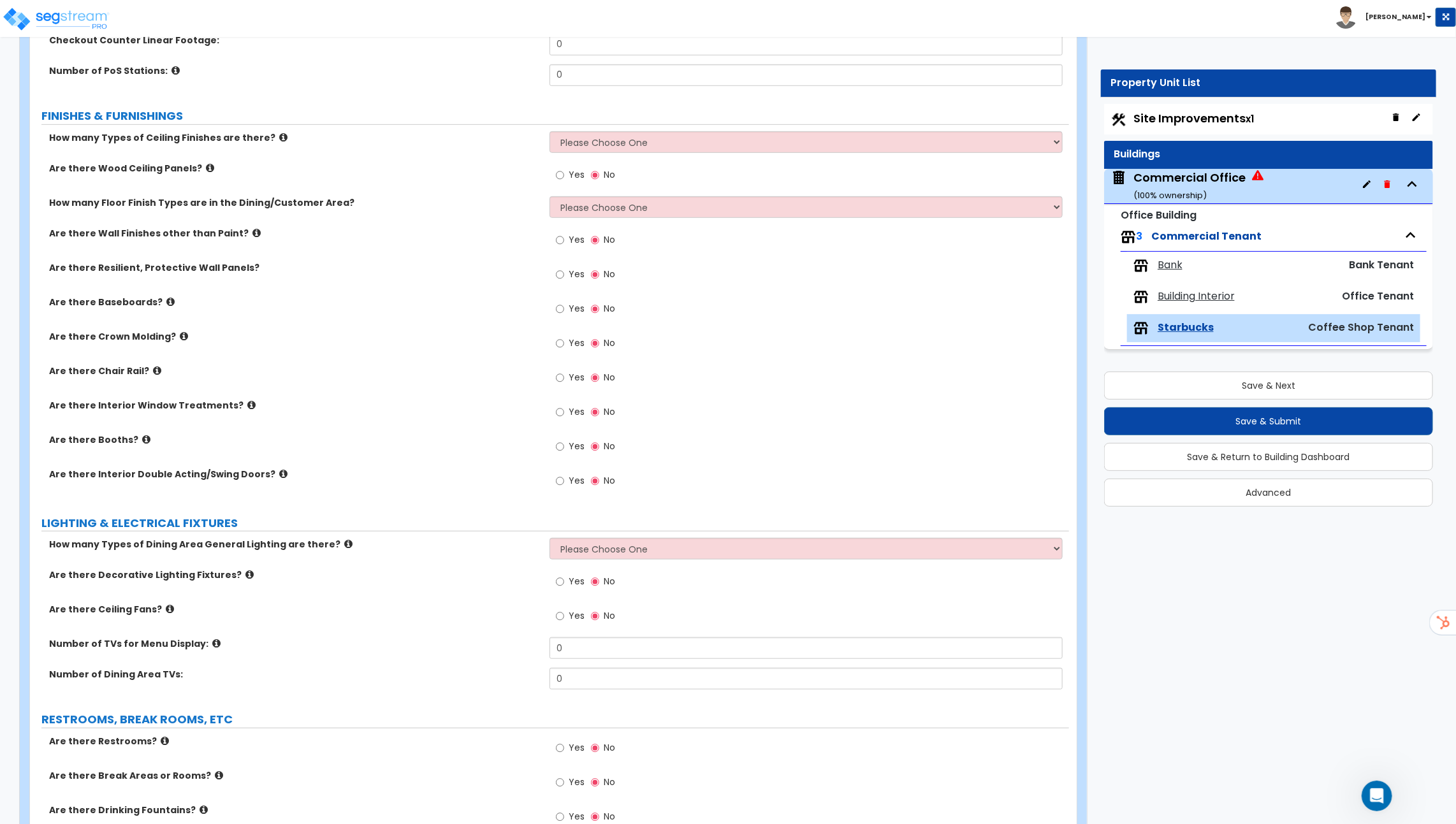
scroll to position [186, 0]
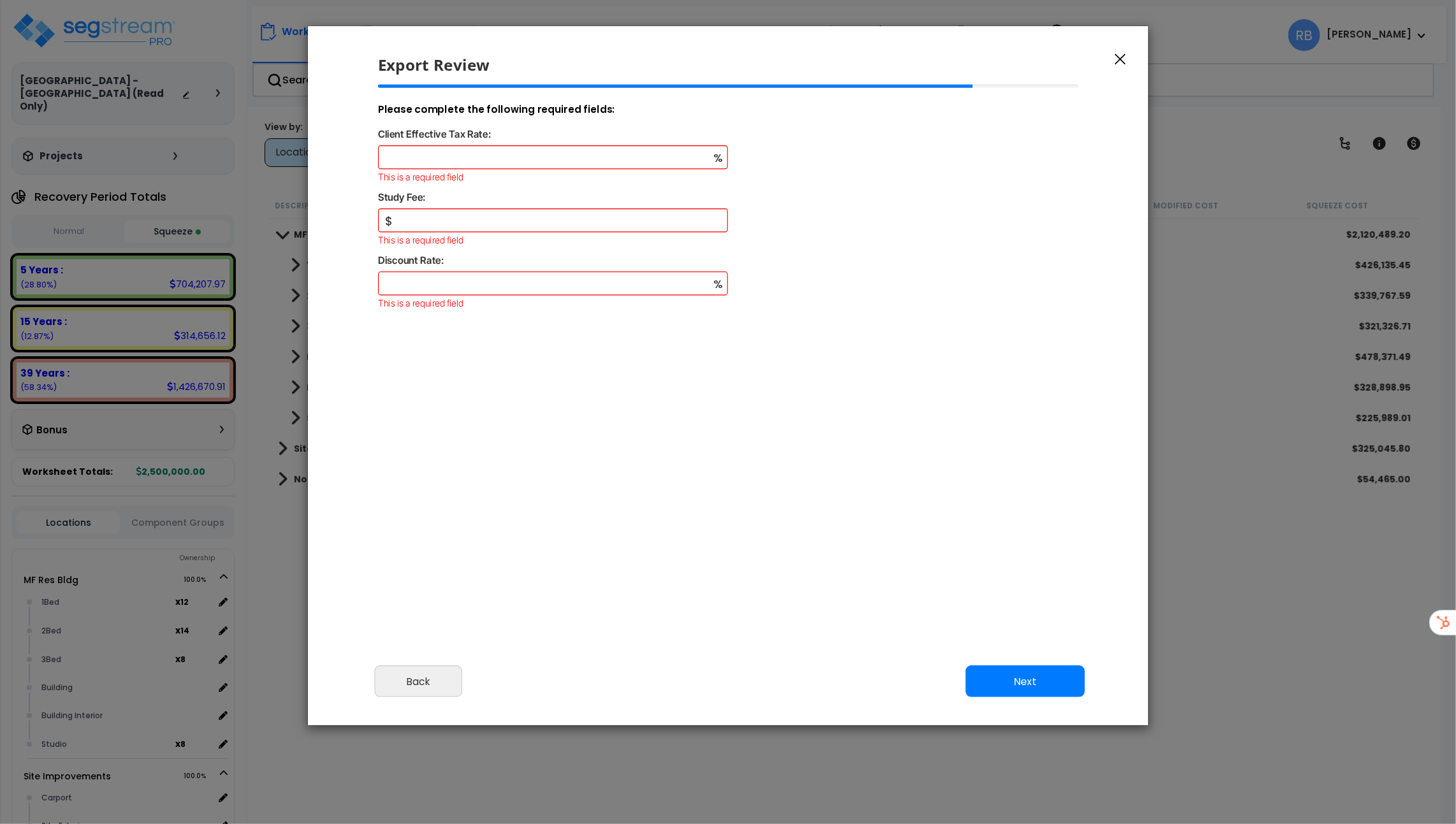
select select "2023"
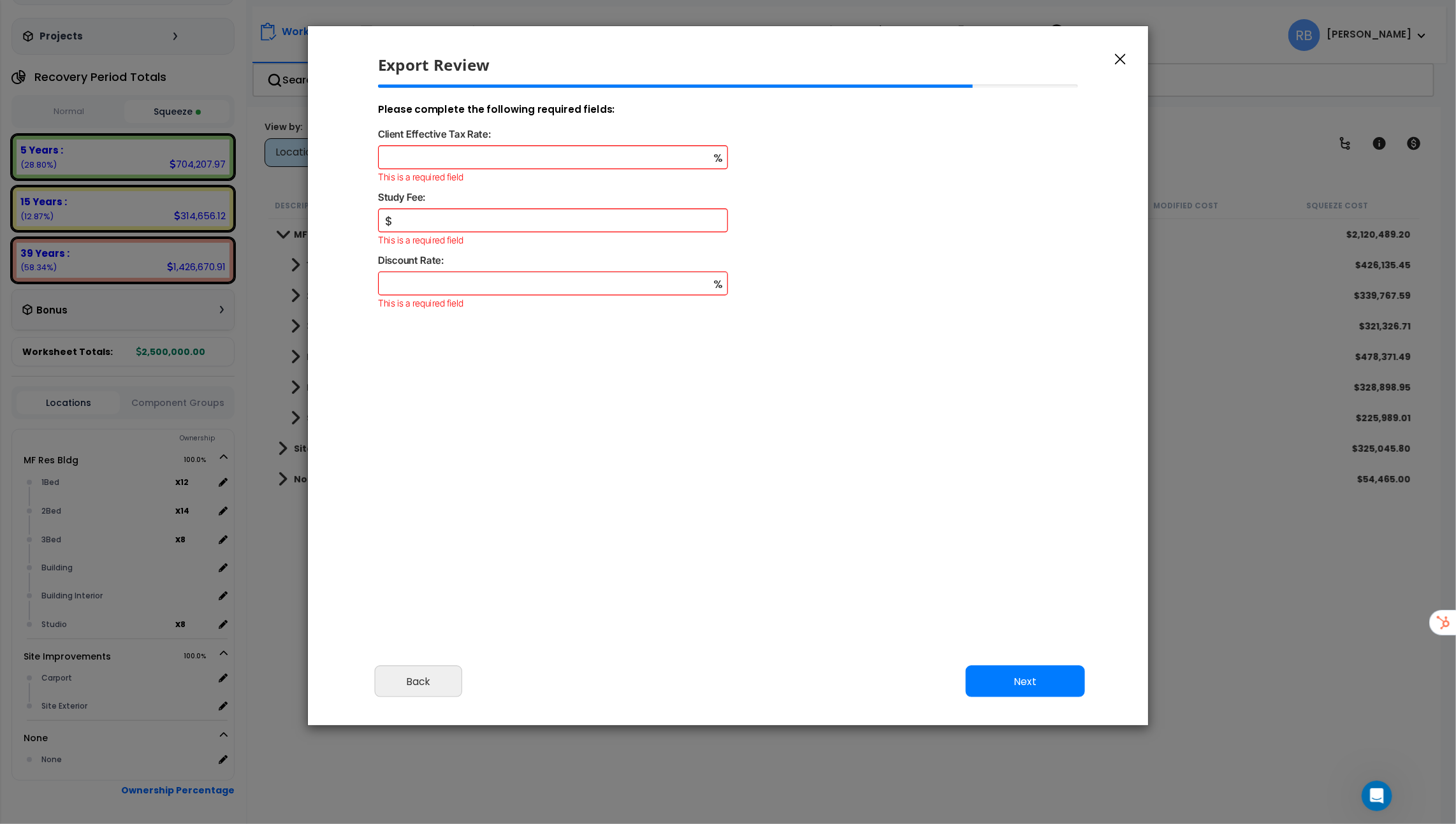
click at [1113, 58] on button "button" at bounding box center [1120, 59] width 20 height 15
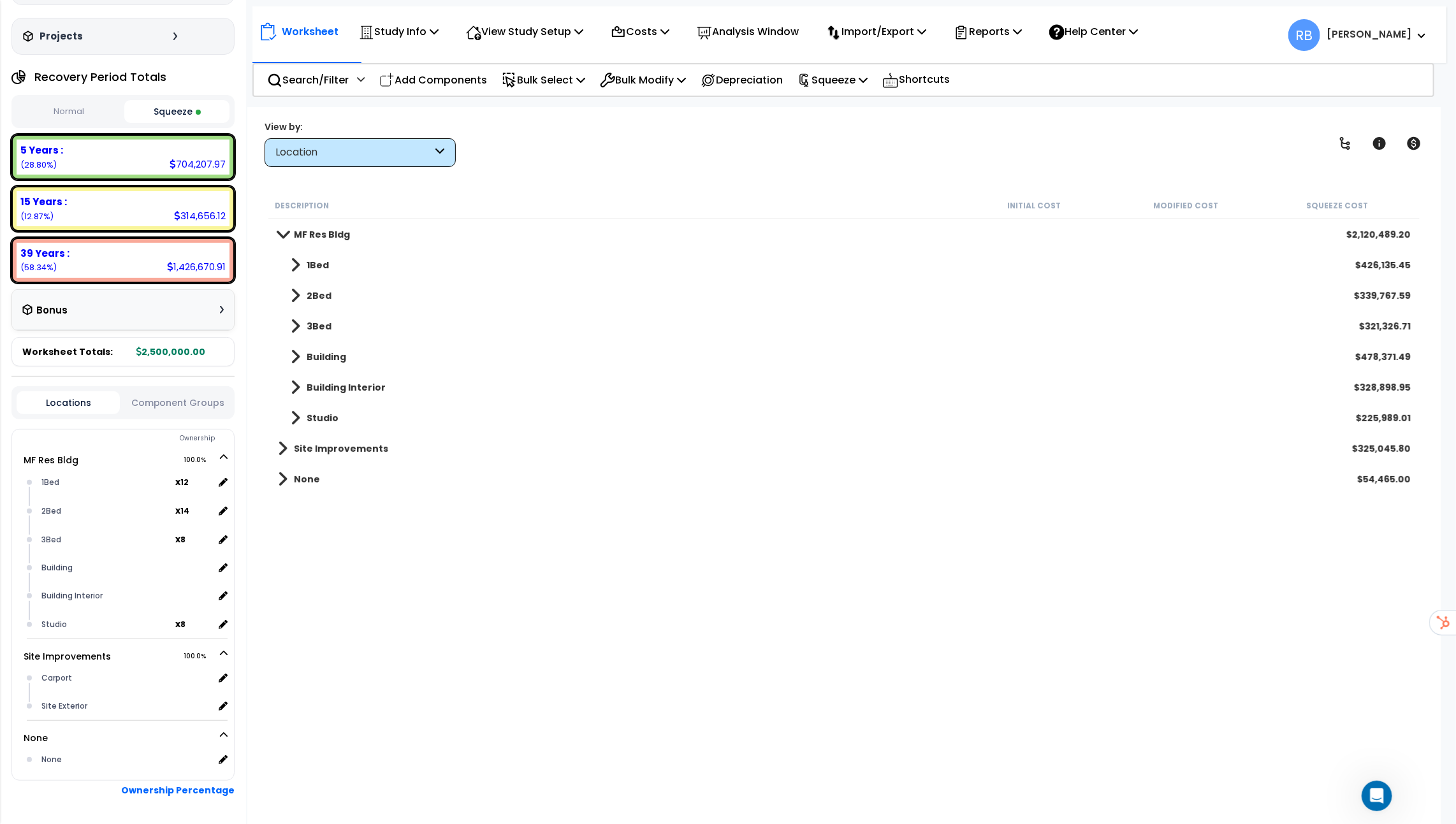
click at [344, 143] on div "Location" at bounding box center [360, 153] width 191 height 29
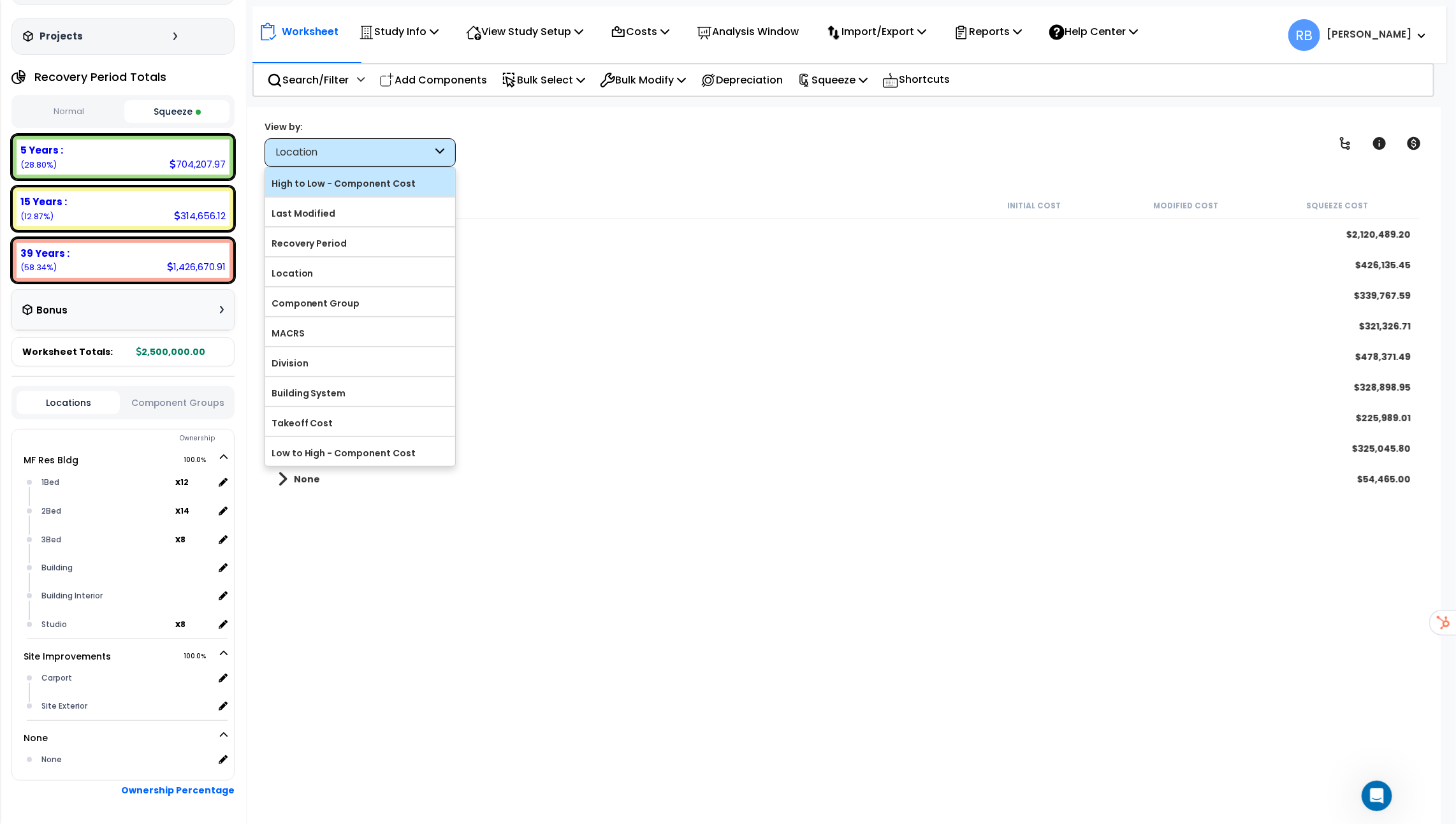
click at [347, 193] on div "High to Low - Component Cost" at bounding box center [360, 182] width 190 height 29
click at [347, 187] on label "High to Low - Component Cost" at bounding box center [360, 183] width 190 height 20
click at [0, 0] on input "High to Low - Component Cost" at bounding box center [0, 0] width 0 height 0
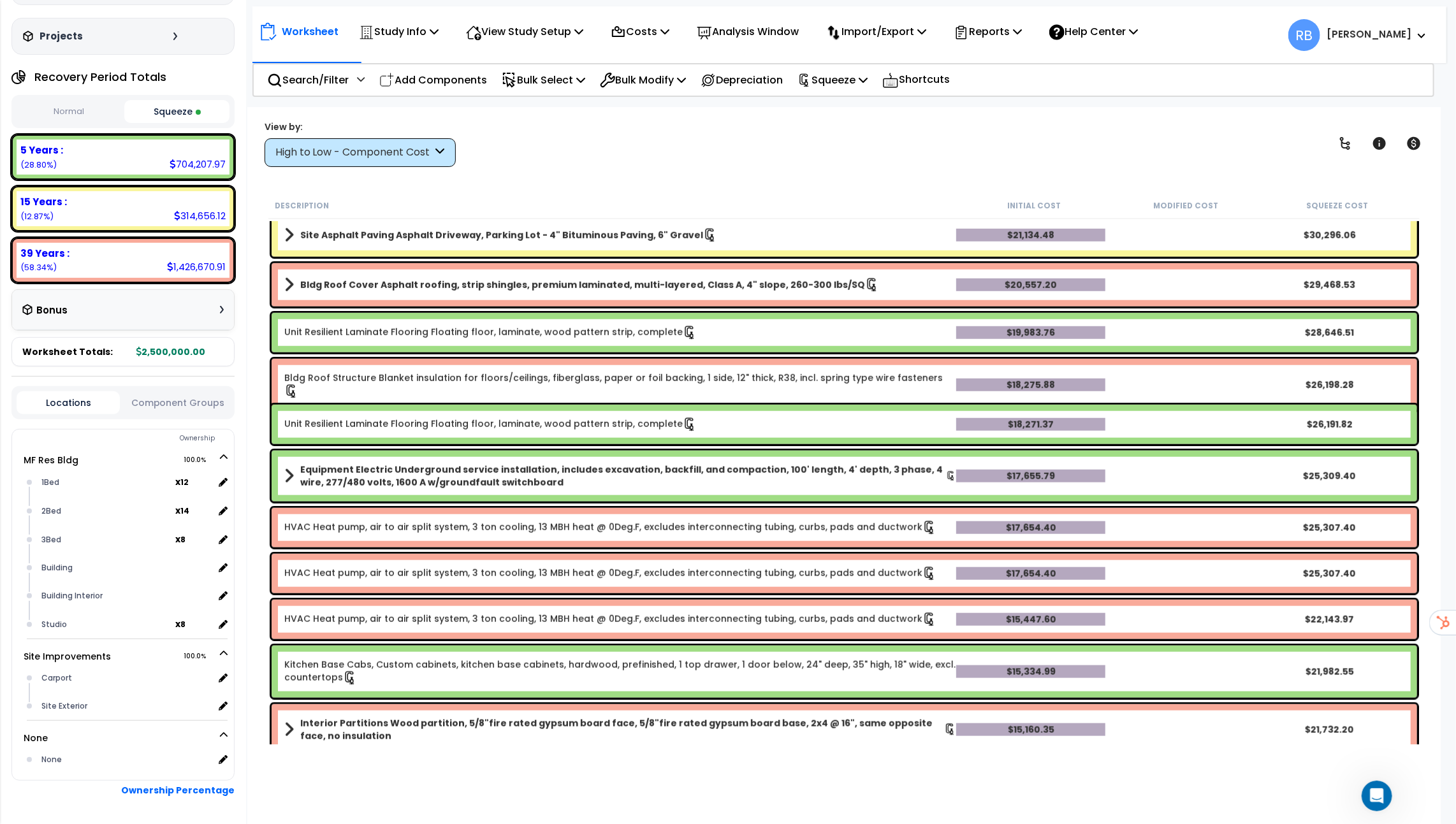
scroll to position [827, 0]
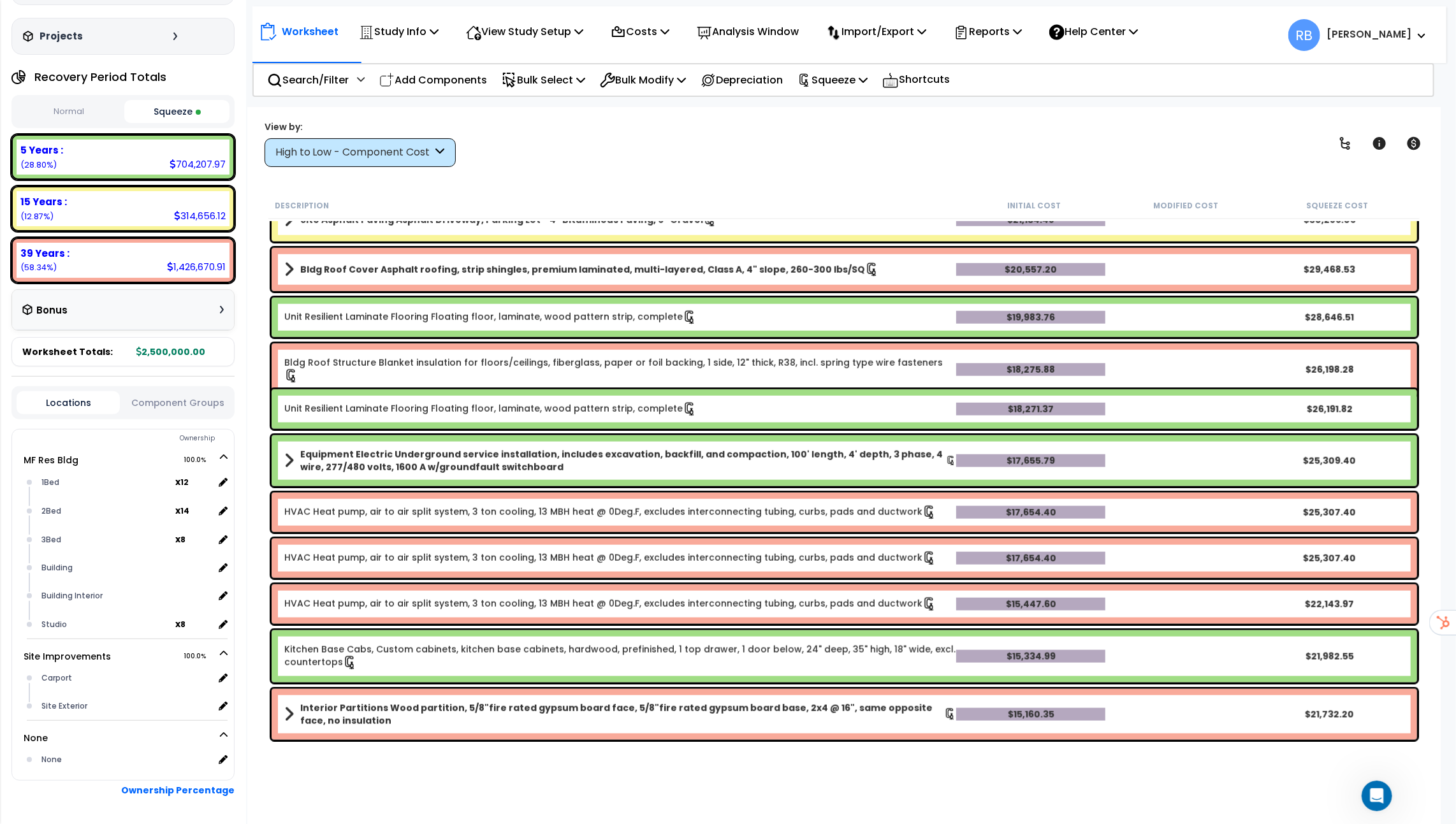
click at [76, 104] on button "Normal" at bounding box center [69, 112] width 104 height 22
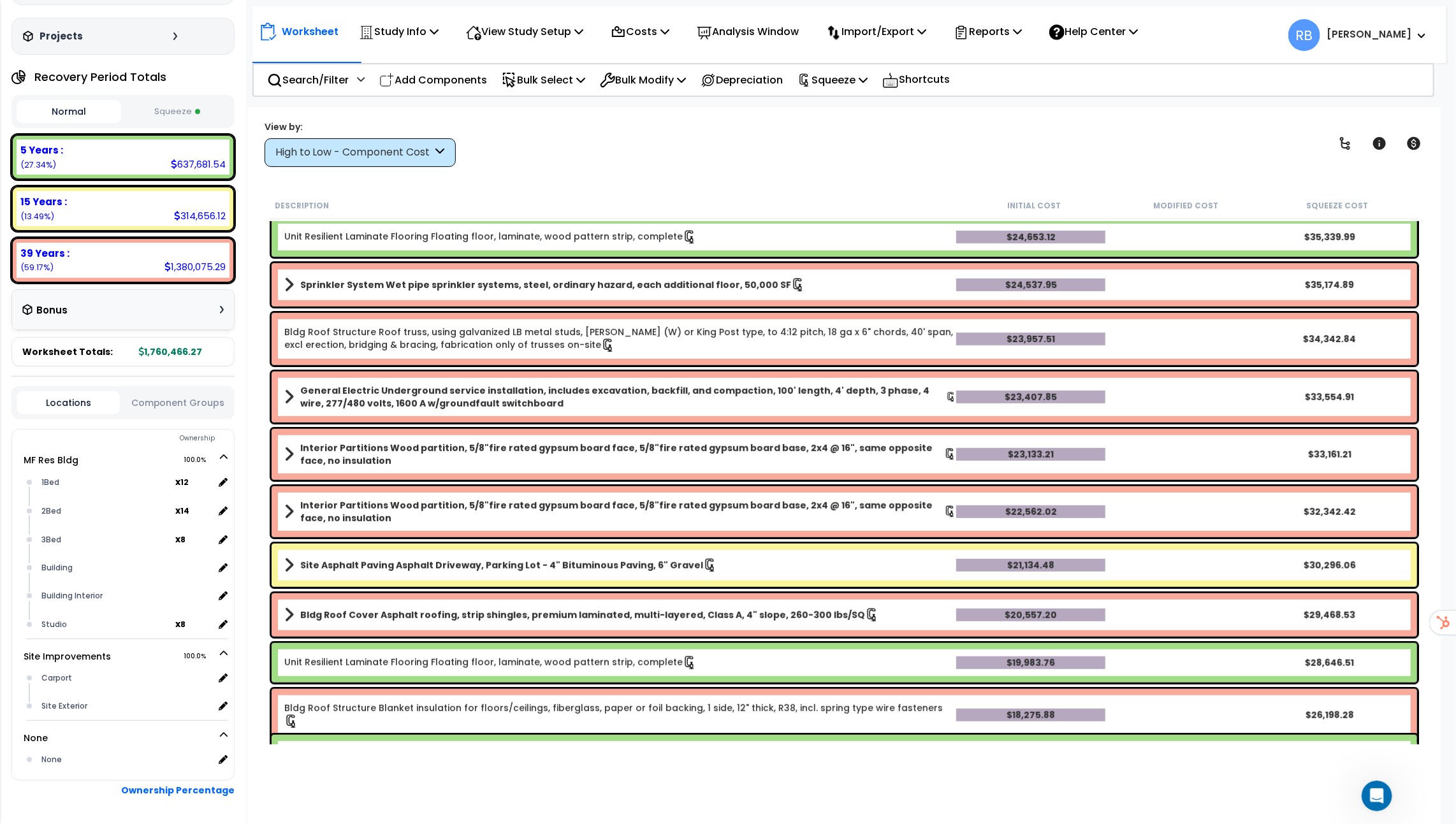
scroll to position [0, 0]
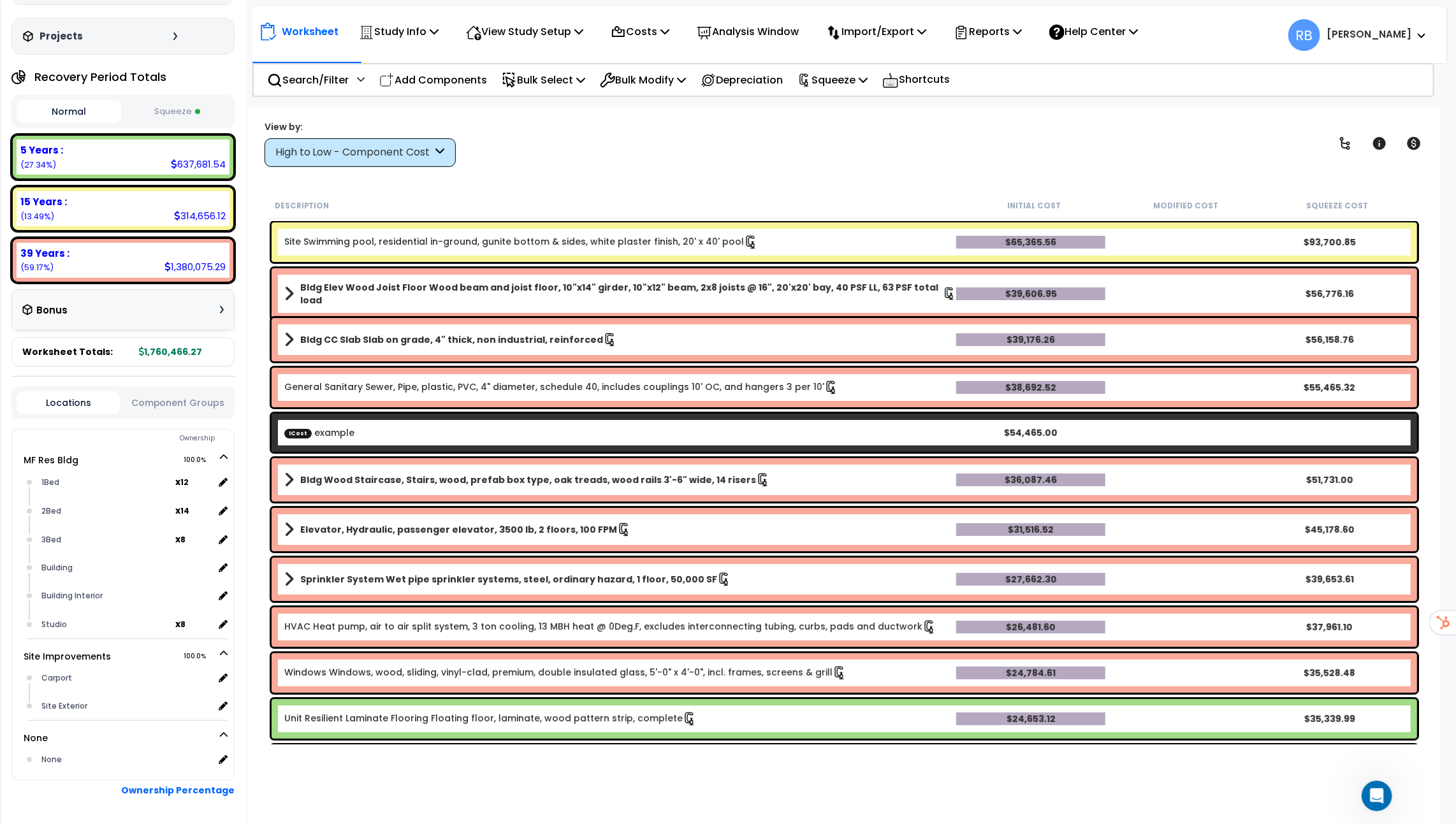
click at [922, 242] on b "Site Swimming pool, residential in-ground, gunite bottom & sides, white plaster…" at bounding box center [620, 242] width 672 height 14
click at [1419, 140] on icon at bounding box center [1414, 143] width 14 height 13
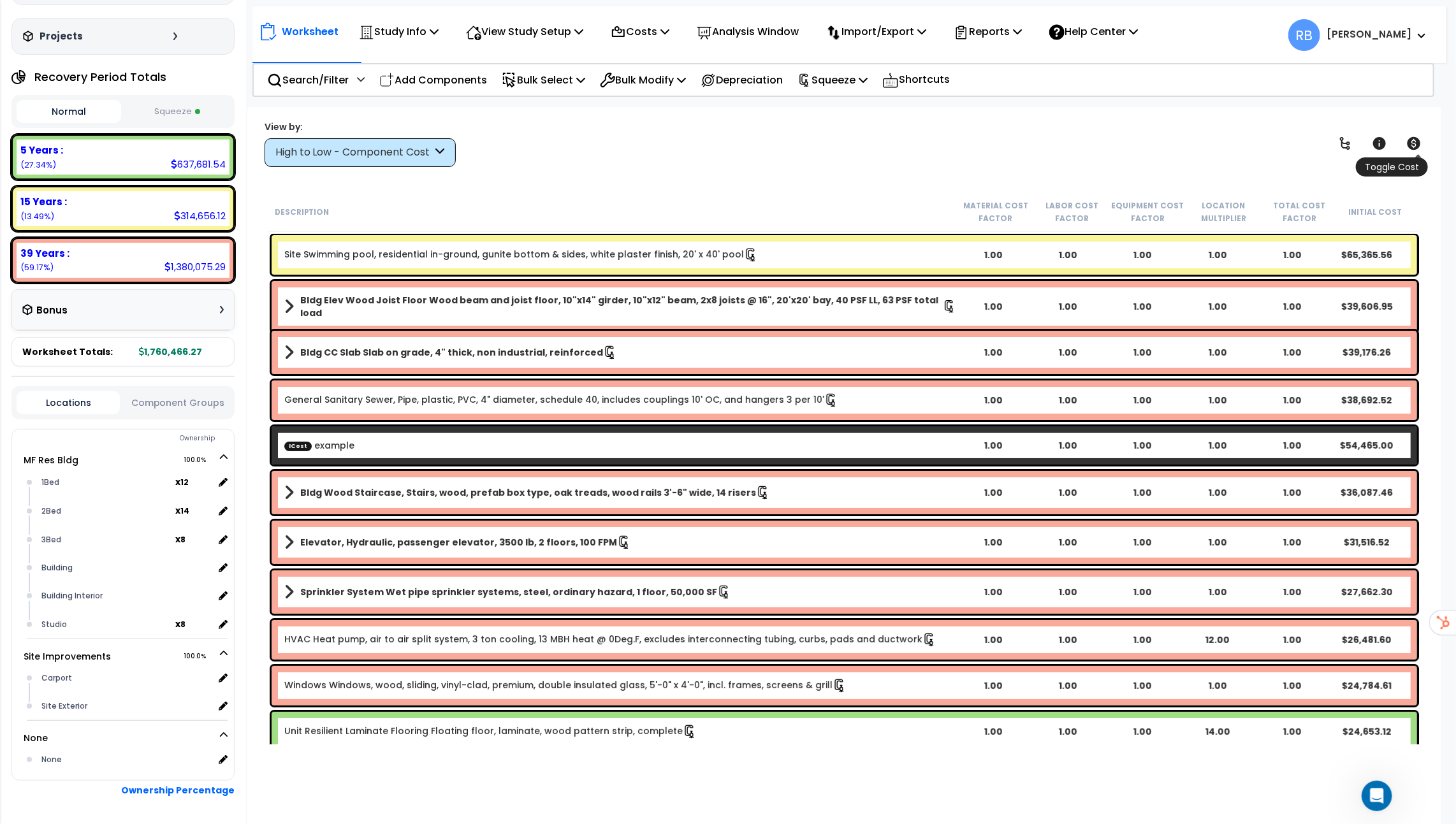
click at [1412, 148] on icon at bounding box center [1414, 143] width 14 height 13
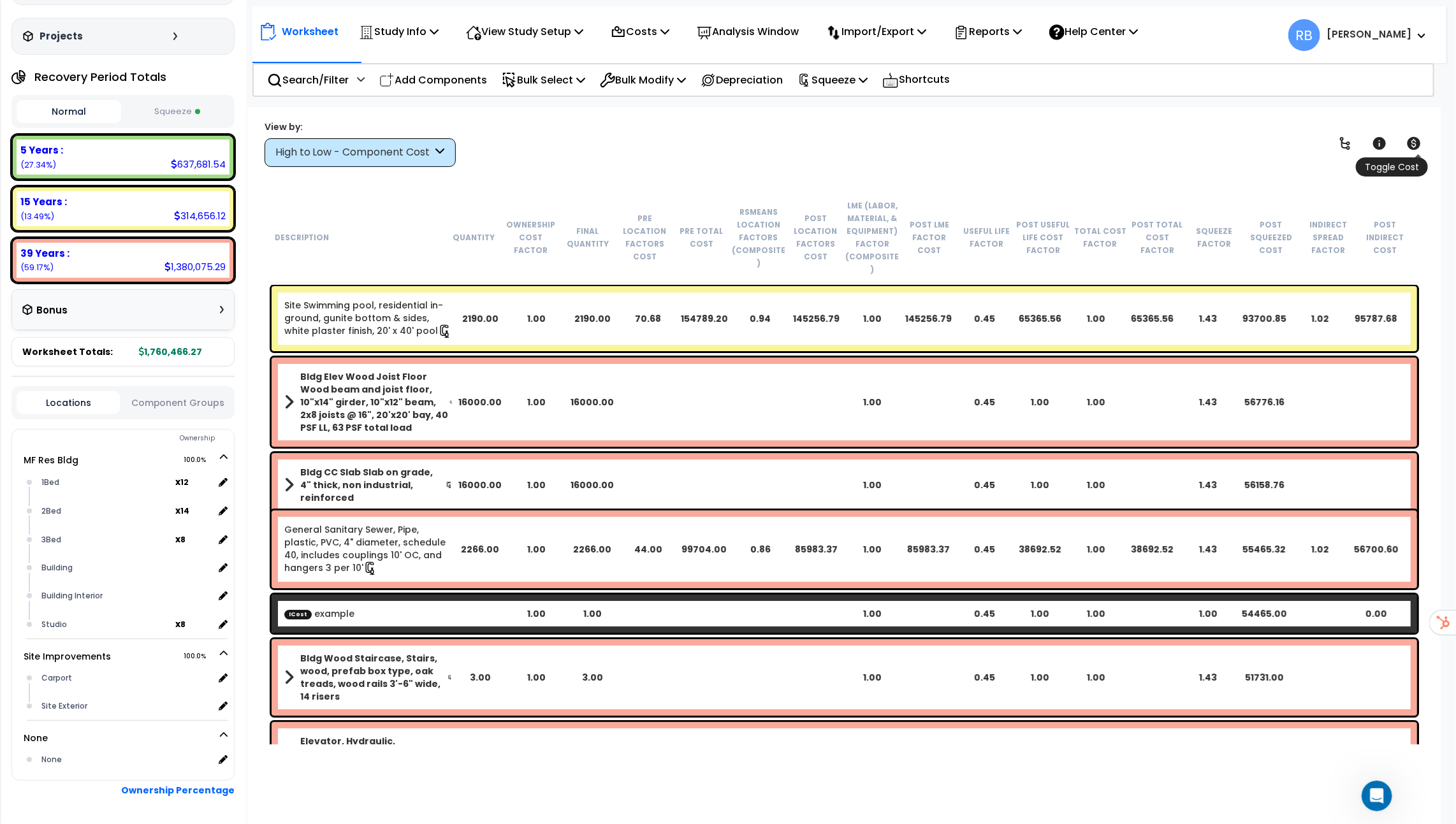
click at [1412, 148] on icon at bounding box center [1414, 143] width 14 height 13
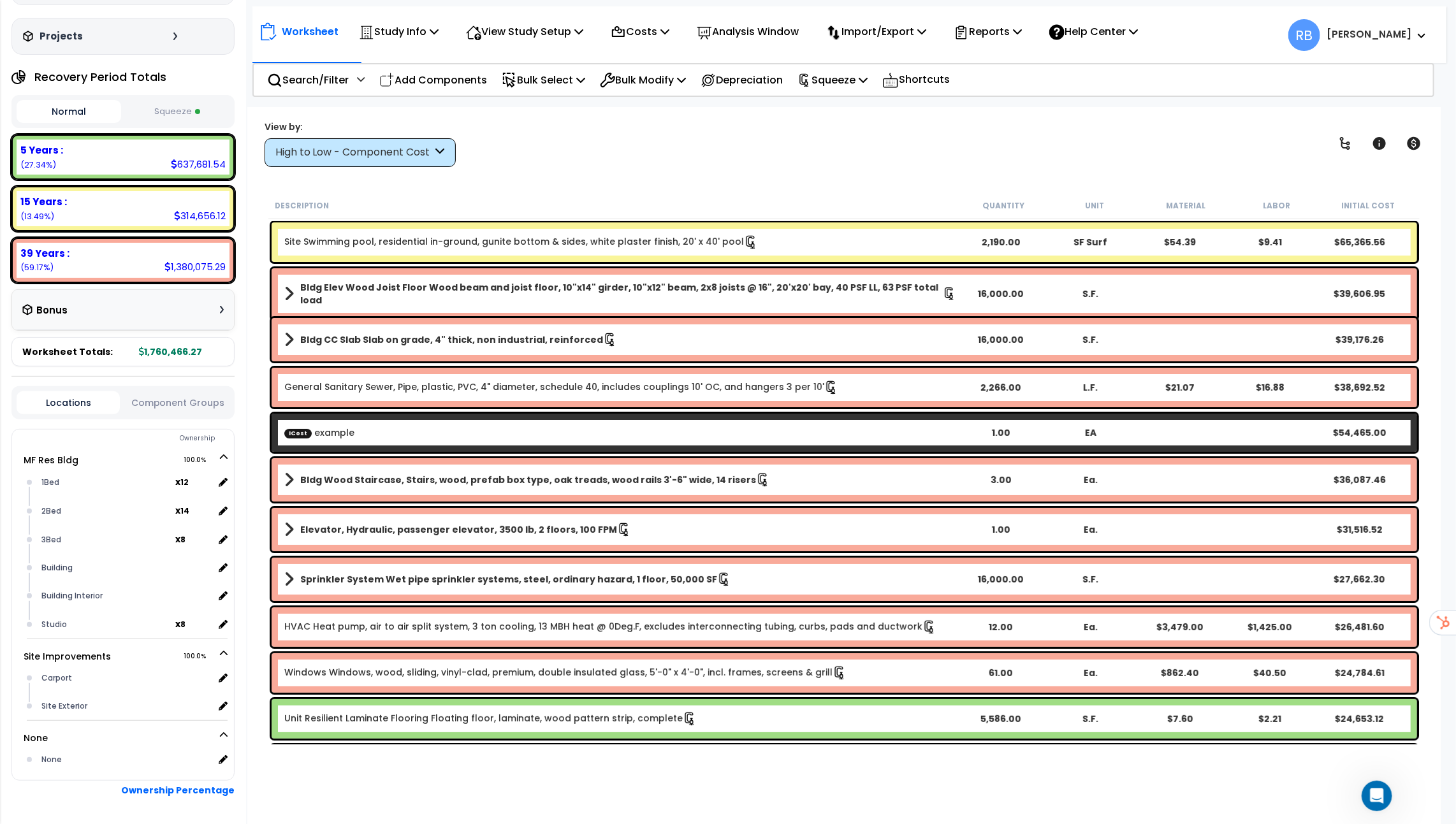
click at [187, 101] on button "Squeeze" at bounding box center [176, 112] width 104 height 22
click at [854, 79] on p "Squeeze" at bounding box center [832, 80] width 70 height 17
click at [857, 106] on link "Re-squeeze" at bounding box center [854, 109] width 126 height 25
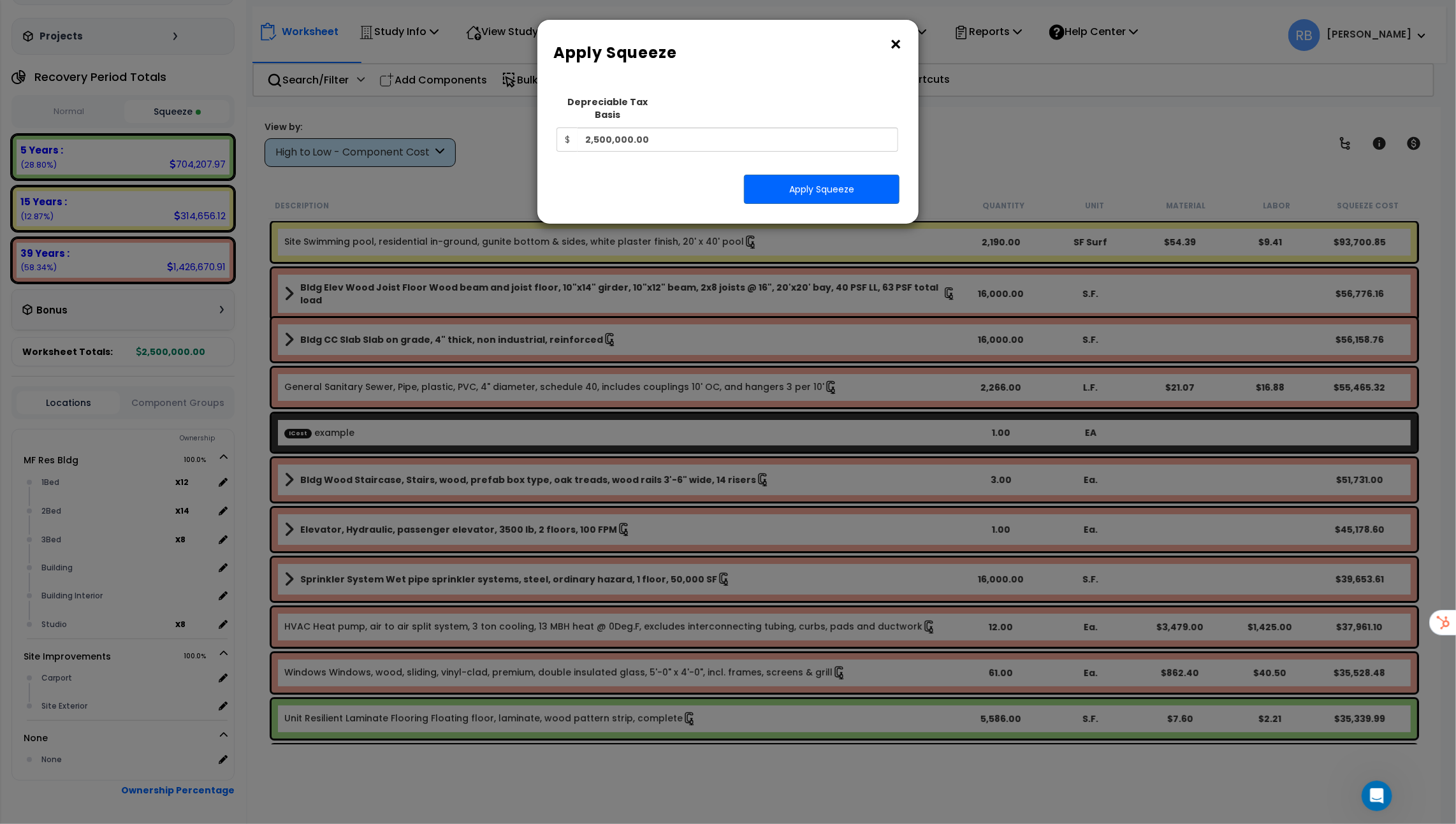
click at [893, 48] on button "×" at bounding box center [895, 45] width 14 height 20
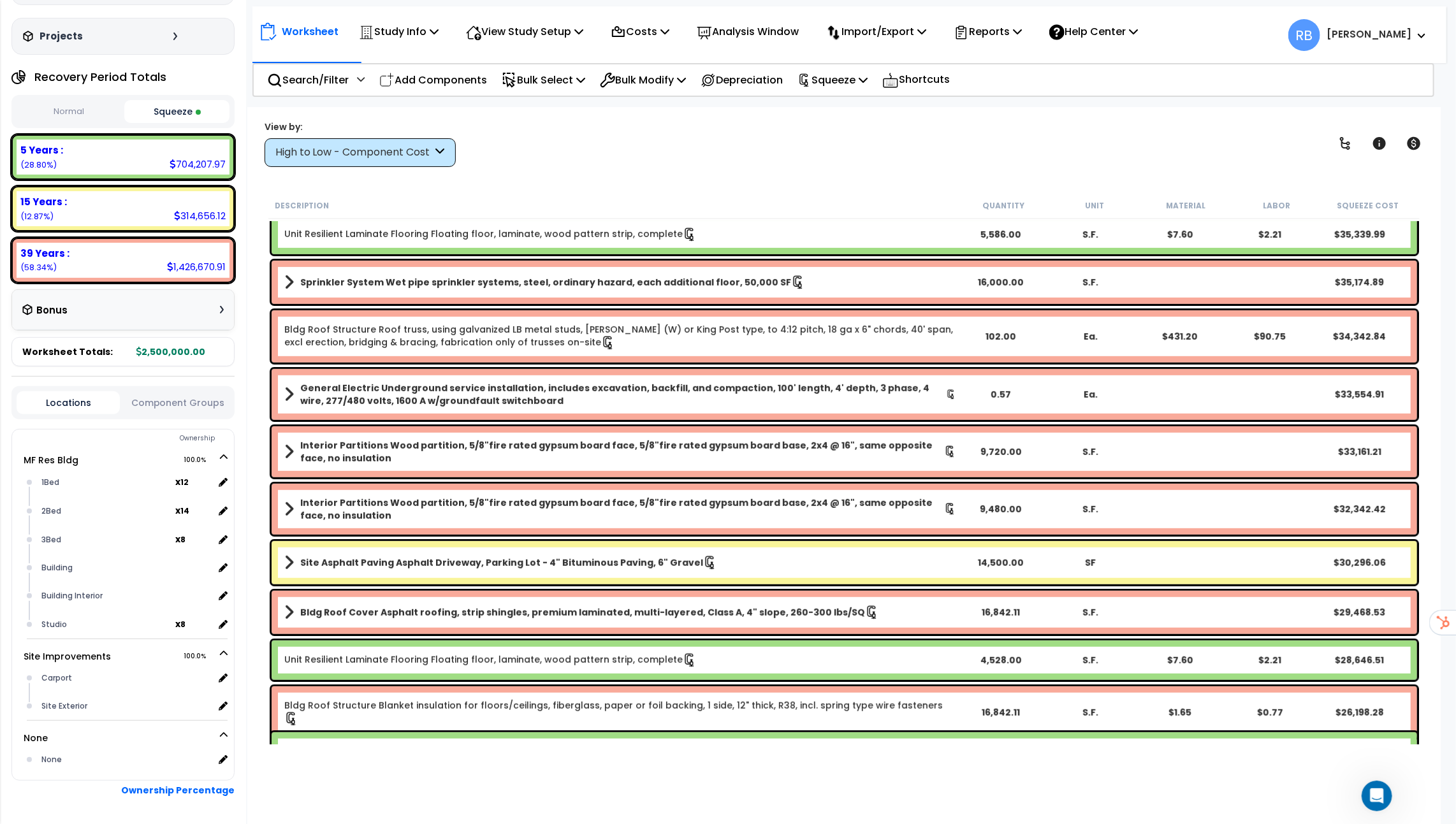
scroll to position [485, 0]
drag, startPoint x: 132, startPoint y: 334, endPoint x: 212, endPoint y: 333, distance: 80.0
click at [212, 337] on div "Worksheet Totals: 2,500,000.00" at bounding box center [123, 351] width 223 height 30
click at [849, 75] on p "Squeeze" at bounding box center [832, 80] width 70 height 17
click at [837, 103] on link "Re-squeeze" at bounding box center [854, 109] width 126 height 25
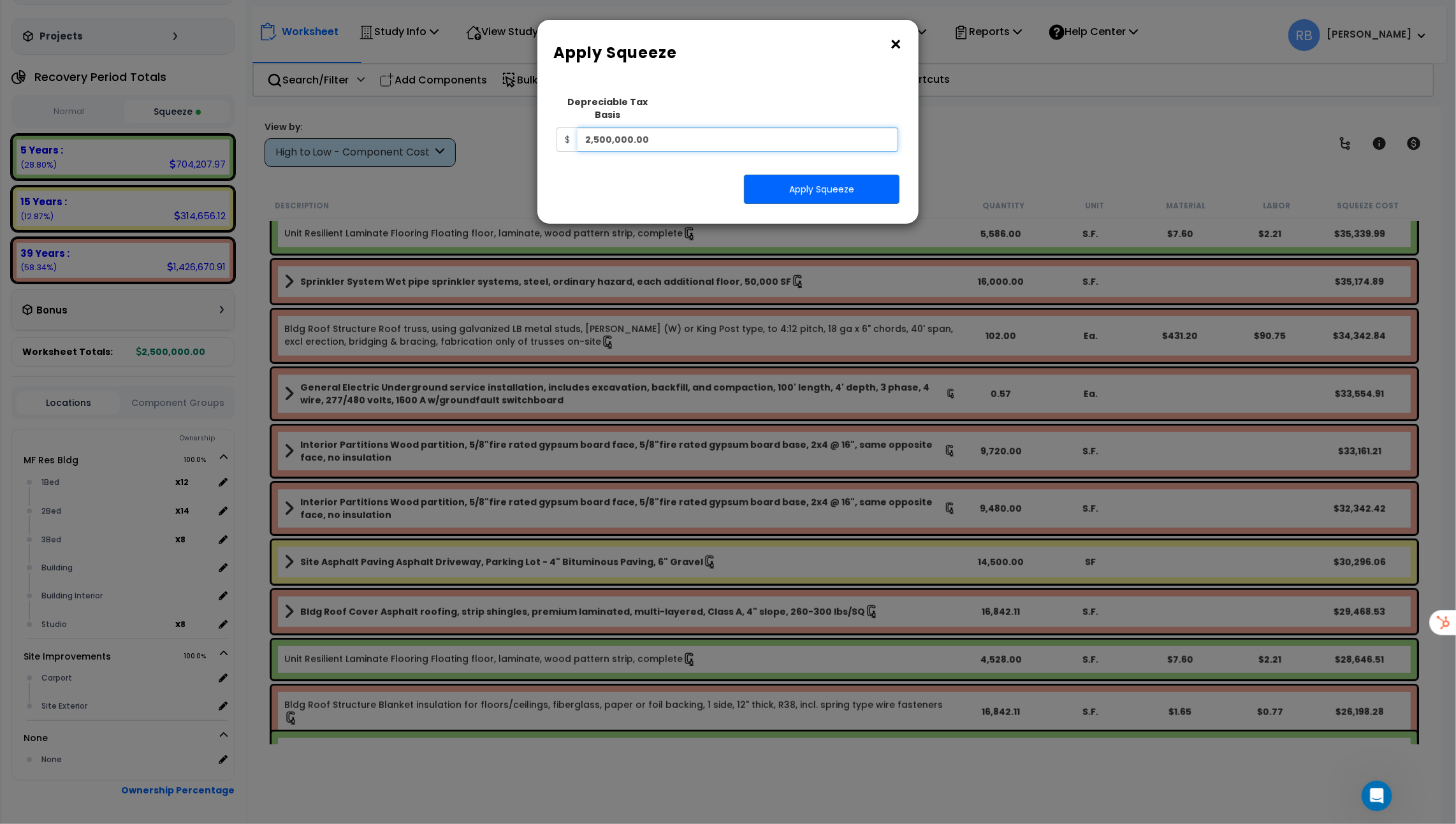
drag, startPoint x: 685, startPoint y: 131, endPoint x: 350, endPoint y: 131, distance: 335.0
click at [350, 131] on div "× Apply Squeeze Squeeze Type Select 1. Squeeze Entire Worksheet 2. Squeeze by T…" at bounding box center [728, 412] width 1456 height 824
type input "1,500,000"
click at [817, 176] on button "Apply Squeeze" at bounding box center [821, 189] width 155 height 30
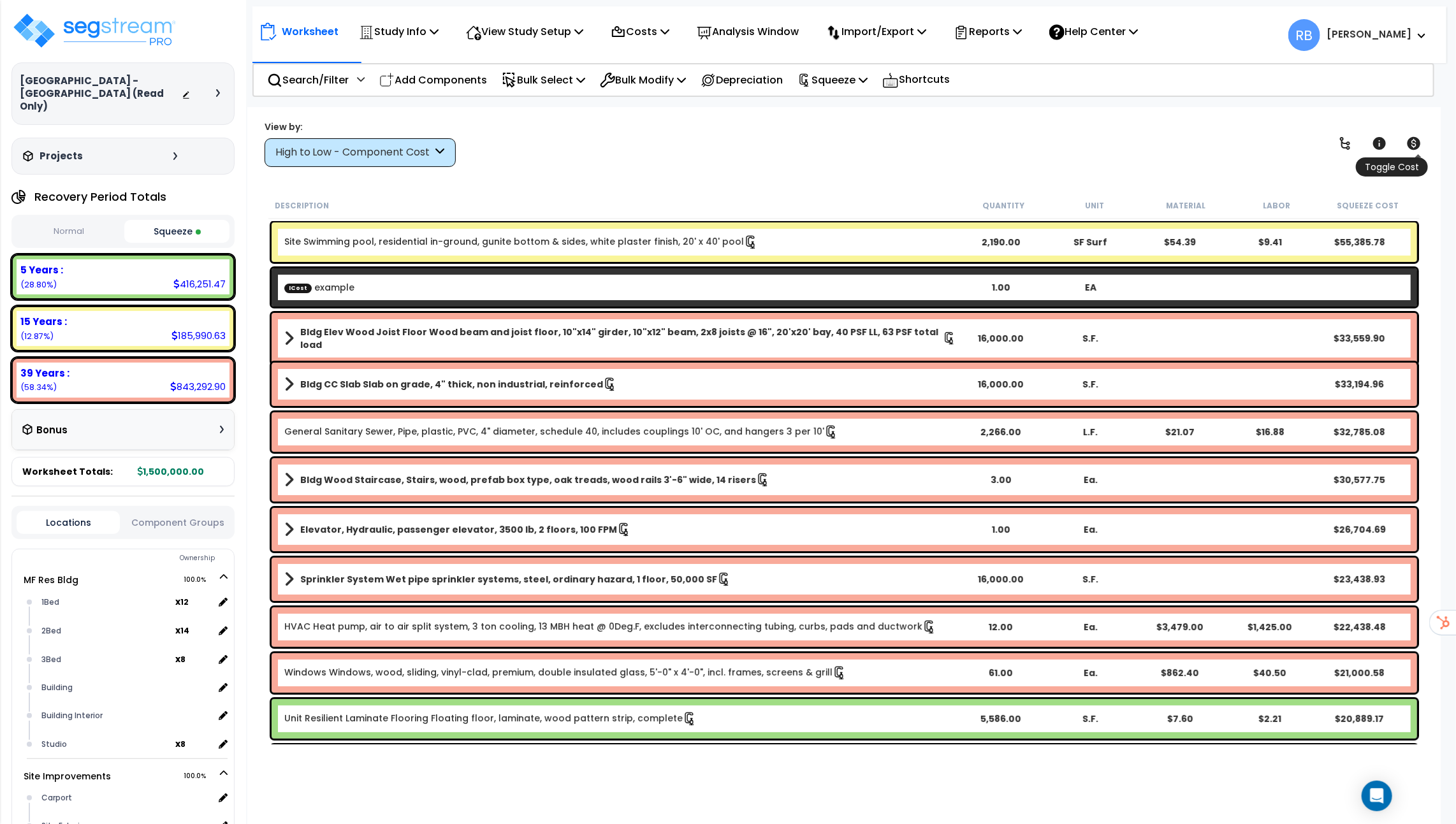
click at [1408, 137] on icon at bounding box center [1414, 143] width 15 height 15
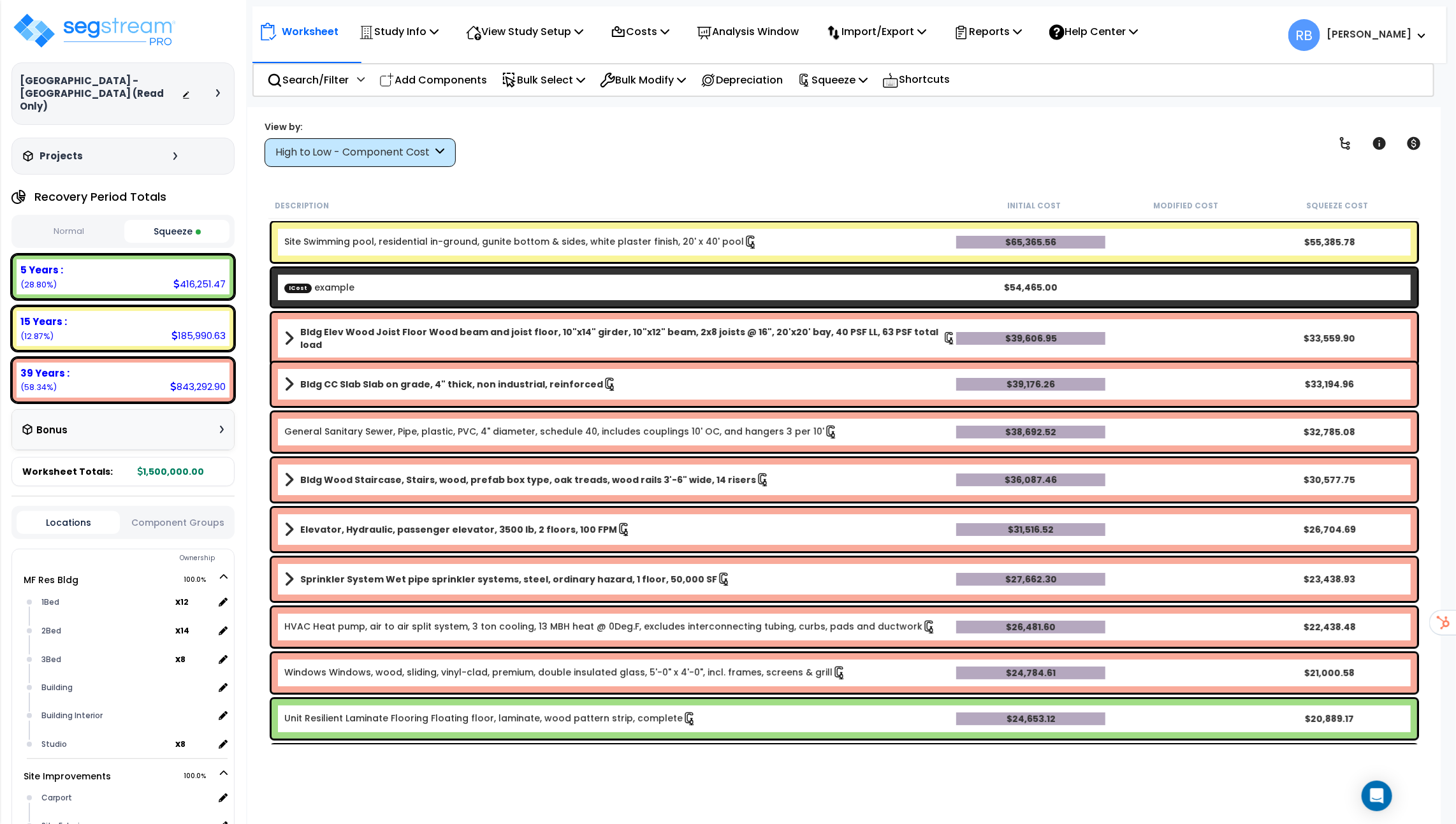
click at [51, 221] on button "Normal" at bounding box center [69, 232] width 104 height 22
drag, startPoint x: 135, startPoint y: 452, endPoint x: 210, endPoint y: 457, distance: 75.2
click at [210, 457] on div "Worksheet Totals: 1,760,466.27" at bounding box center [123, 472] width 223 height 30
click at [173, 221] on button "Squeeze" at bounding box center [176, 232] width 104 height 22
click at [72, 221] on button "Normal" at bounding box center [69, 232] width 104 height 22
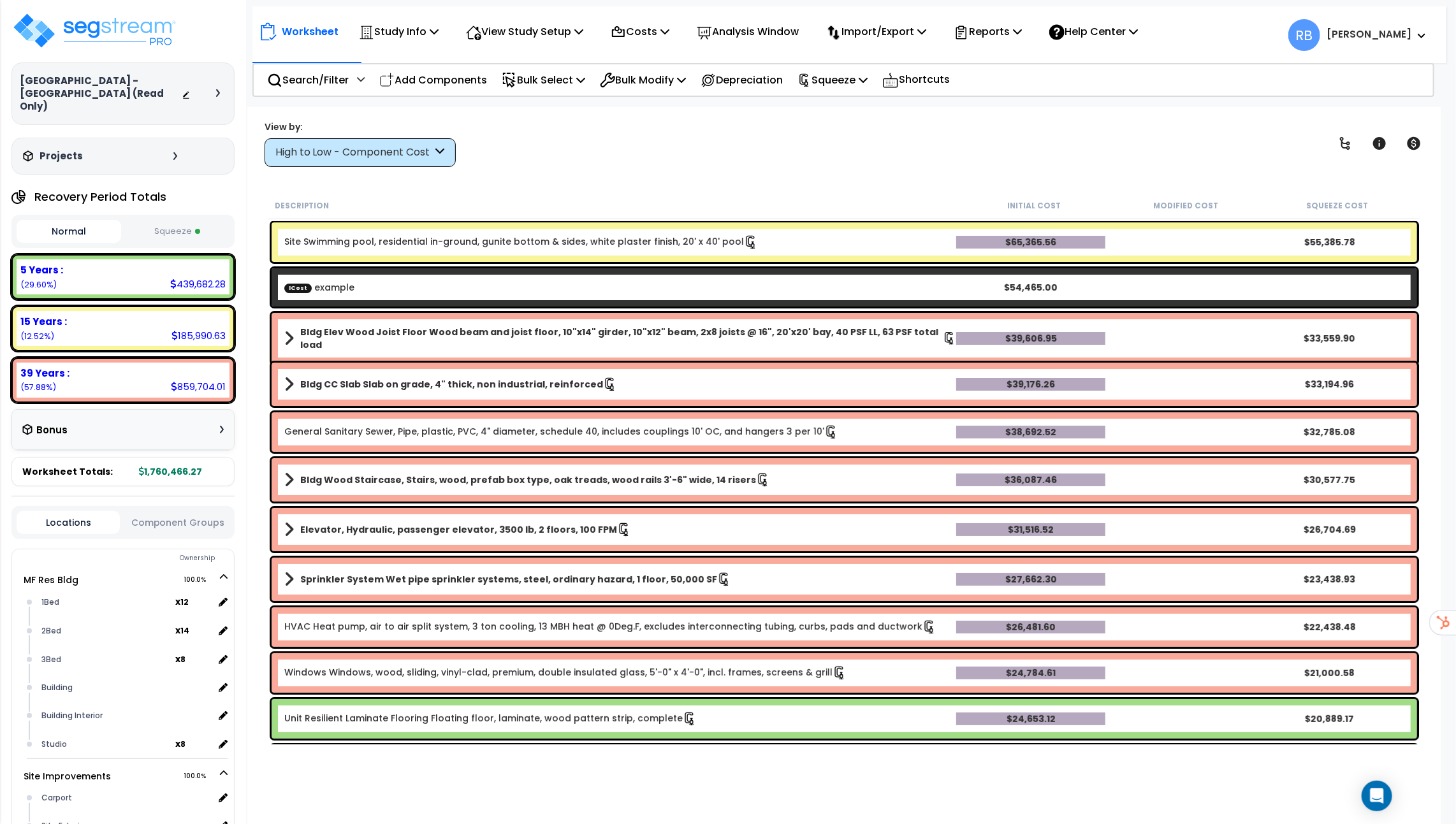
click at [173, 221] on button "Squeeze" at bounding box center [176, 232] width 104 height 22
click at [76, 221] on button "Normal" at bounding box center [69, 232] width 104 height 22
click at [166, 221] on button "Squeeze" at bounding box center [176, 232] width 104 height 22
click at [70, 223] on button "Normal" at bounding box center [69, 232] width 104 height 22
click at [205, 221] on button "Squeeze" at bounding box center [176, 232] width 104 height 22
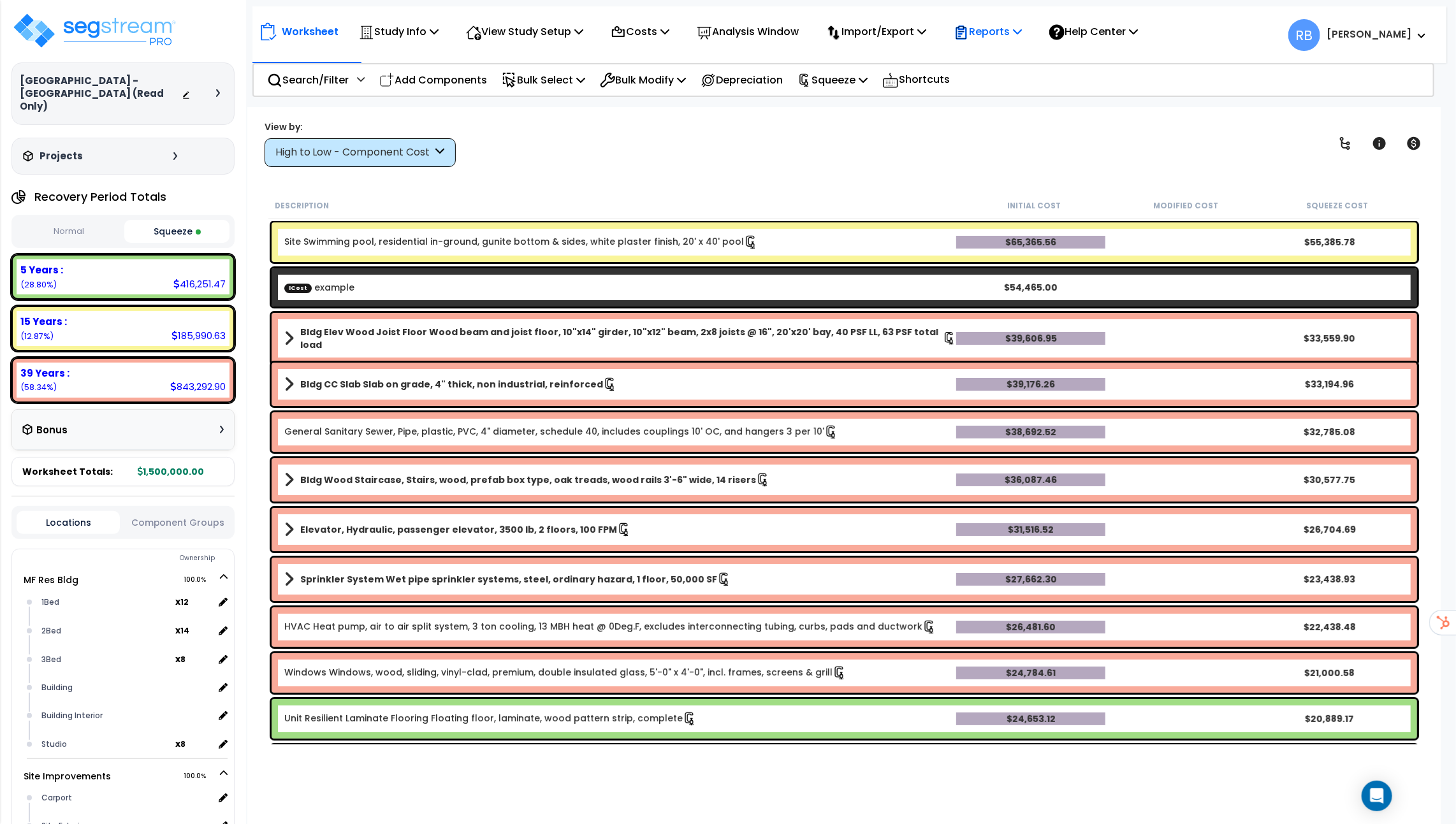
click at [1016, 31] on p "Reports" at bounding box center [988, 31] width 68 height 17
click at [1008, 68] on link "Get Report" at bounding box center [1010, 60] width 126 height 25
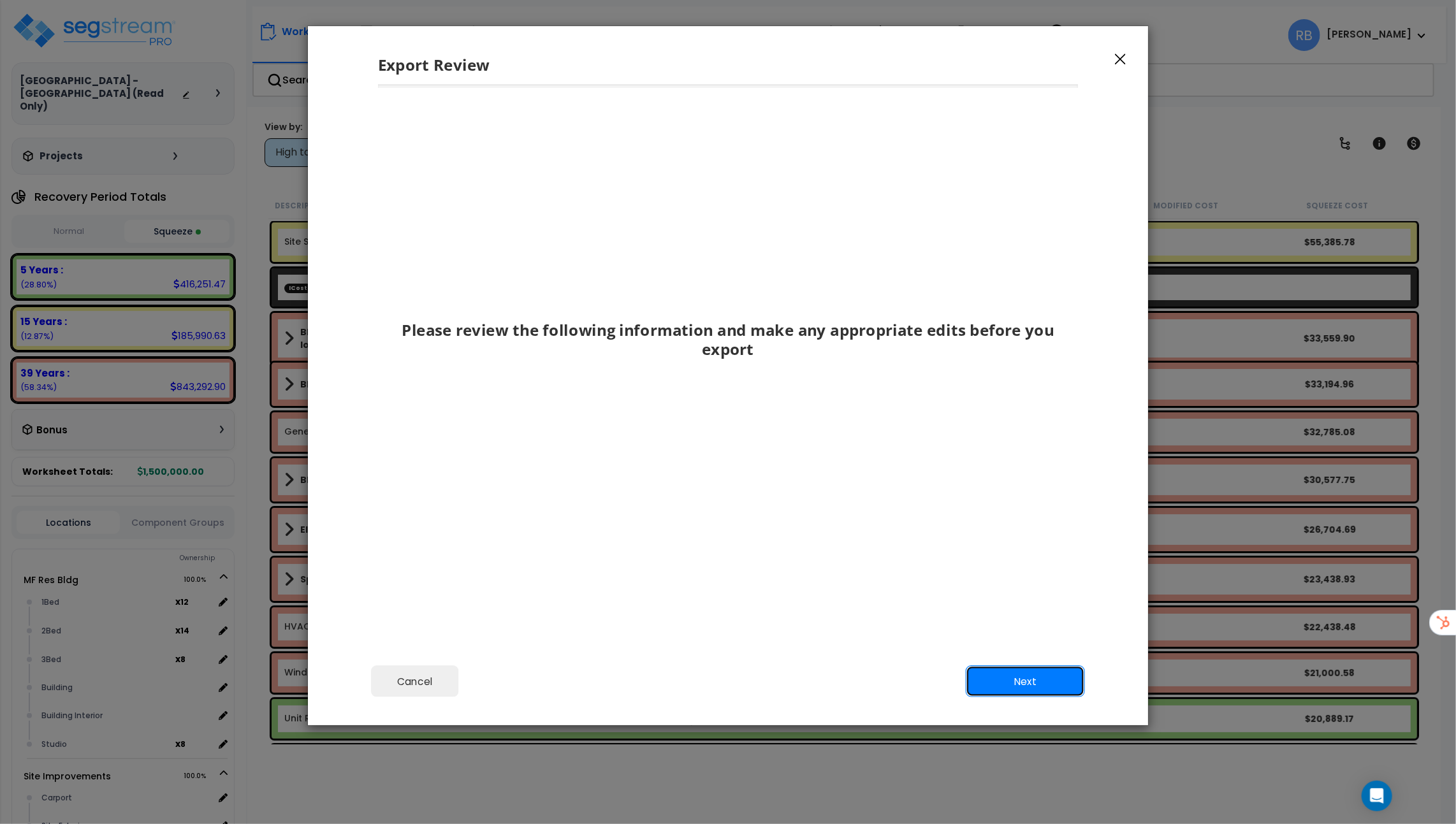
click at [1019, 677] on button "Next" at bounding box center [1025, 681] width 119 height 32
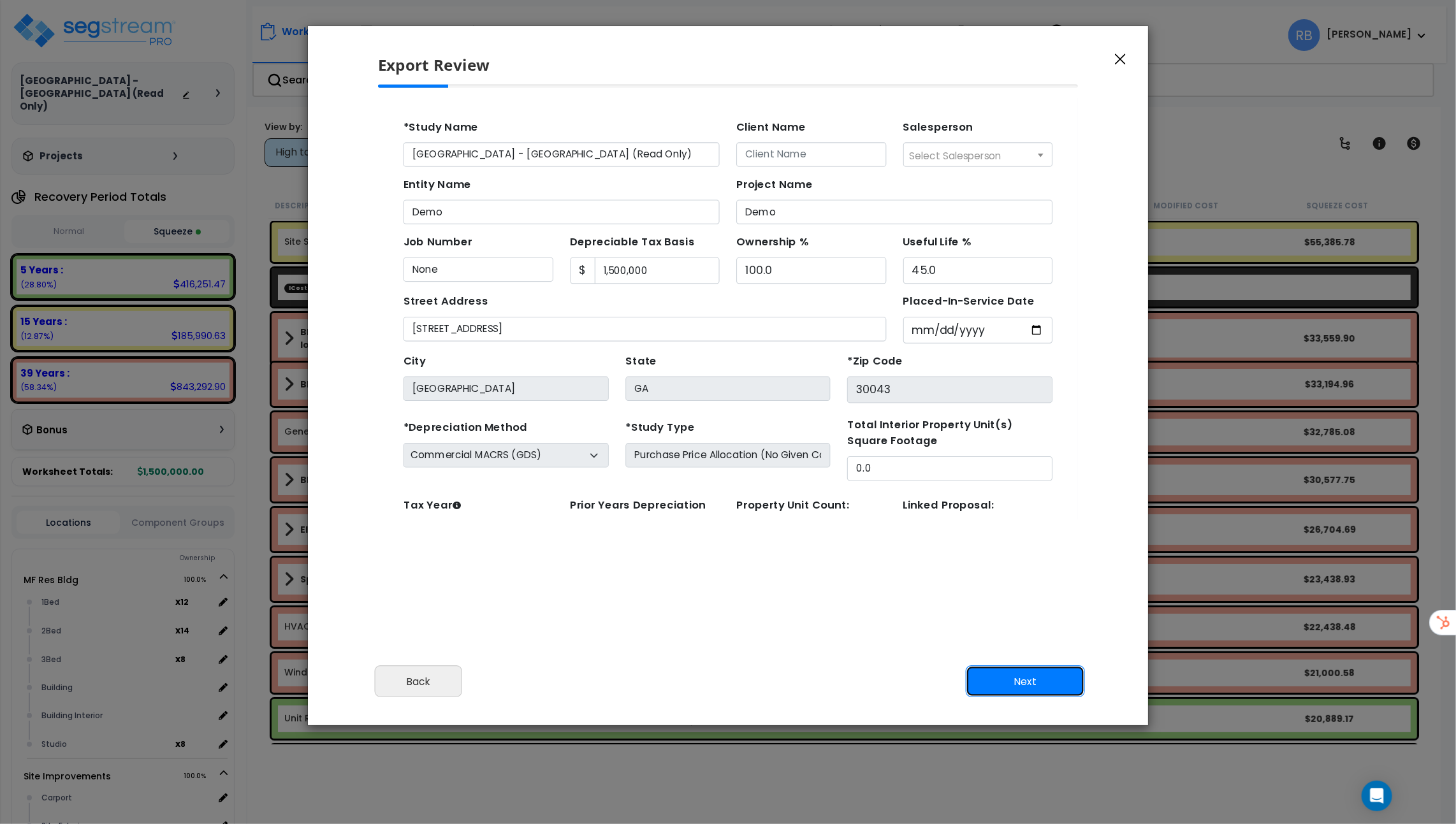
click at [1011, 687] on button "Next" at bounding box center [1025, 681] width 119 height 32
type input "89000"
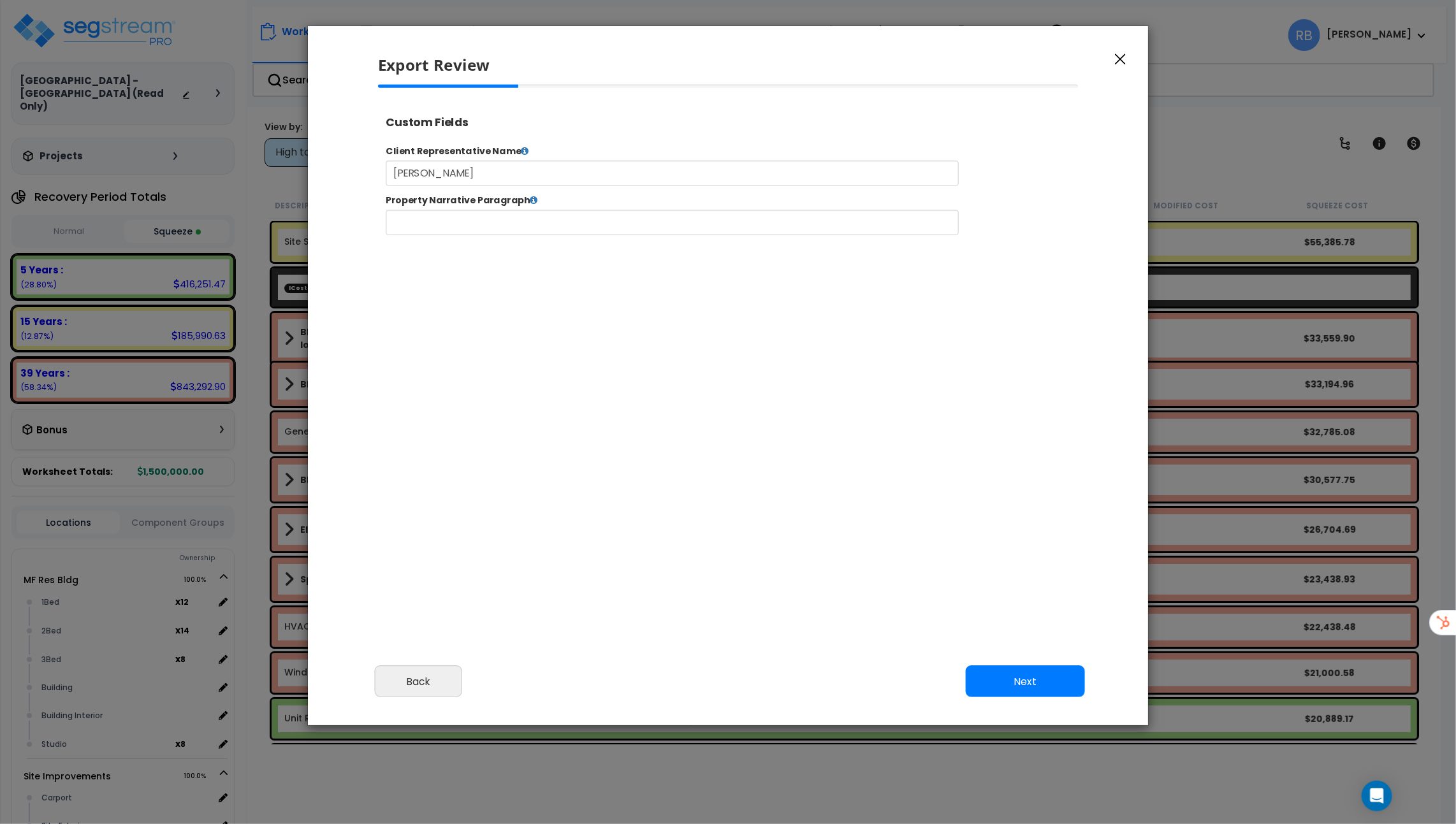
type input "89,000.0"
select select "2023"
click at [1027, 668] on button "Next" at bounding box center [1025, 681] width 119 height 32
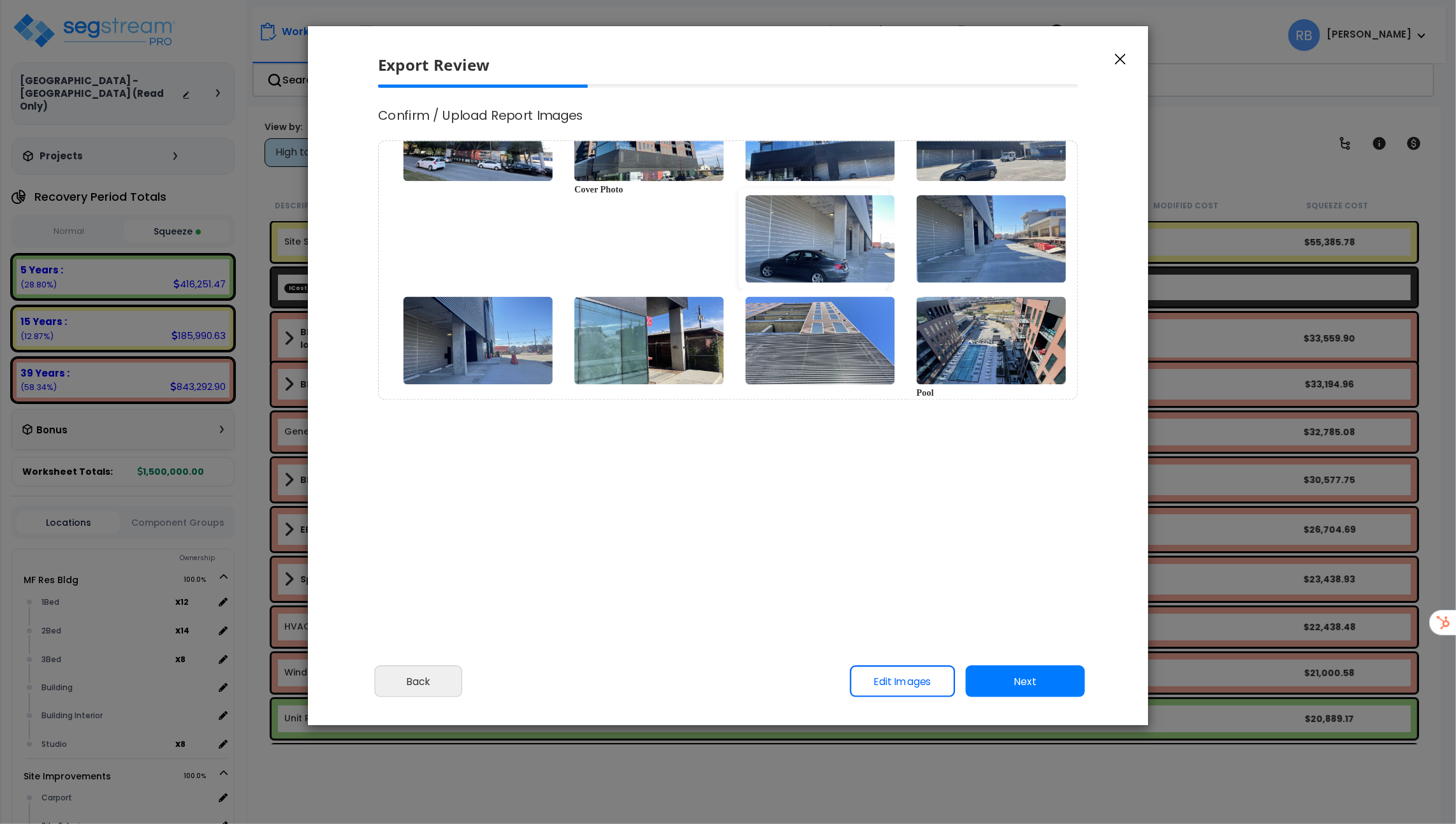
scroll to position [0, 0]
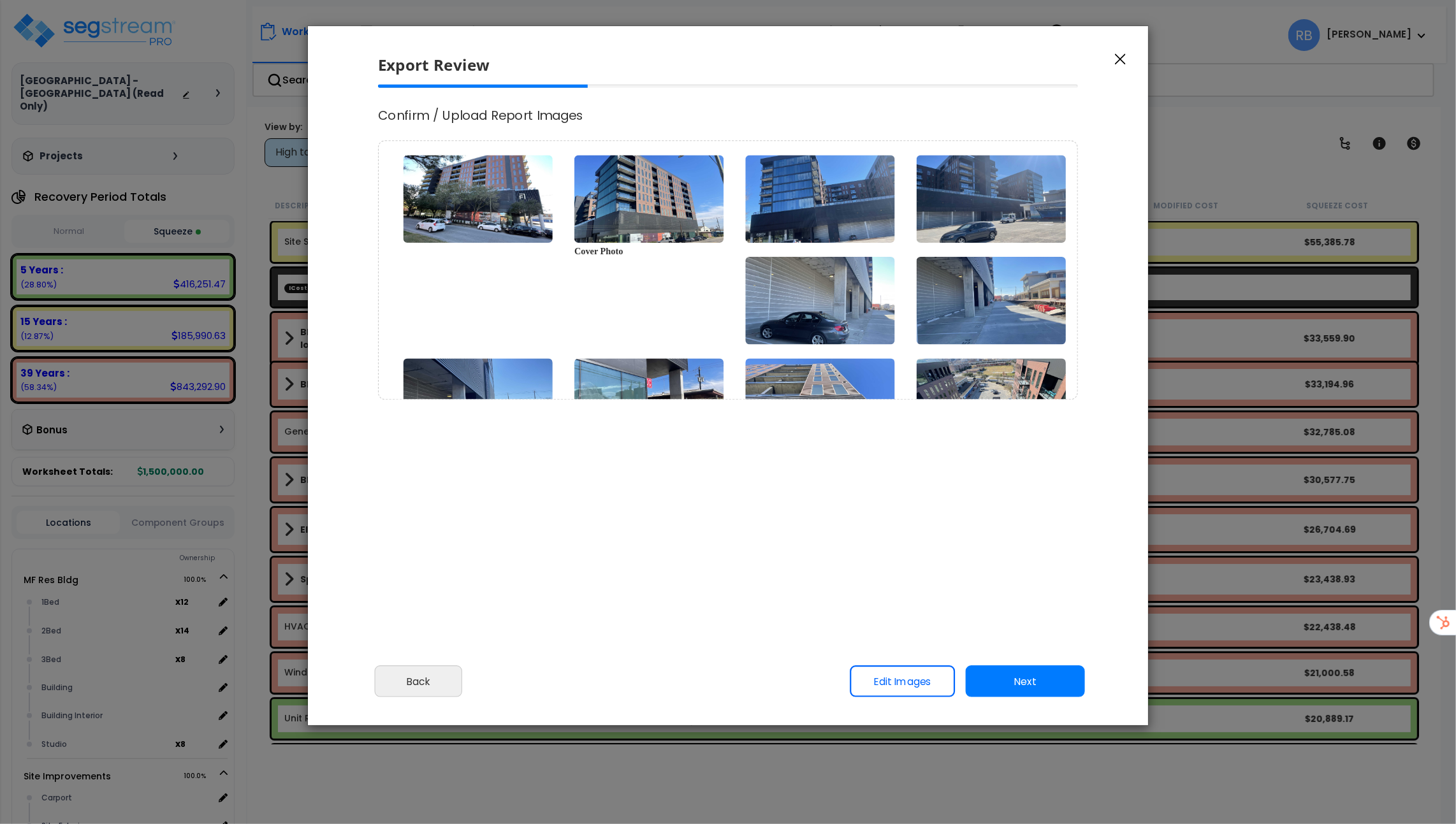
click at [1128, 53] on button "button" at bounding box center [1120, 59] width 20 height 15
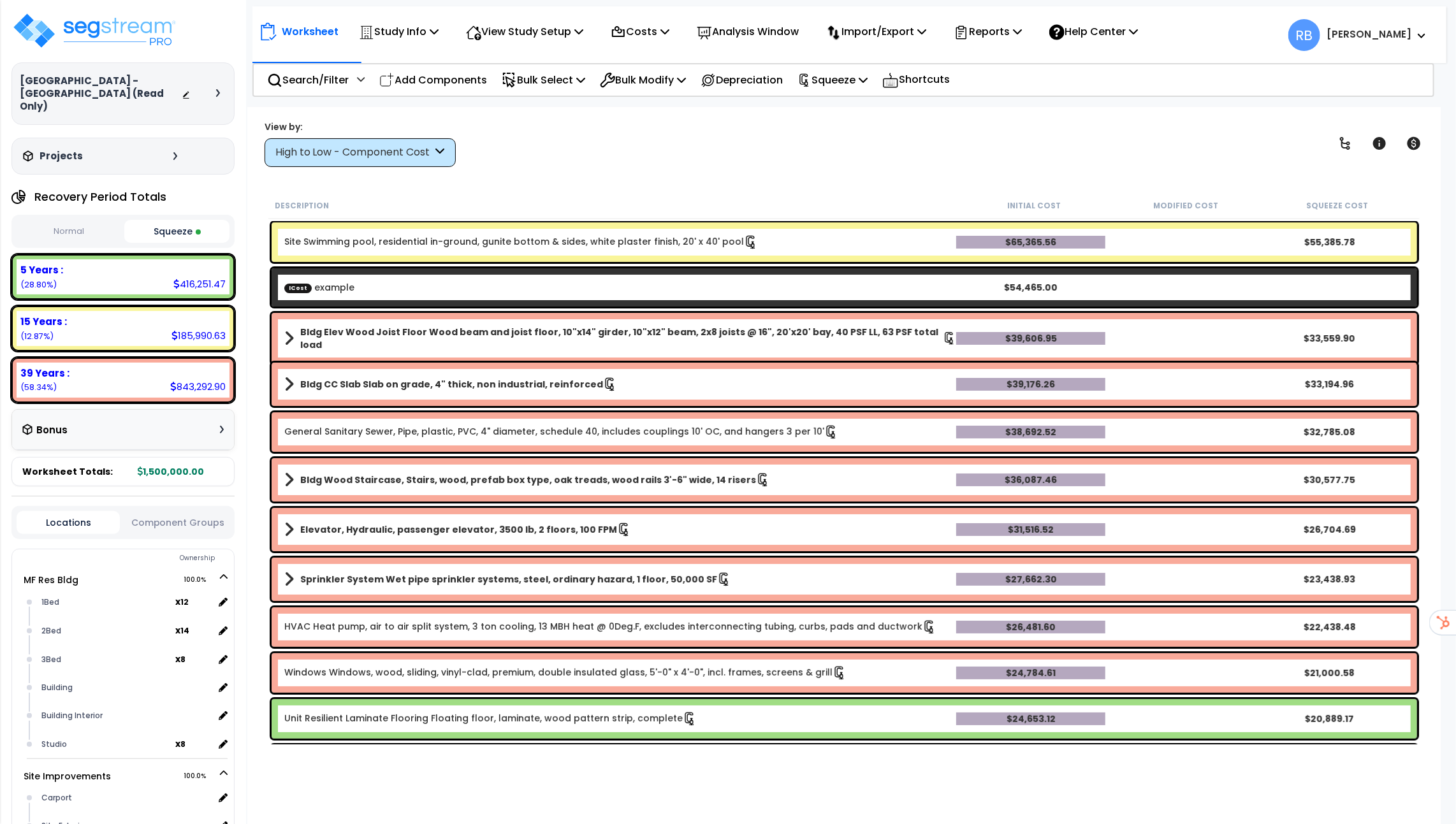
click at [682, 385] on link "Bldg CC Slab Slab on grade, 4" thick, non industrial, reinforced" at bounding box center [620, 384] width 672 height 18
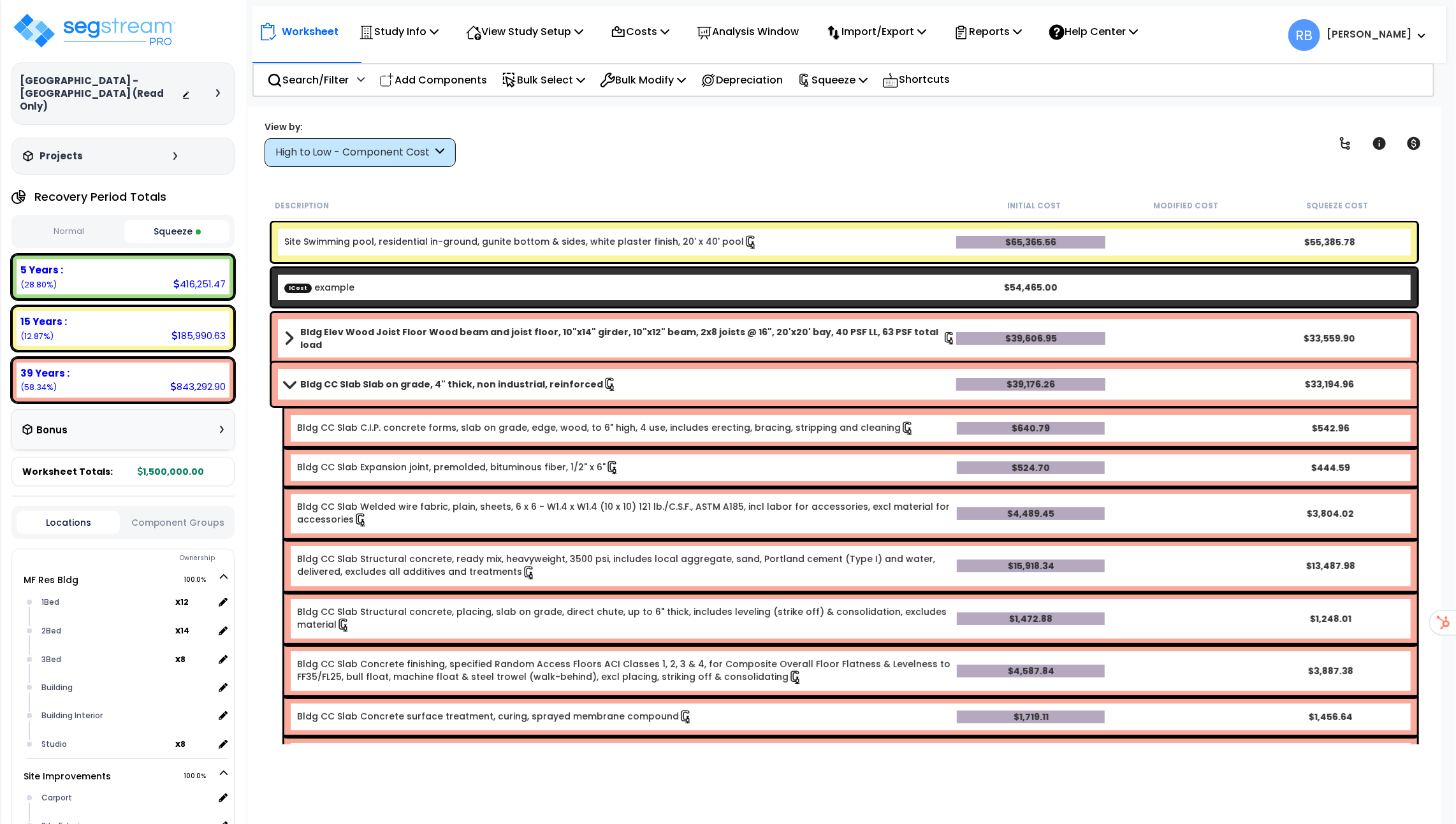
click at [682, 385] on link "Bldg CC Slab Slab on grade, 4" thick, non industrial, reinforced" at bounding box center [620, 384] width 672 height 18
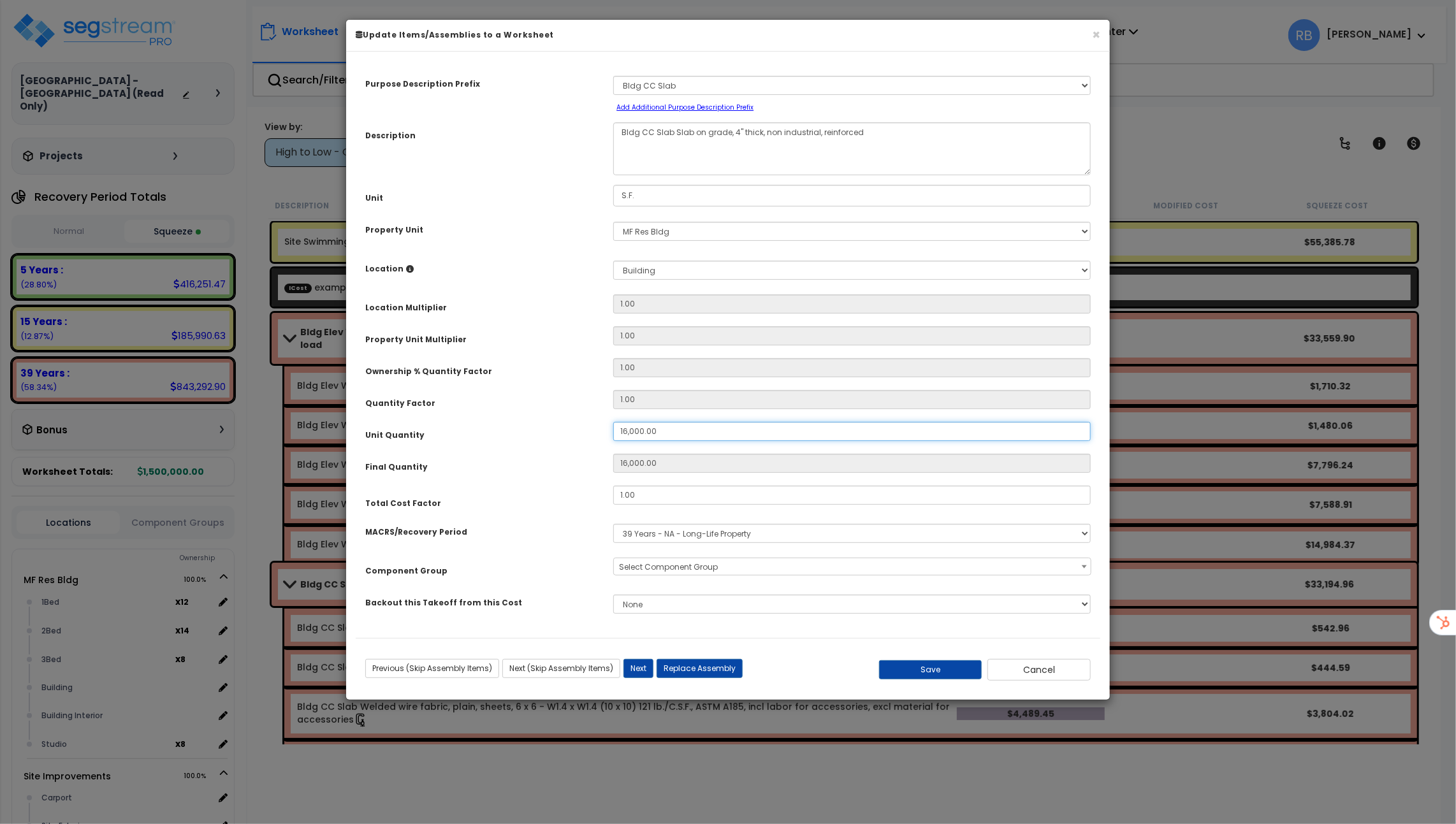
drag, startPoint x: 669, startPoint y: 433, endPoint x: 531, endPoint y: 433, distance: 138.0
click at [531, 433] on div "Unit Quantity 16,000.00" at bounding box center [727, 433] width 744 height 22
type input "1"
type input "16,000"
type input "18"
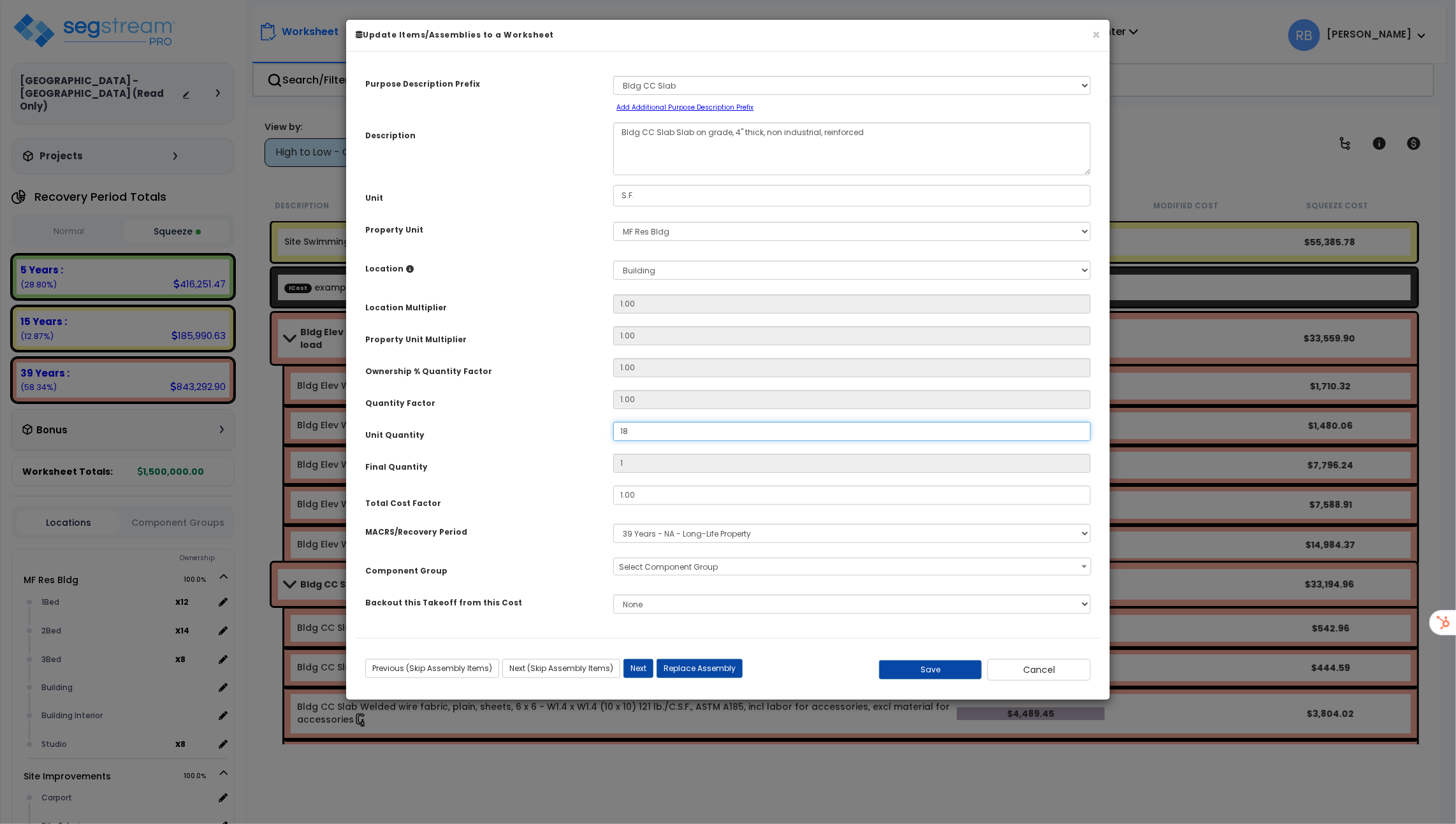
type input "18"
type input "180"
type input "1,800"
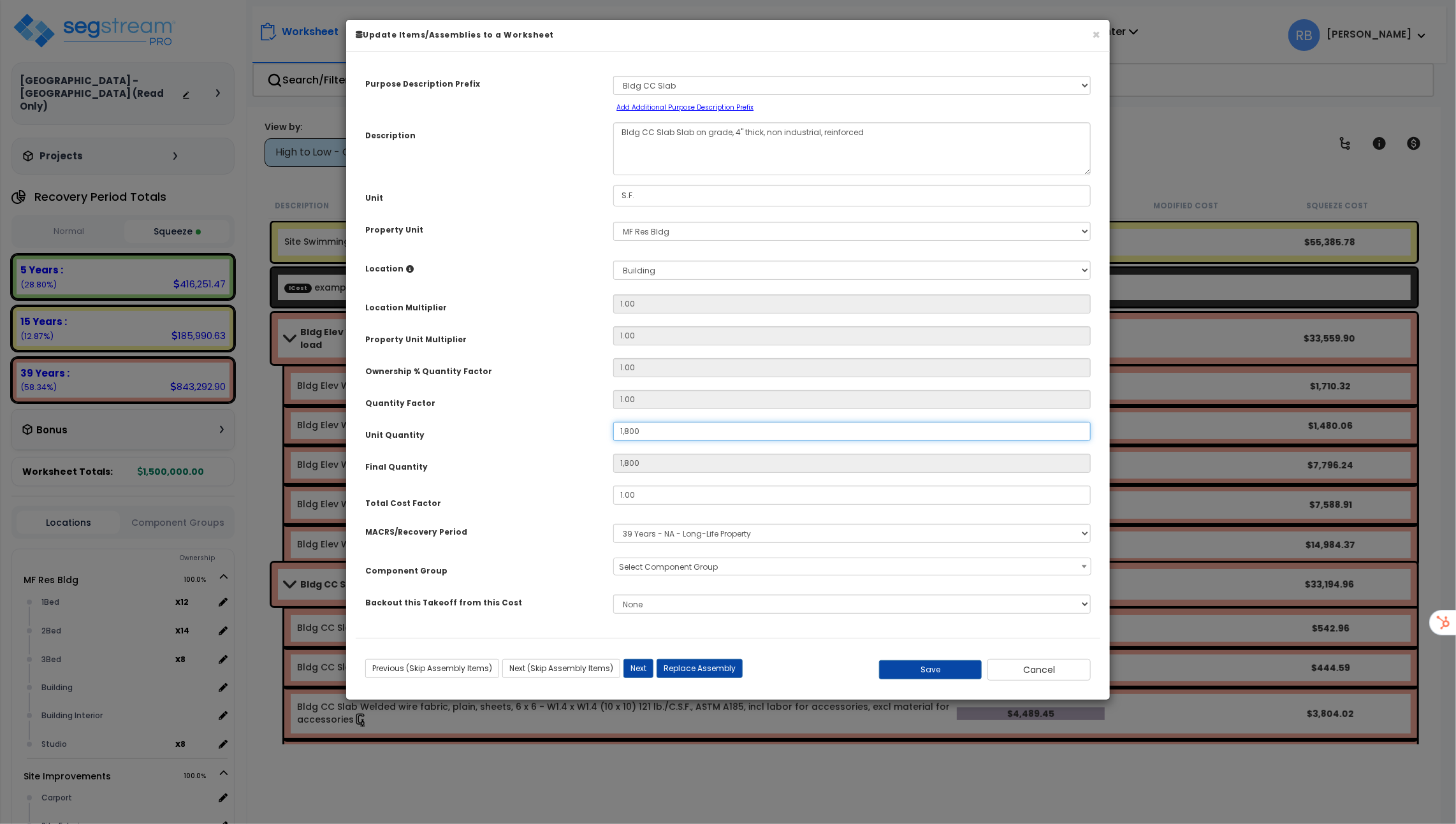
type input "18,000"
click at [1044, 672] on button "Cancel" at bounding box center [1039, 670] width 104 height 22
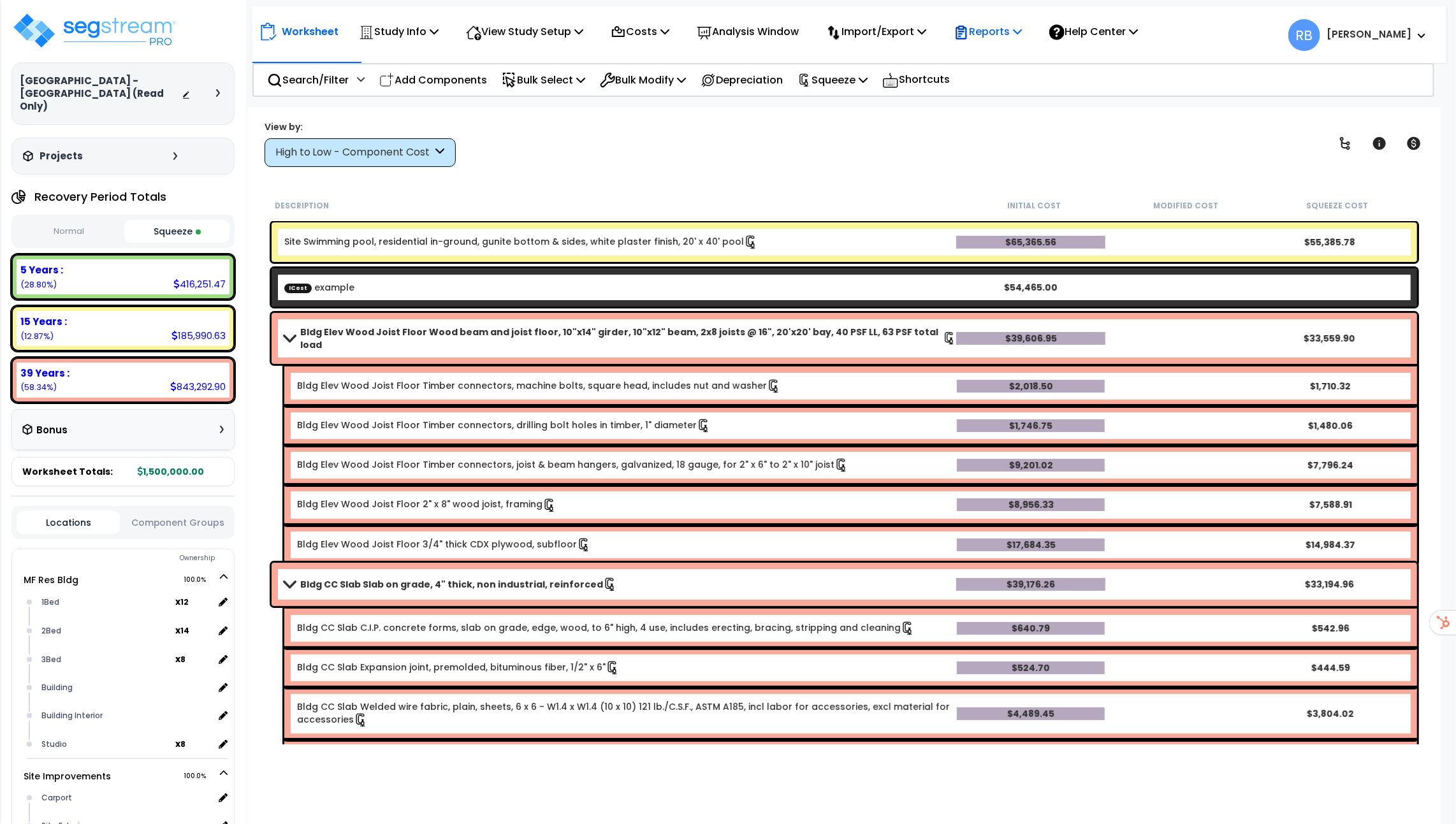
click at [1016, 39] on p "Reports" at bounding box center [988, 31] width 68 height 17
click at [1017, 70] on link "Get Report" at bounding box center [1010, 60] width 126 height 25
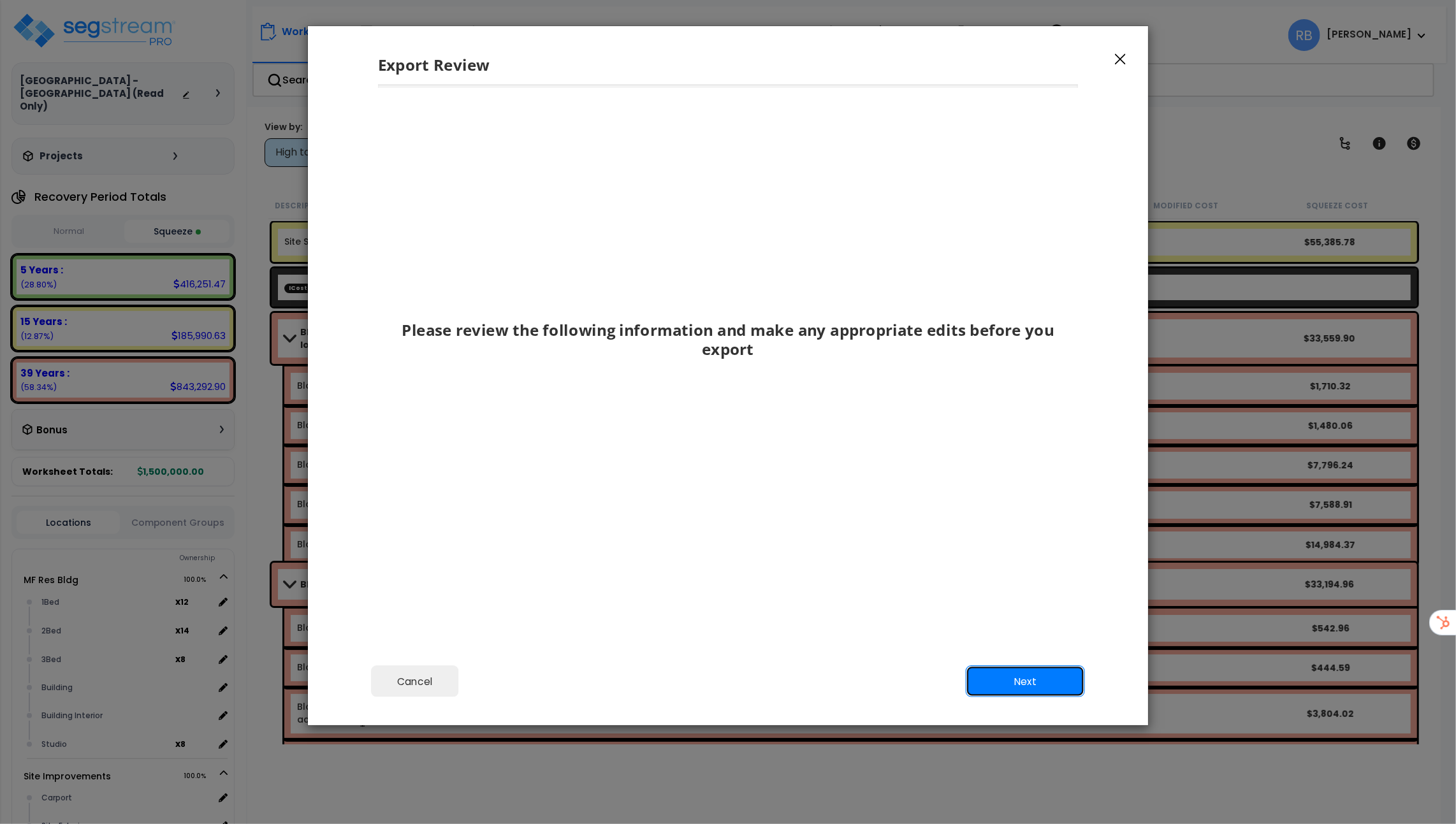
click at [1048, 690] on button "Next" at bounding box center [1025, 681] width 119 height 32
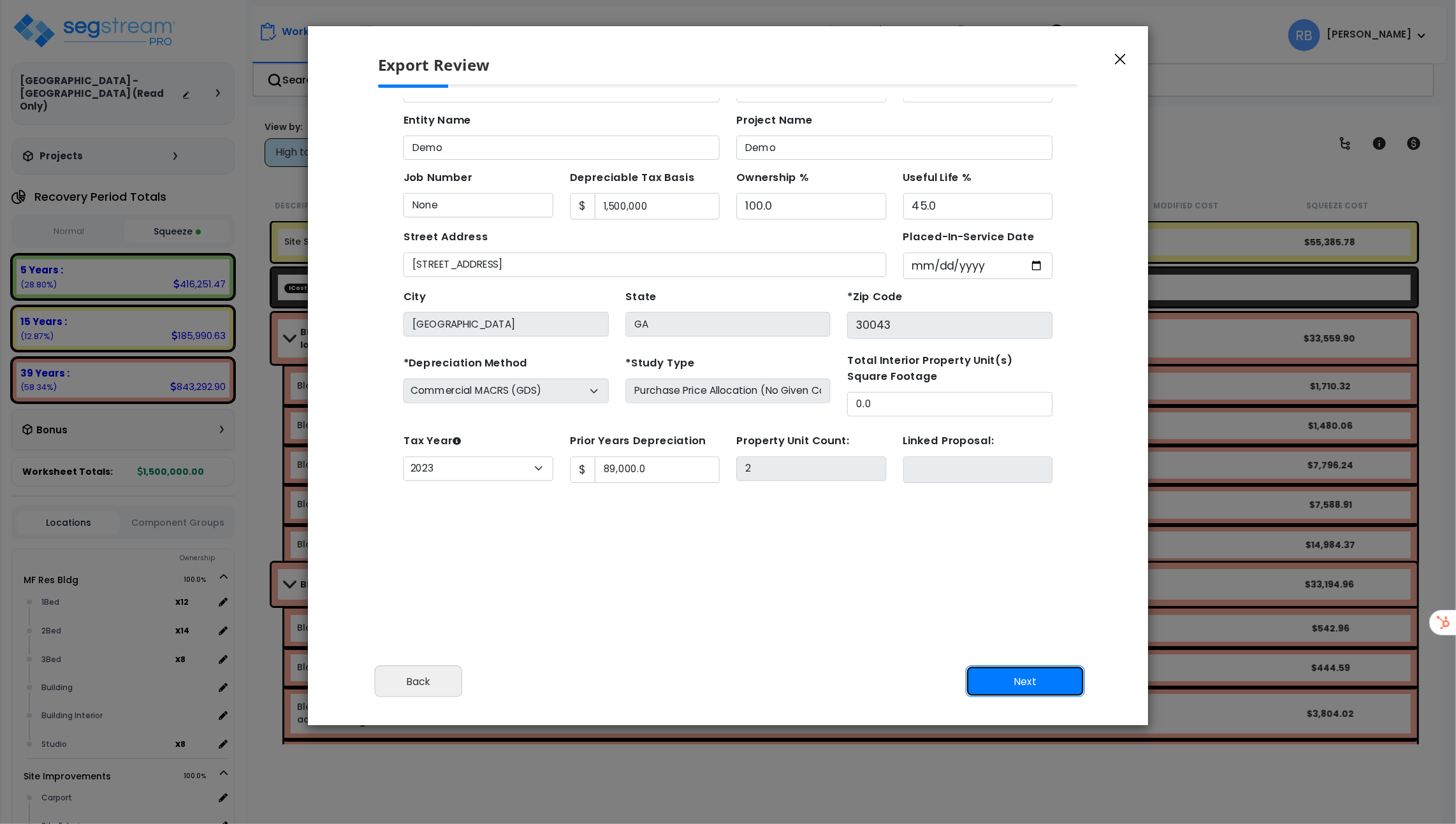
scroll to position [55, 0]
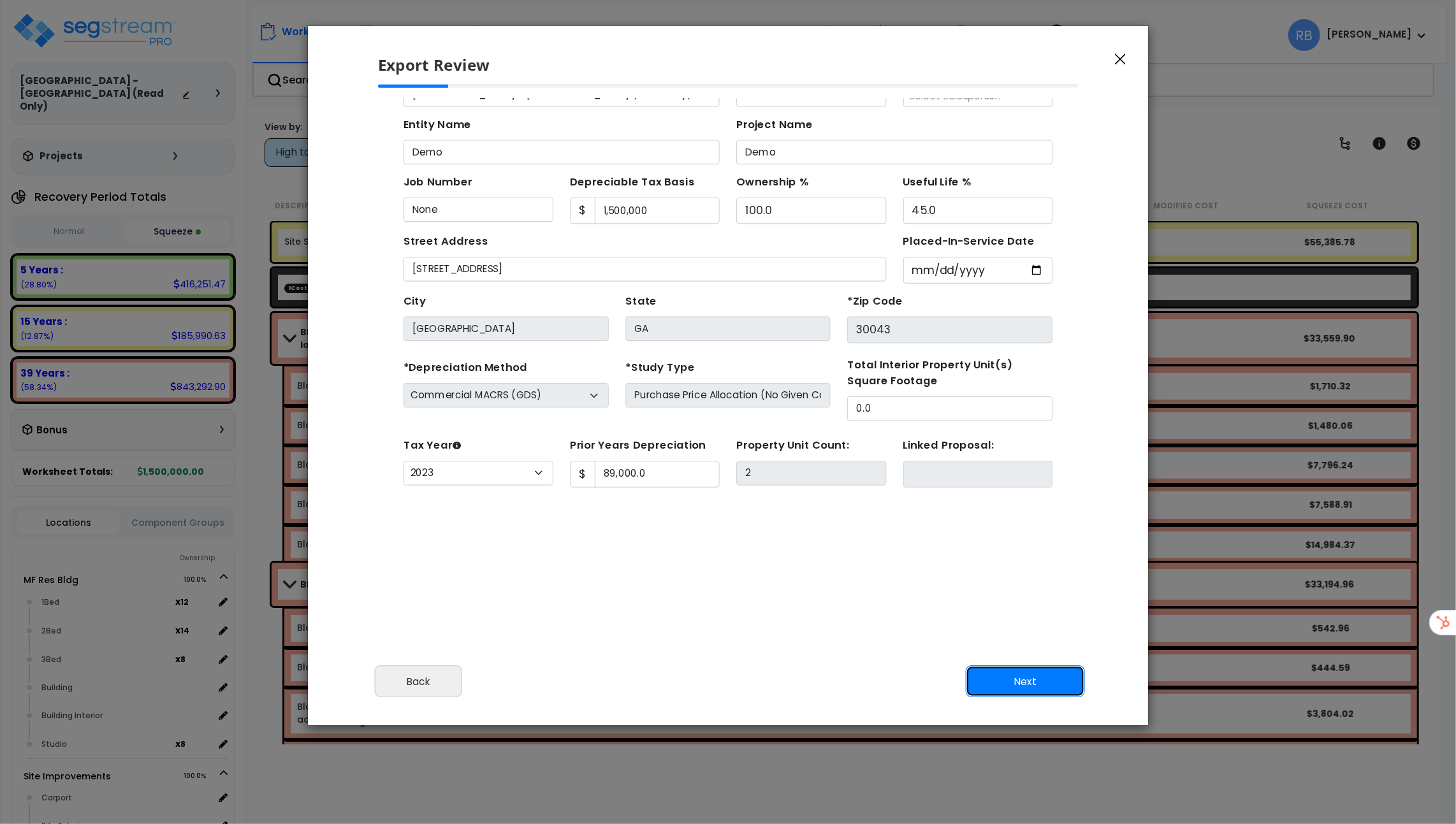
click at [1048, 690] on button "Next" at bounding box center [1025, 681] width 119 height 32
type input "89000"
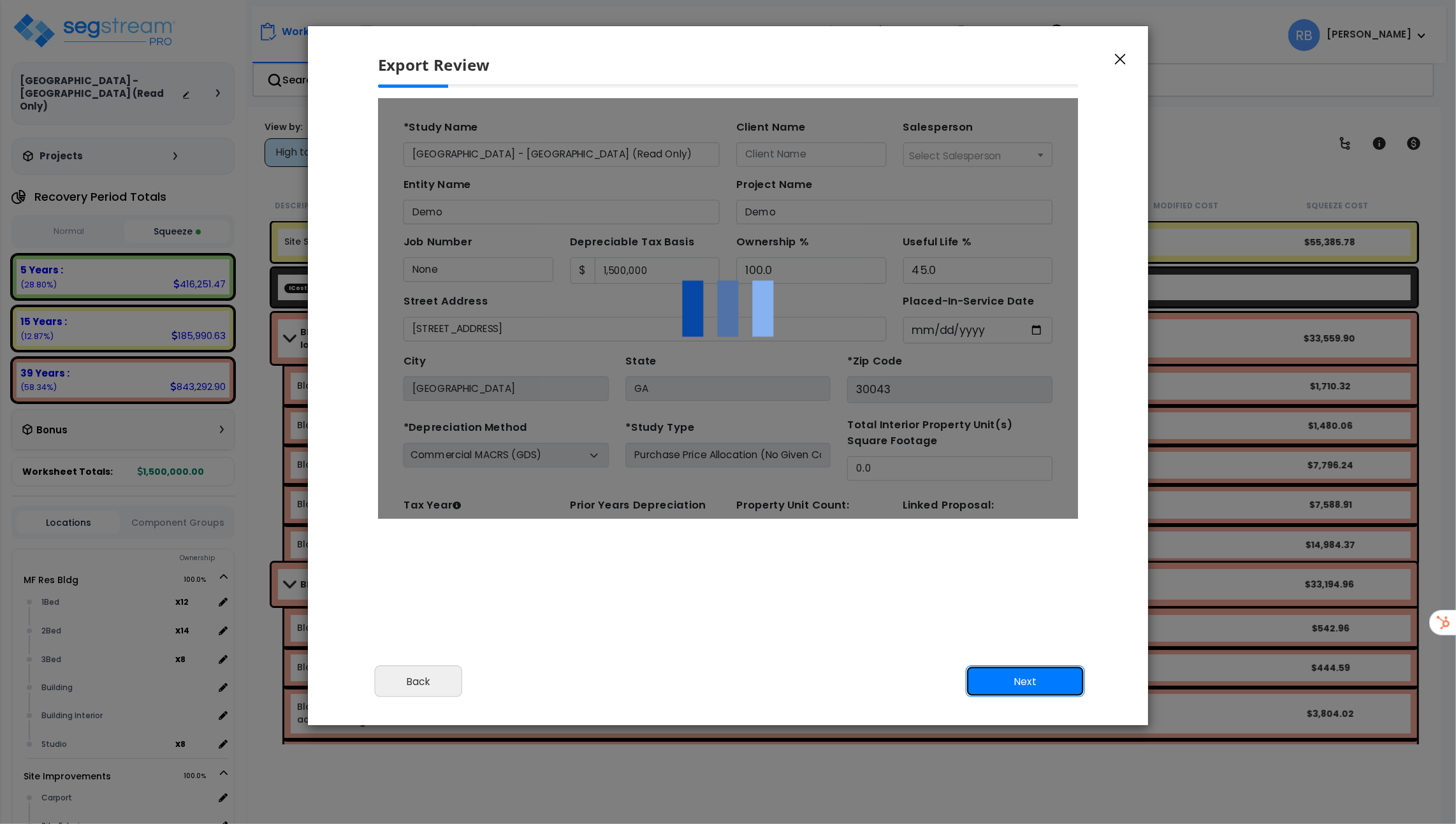
click at [1048, 690] on button "Next" at bounding box center [1025, 681] width 119 height 32
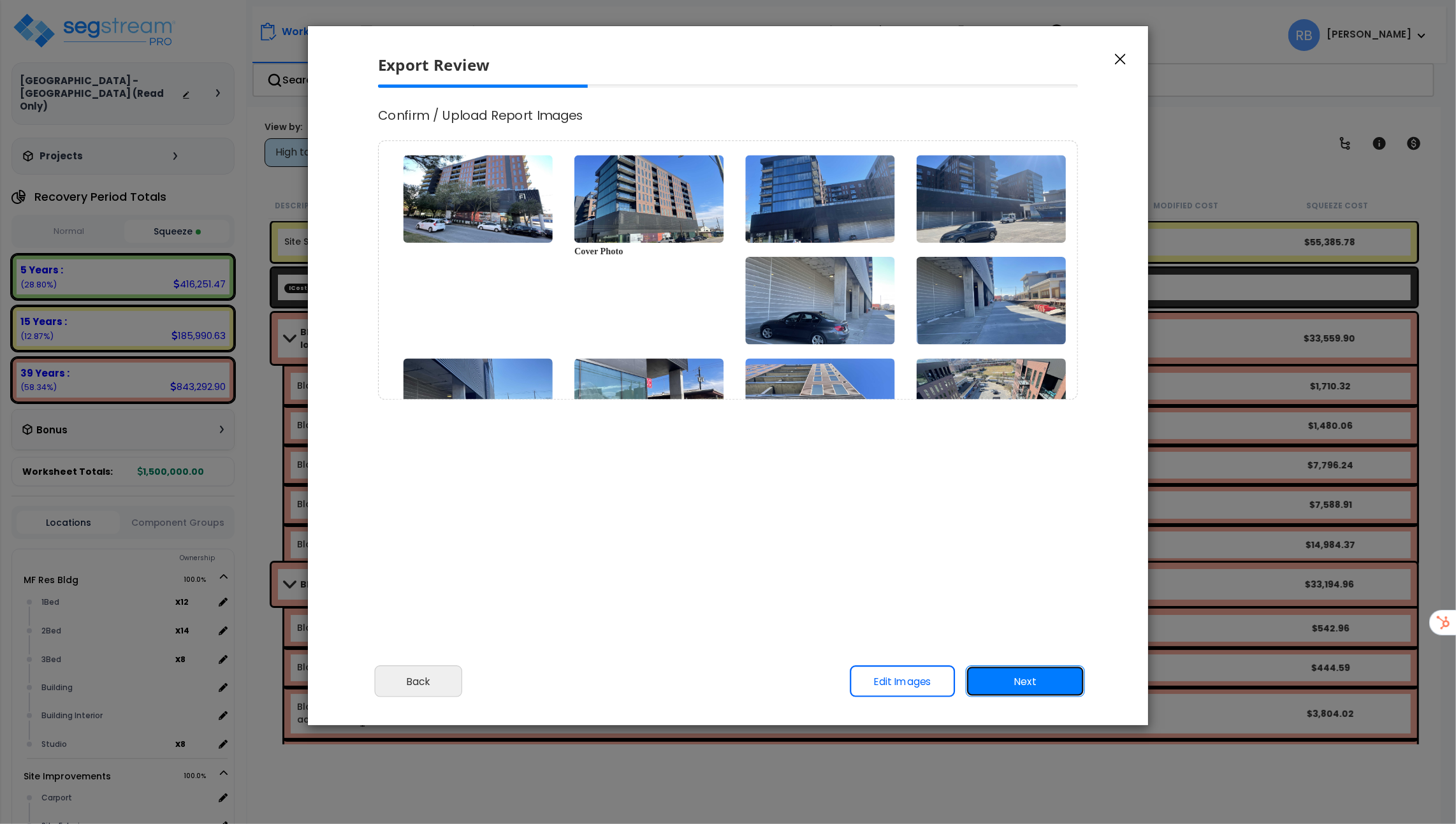
click at [1048, 689] on button "Next" at bounding box center [1025, 681] width 119 height 32
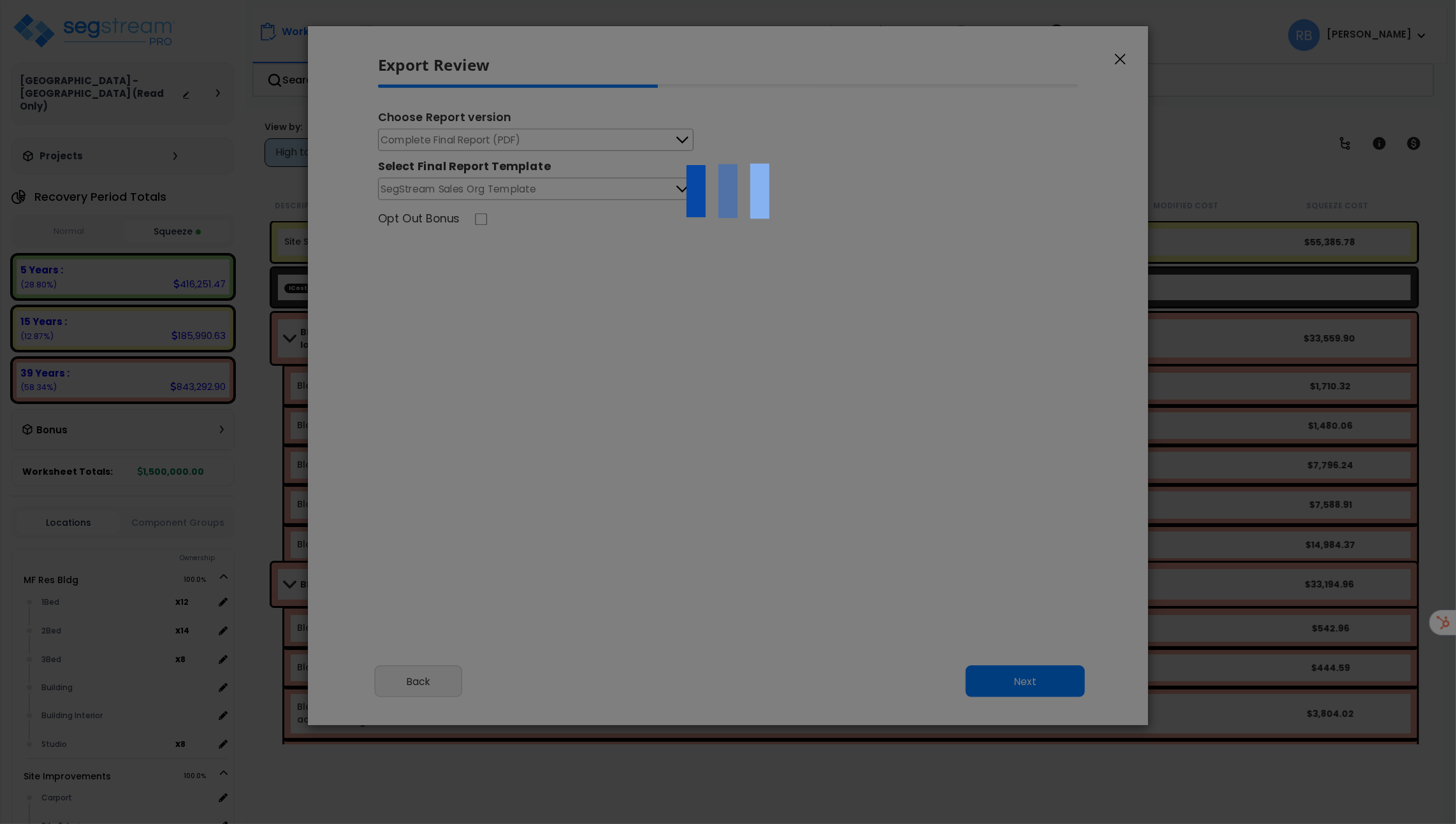
select select "2023"
click at [1117, 64] on div at bounding box center [728, 412] width 1456 height 824
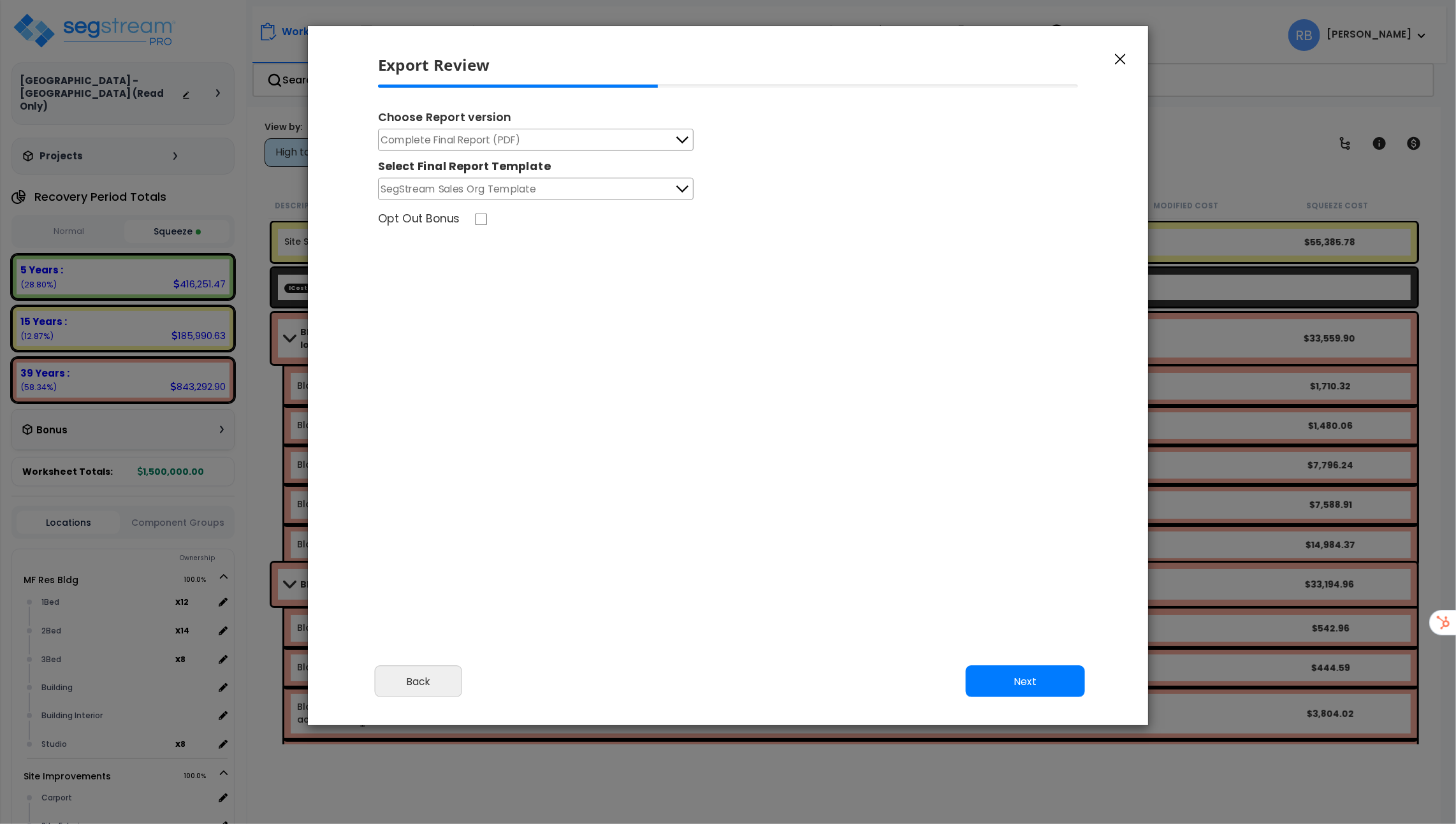
click at [1123, 58] on icon "button" at bounding box center [1120, 59] width 11 height 12
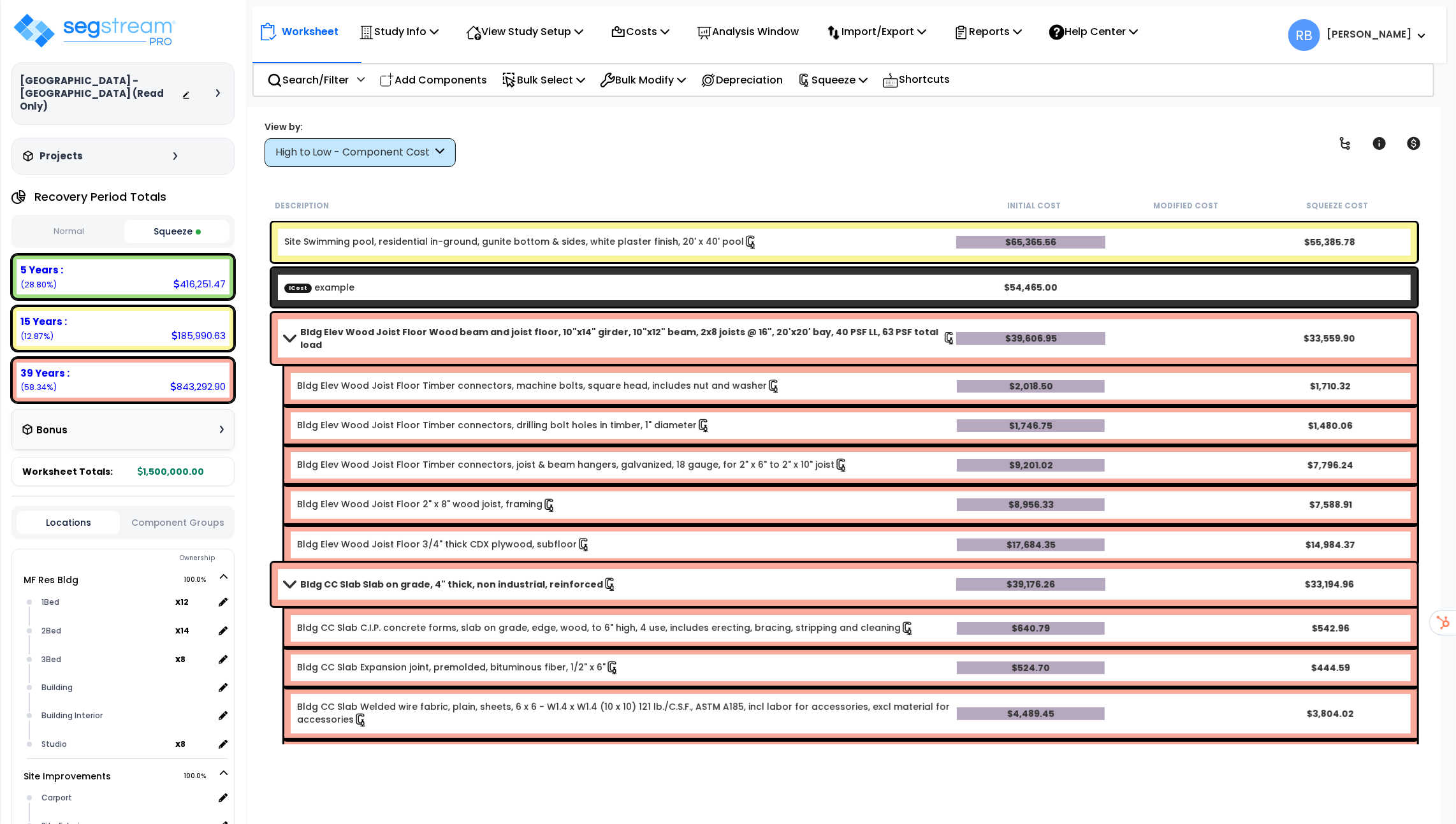
click at [1397, 36] on b "Richard" at bounding box center [1369, 34] width 85 height 14
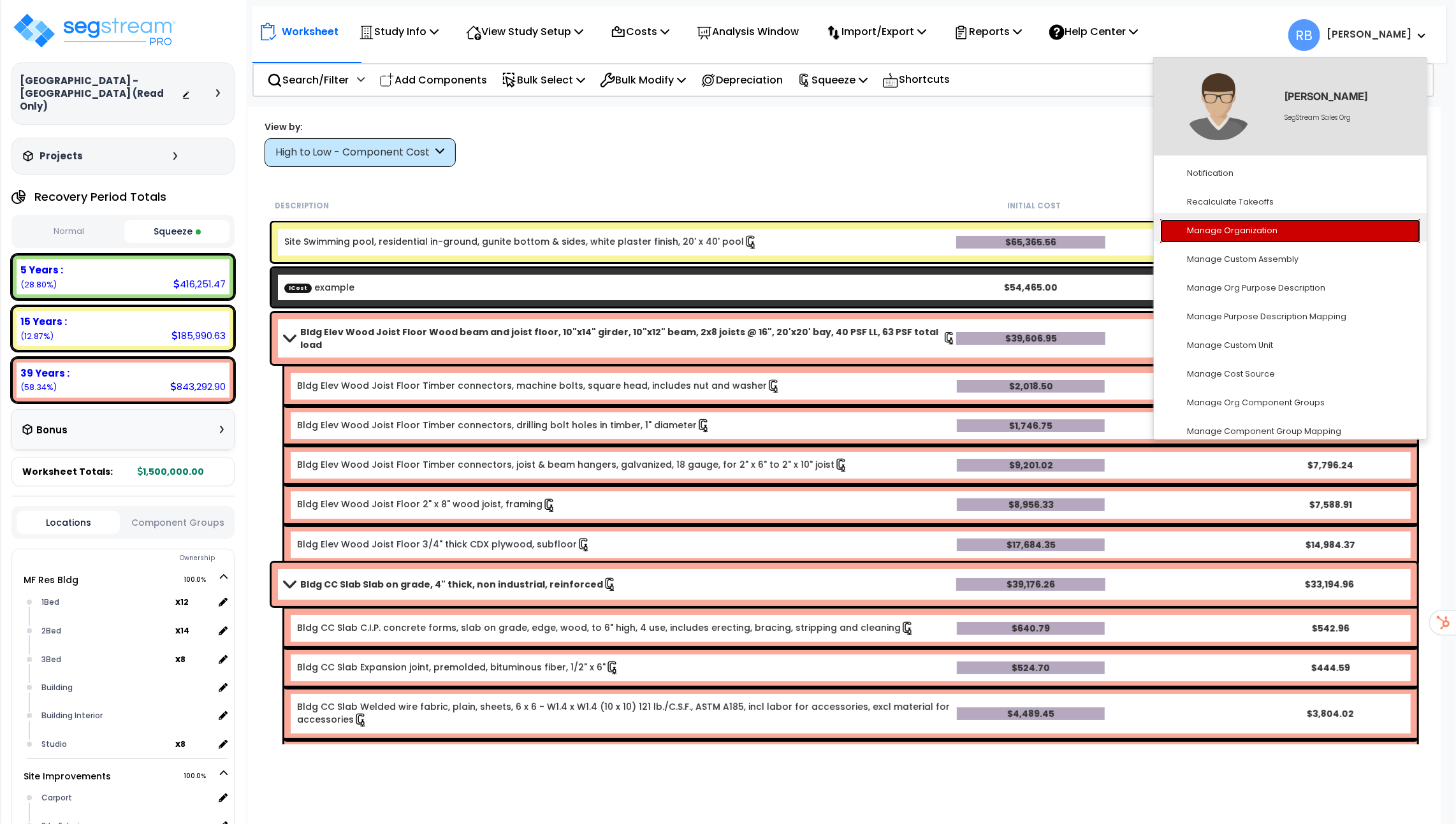
click at [1230, 233] on link "Manage Organization" at bounding box center [1290, 231] width 260 height 24
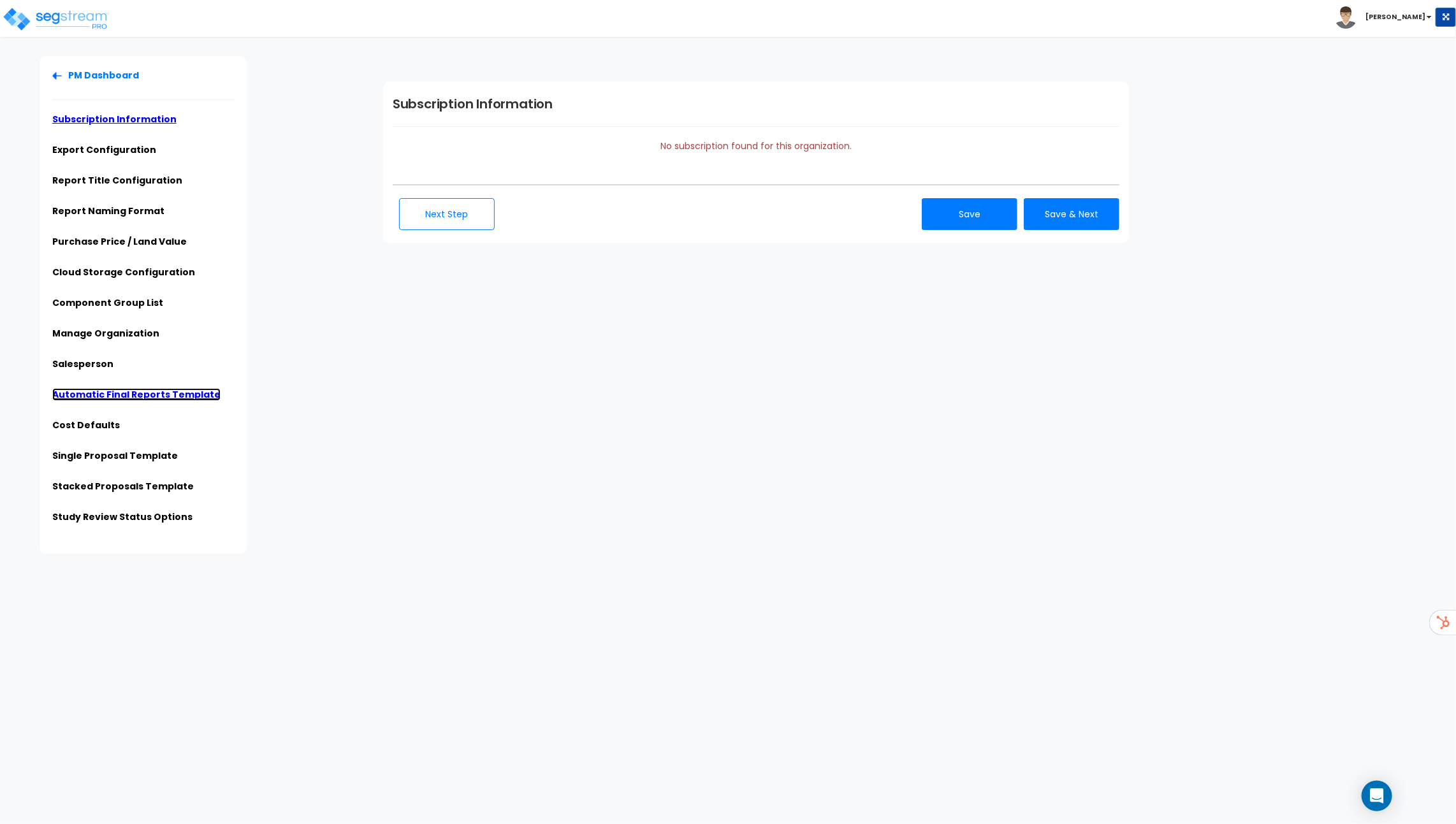
click at [148, 390] on link "Automatic Final Reports Template" at bounding box center [137, 394] width 168 height 13
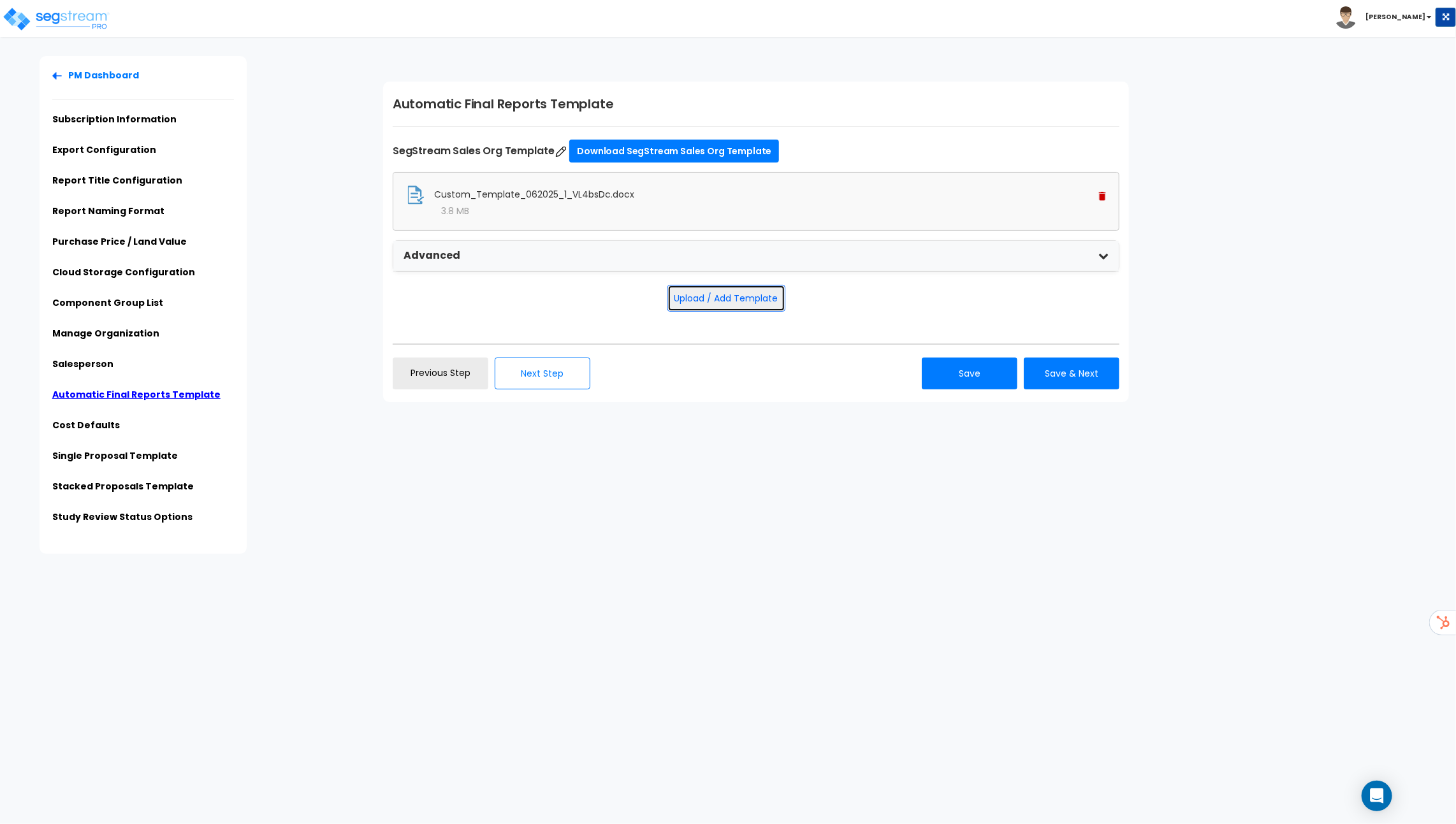
click at [736, 301] on button "Upload / Add Template" at bounding box center [725, 299] width 118 height 27
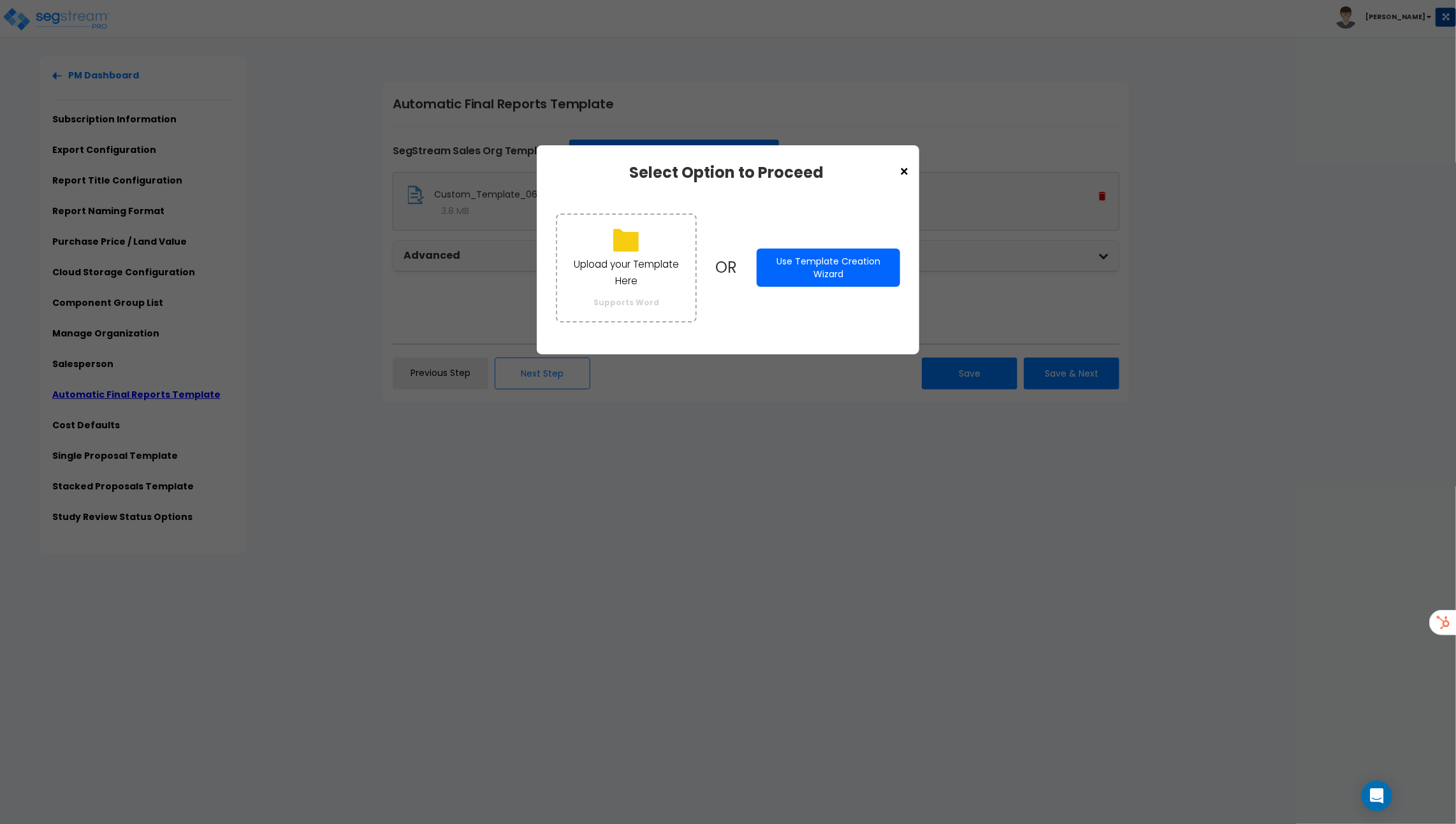
click at [834, 267] on button "Use Template Creation Wizard" at bounding box center [828, 267] width 143 height 38
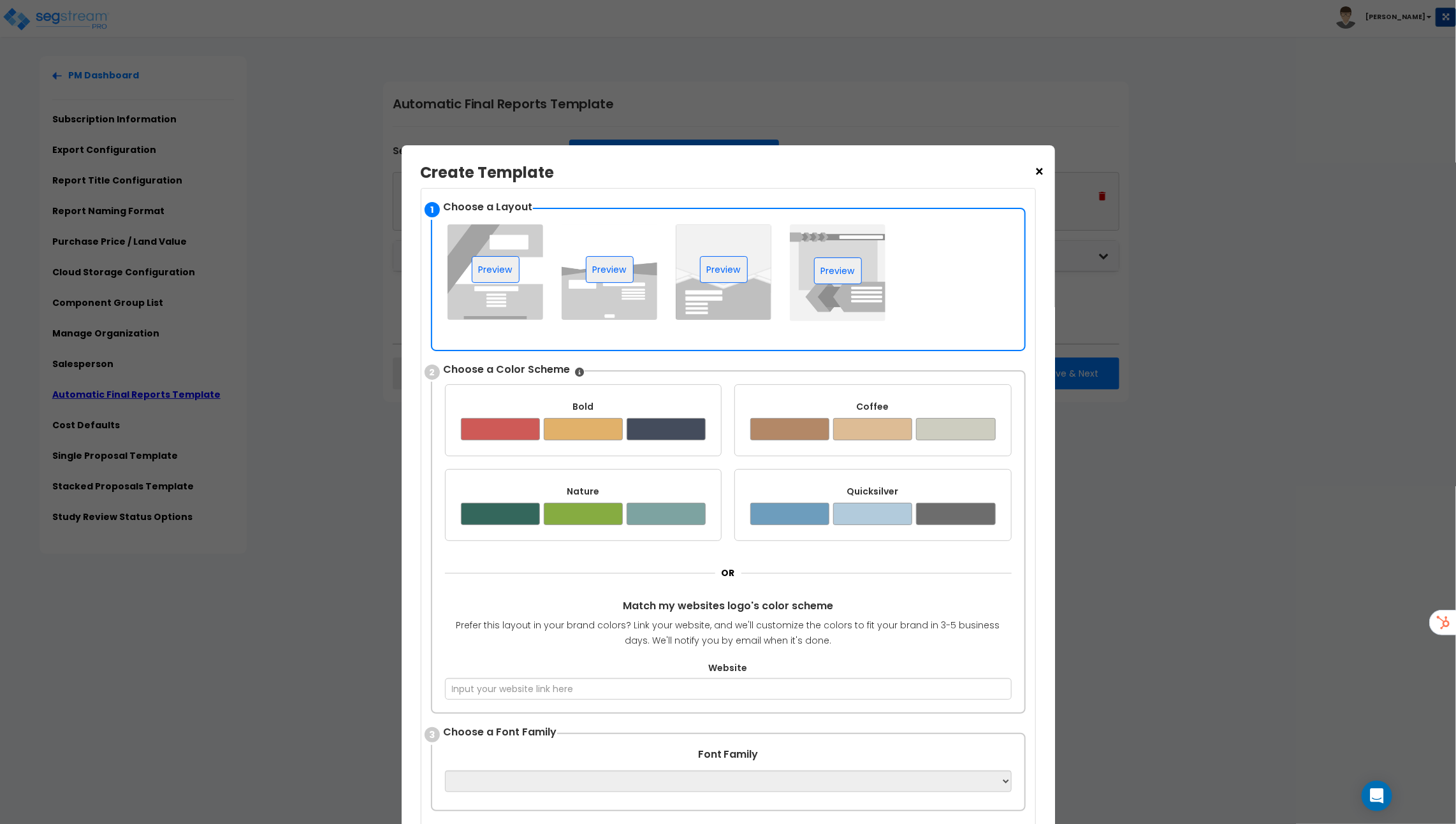
click at [514, 309] on img at bounding box center [495, 272] width 96 height 96
click at [717, 263] on button "Preview" at bounding box center [724, 270] width 48 height 27
click at [620, 418] on div at bounding box center [583, 429] width 79 height 22
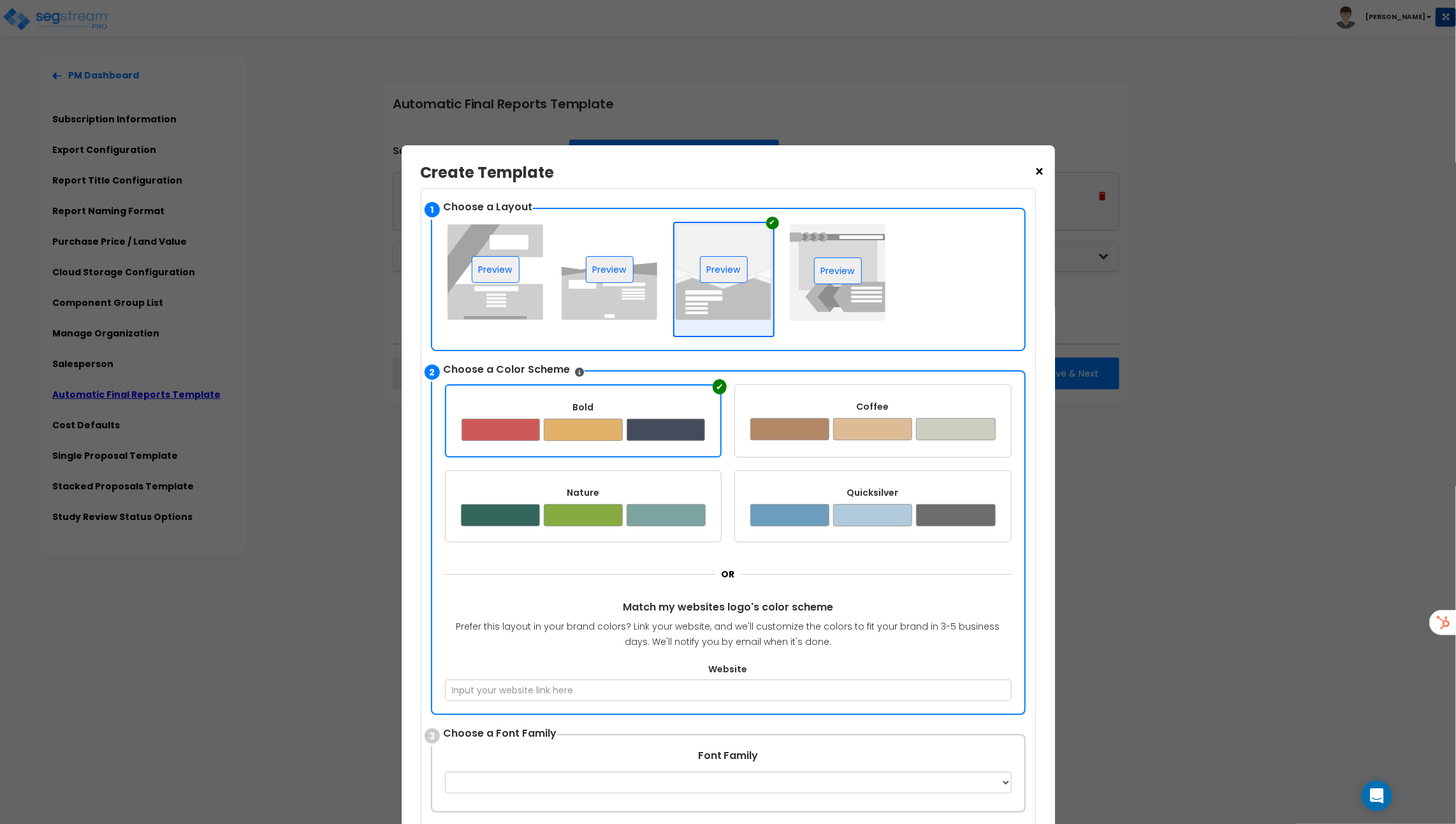
click at [882, 418] on div at bounding box center [872, 429] width 79 height 22
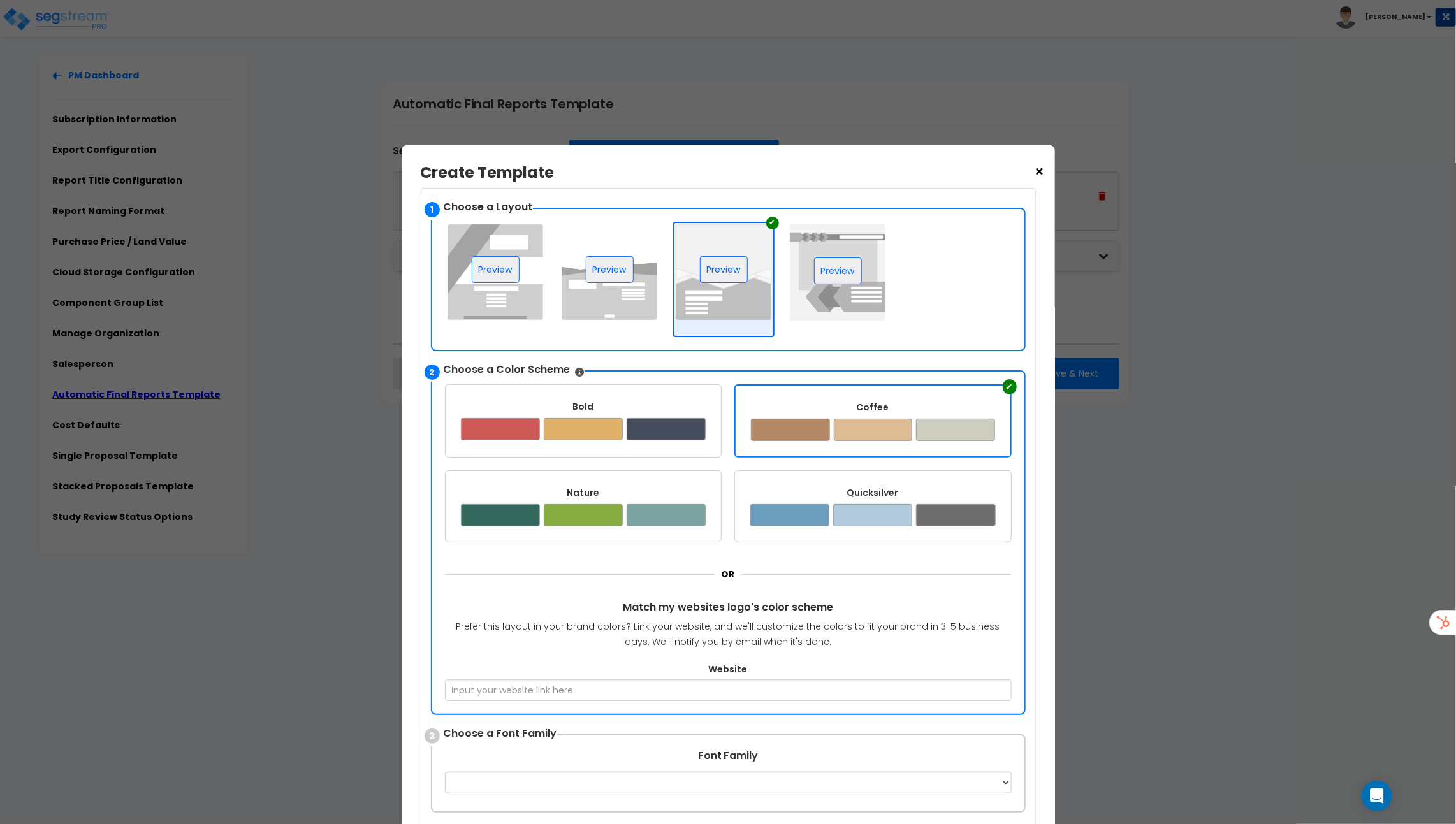
click at [893, 511] on div at bounding box center [872, 515] width 79 height 22
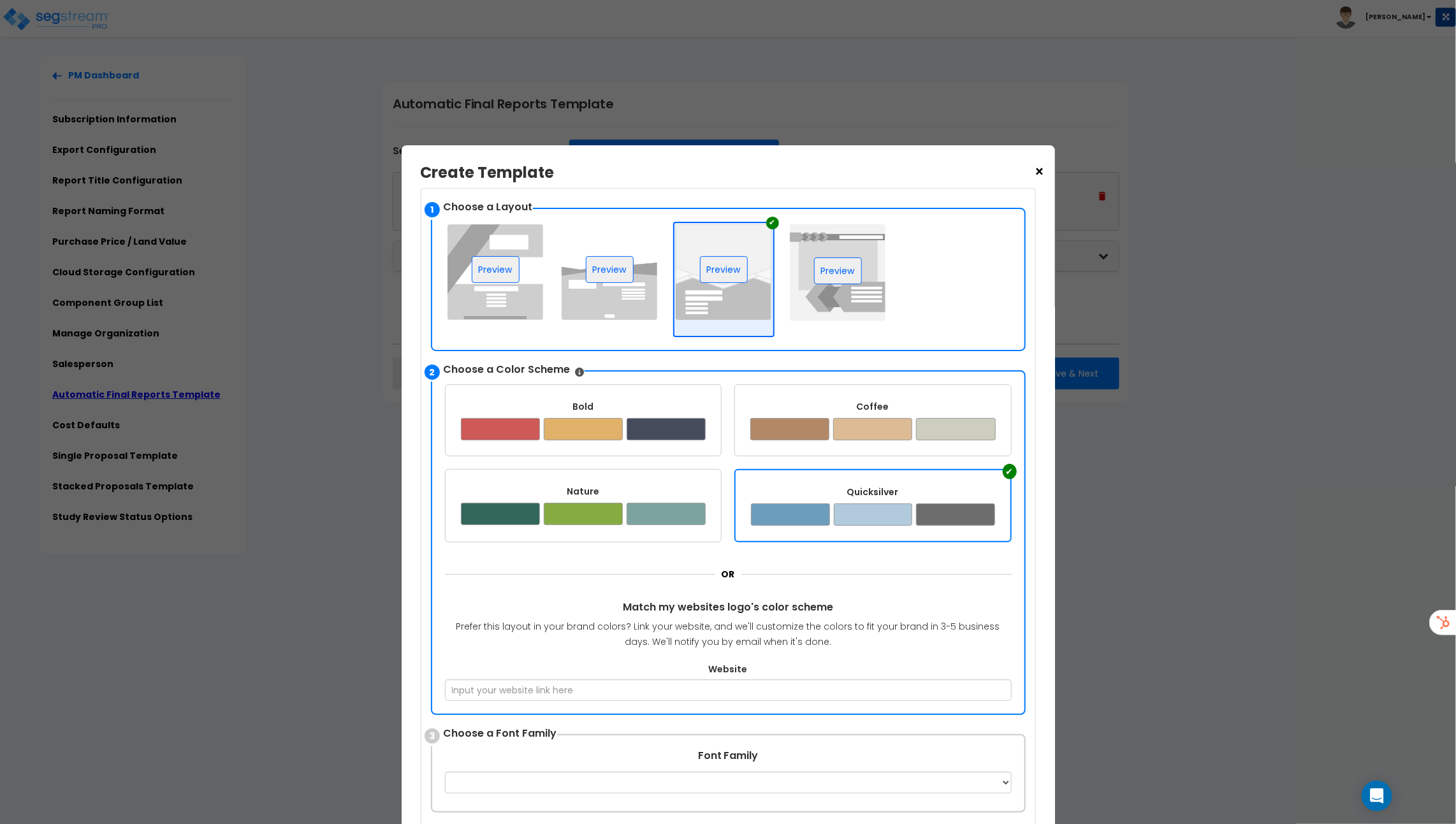
click at [666, 513] on div at bounding box center [665, 514] width 79 height 22
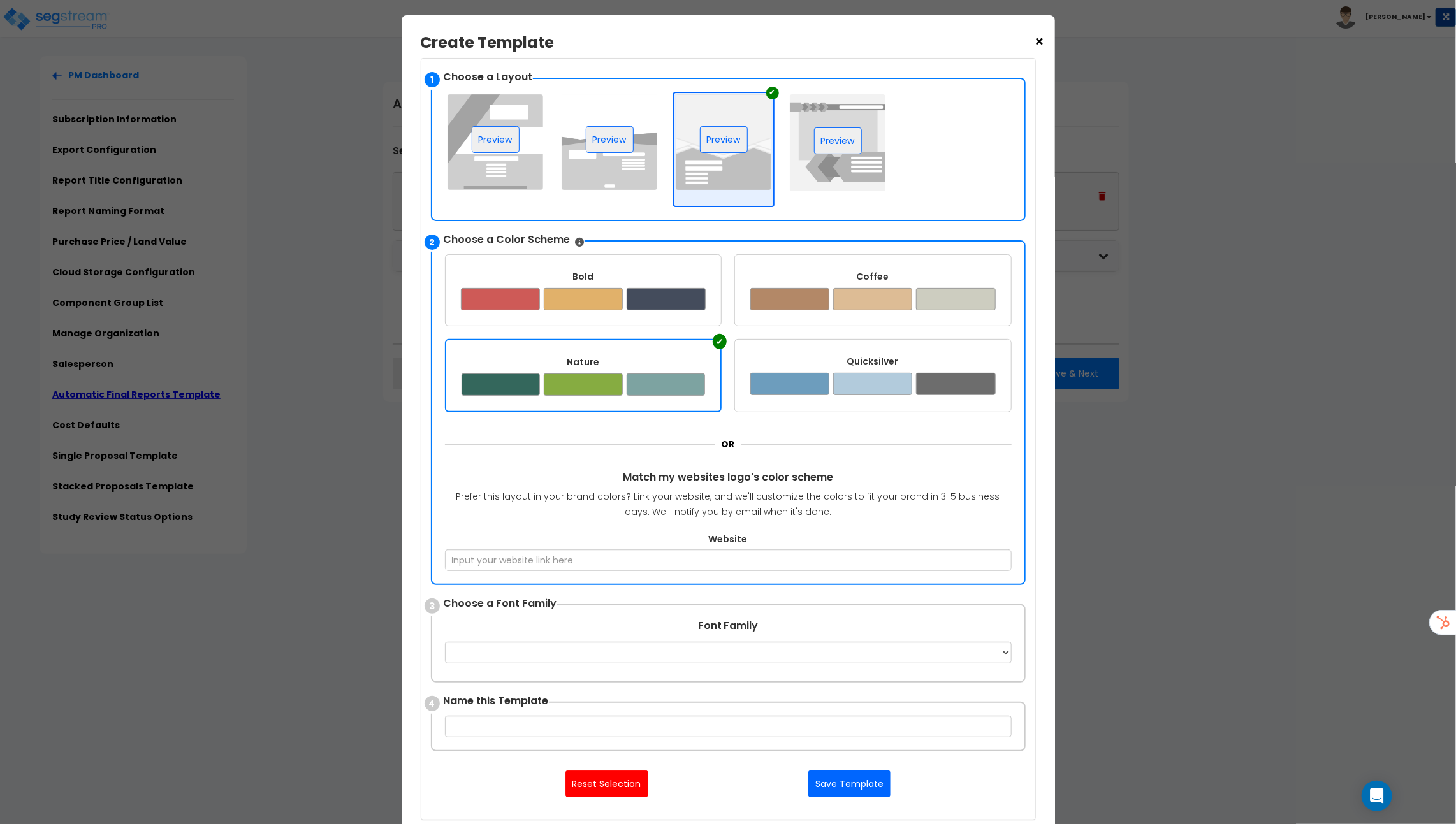
scroll to position [164, 0]
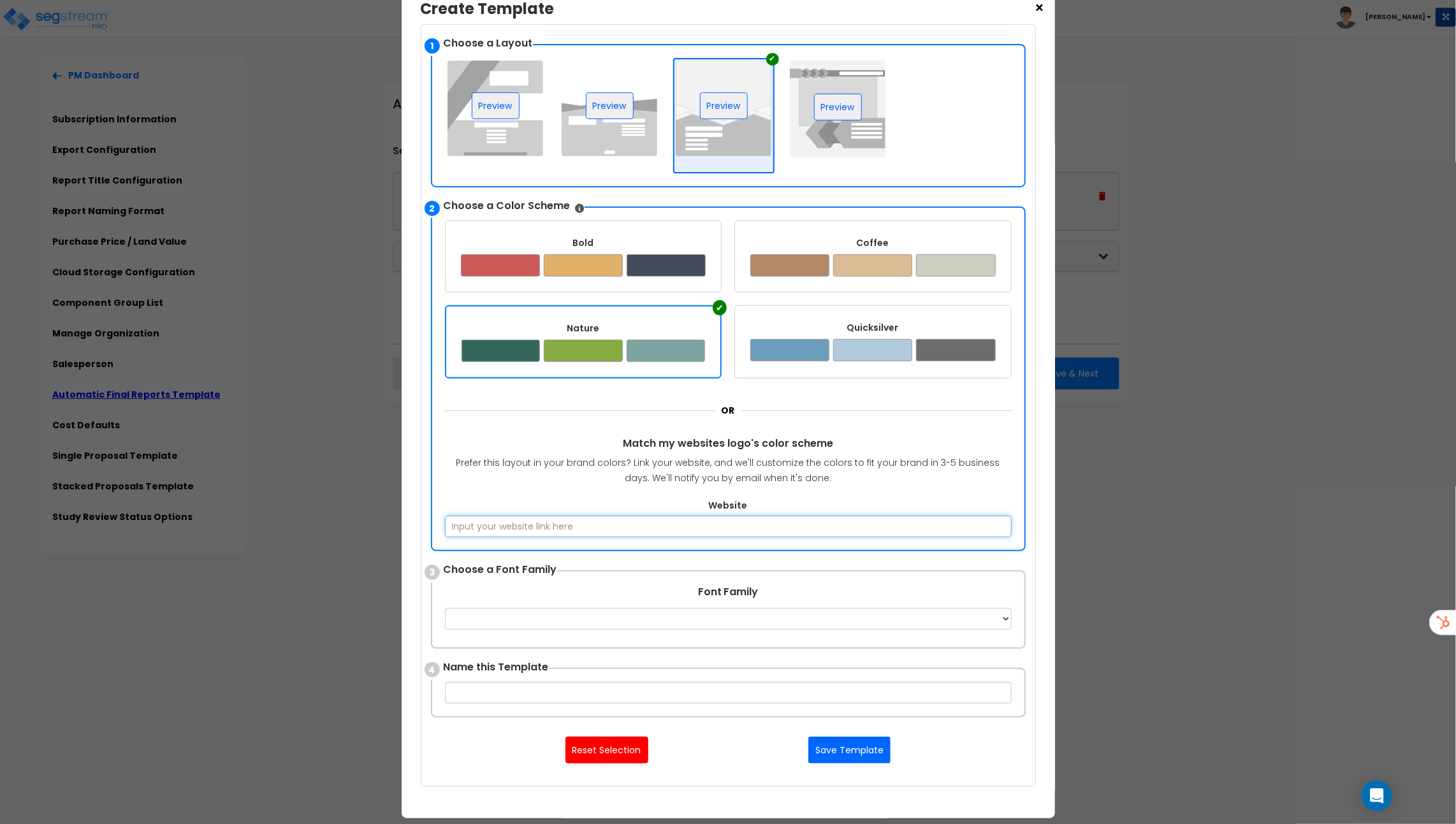
click at [680, 524] on input "Website" at bounding box center [728, 527] width 567 height 22
click at [636, 743] on button "Reset Selection" at bounding box center [607, 750] width 83 height 27
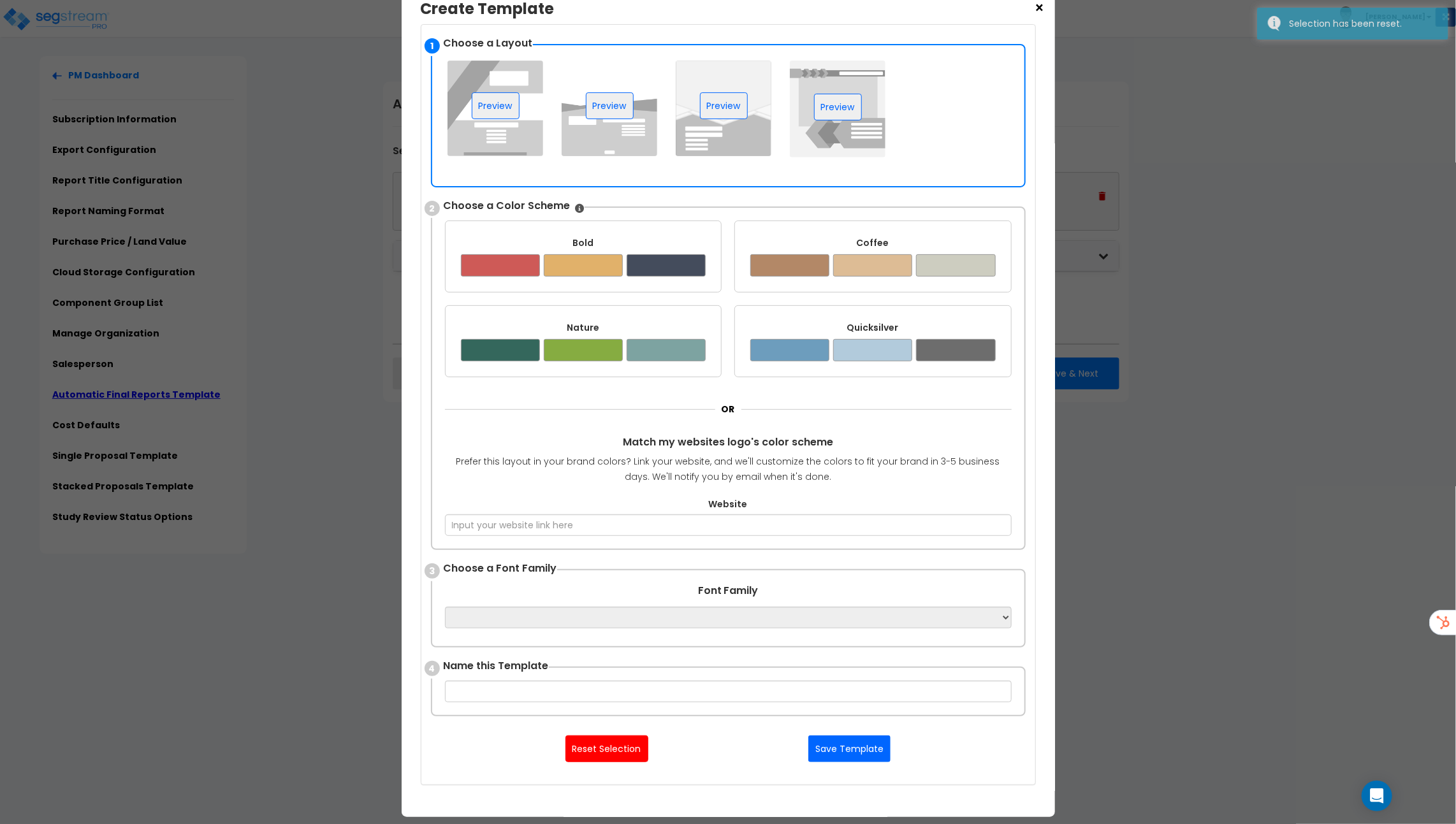
click at [1045, 9] on div "× Create Template Upload your Template Here Supports Word OR Use Template Creat…" at bounding box center [728, 399] width 653 height 836
click at [1038, 8] on span "×" at bounding box center [1039, 8] width 11 height 22
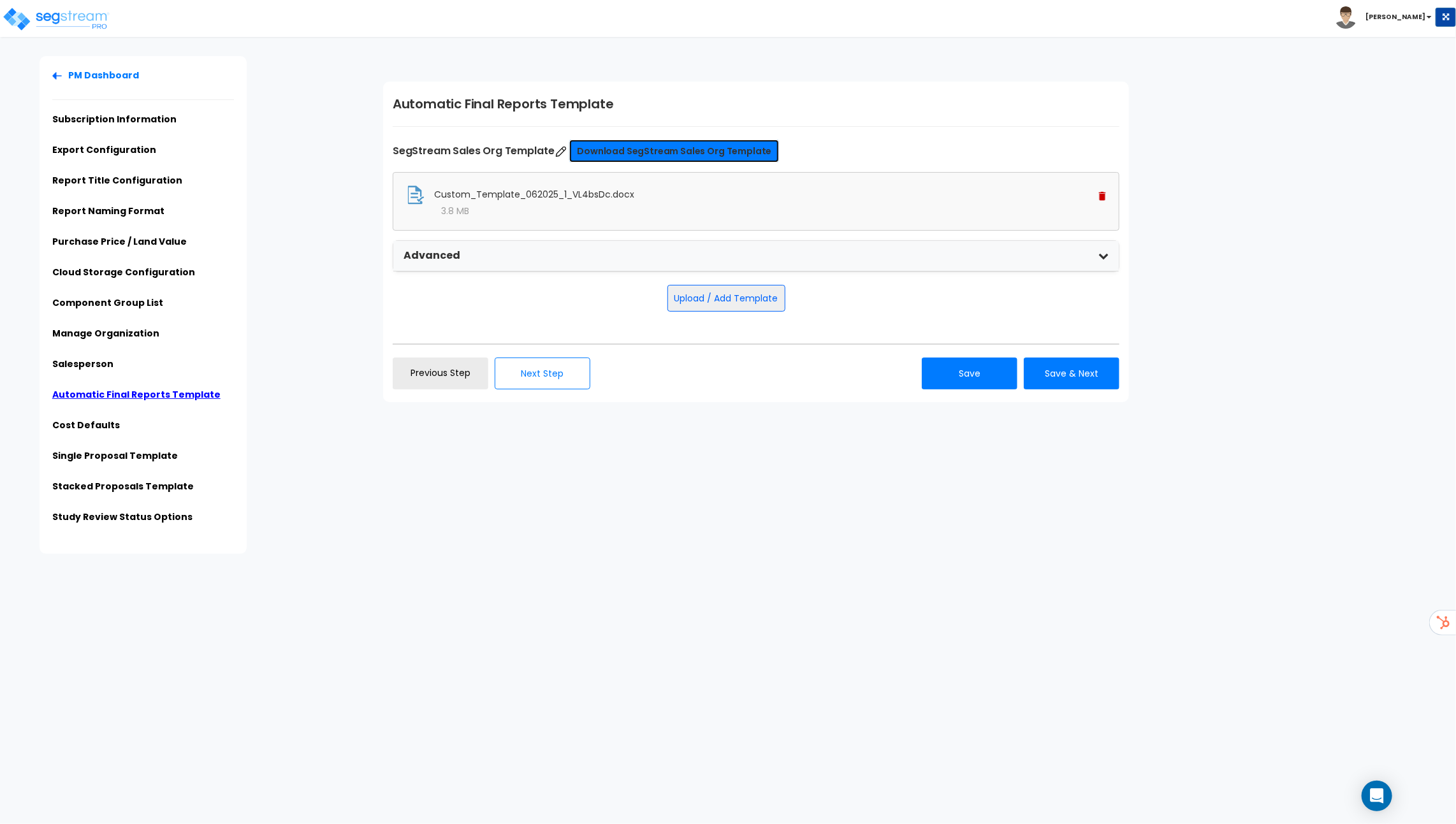
click at [656, 153] on link "Download SegStream Sales Org Template" at bounding box center [674, 151] width 210 height 23
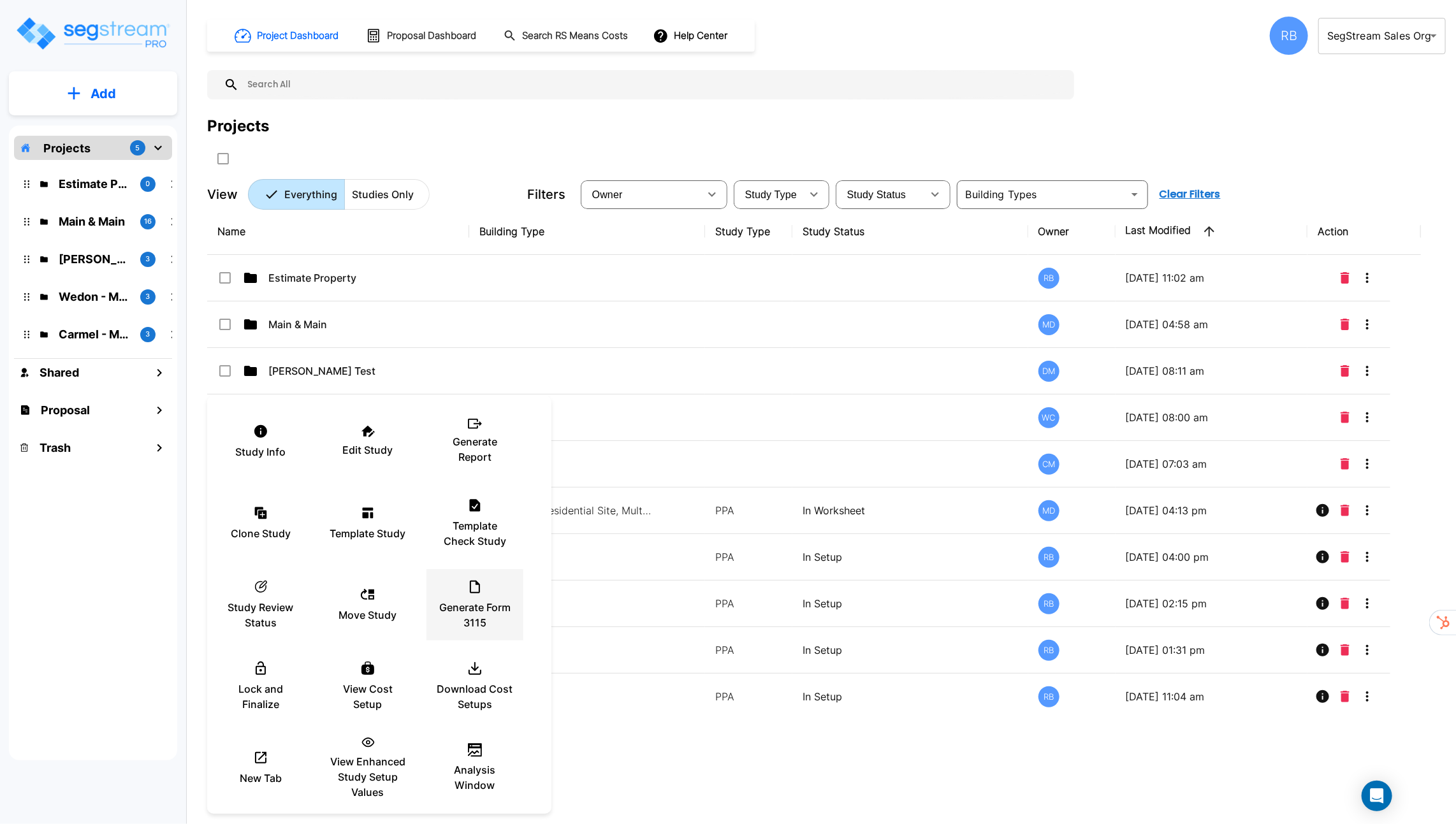
click at [467, 595] on div "Generate Form 3115" at bounding box center [475, 604] width 76 height 64
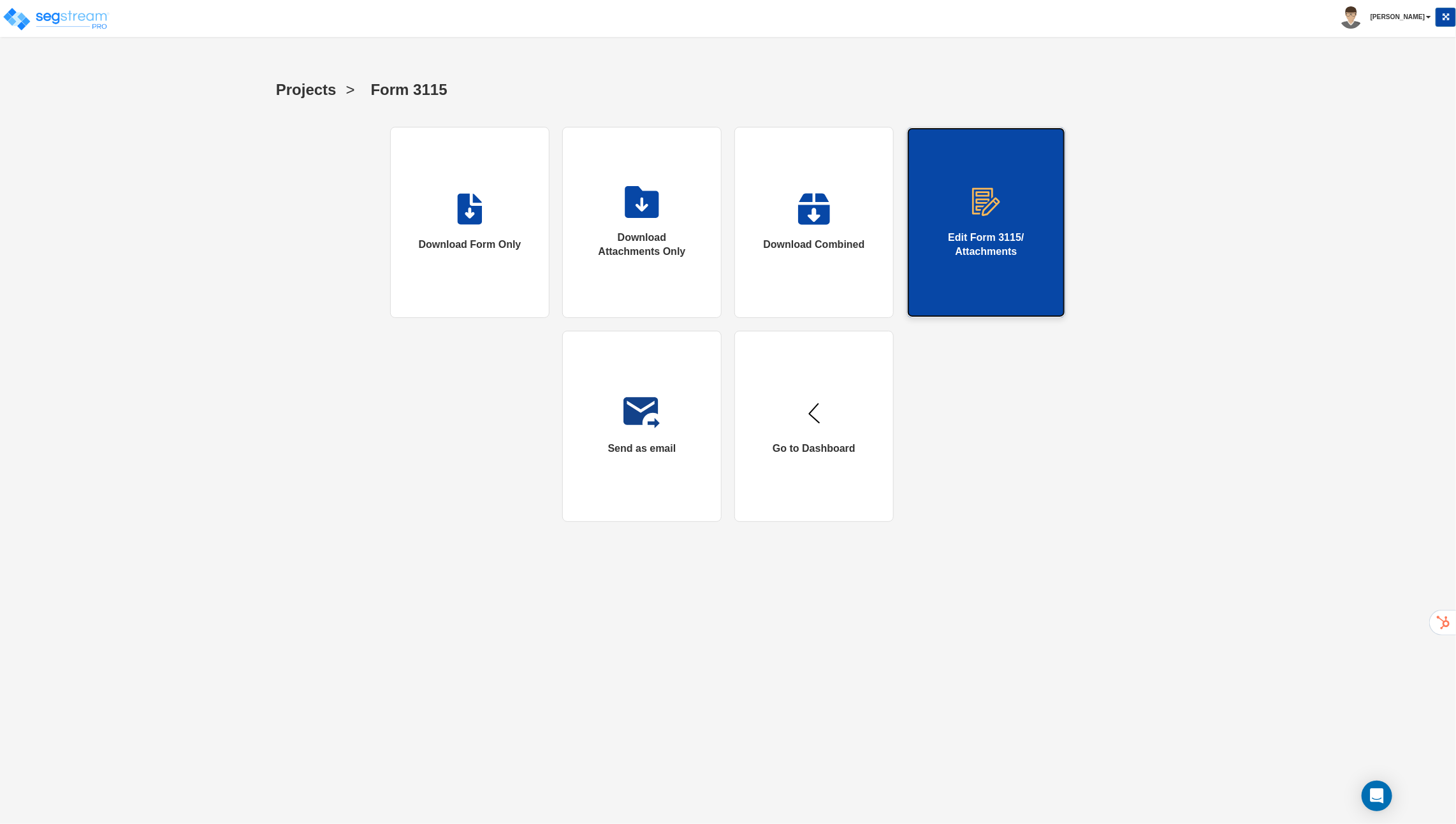
click at [977, 237] on div "Edit Form 3115/ Attachments" at bounding box center [986, 245] width 107 height 30
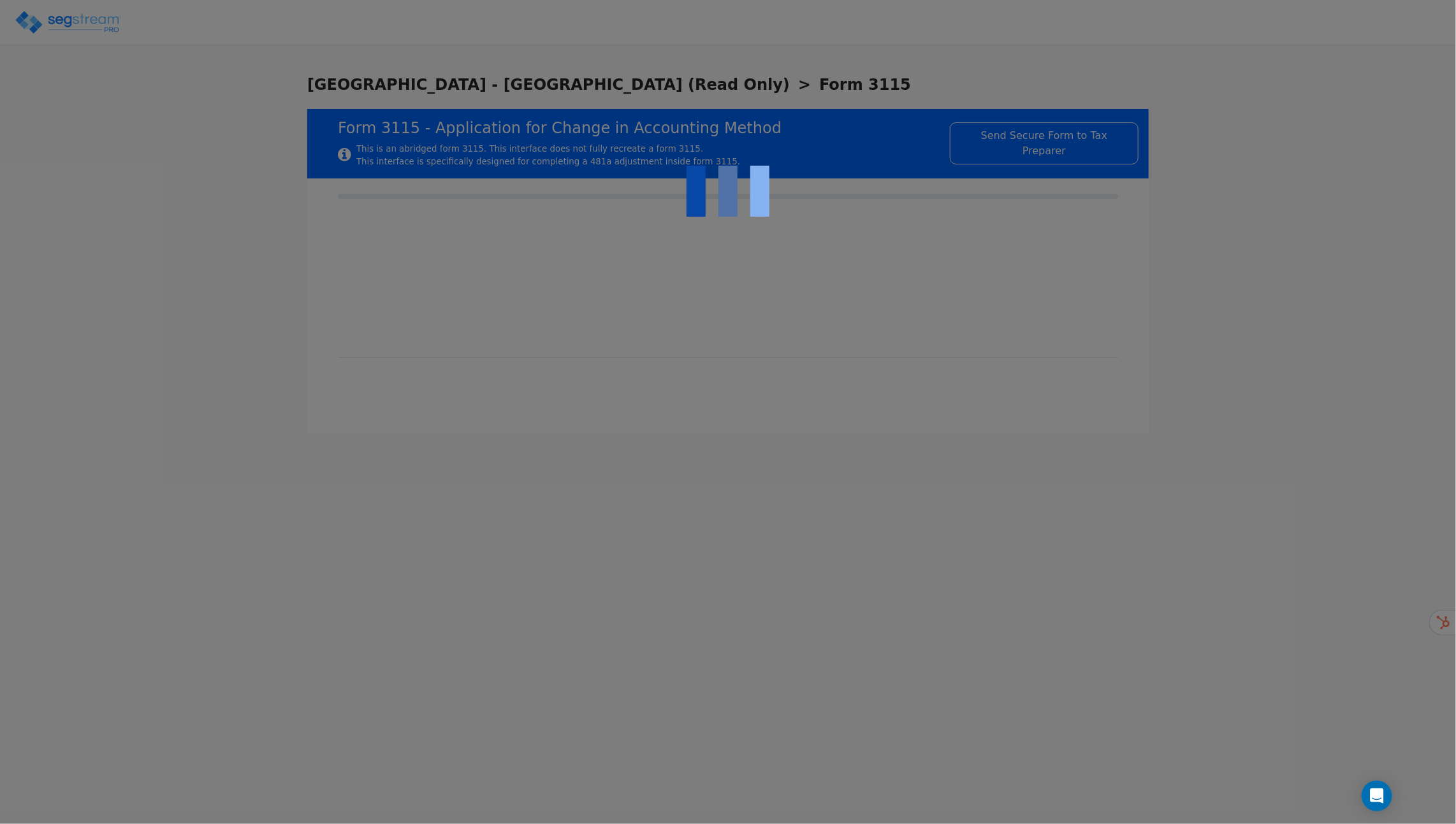
checkbox input "true"
